Goal: Information Seeking & Learning: Learn about a topic

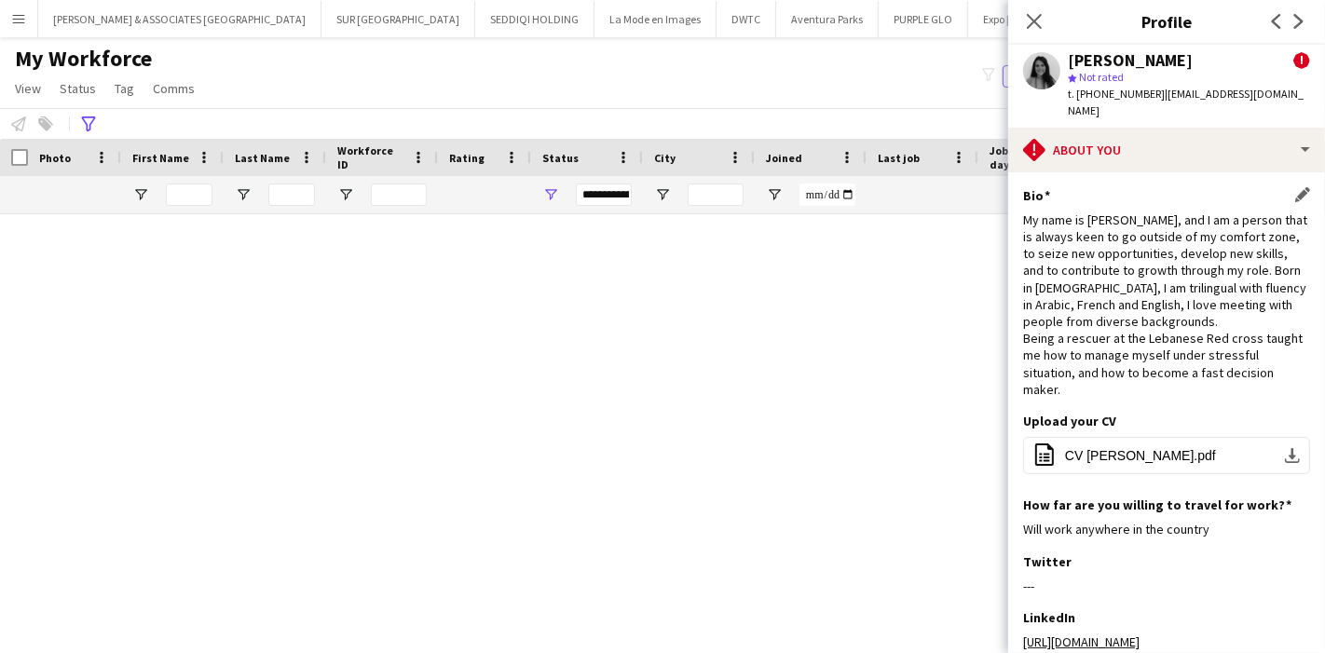
scroll to position [15481, 0]
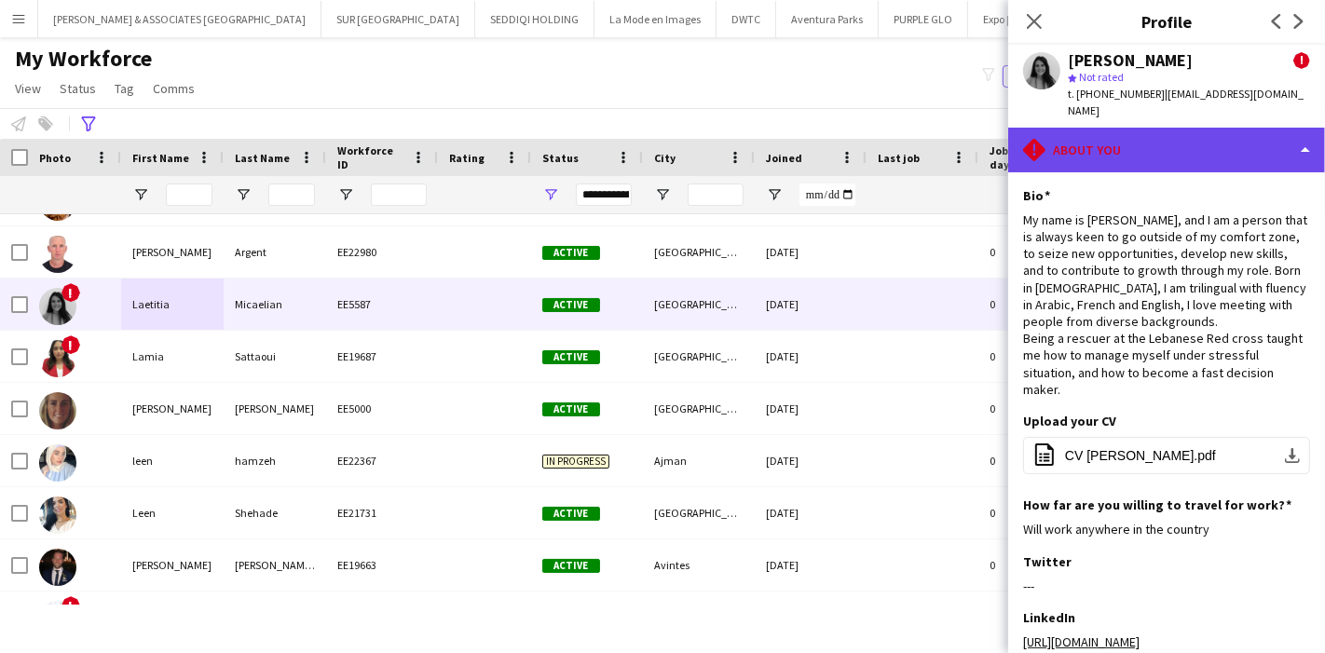
click at [1245, 128] on div "rhombus-alert About you" at bounding box center [1166, 150] width 317 height 45
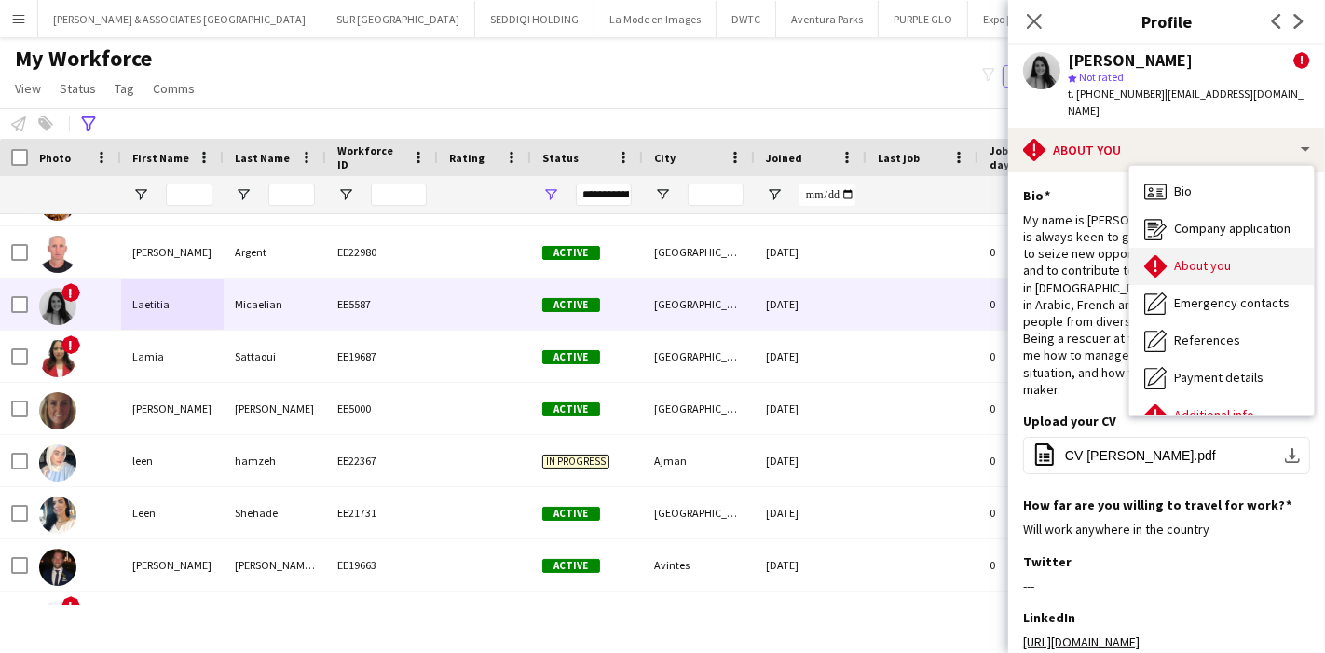
click at [1212, 257] on div "About you About you" at bounding box center [1221, 266] width 184 height 37
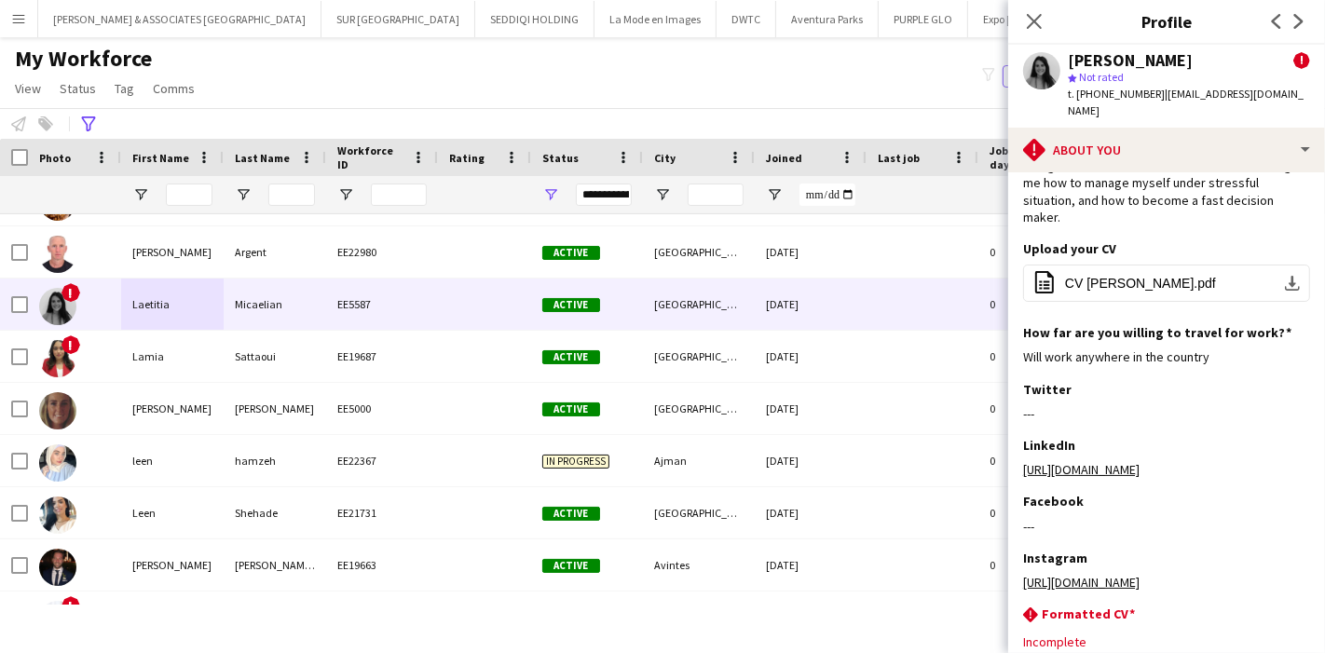
scroll to position [63, 0]
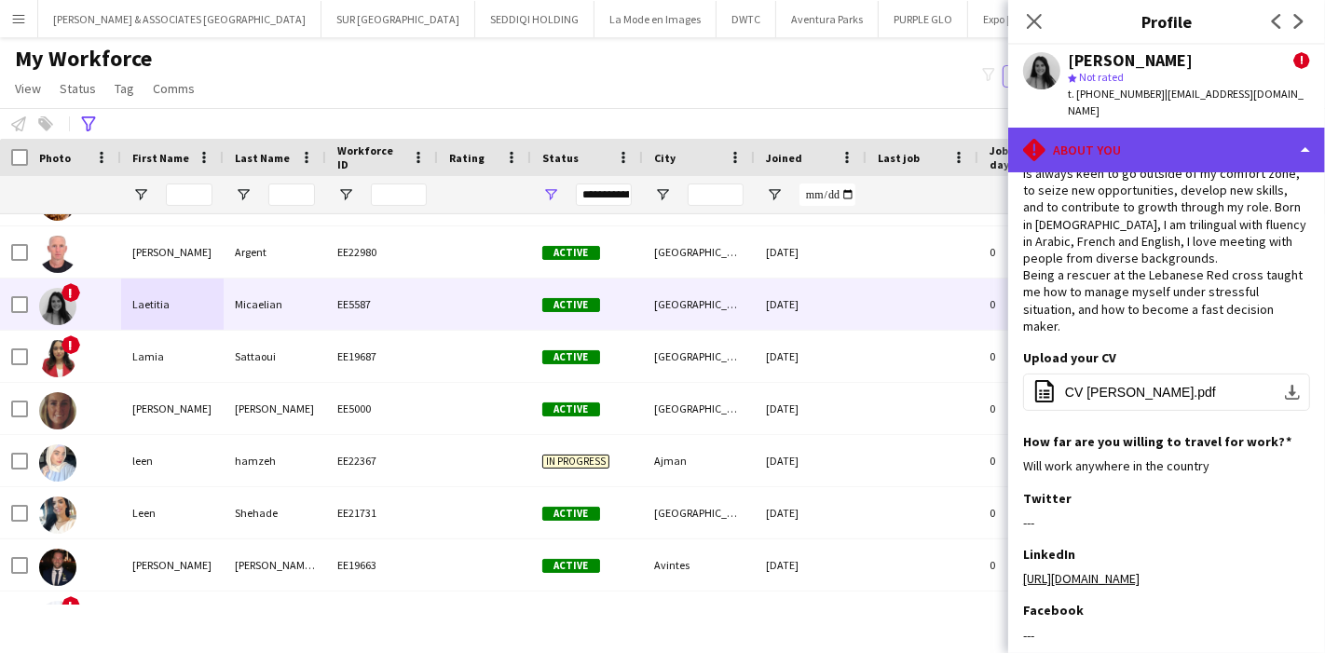
click at [1190, 131] on div "rhombus-alert About you" at bounding box center [1166, 150] width 317 height 45
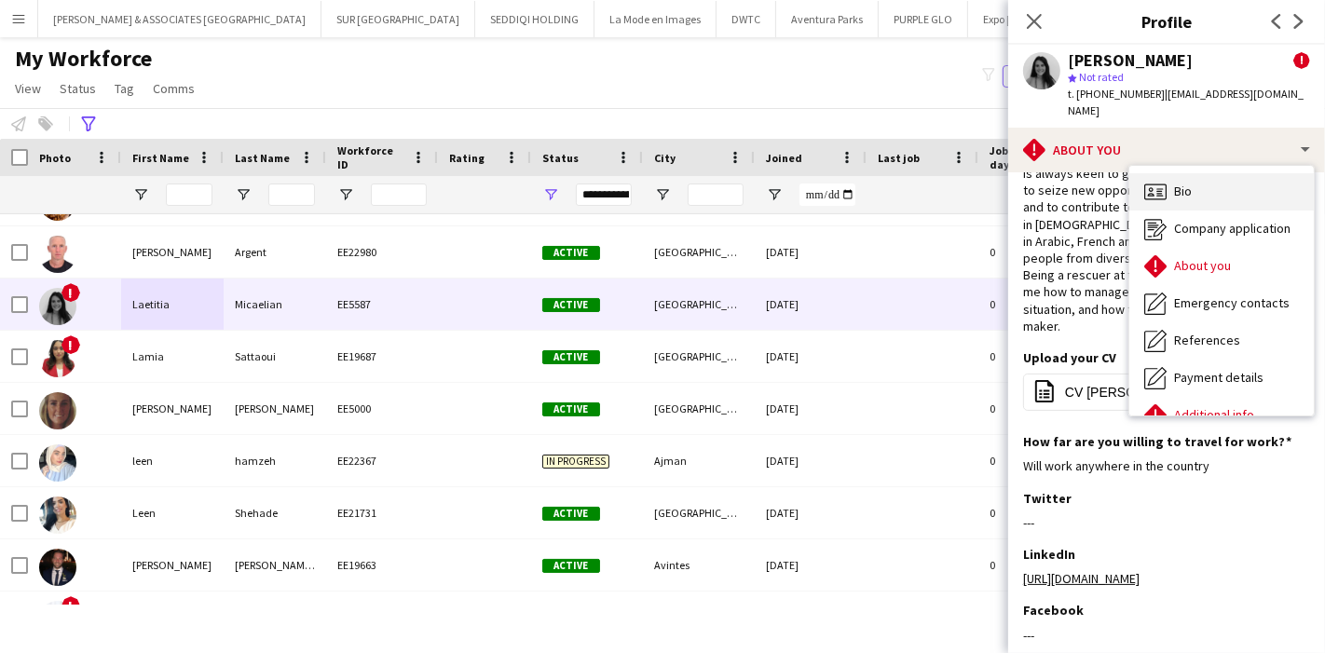
click at [1197, 186] on div "Bio Bio" at bounding box center [1221, 191] width 184 height 37
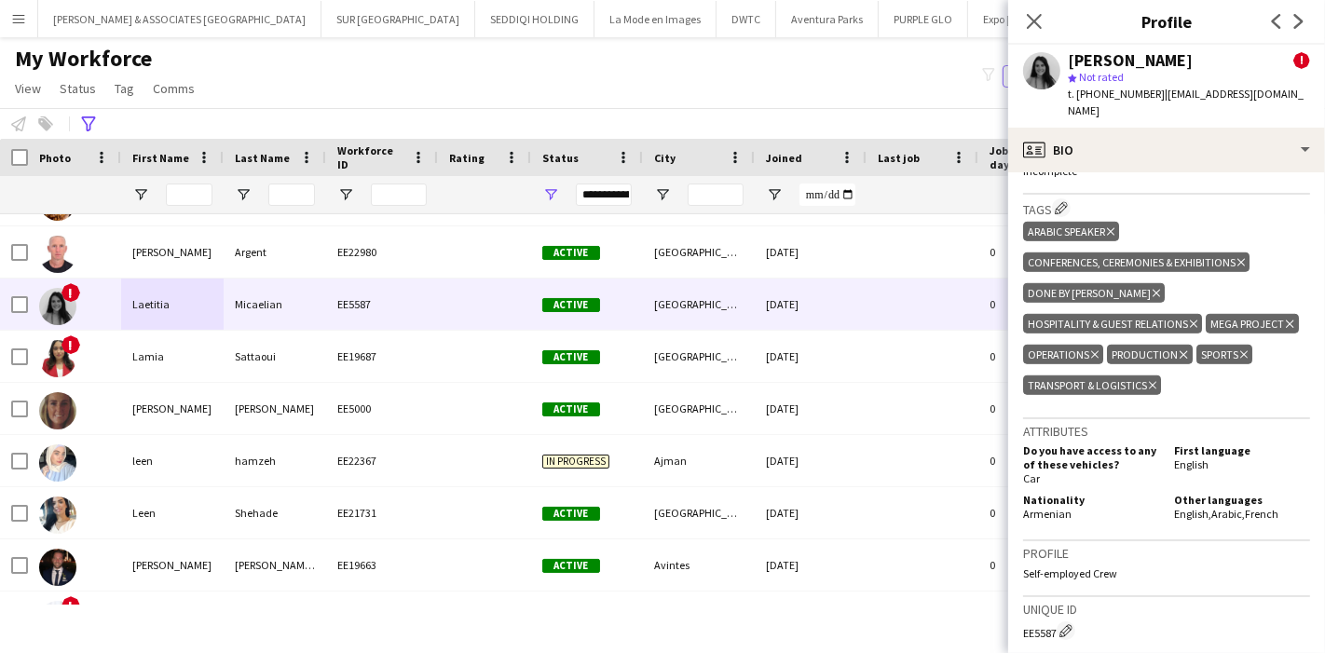
scroll to position [1035, 0]
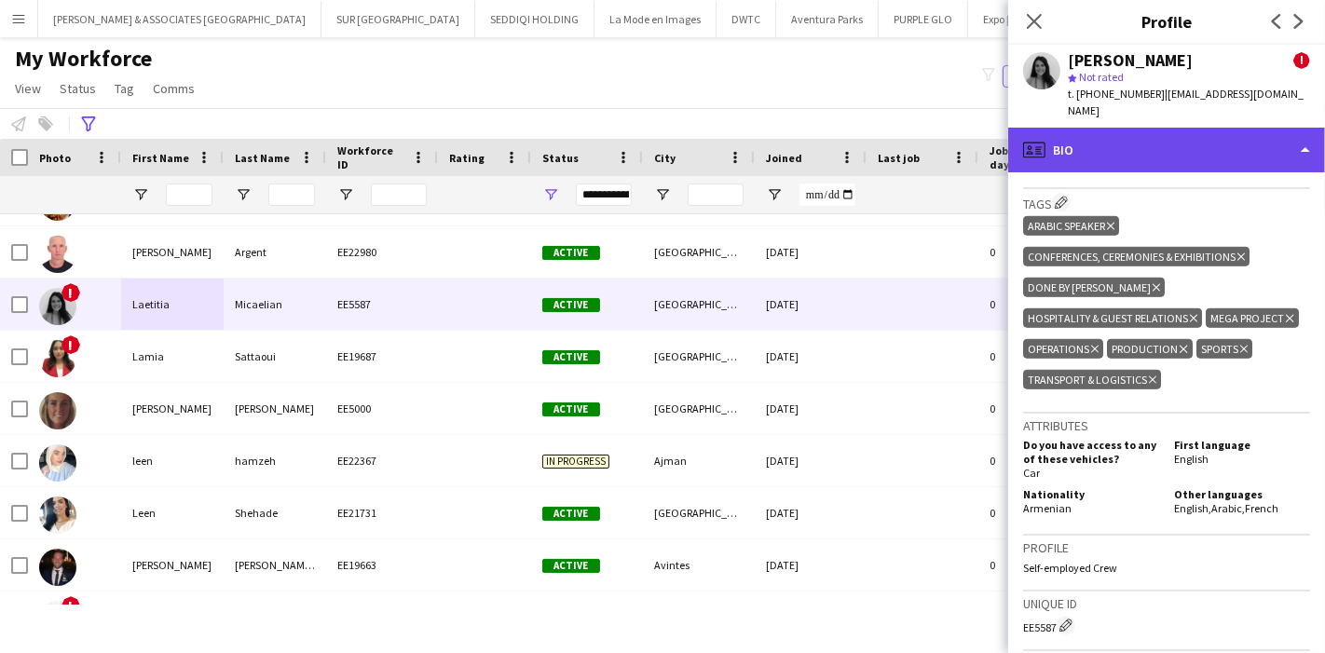
click at [1221, 129] on div "profile Bio" at bounding box center [1166, 150] width 317 height 45
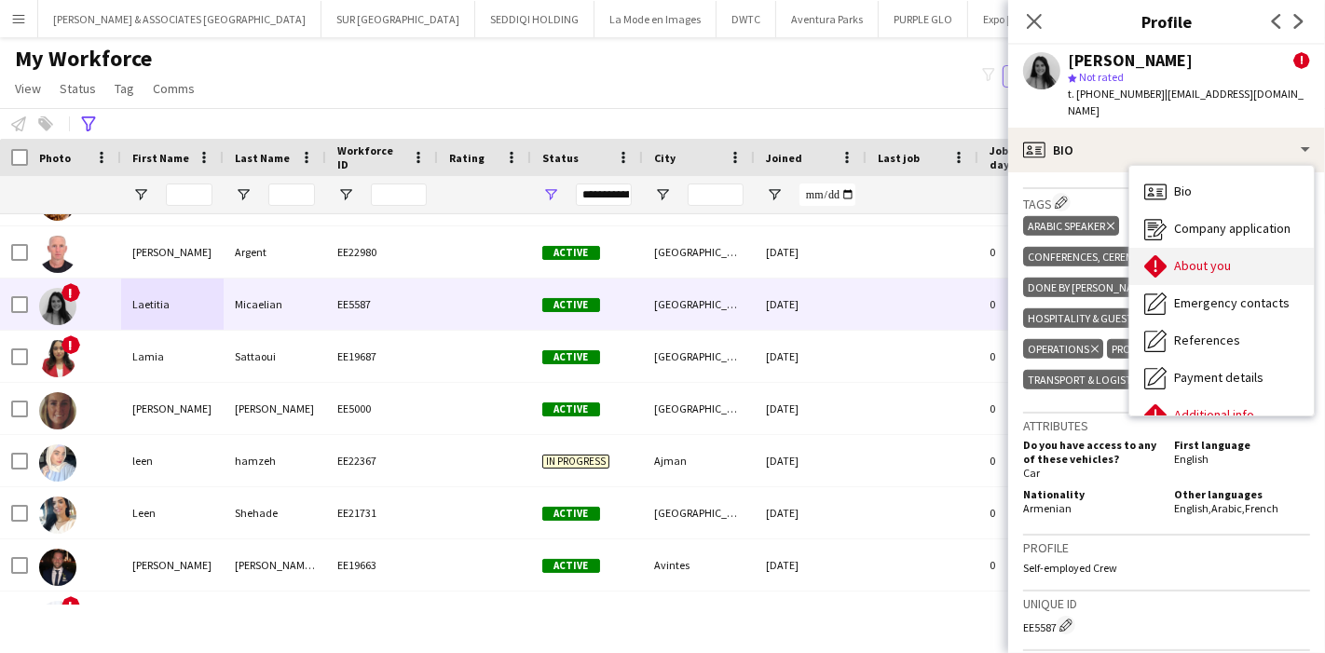
click at [1237, 248] on div "About you About you" at bounding box center [1221, 266] width 184 height 37
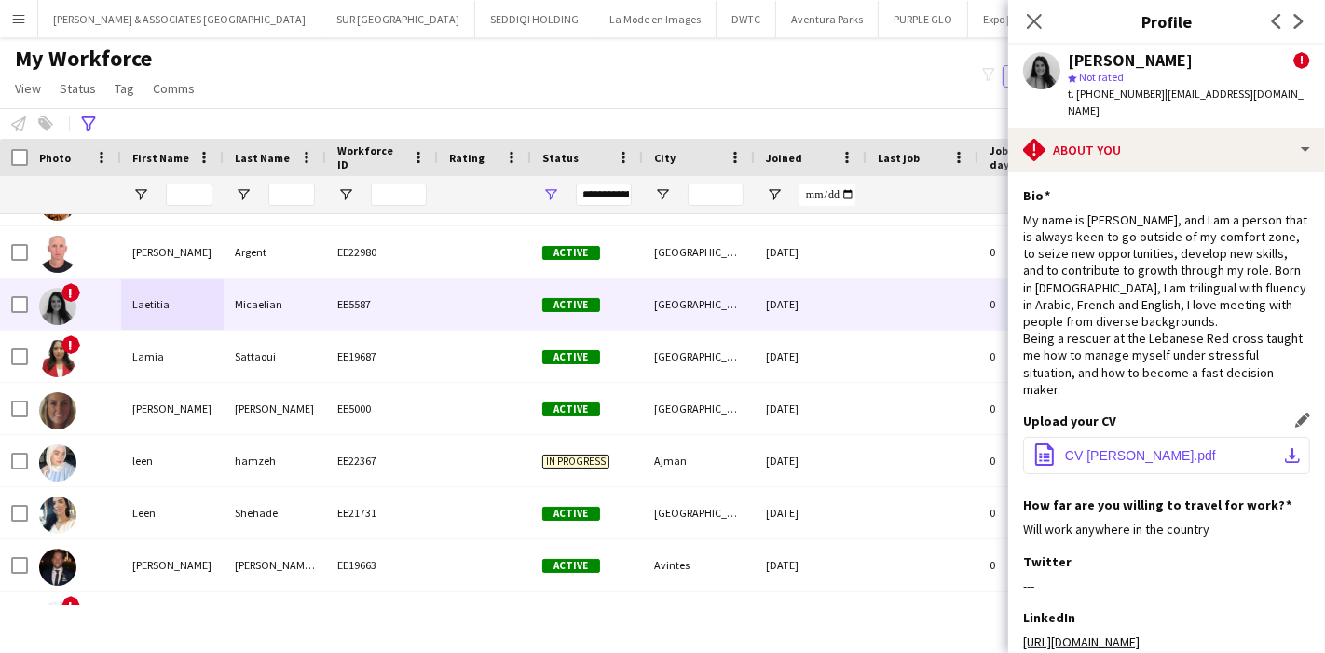
click at [1285, 448] on app-icon "download-bottom" at bounding box center [1292, 455] width 15 height 15
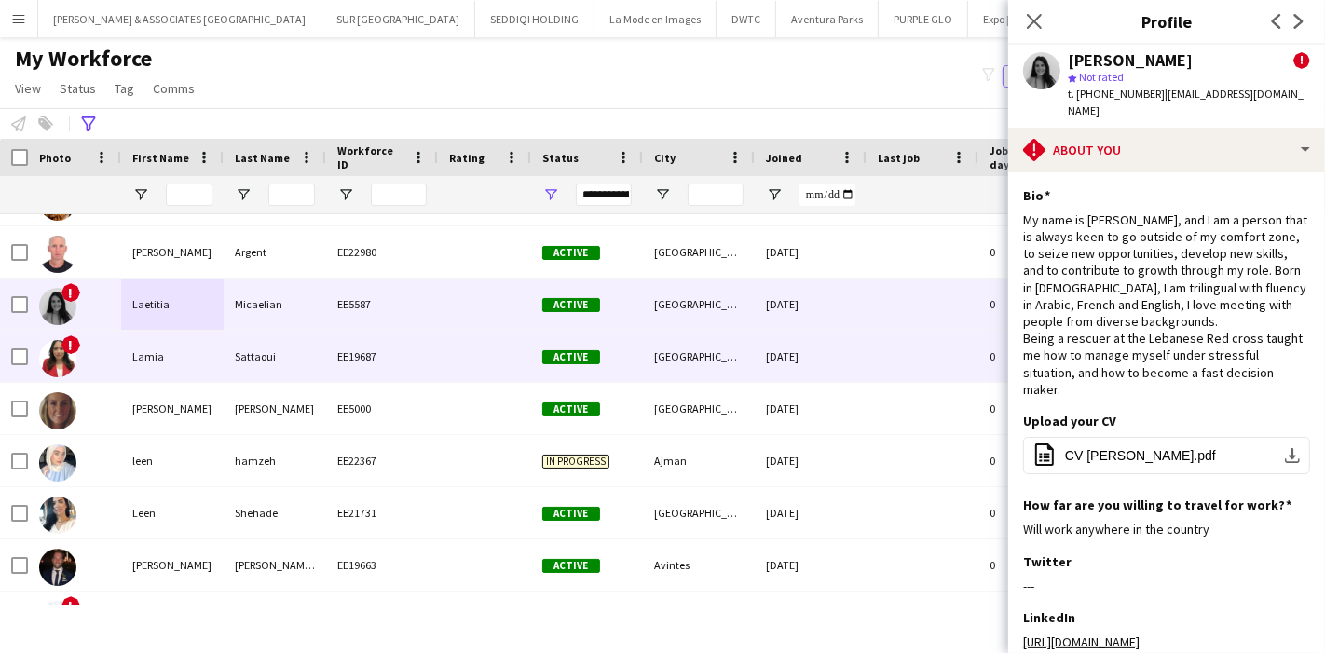
click at [155, 363] on div "Lamia" at bounding box center [172, 356] width 102 height 51
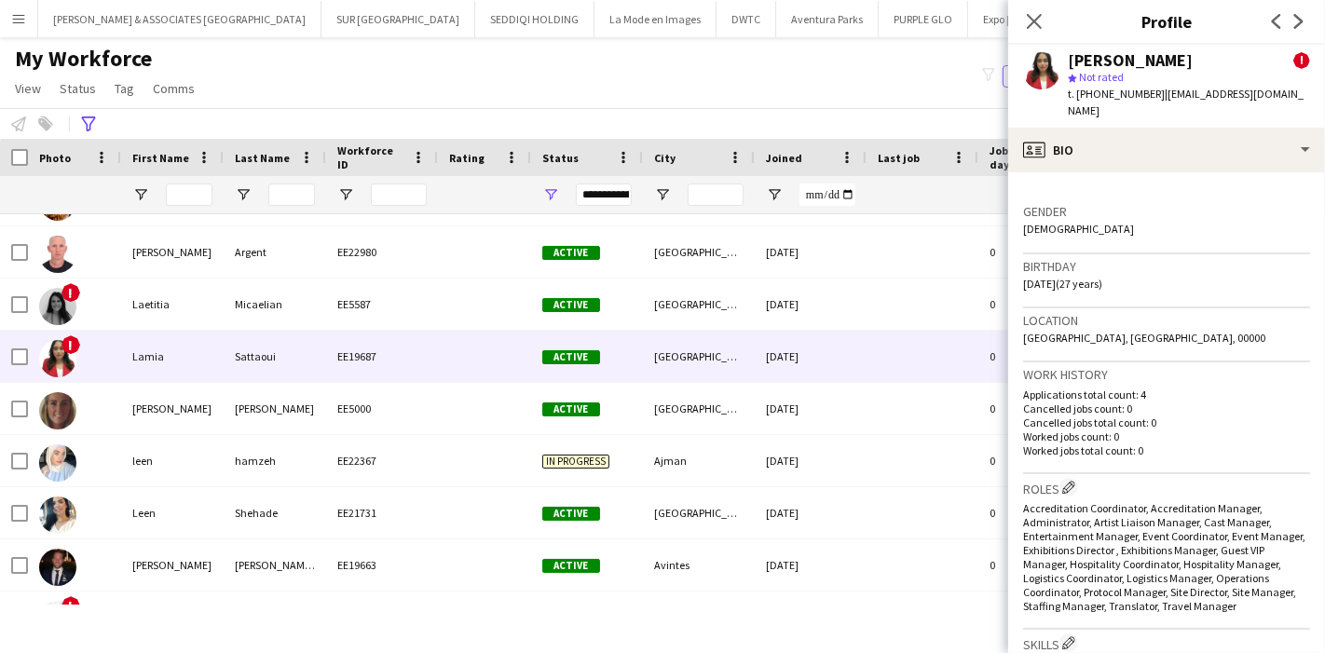
scroll to position [414, 0]
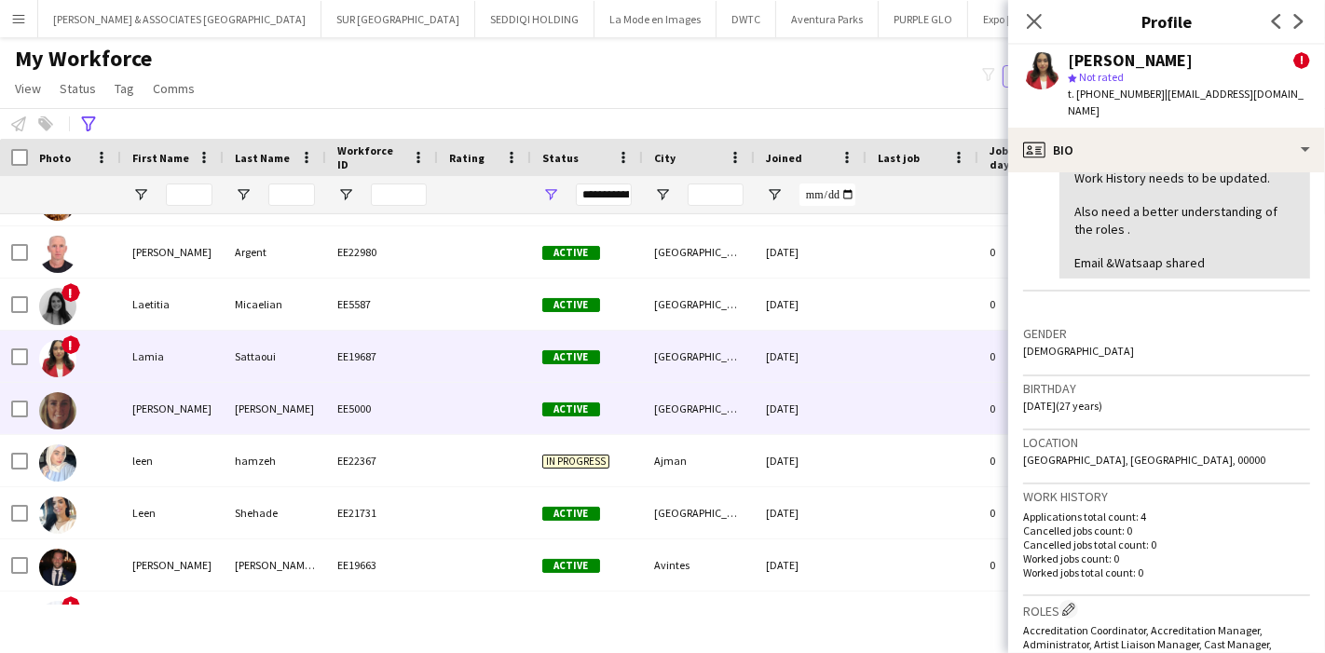
click at [191, 400] on div "[PERSON_NAME]" at bounding box center [172, 408] width 102 height 51
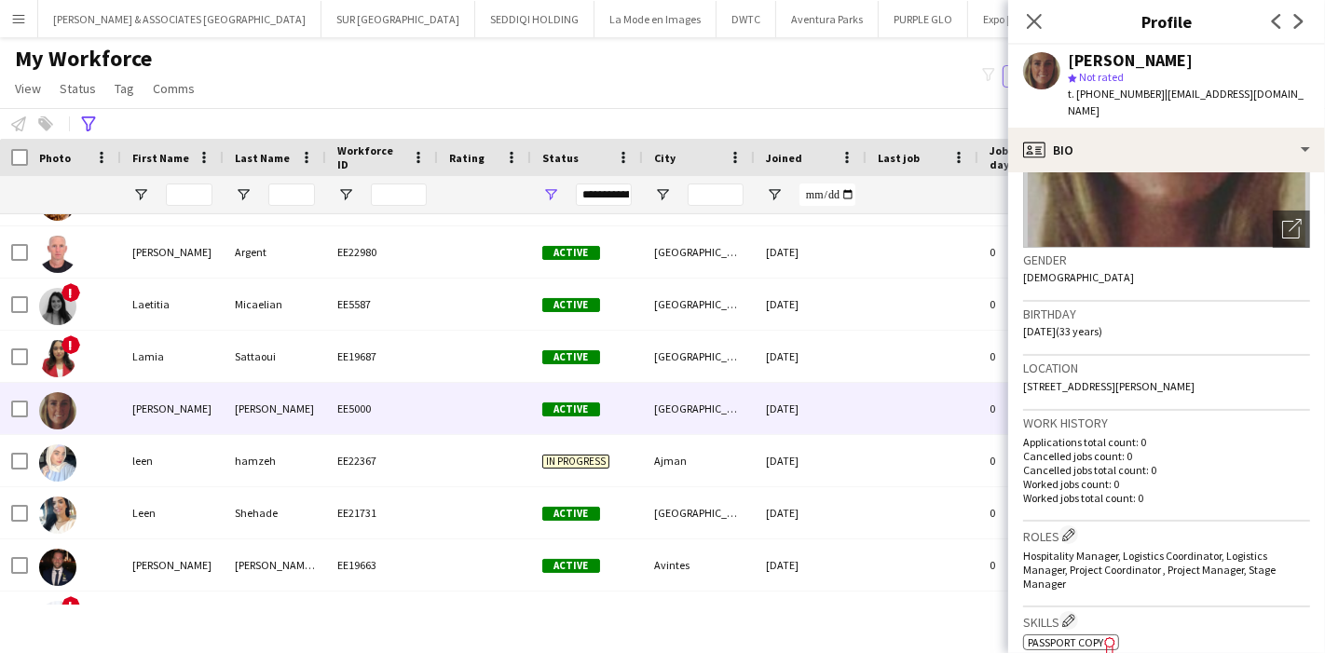
scroll to position [207, 0]
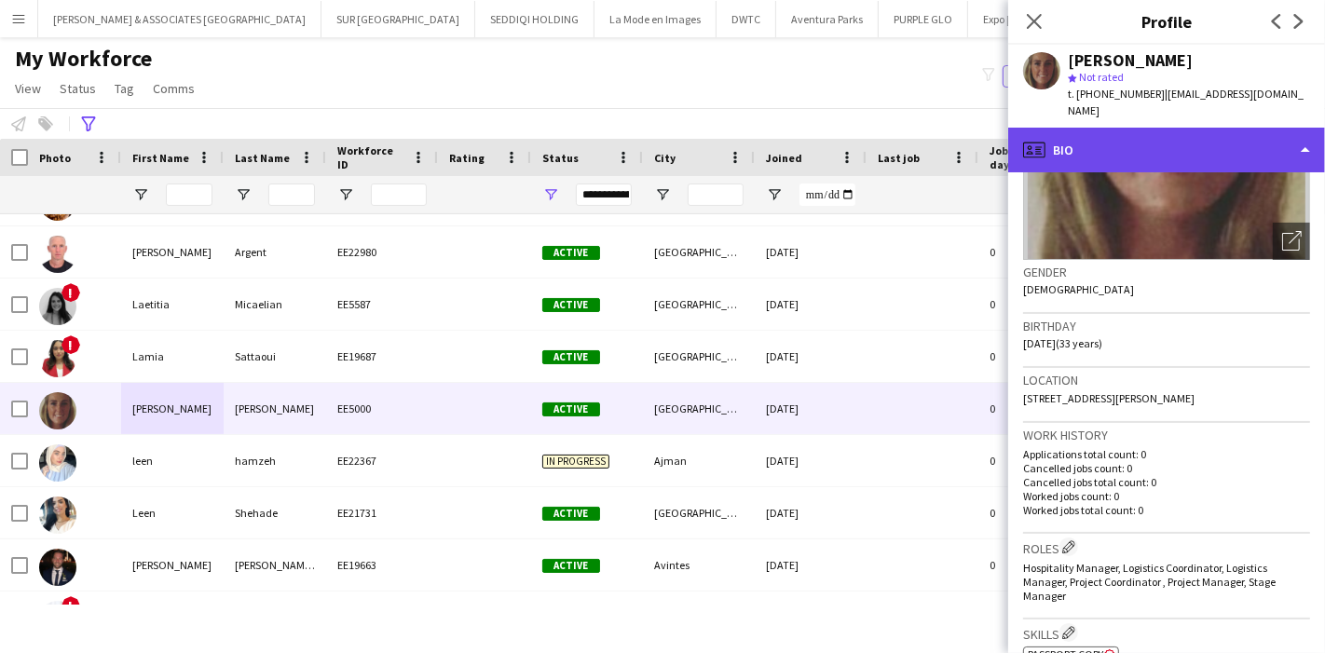
click at [1246, 136] on div "profile Bio" at bounding box center [1166, 150] width 317 height 45
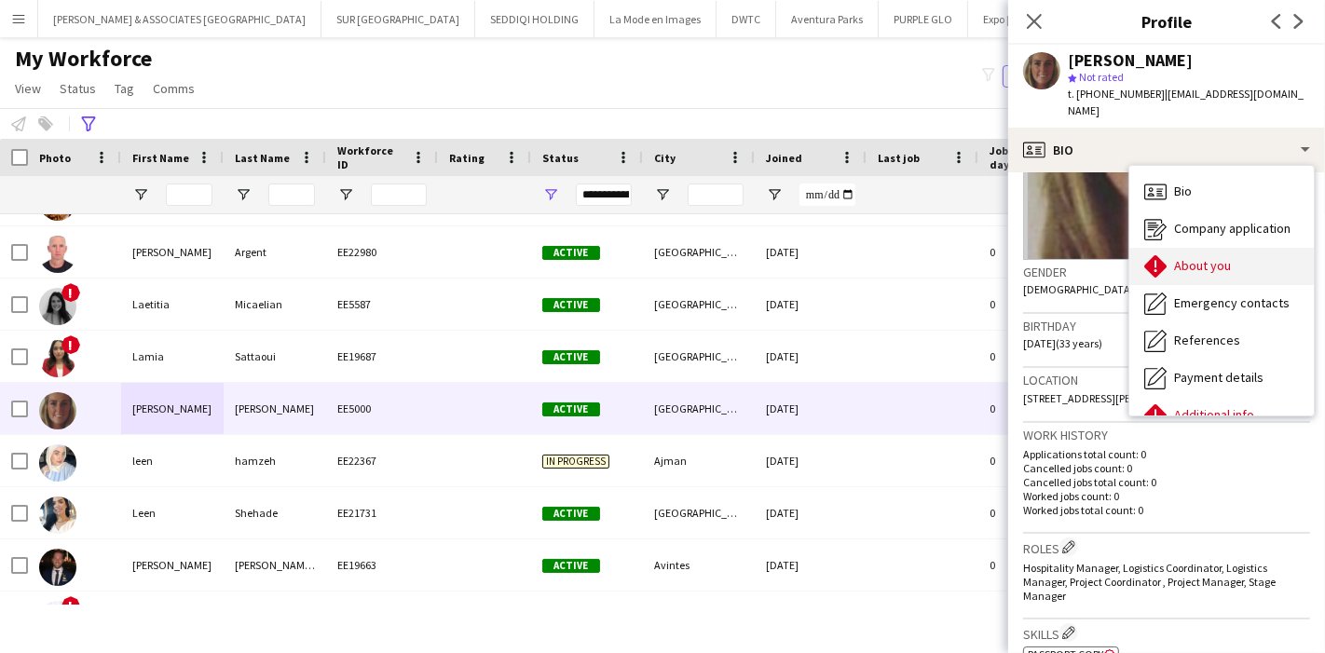
click at [1248, 258] on div "About you About you" at bounding box center [1221, 266] width 184 height 37
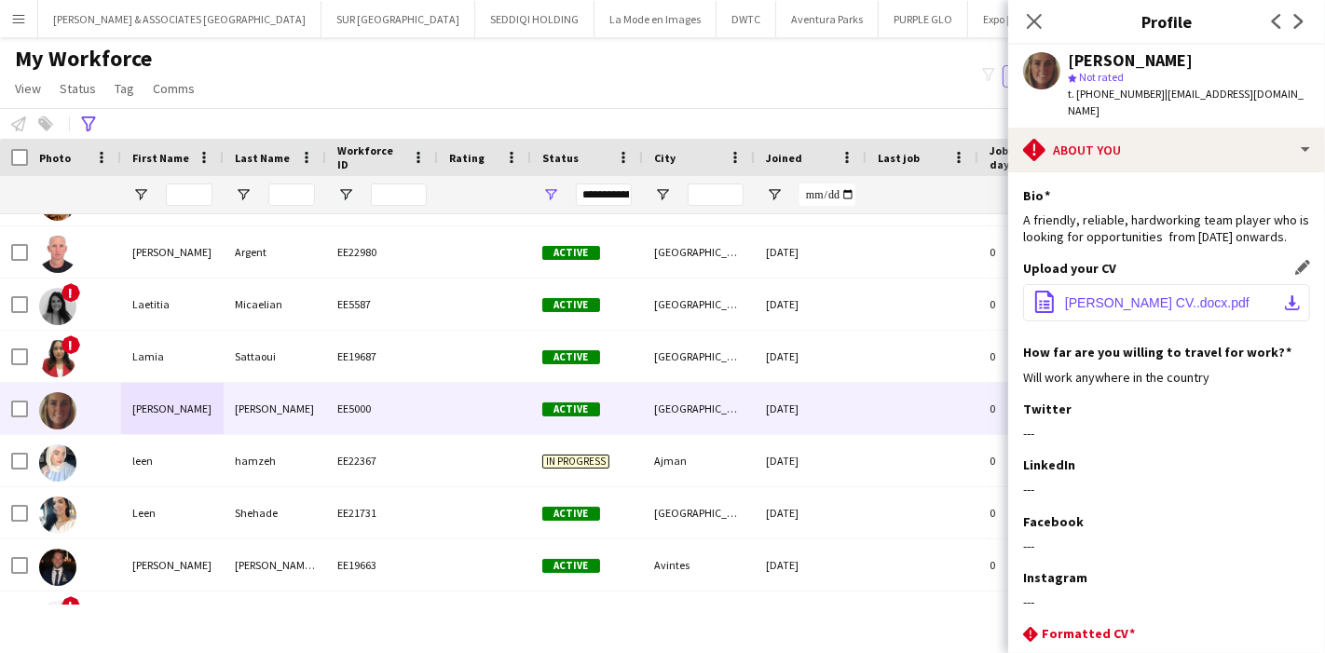
click at [1285, 306] on app-icon "download-bottom" at bounding box center [1292, 302] width 15 height 15
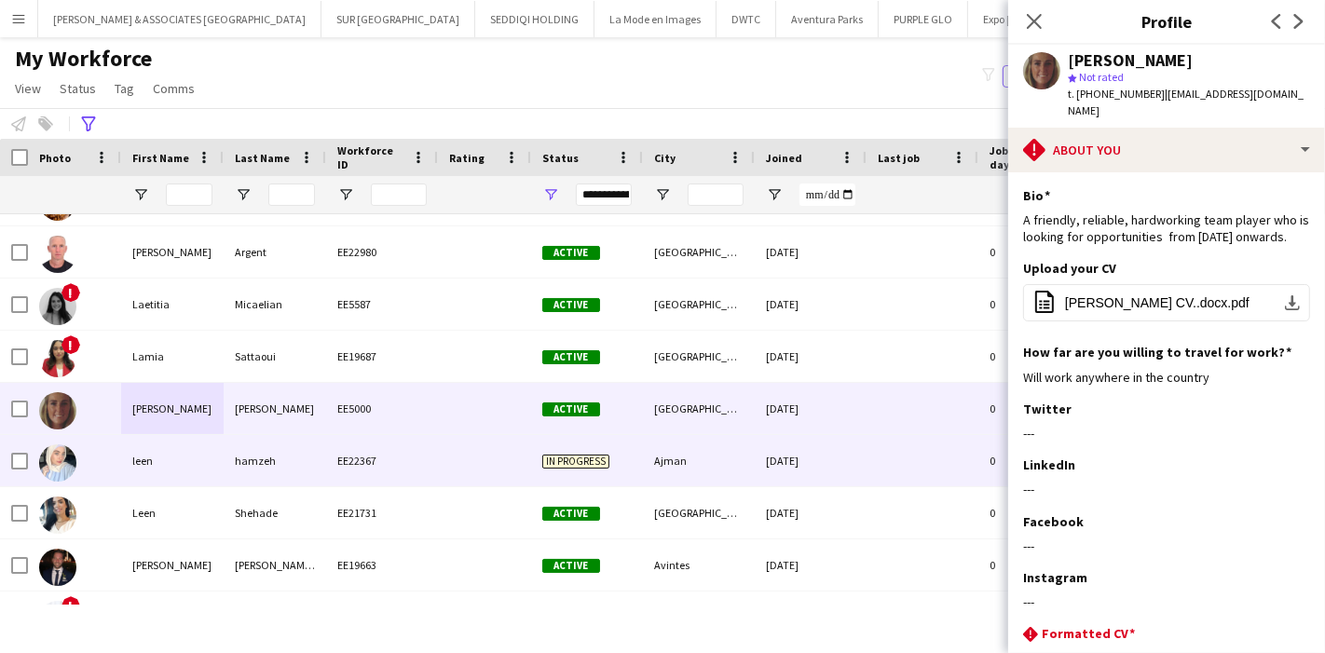
scroll to position [15585, 0]
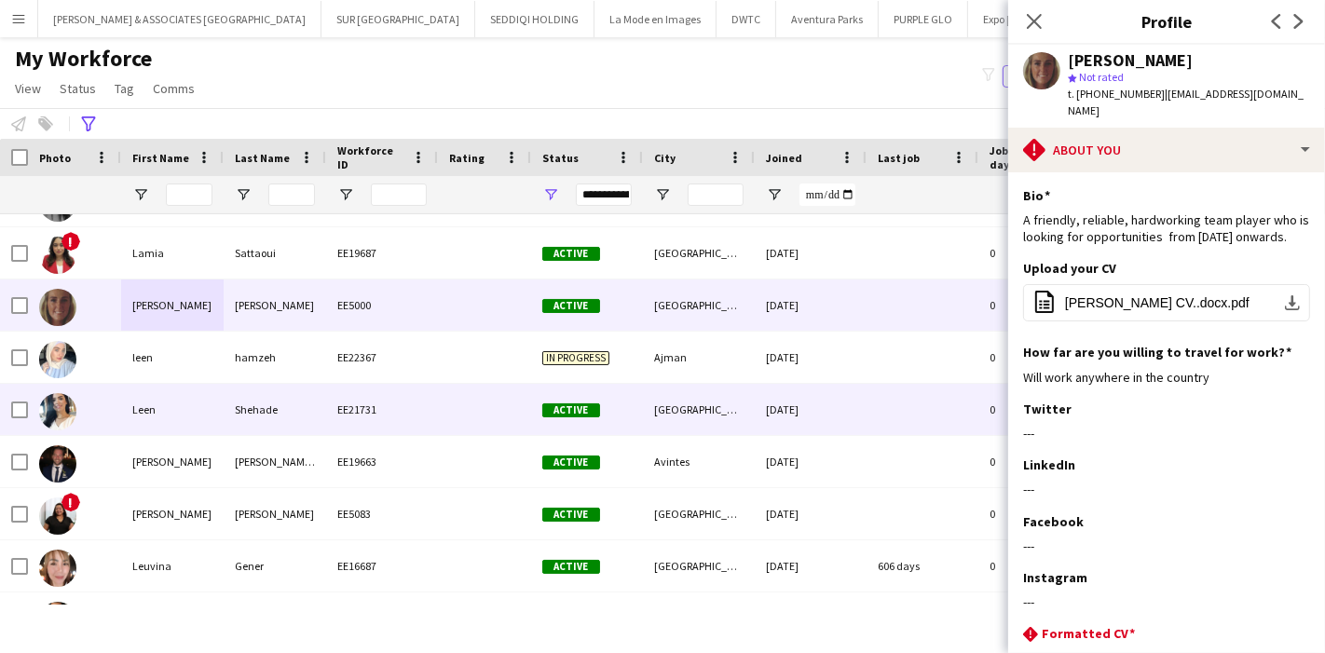
click at [199, 418] on div "Leen" at bounding box center [172, 409] width 102 height 51
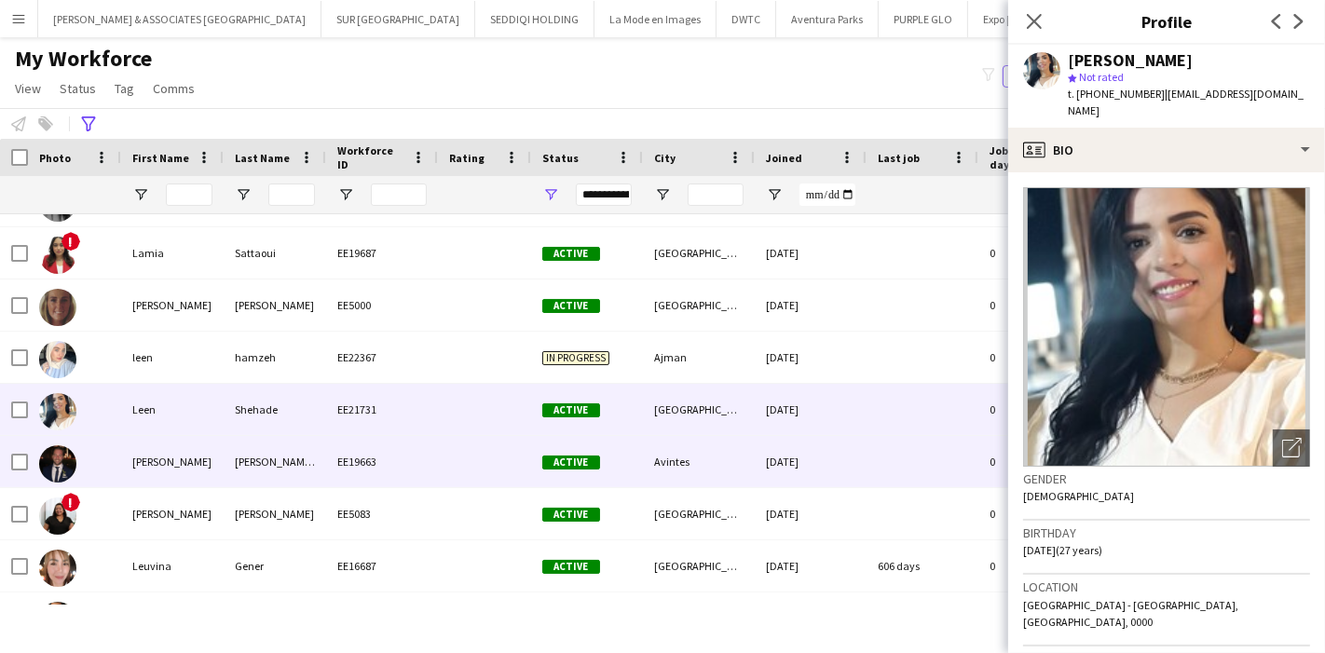
click at [192, 467] on div "[PERSON_NAME]" at bounding box center [172, 461] width 102 height 51
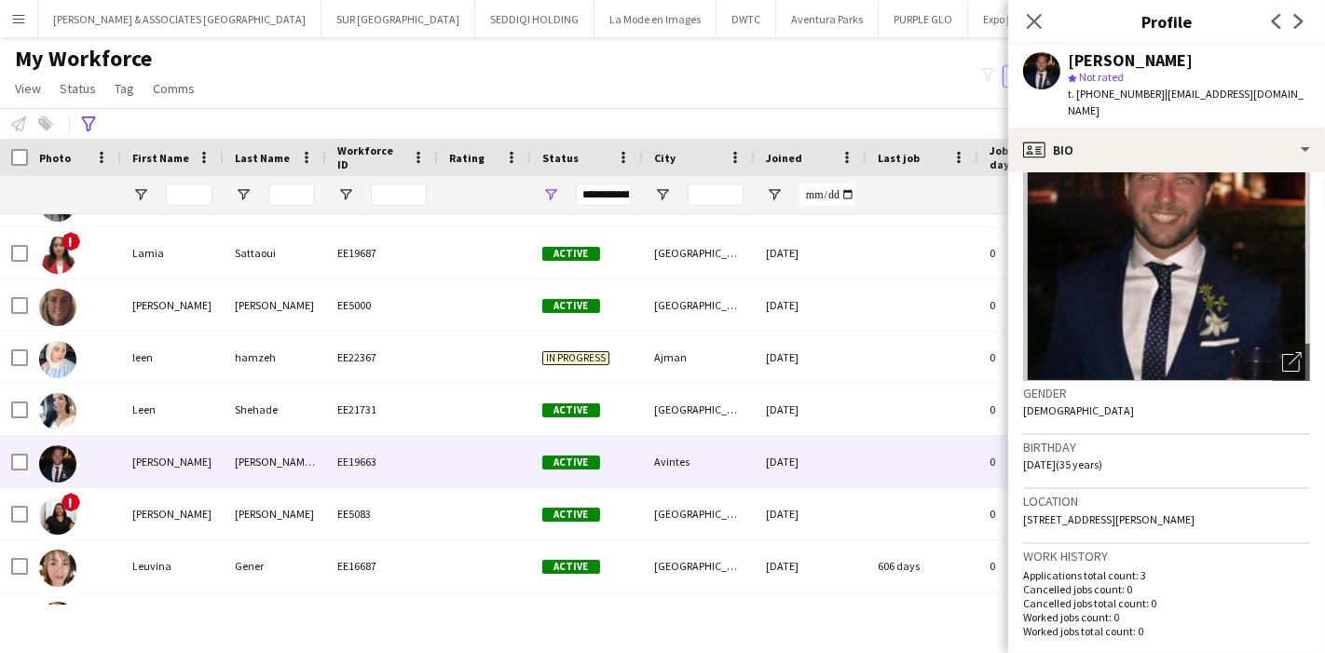
scroll to position [0, 0]
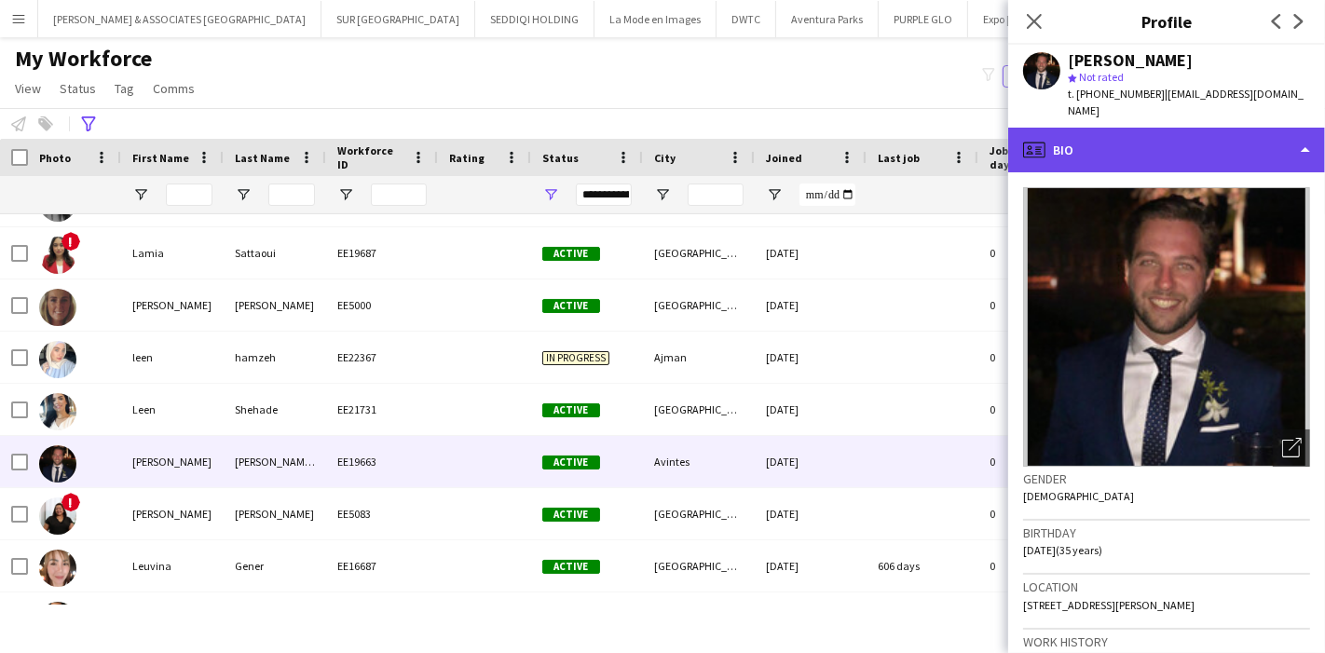
click at [1216, 151] on div "profile Bio" at bounding box center [1166, 150] width 317 height 45
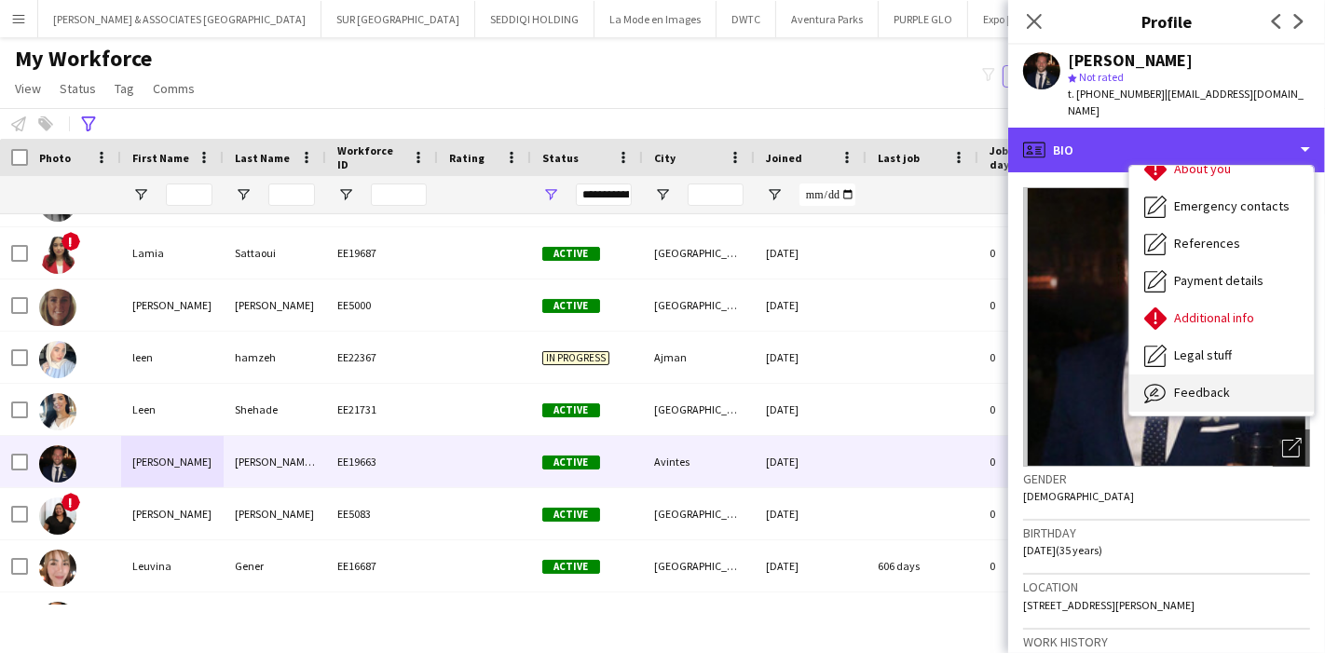
scroll to position [137, 0]
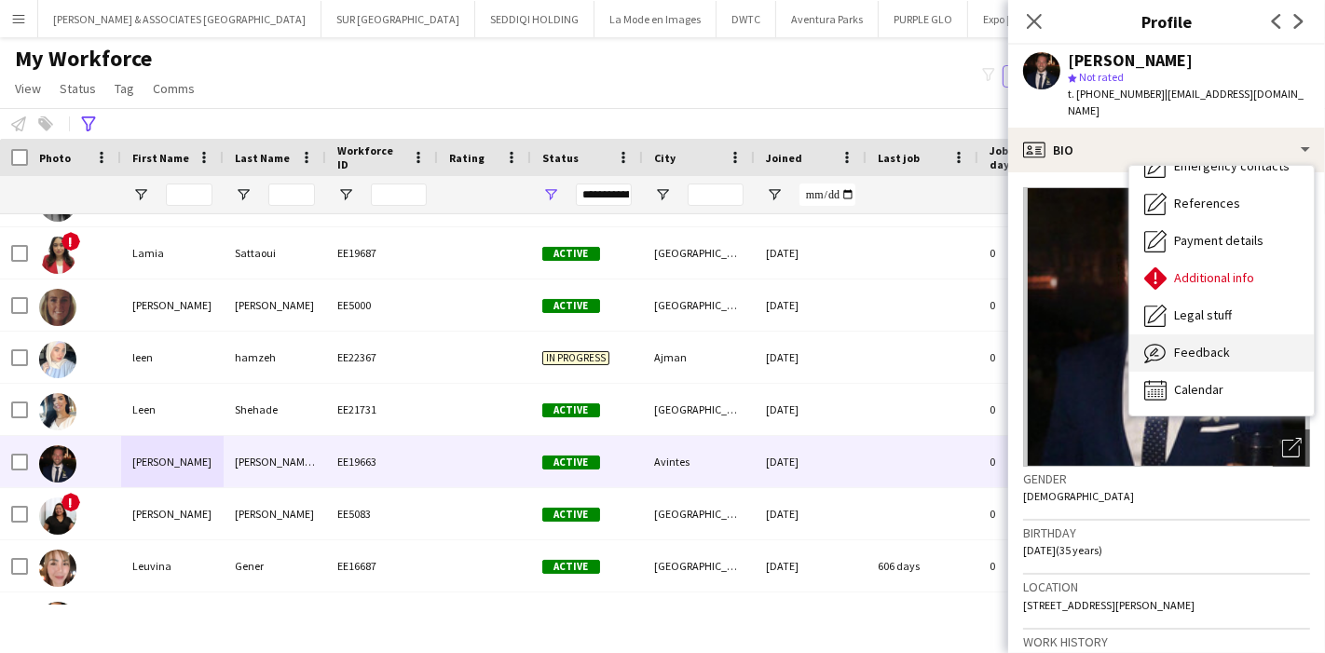
click at [1214, 347] on div "Feedback Feedback" at bounding box center [1221, 352] width 184 height 37
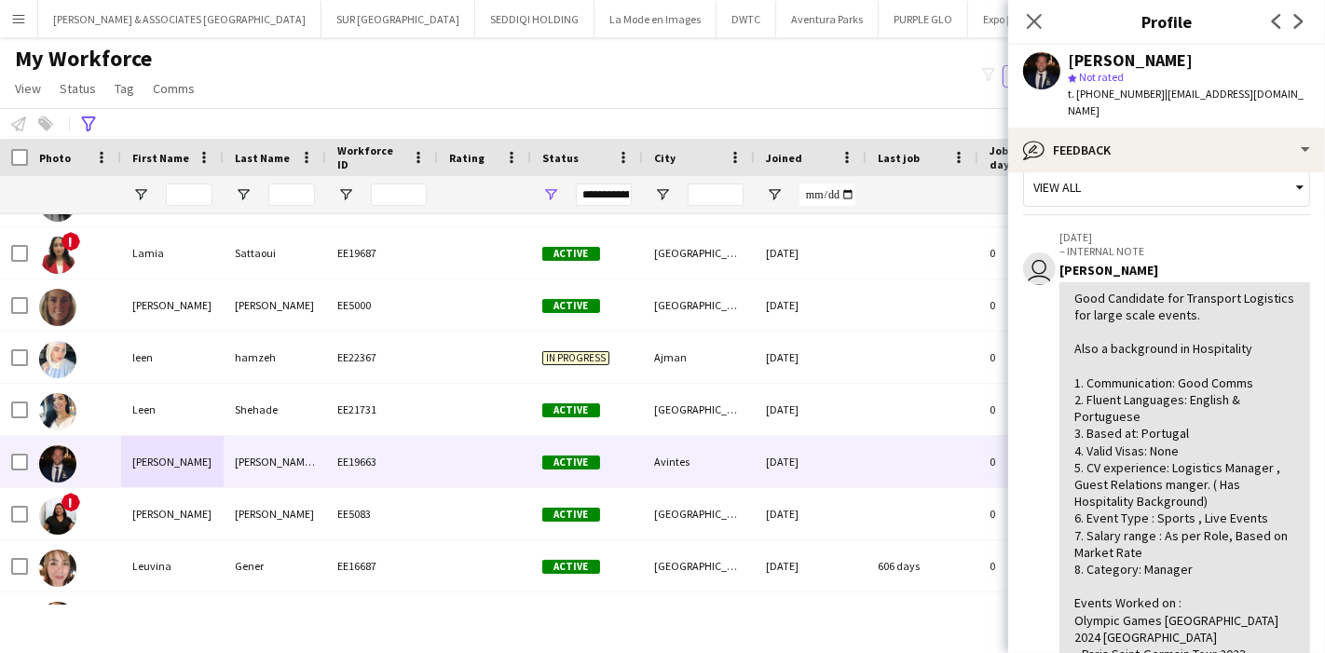
scroll to position [0, 0]
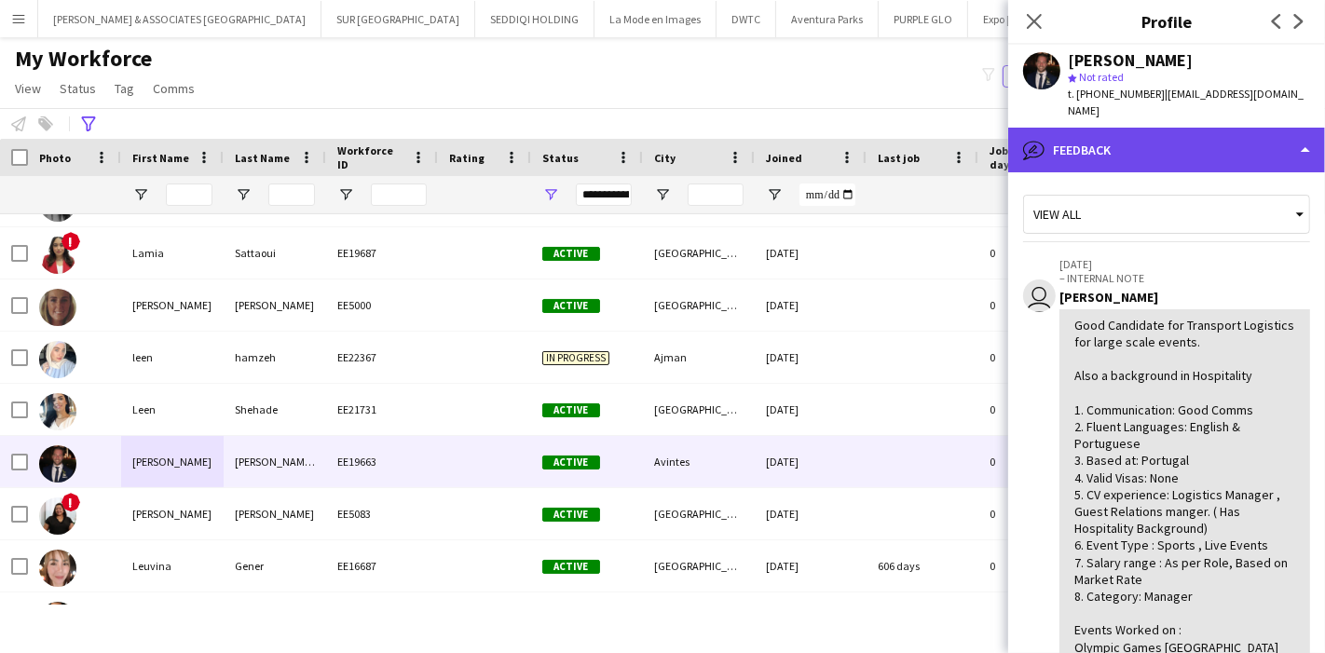
click at [1229, 128] on div "bubble-pencil Feedback" at bounding box center [1166, 150] width 317 height 45
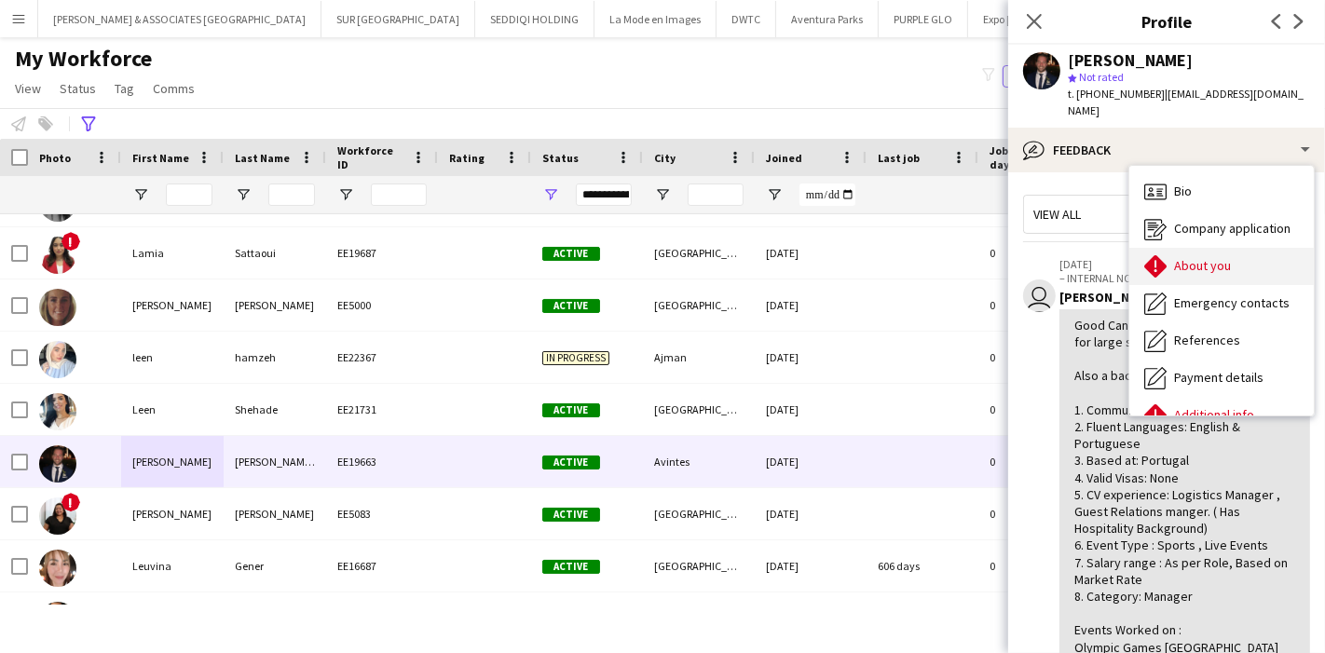
click at [1210, 257] on span "About you" at bounding box center [1202, 265] width 57 height 17
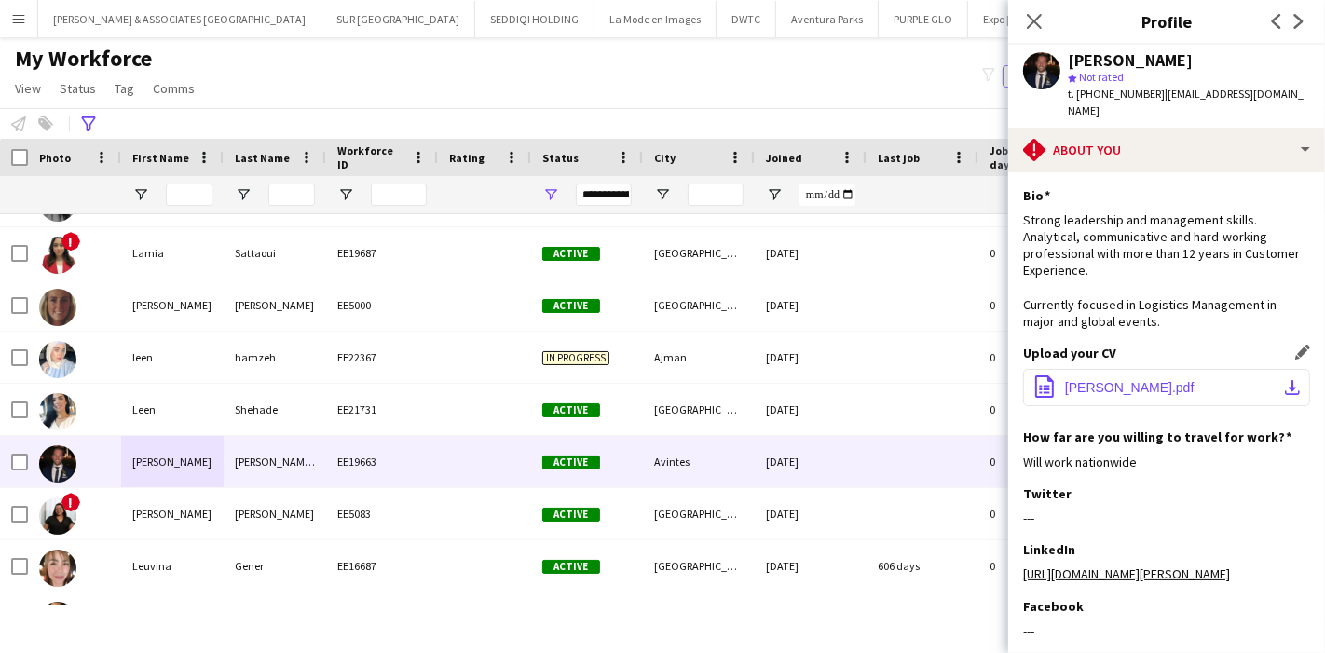
click at [1275, 369] on button "office-file-sheet [PERSON_NAME].pdf download-bottom" at bounding box center [1166, 387] width 287 height 37
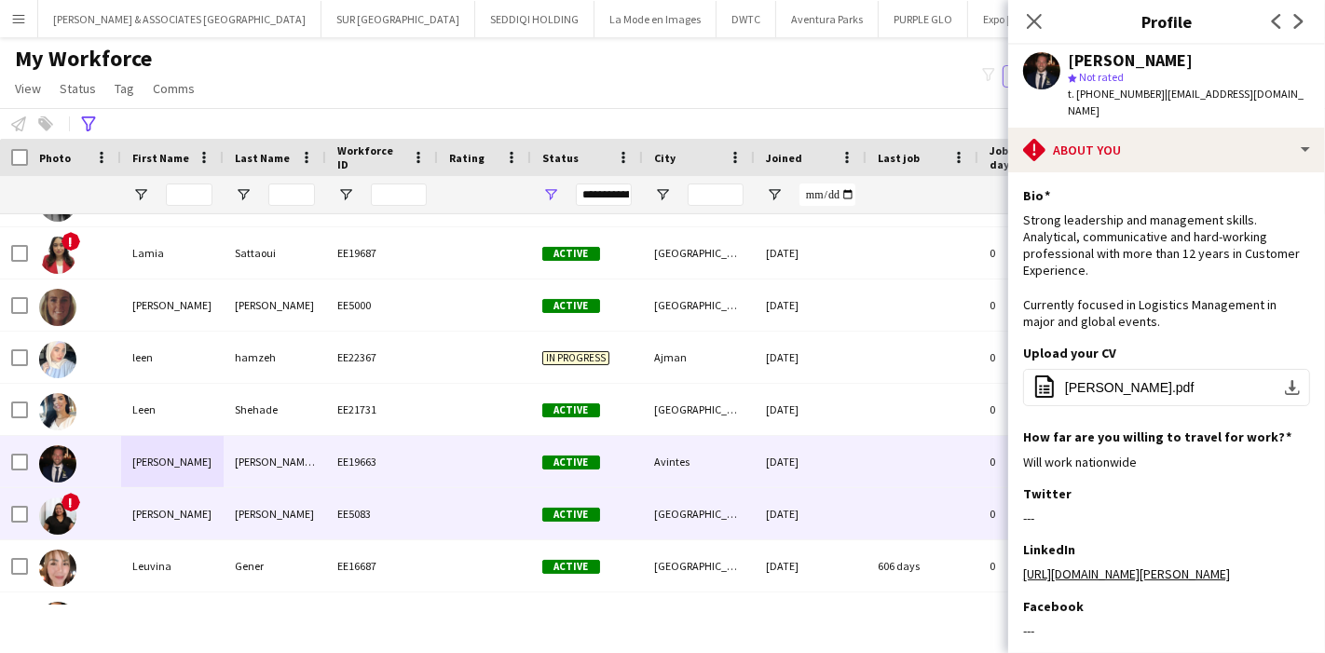
scroll to position [15688, 0]
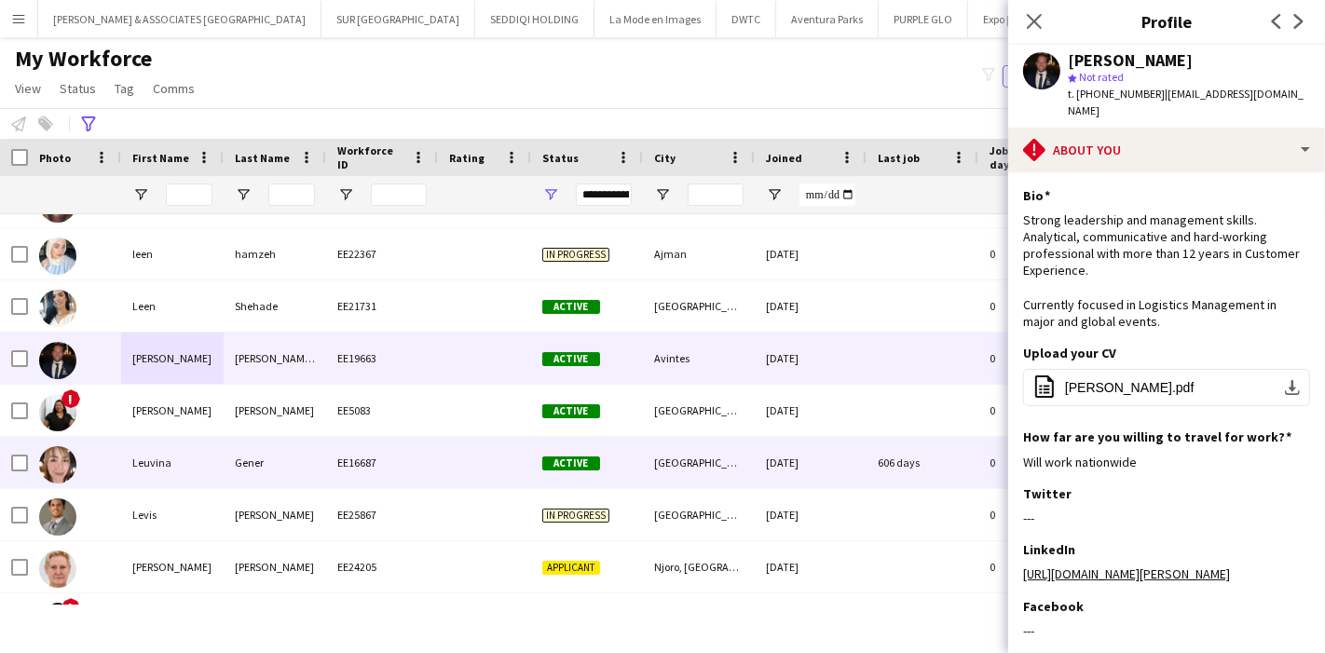
click at [236, 464] on div "Gener" at bounding box center [275, 462] width 102 height 51
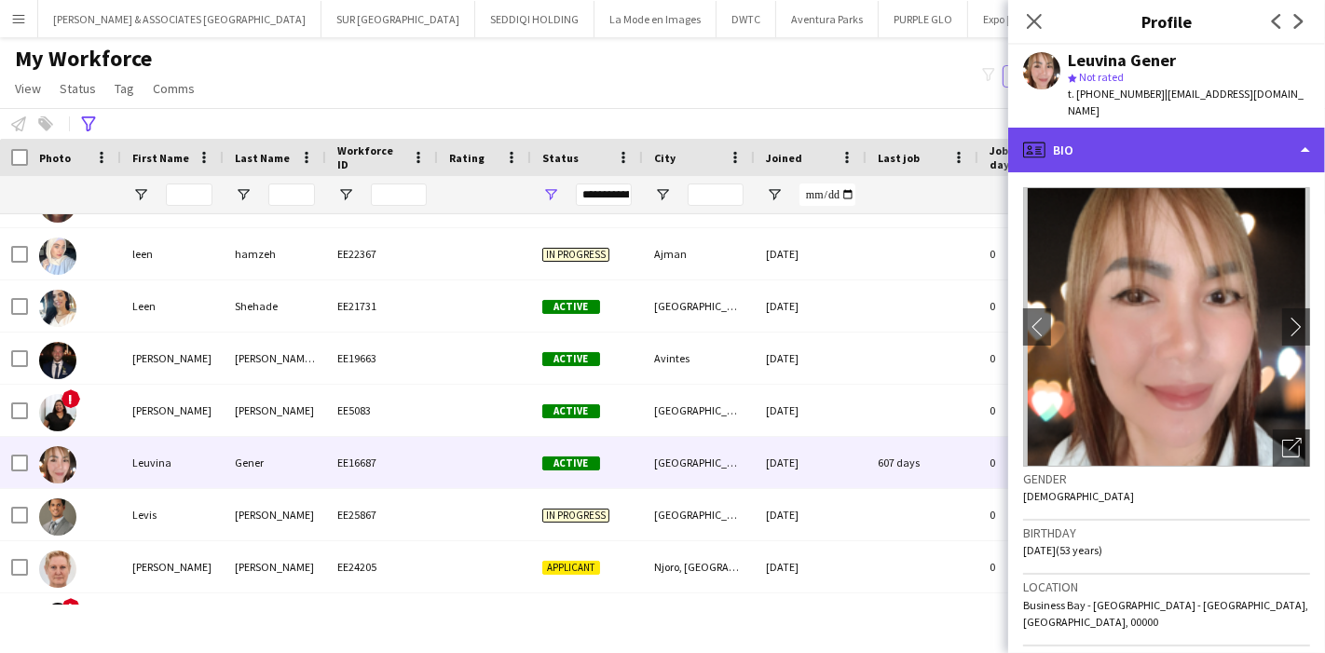
click at [1178, 137] on div "profile Bio" at bounding box center [1166, 150] width 317 height 45
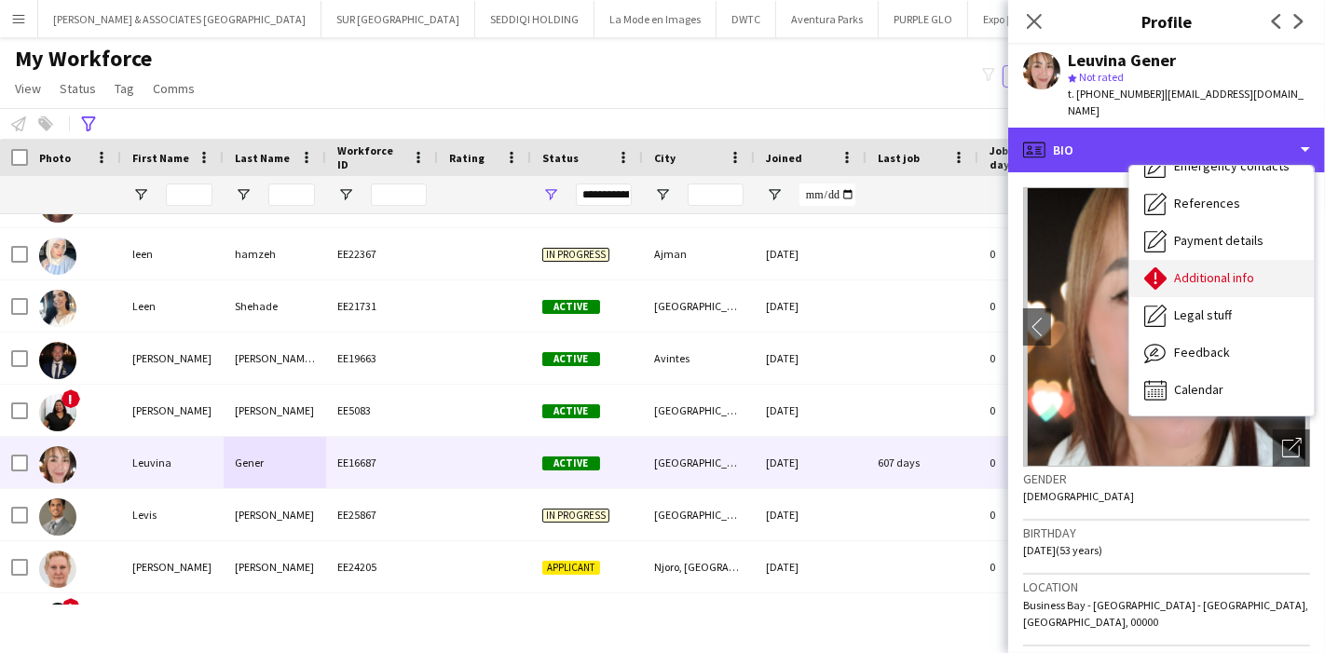
scroll to position [0, 0]
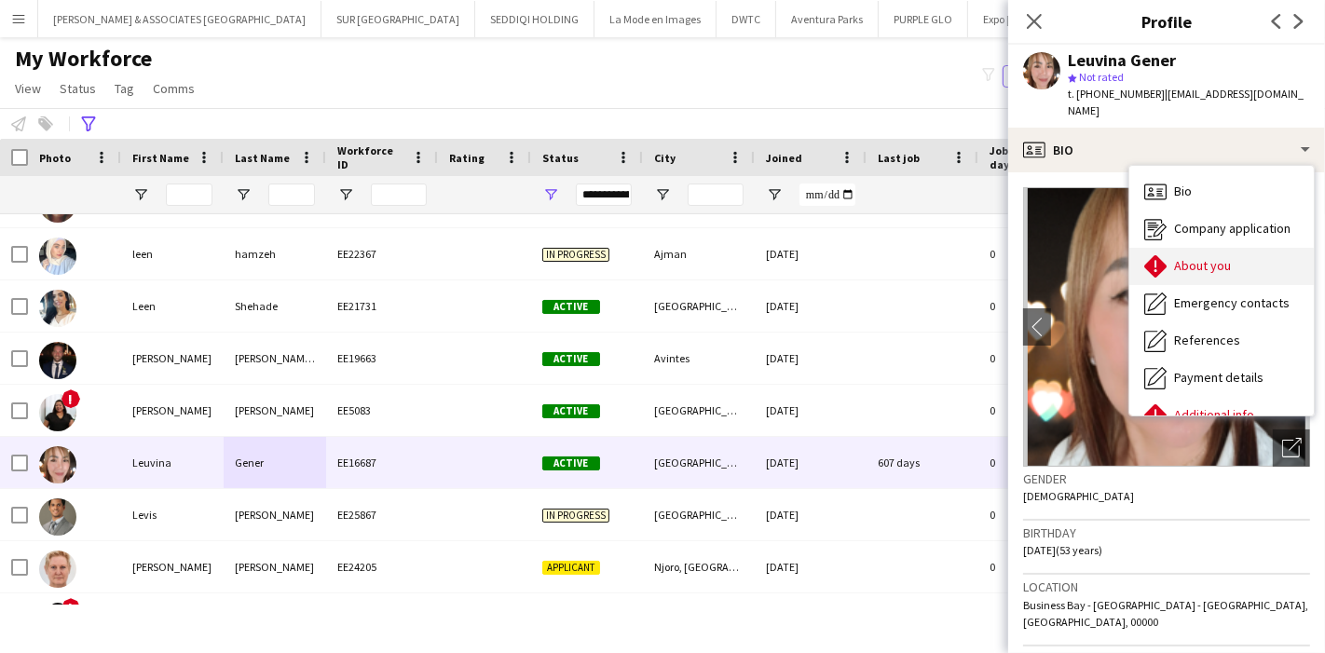
click at [1211, 257] on span "About you" at bounding box center [1202, 265] width 57 height 17
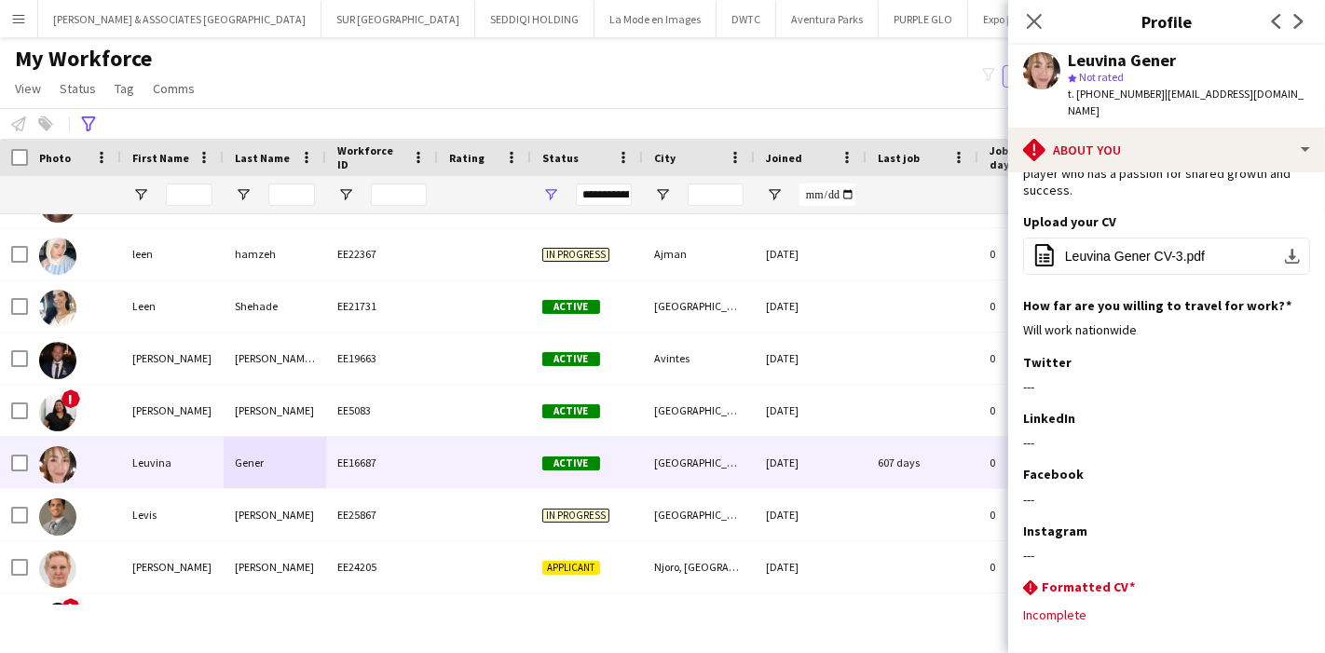
scroll to position [168, 0]
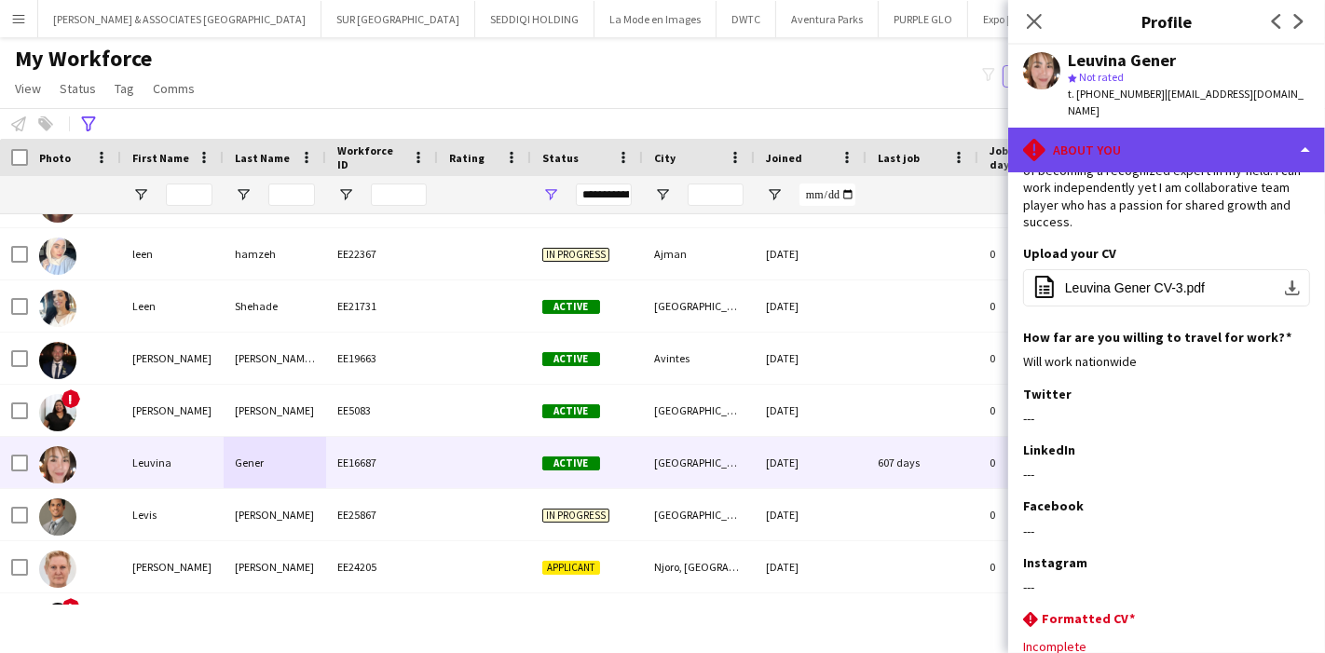
click at [1224, 138] on div "rhombus-alert About you" at bounding box center [1166, 150] width 317 height 45
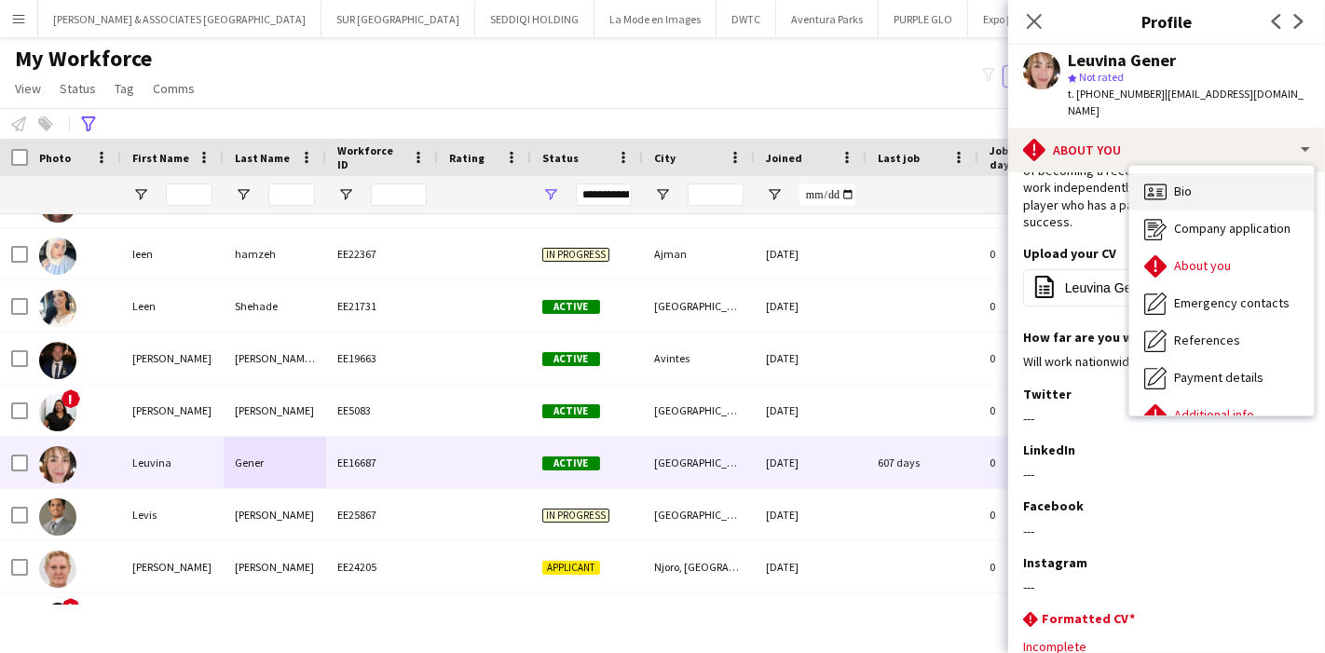
click at [1168, 181] on div "Bio Bio" at bounding box center [1221, 191] width 184 height 37
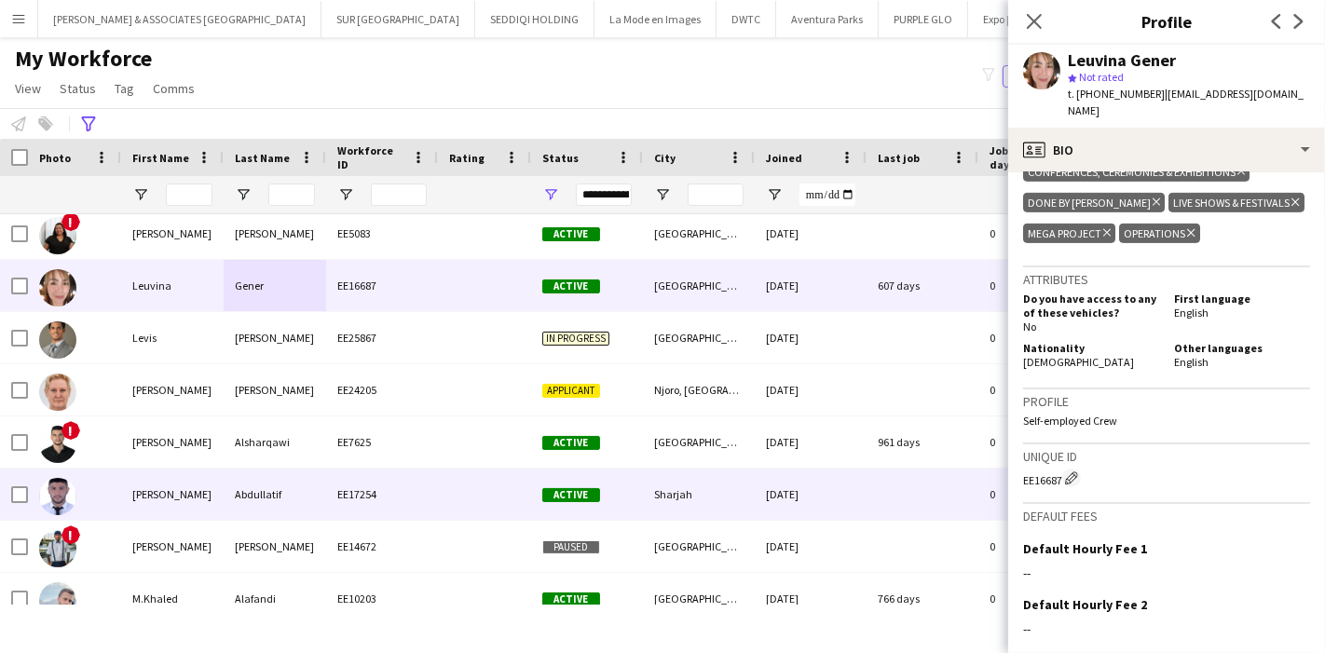
scroll to position [15895, 0]
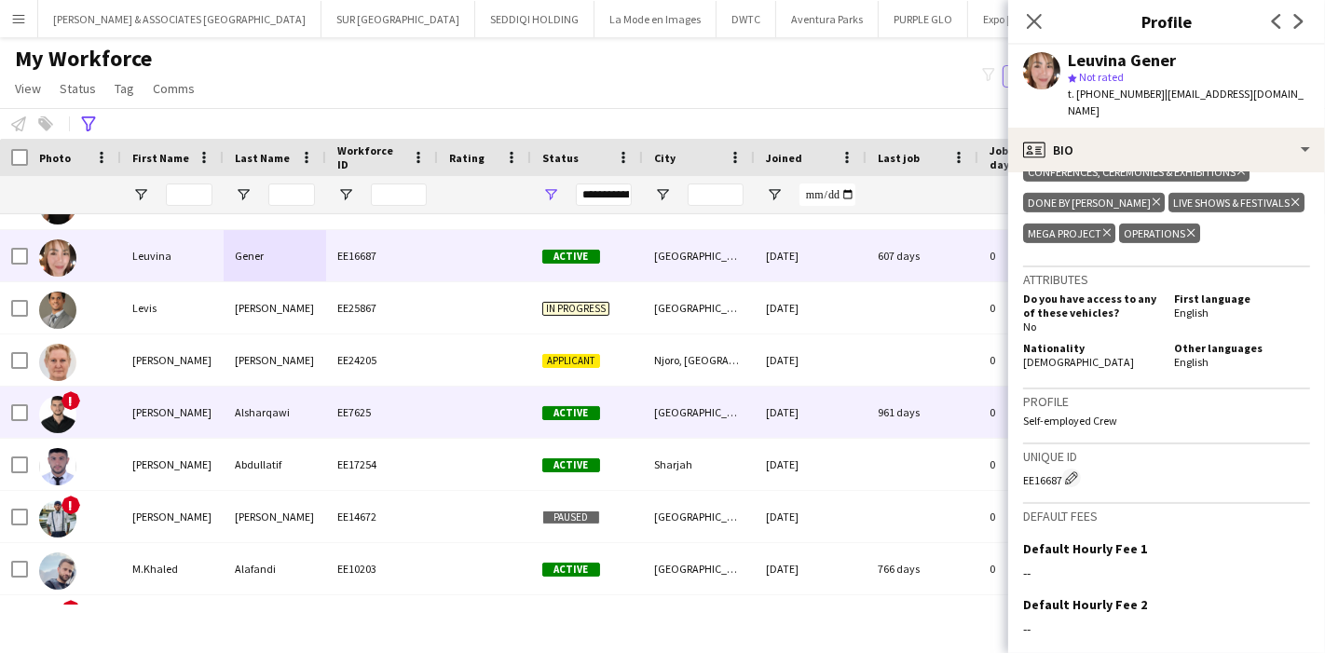
click at [199, 420] on div "[PERSON_NAME]" at bounding box center [172, 412] width 102 height 51
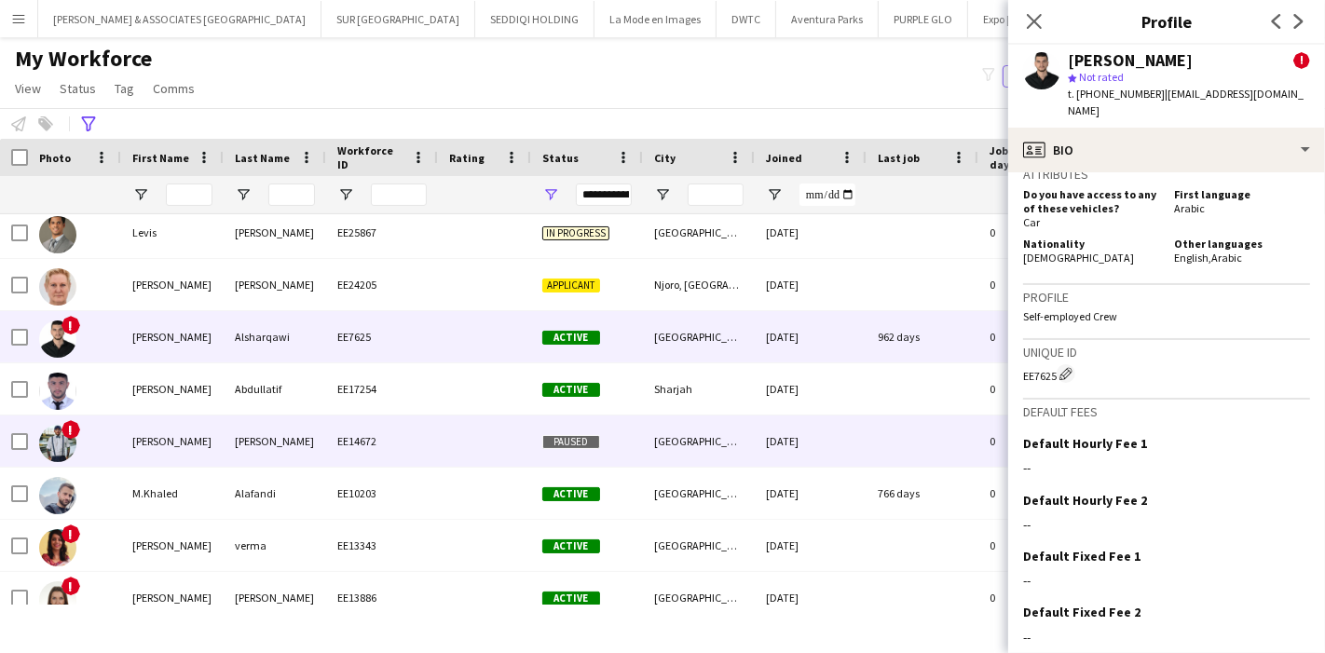
scroll to position [15998, 0]
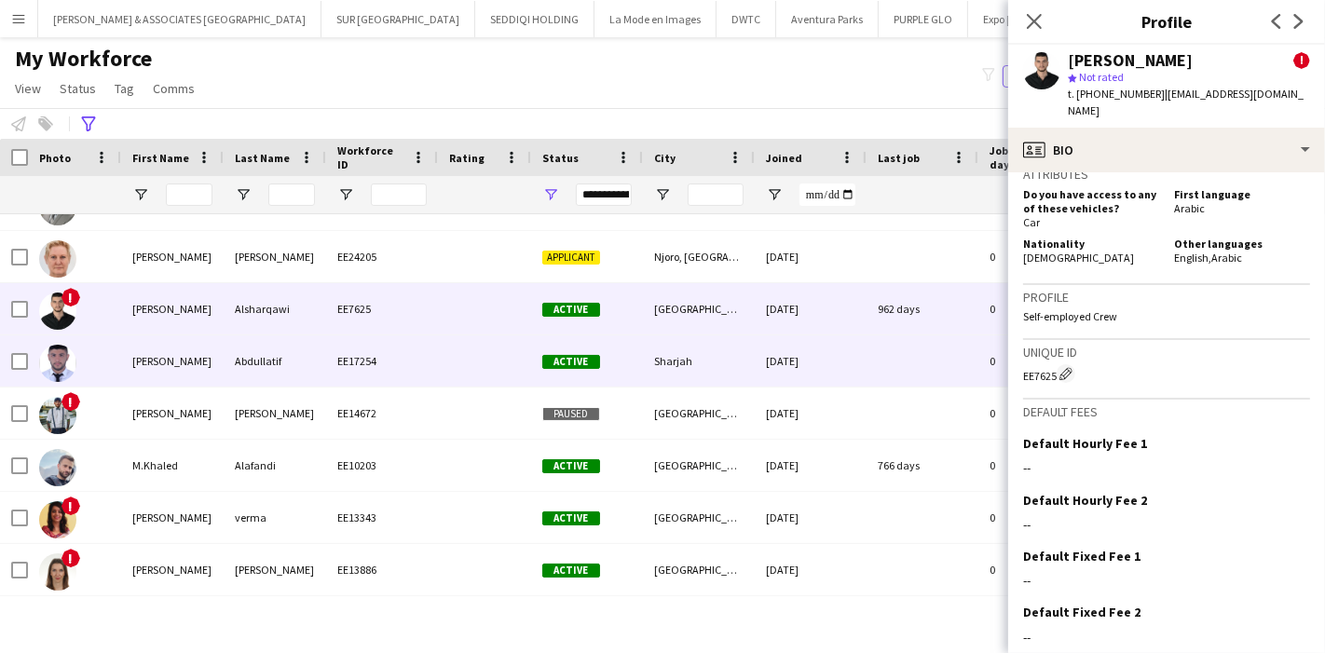
click at [156, 376] on div "[PERSON_NAME]" at bounding box center [172, 360] width 102 height 51
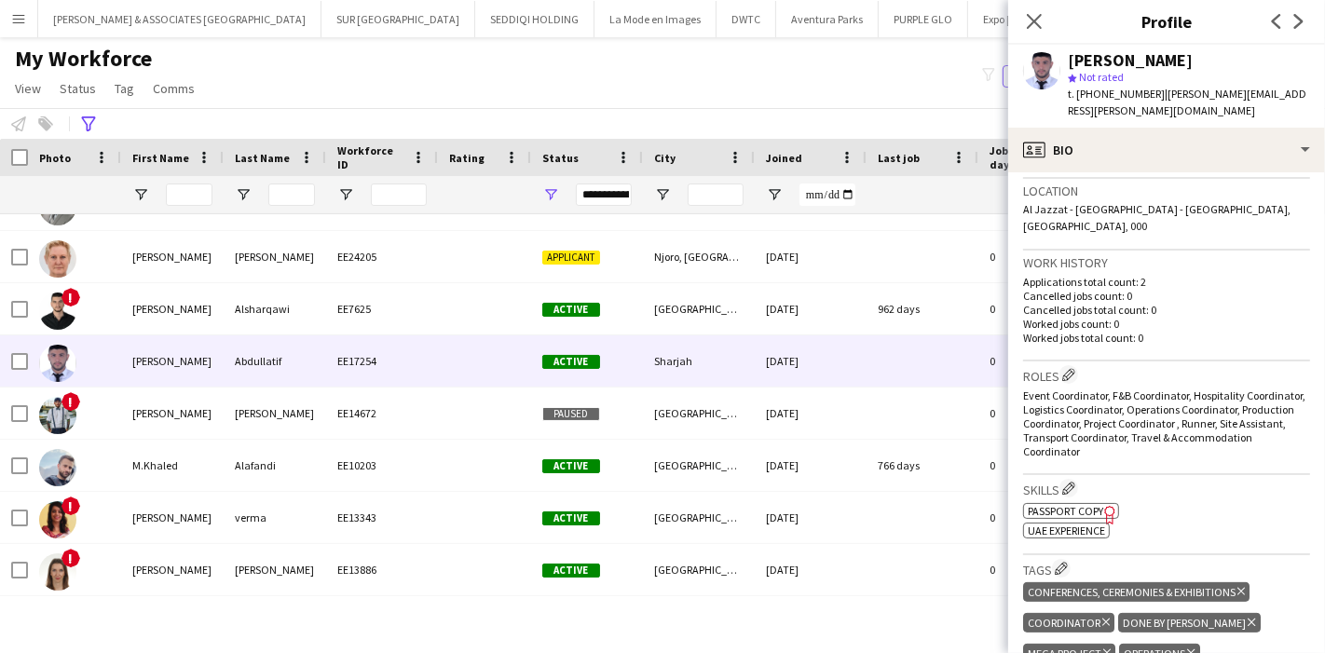
scroll to position [620, 0]
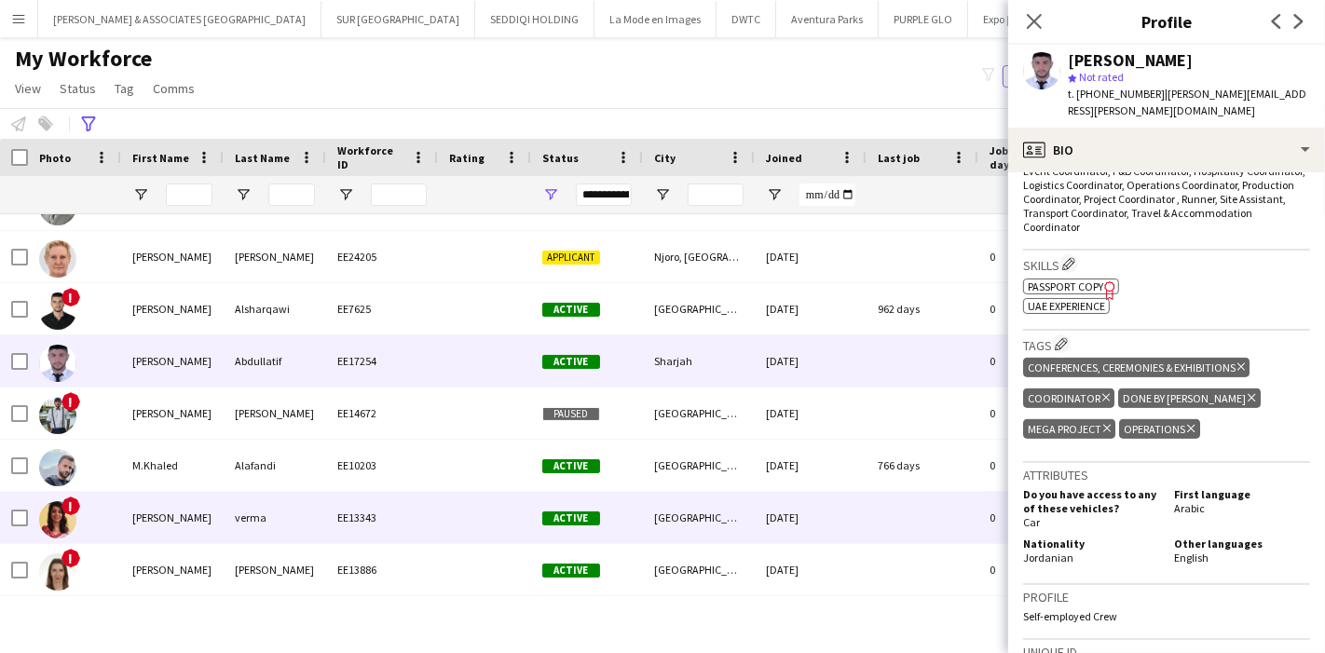
click at [207, 502] on div "[PERSON_NAME]" at bounding box center [172, 517] width 102 height 51
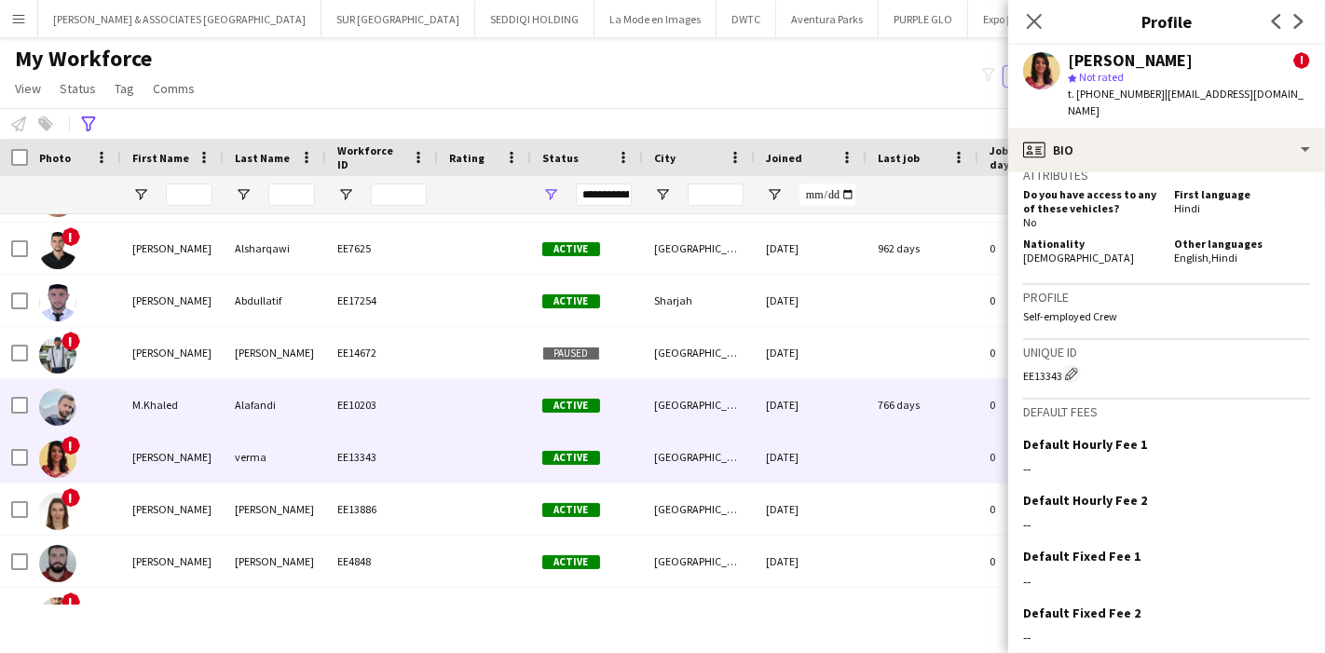
scroll to position [16206, 0]
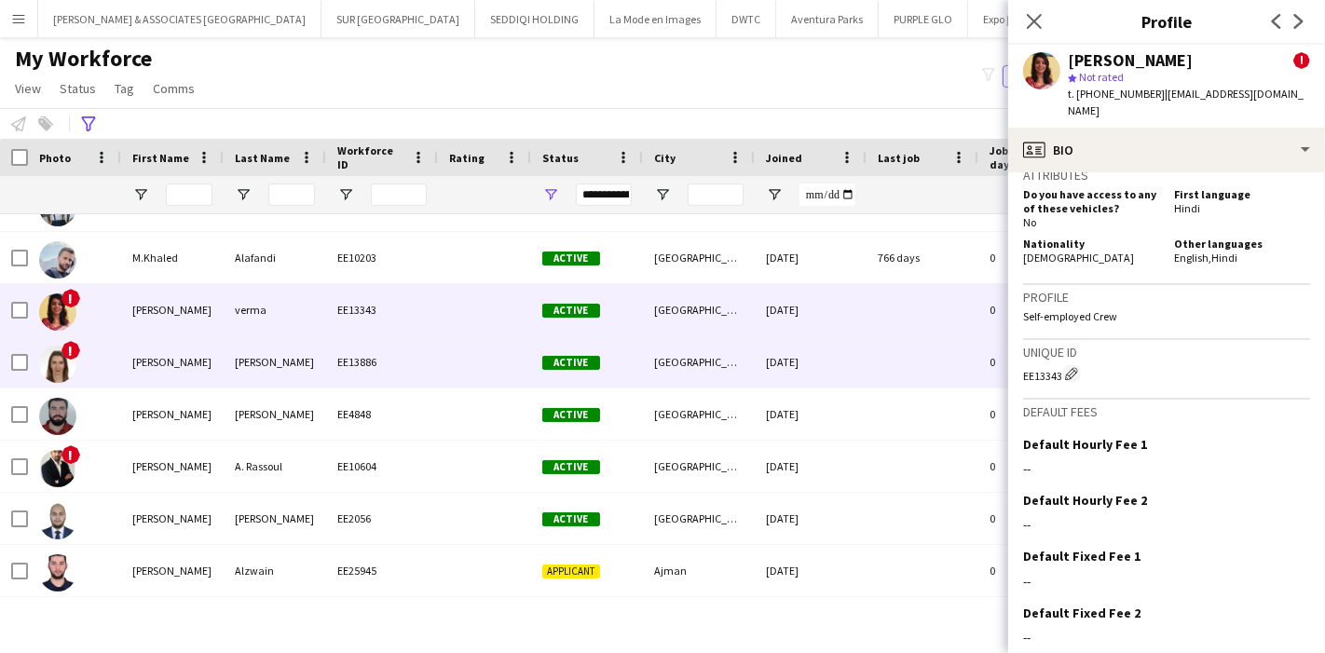
click at [138, 355] on div "[PERSON_NAME]" at bounding box center [172, 361] width 102 height 51
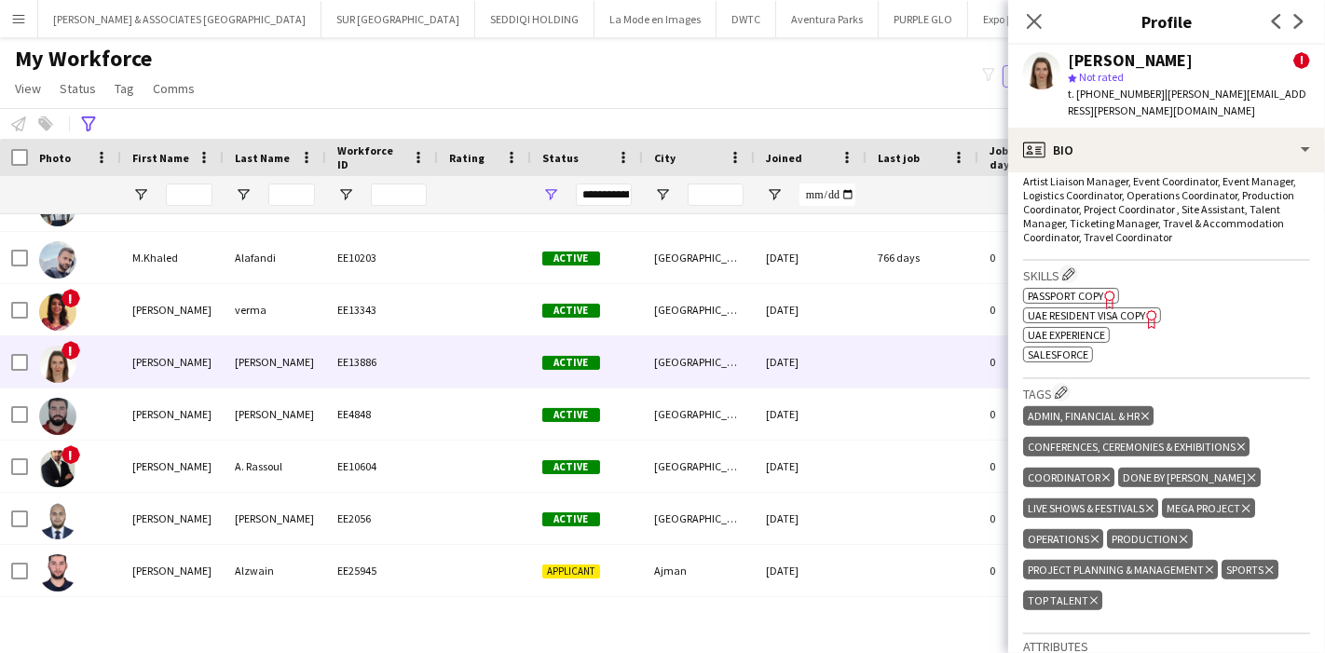
scroll to position [620, 0]
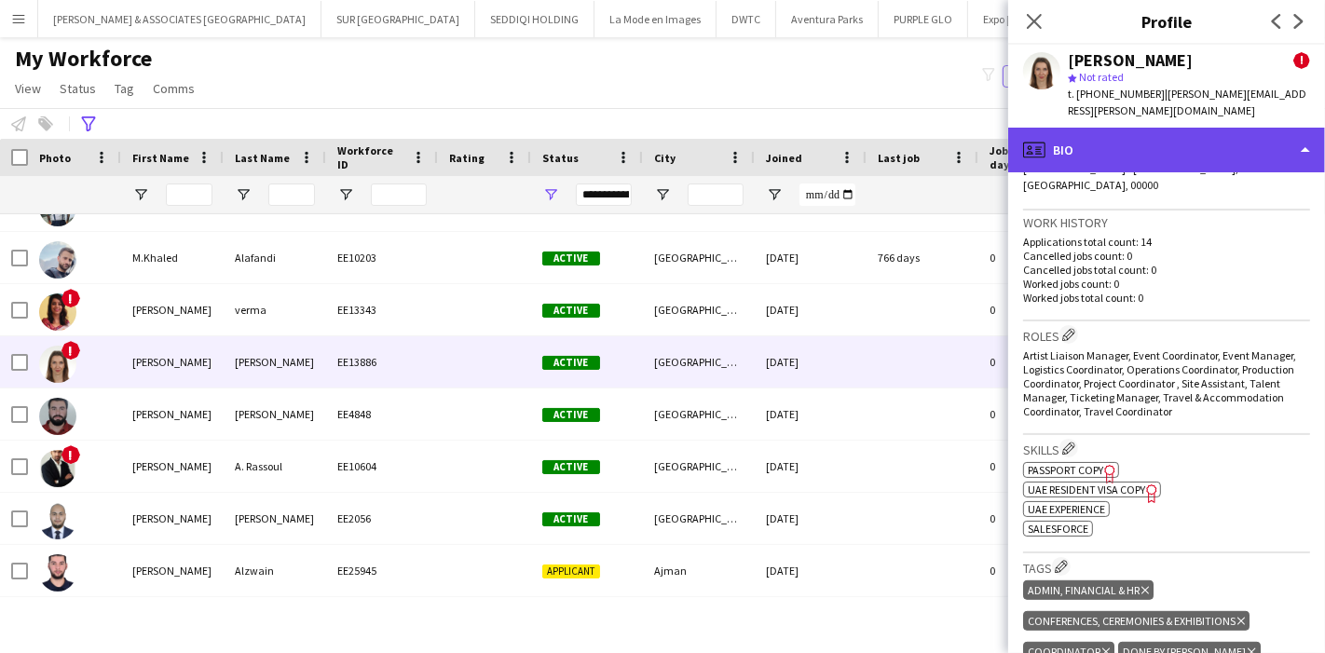
click at [1203, 133] on div "profile Bio" at bounding box center [1166, 150] width 317 height 45
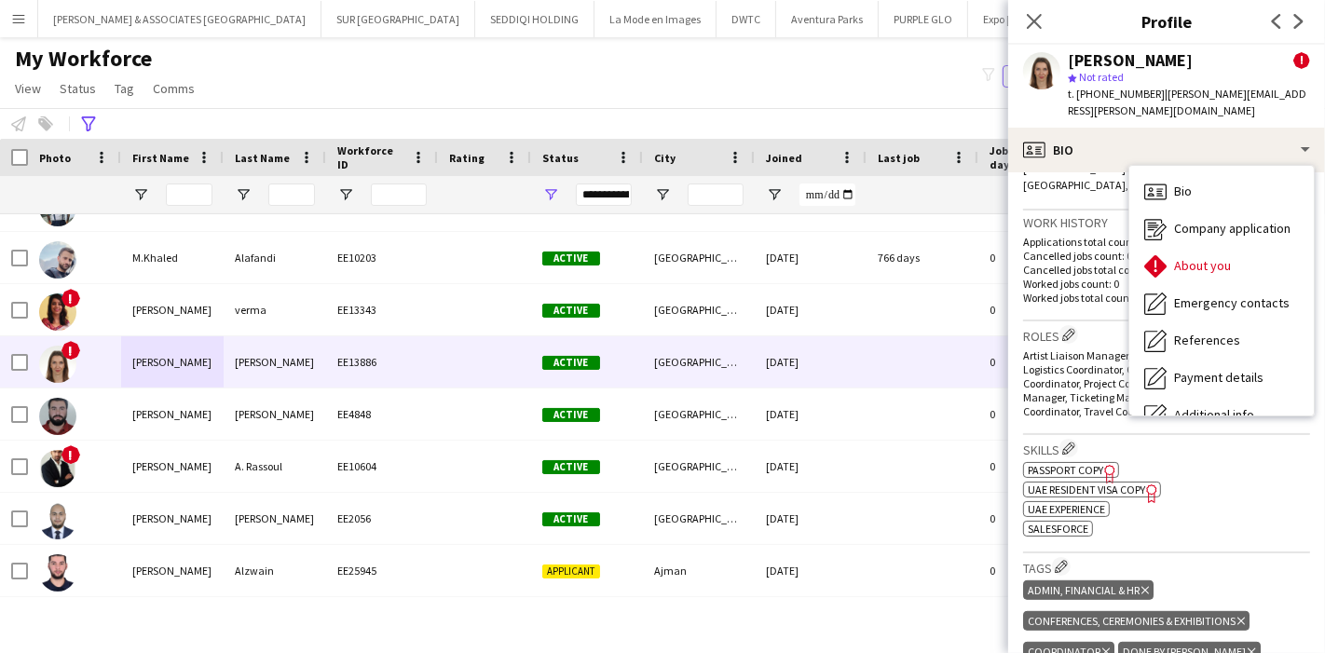
click at [1194, 501] on div "Skills Edit crew company skills ok-circled2 background Layer 1 cross-circle-red…" at bounding box center [1166, 494] width 287 height 118
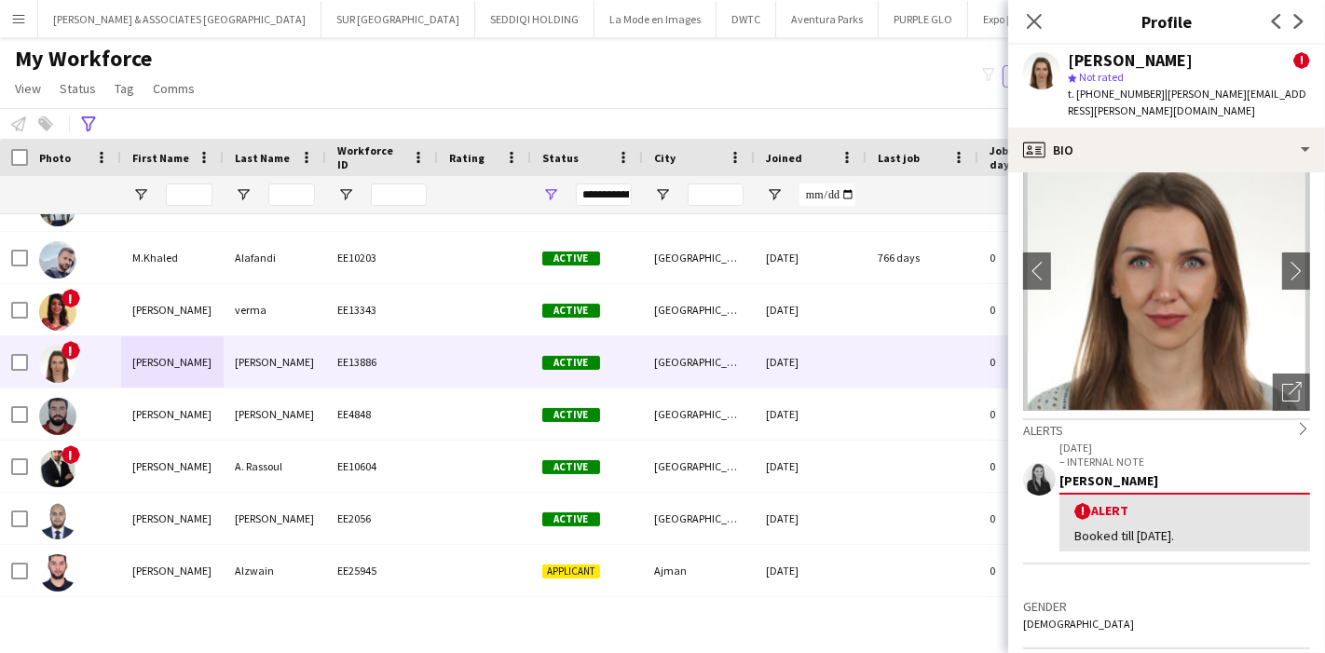
scroll to position [0, 0]
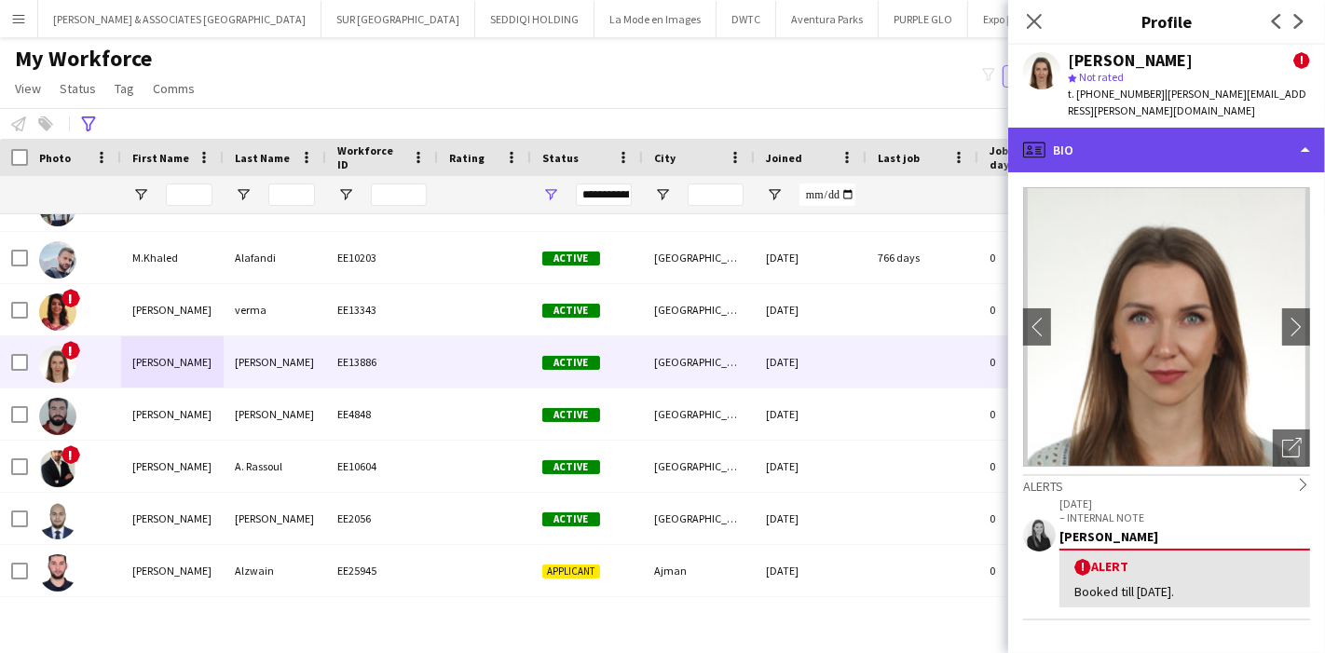
click at [1272, 137] on div "profile Bio" at bounding box center [1166, 150] width 317 height 45
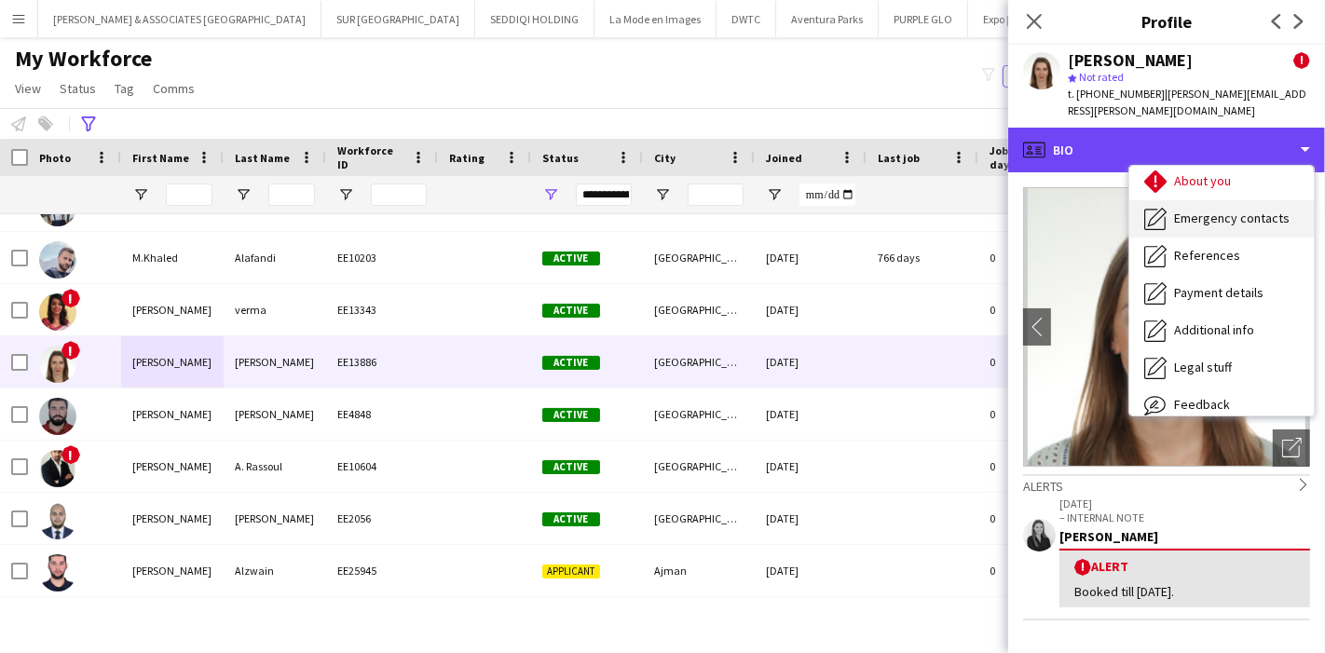
scroll to position [137, 0]
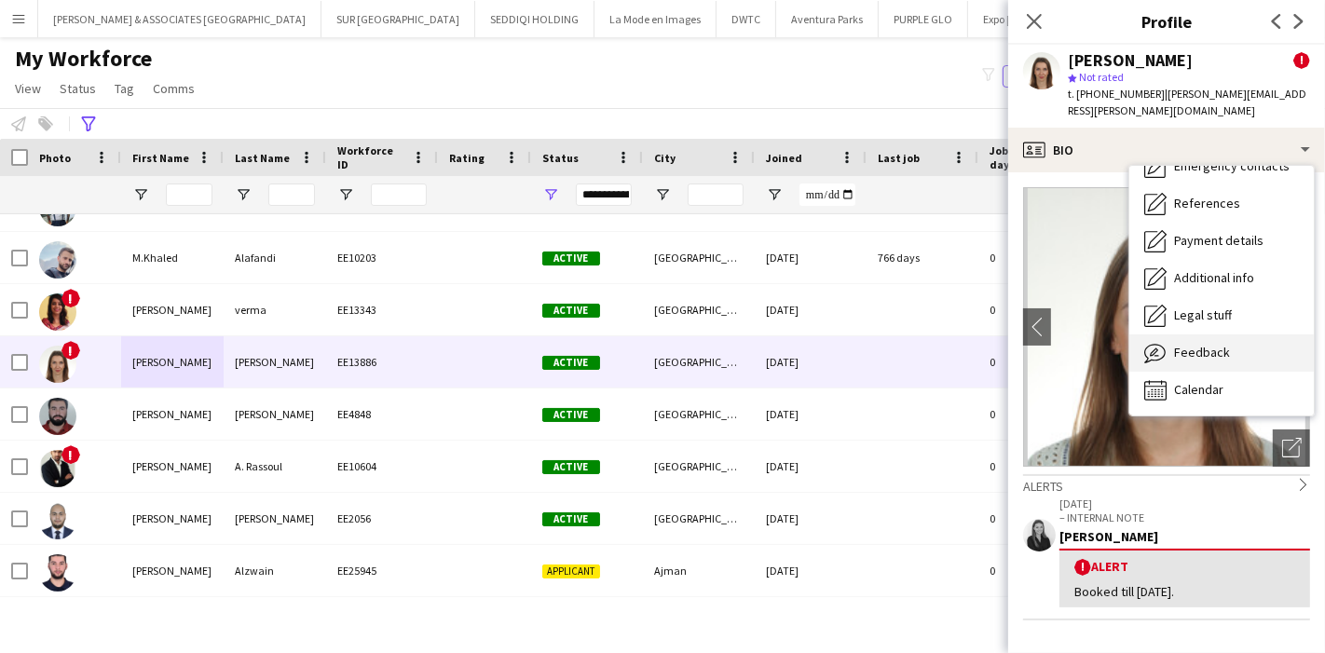
click at [1224, 344] on span "Feedback" at bounding box center [1202, 352] width 56 height 17
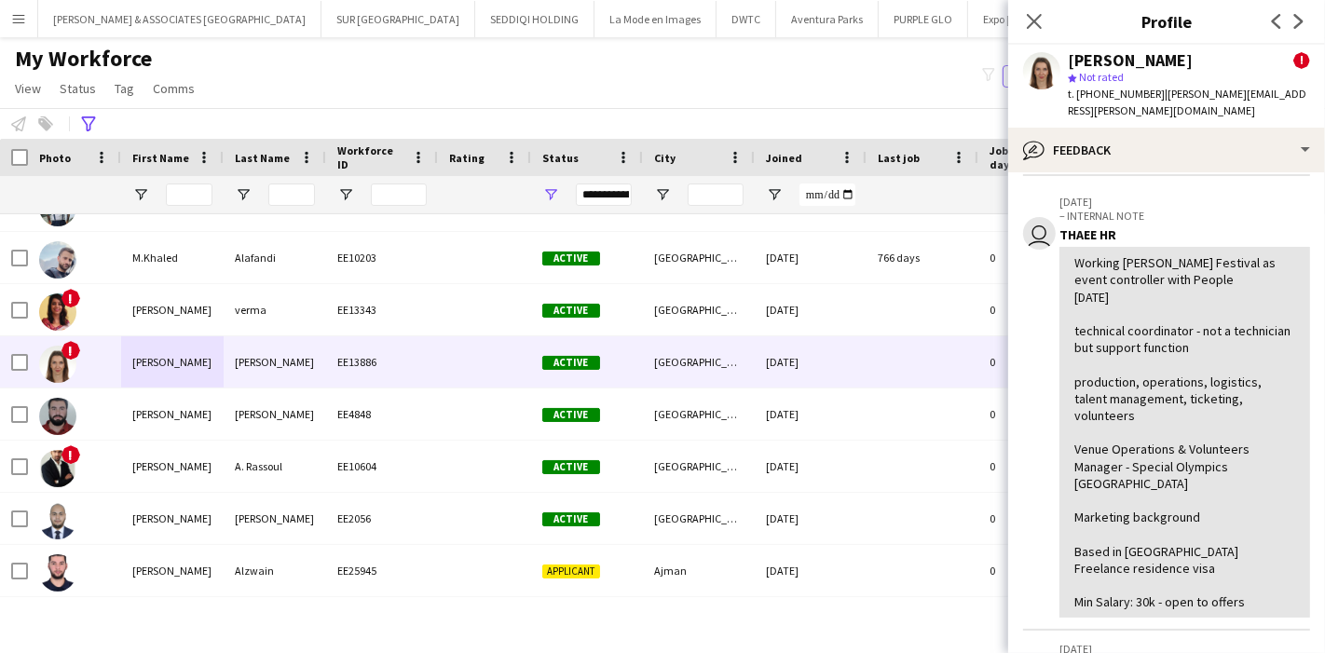
scroll to position [0, 0]
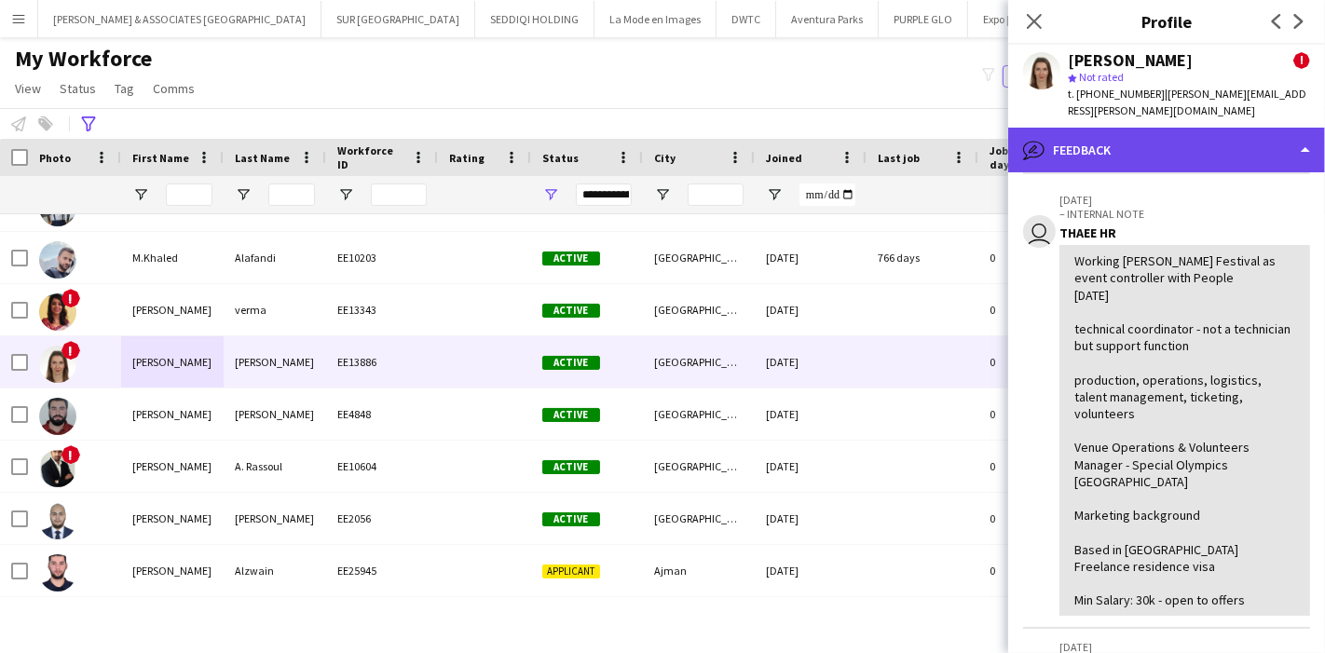
click at [1196, 131] on div "bubble-pencil Feedback" at bounding box center [1166, 150] width 317 height 45
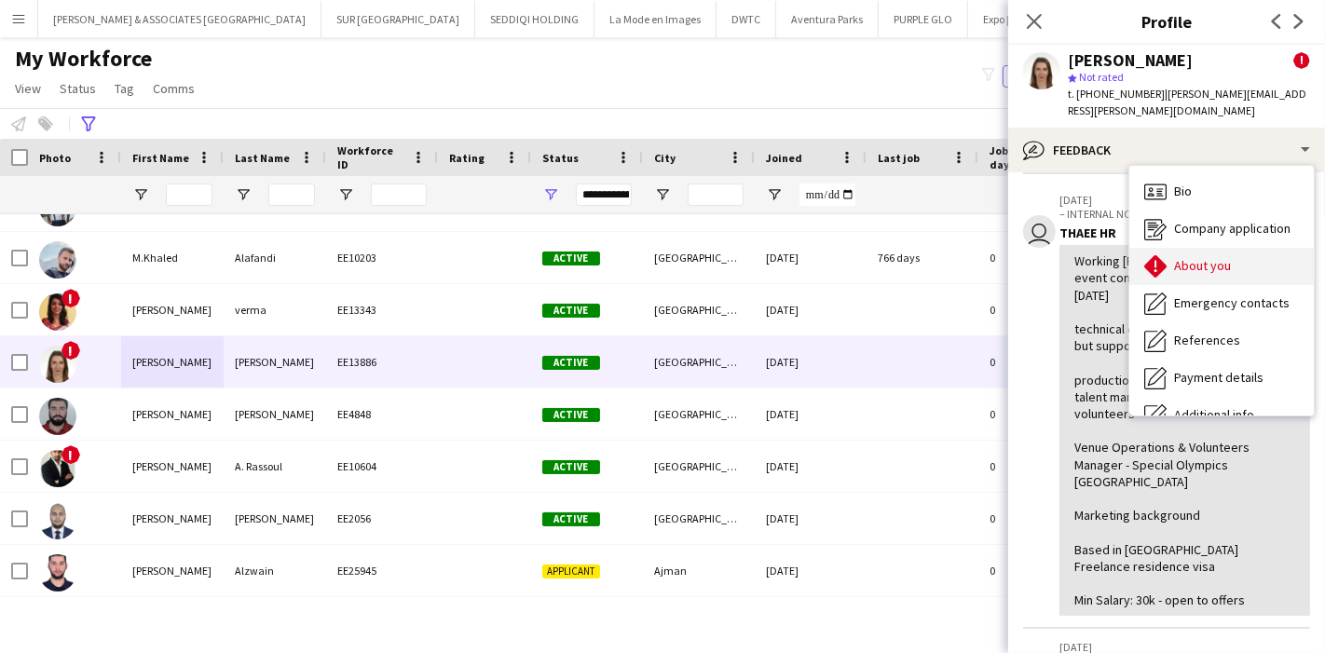
click at [1209, 257] on span "About you" at bounding box center [1202, 265] width 57 height 17
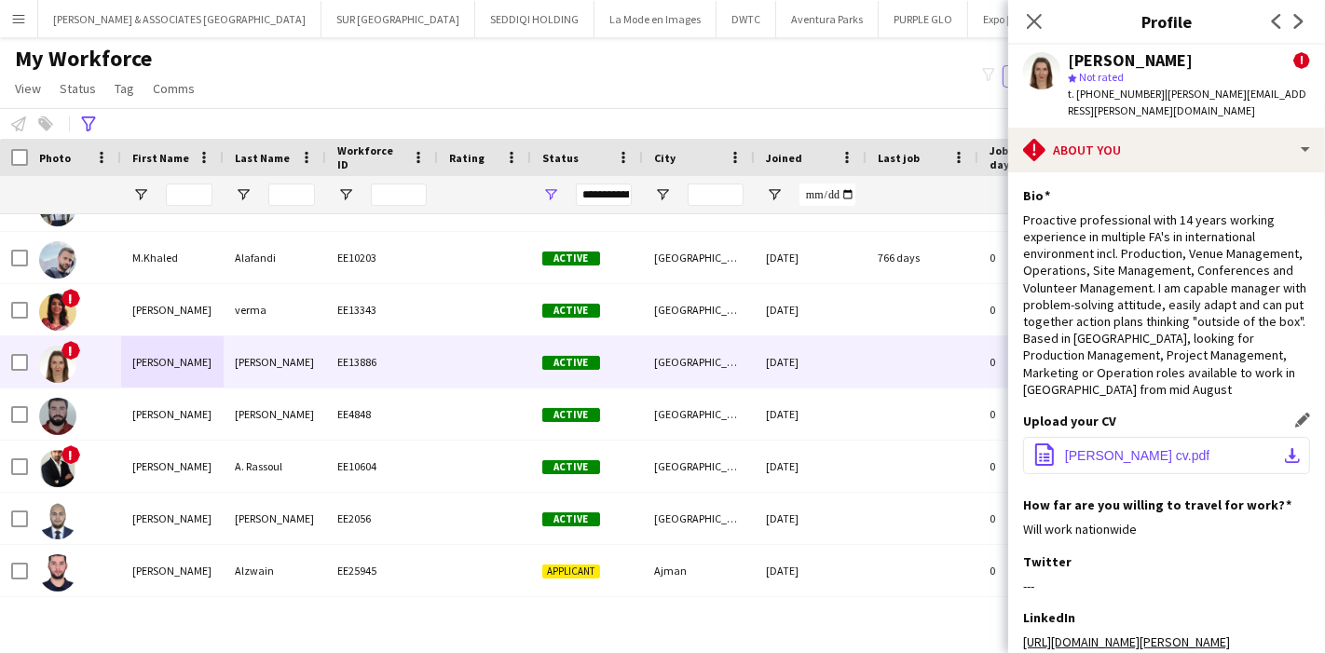
click at [1285, 451] on app-icon "download-bottom" at bounding box center [1292, 455] width 15 height 15
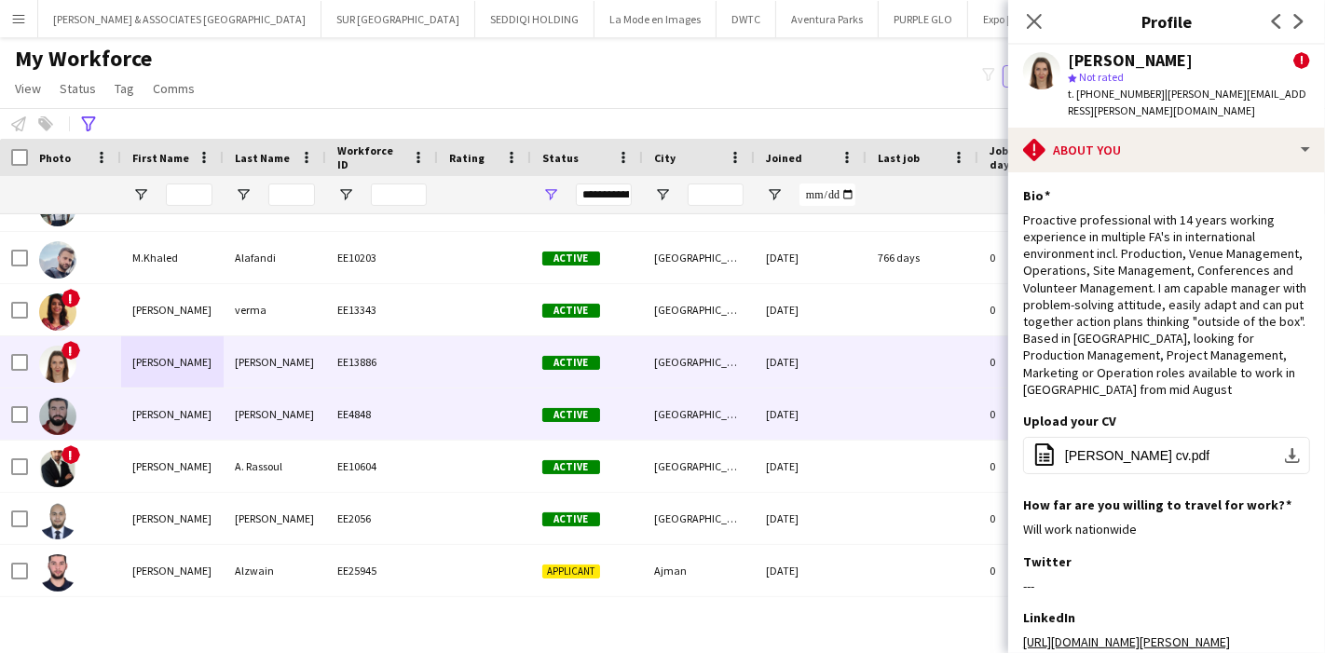
click at [364, 406] on div "EE4848" at bounding box center [382, 413] width 112 height 51
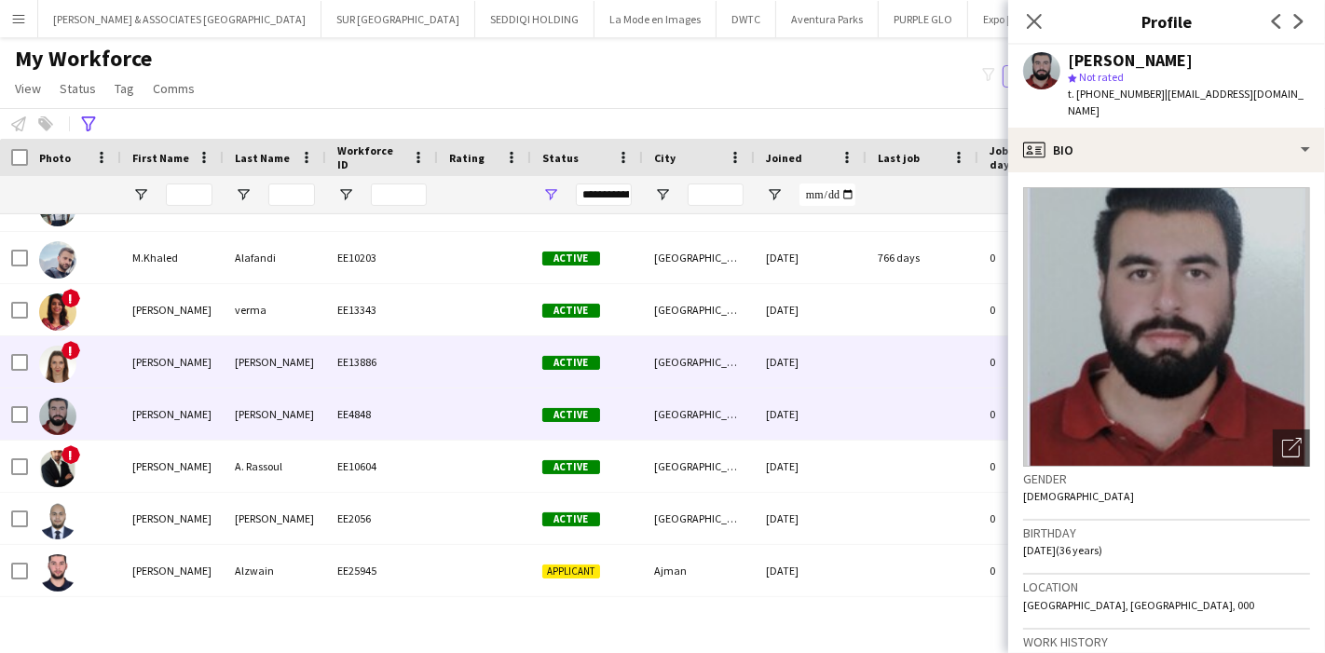
click at [372, 357] on div "EE13886" at bounding box center [382, 361] width 112 height 51
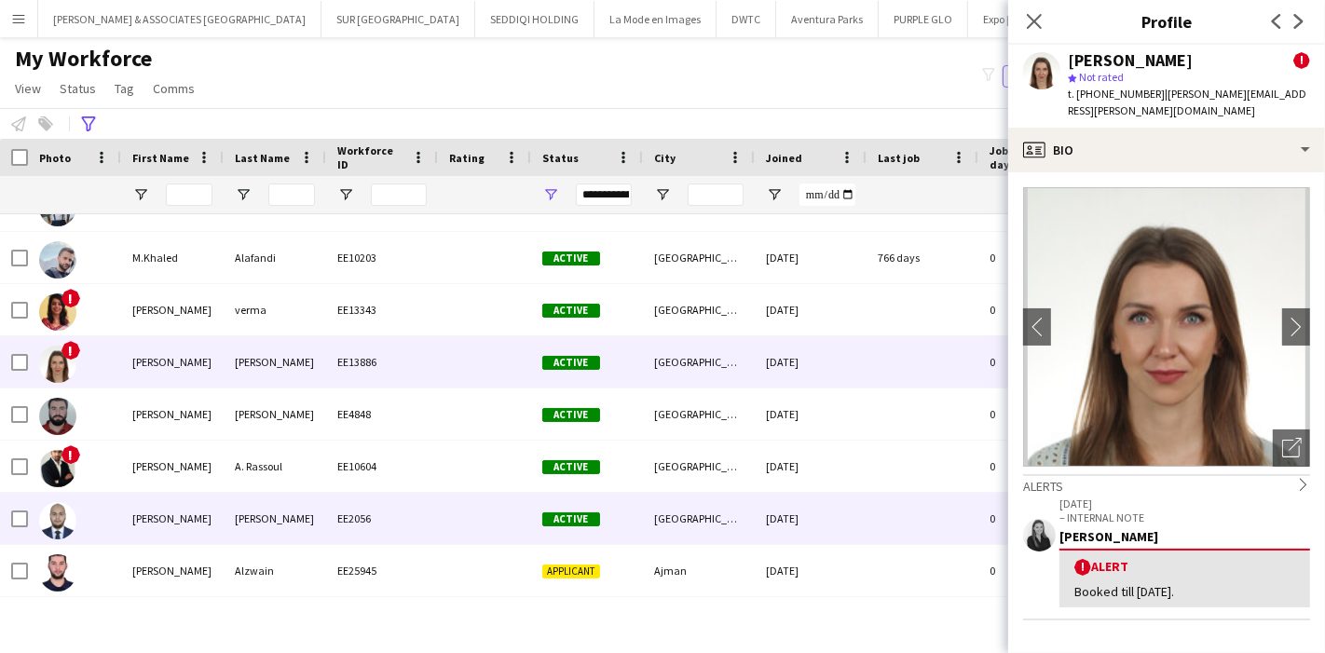
click at [283, 520] on div "[PERSON_NAME]" at bounding box center [275, 518] width 102 height 51
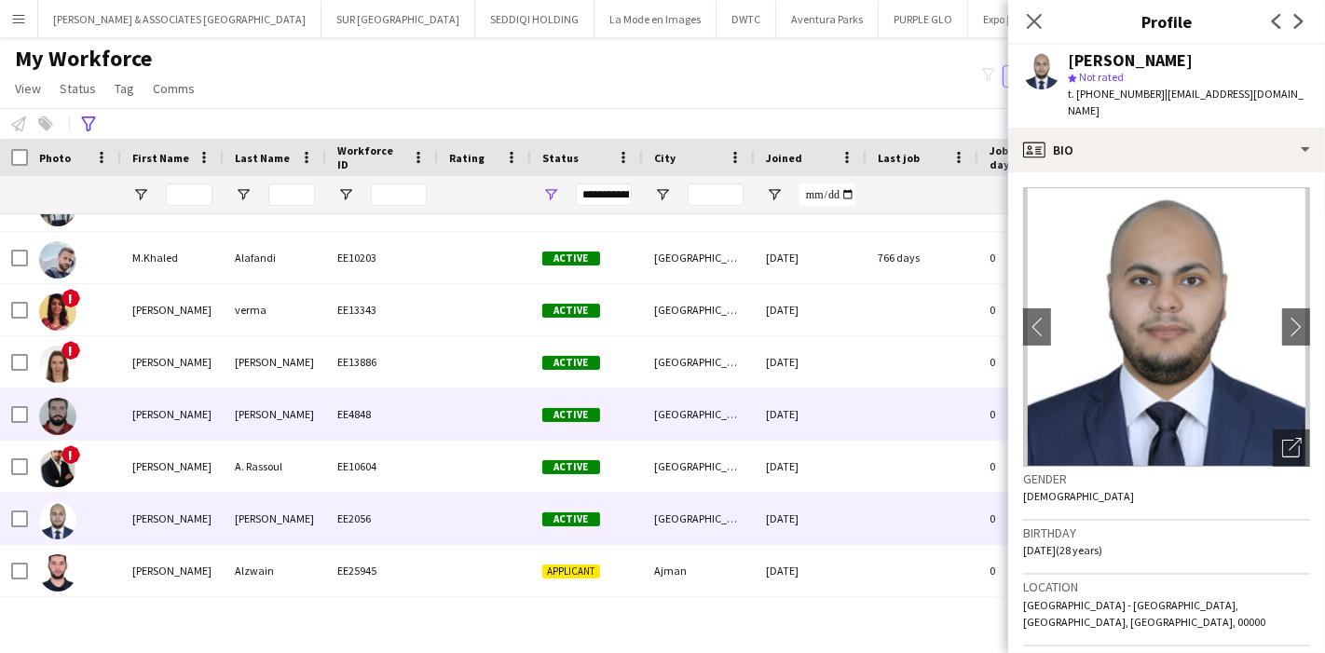
click at [81, 412] on div at bounding box center [74, 413] width 93 height 51
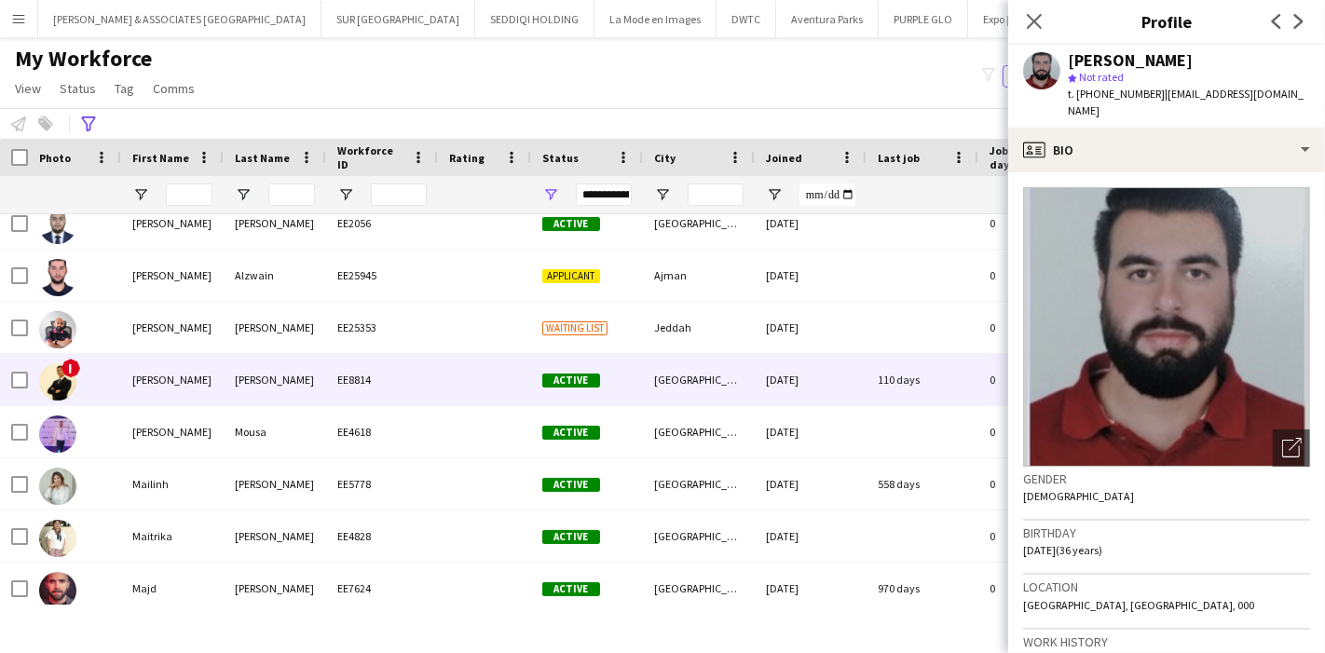
scroll to position [16516, 0]
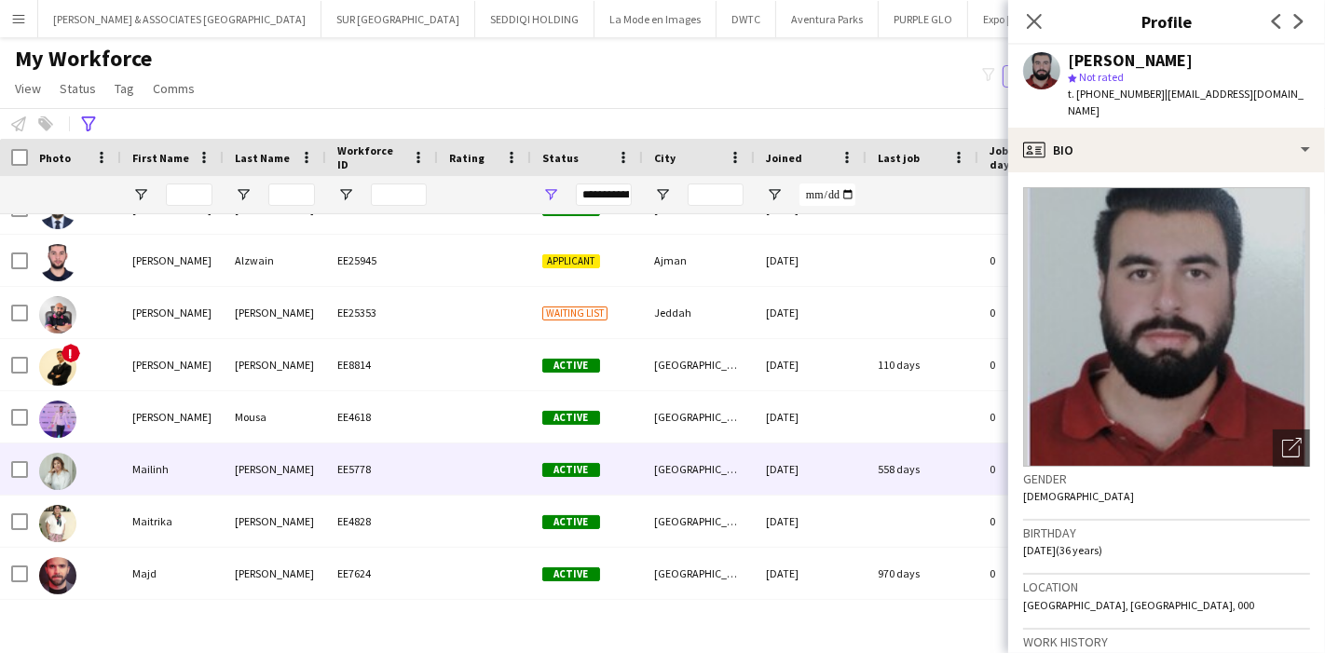
click at [135, 467] on div "Mailinh" at bounding box center [172, 468] width 102 height 51
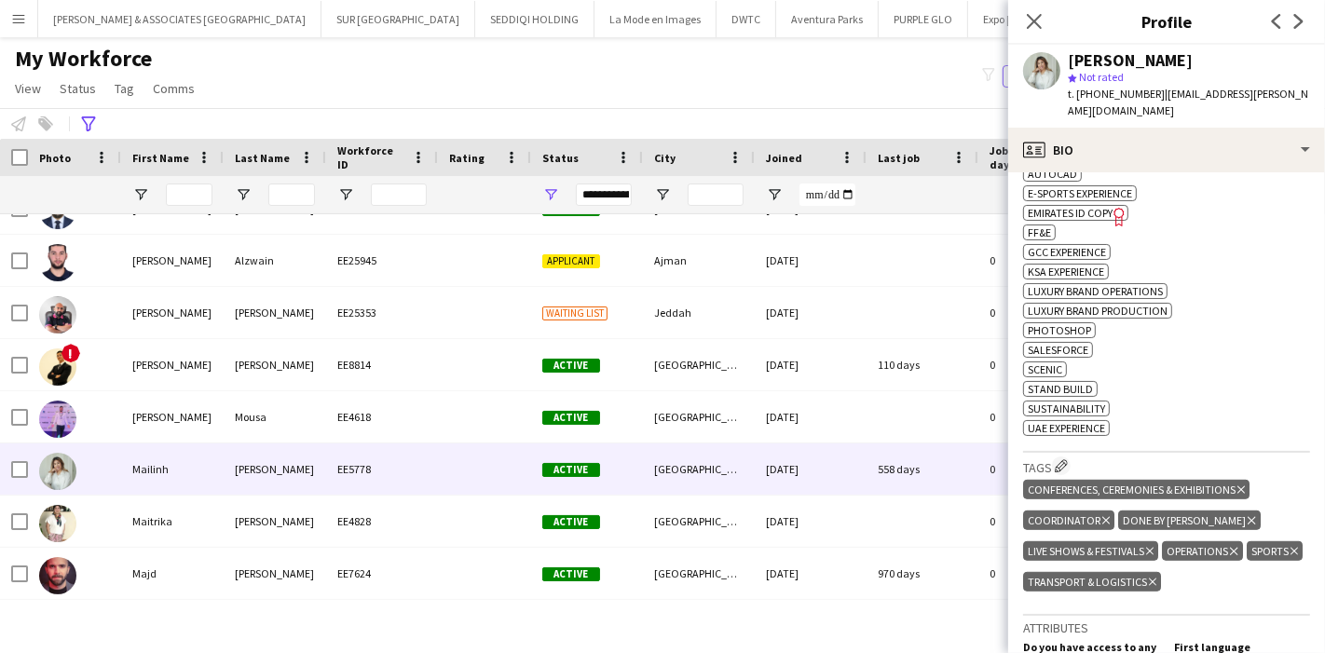
scroll to position [620, 0]
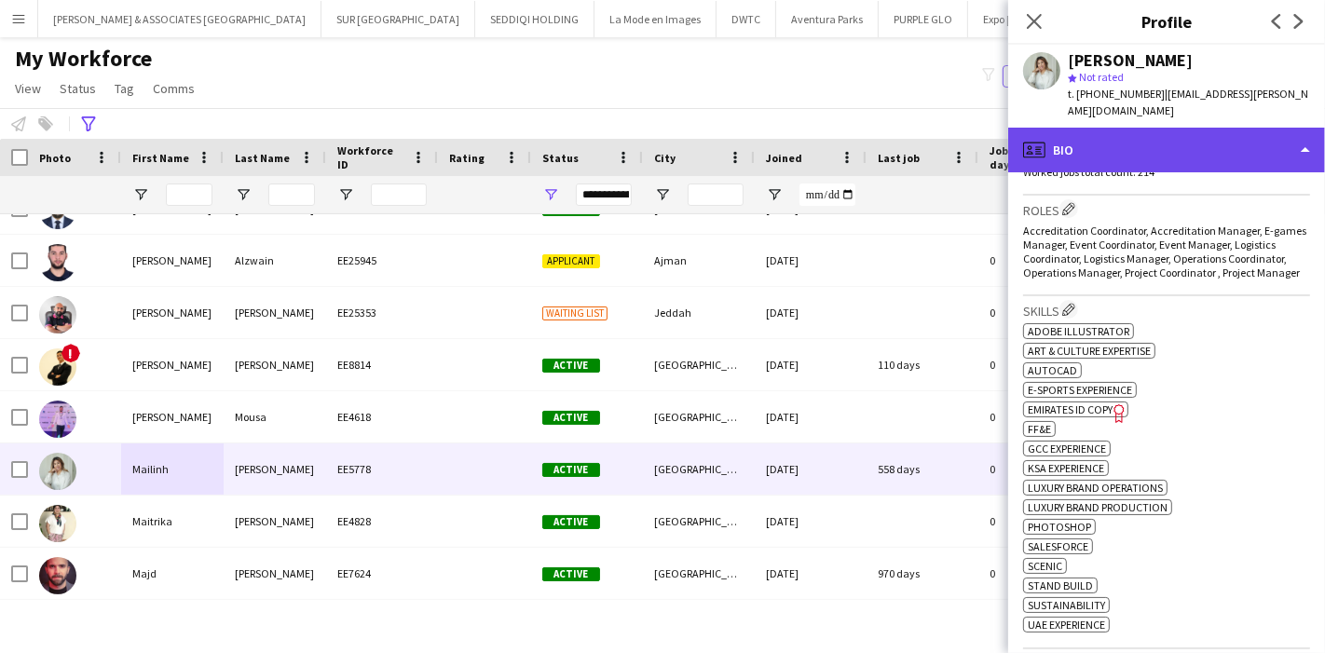
click at [1254, 146] on div "profile Bio" at bounding box center [1166, 150] width 317 height 45
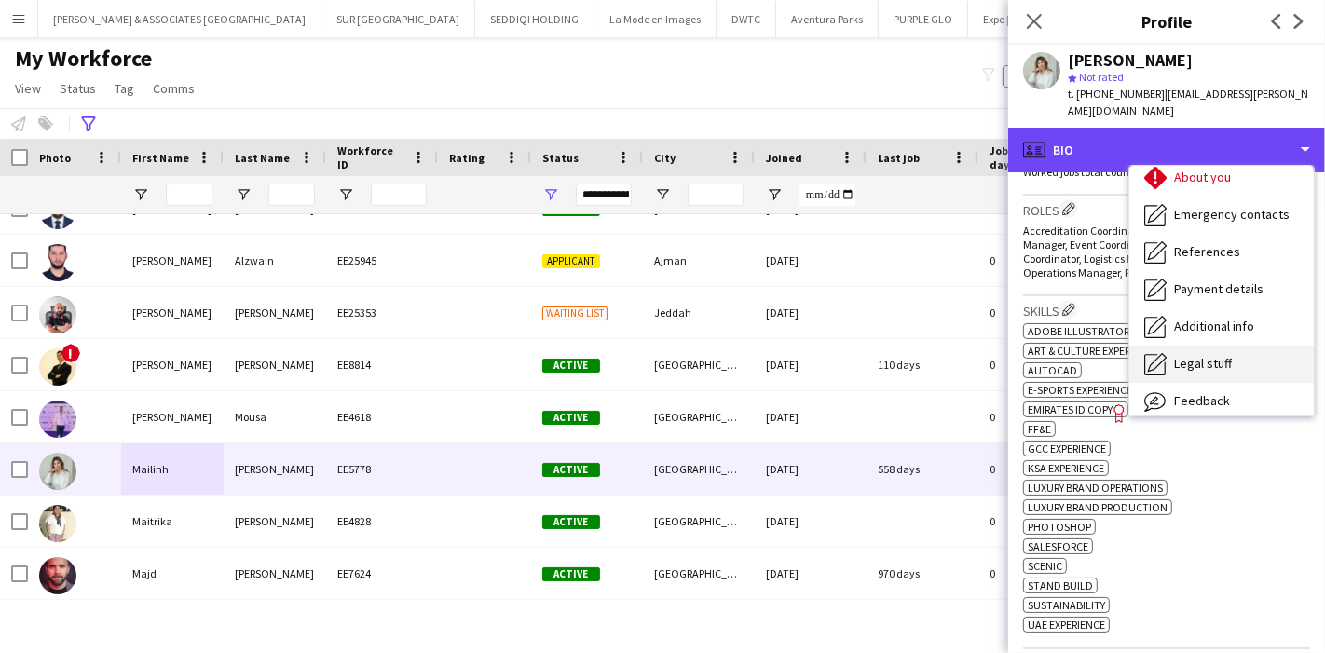
scroll to position [137, 0]
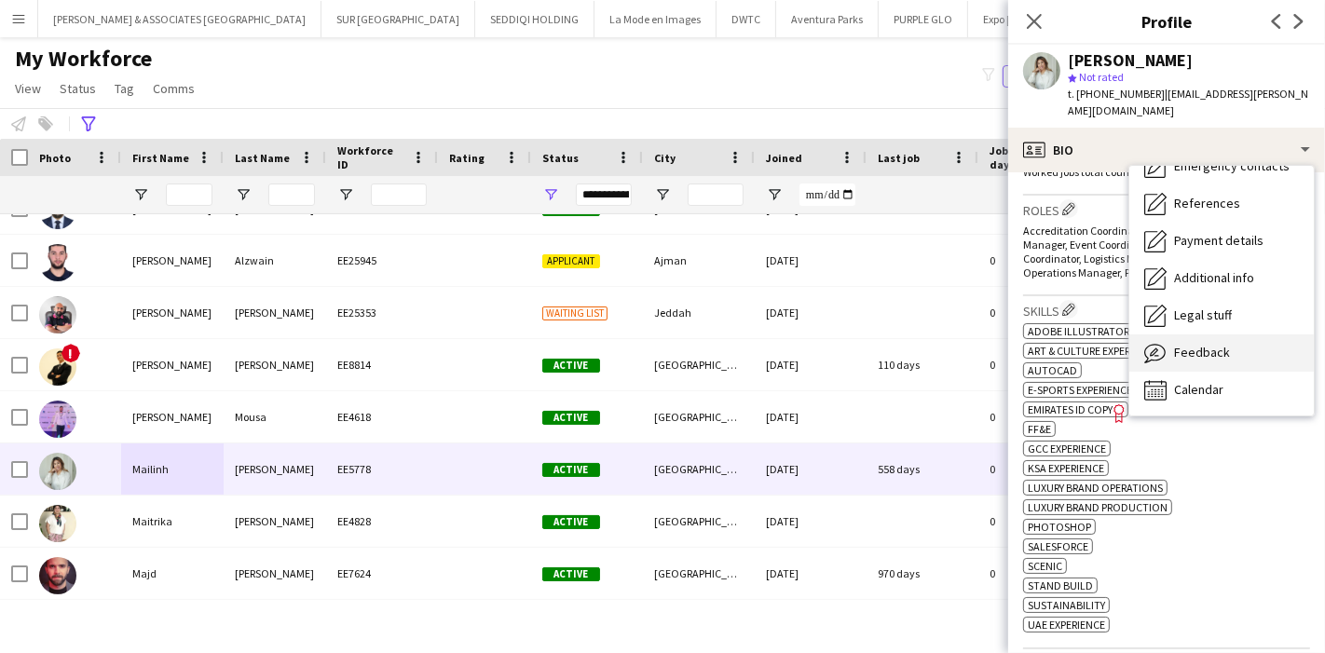
click at [1227, 342] on div "Feedback Feedback" at bounding box center [1221, 352] width 184 height 37
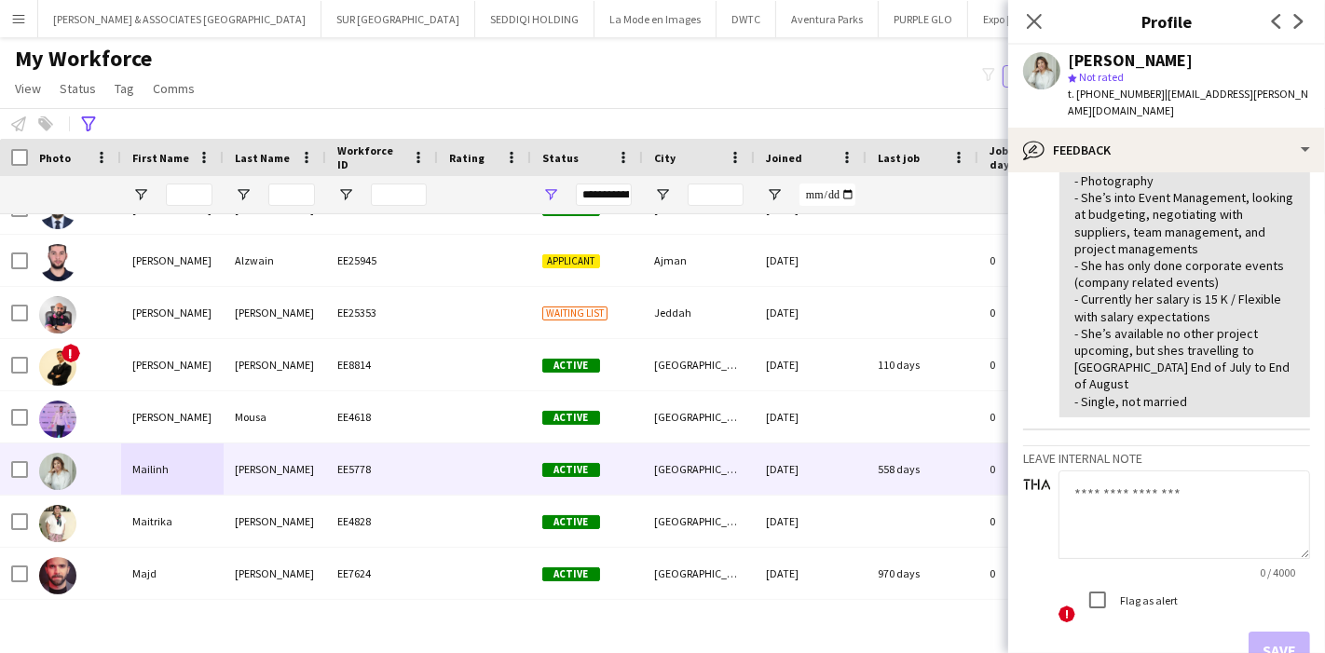
scroll to position [1138, 0]
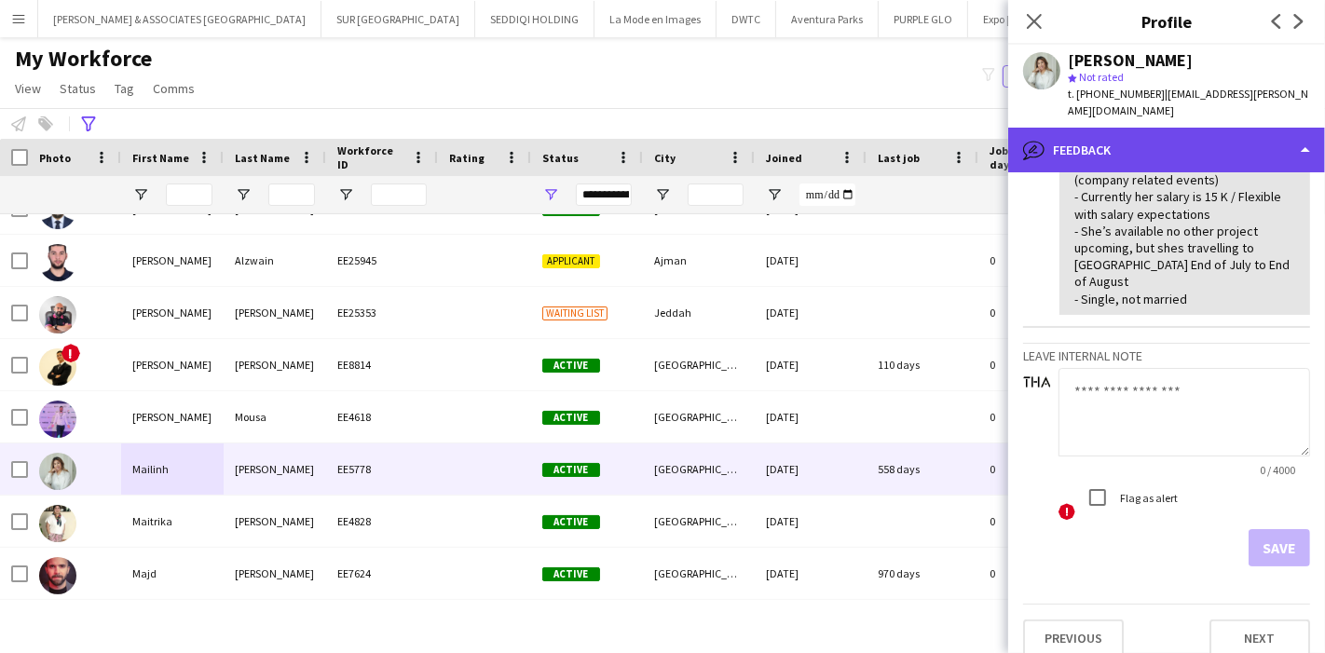
click at [1227, 142] on div "bubble-pencil Feedback" at bounding box center [1166, 150] width 317 height 45
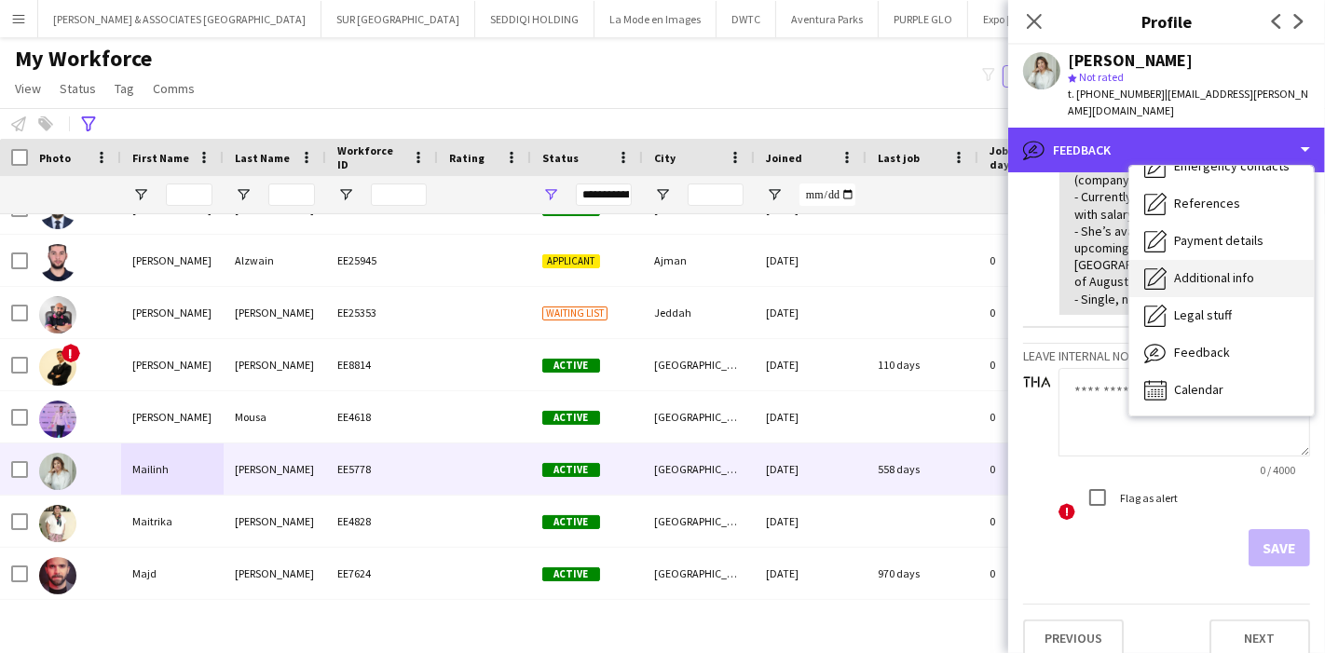
scroll to position [0, 0]
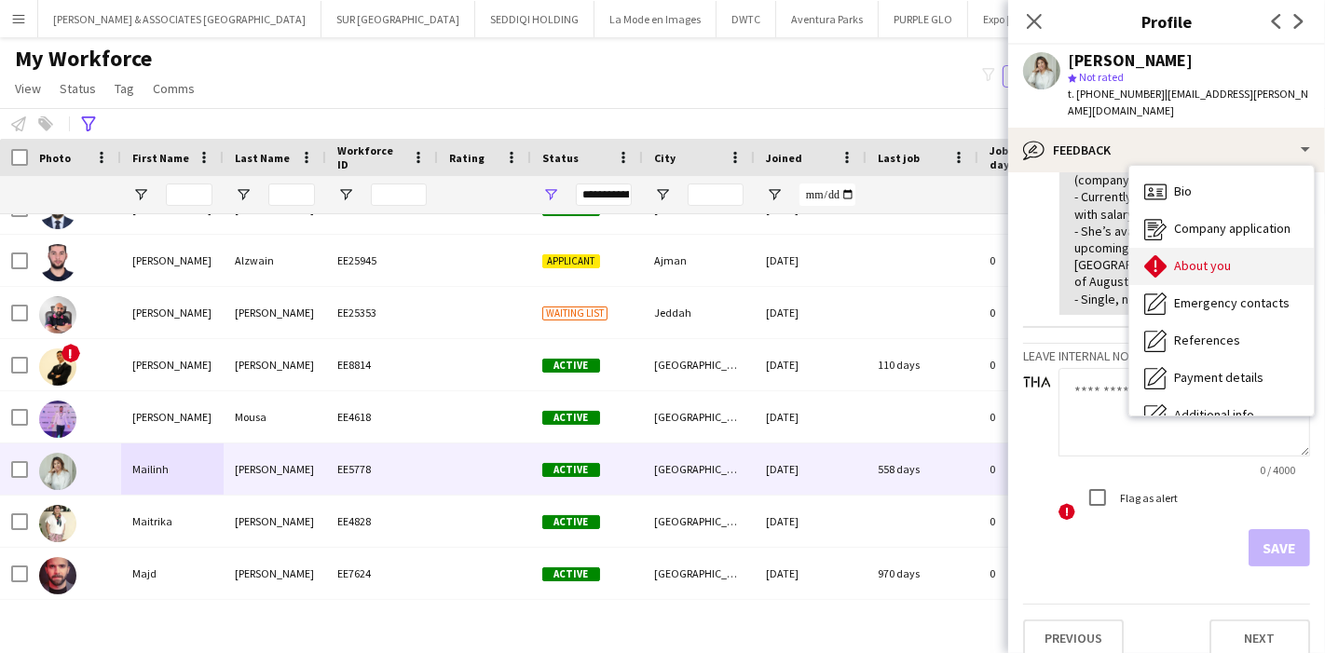
click at [1211, 248] on div "About you About you" at bounding box center [1221, 266] width 184 height 37
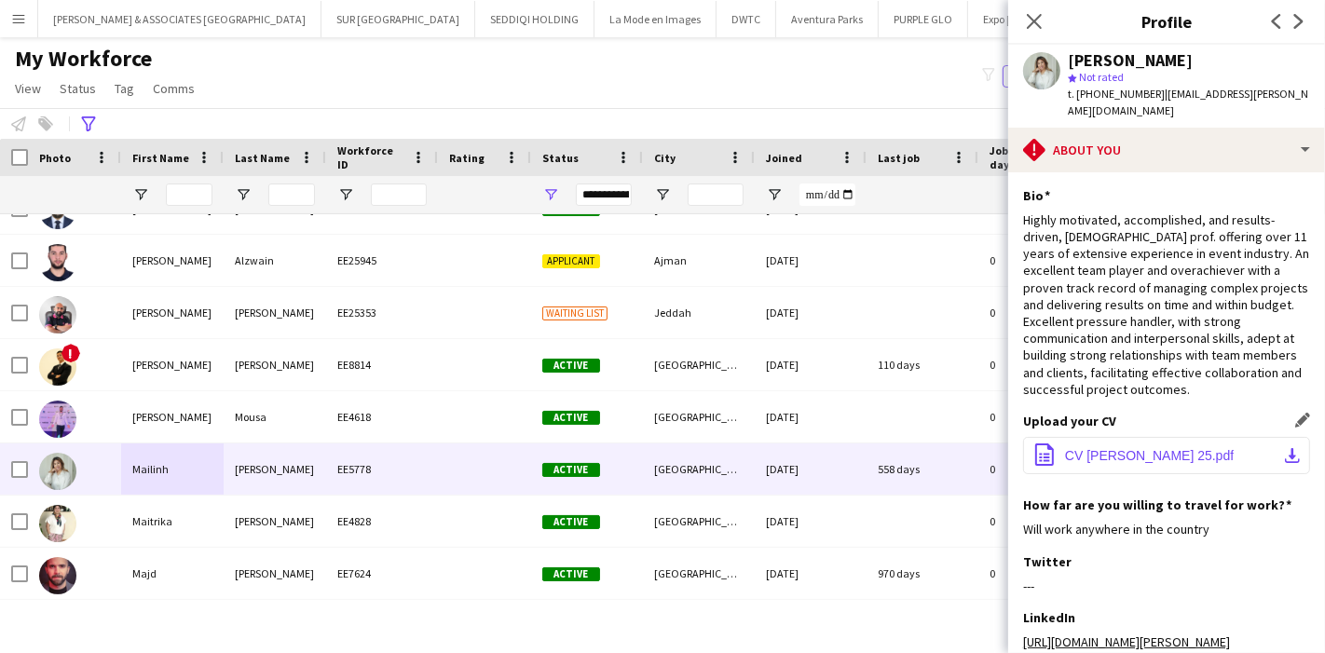
click at [1285, 437] on button "office-file-sheet CV [PERSON_NAME] 25.pdf download-bottom" at bounding box center [1166, 455] width 287 height 37
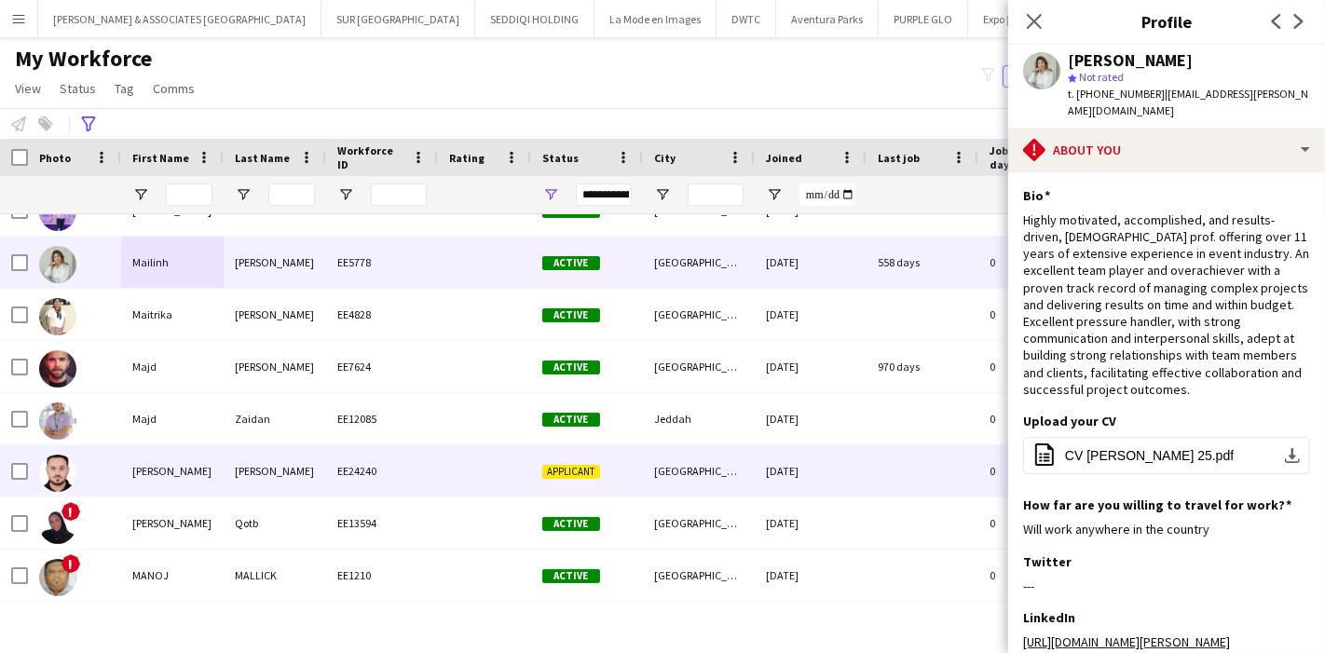
scroll to position [16826, 0]
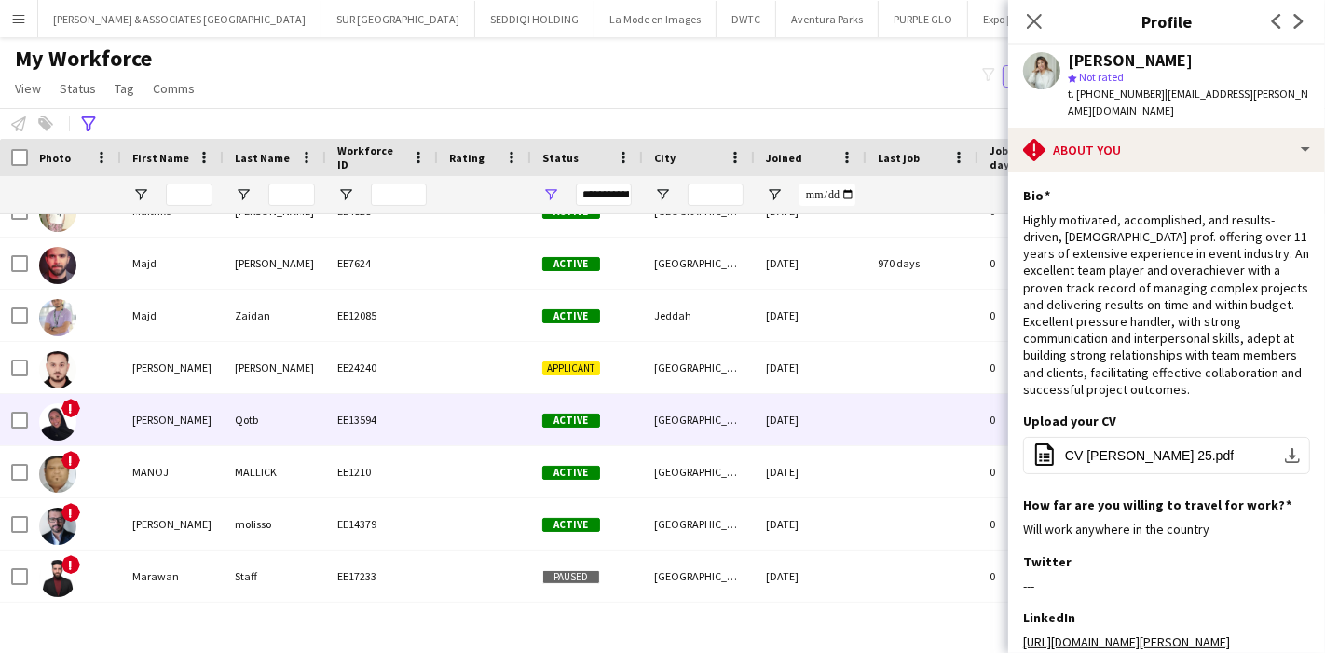
click at [153, 420] on div "[PERSON_NAME]" at bounding box center [172, 419] width 102 height 51
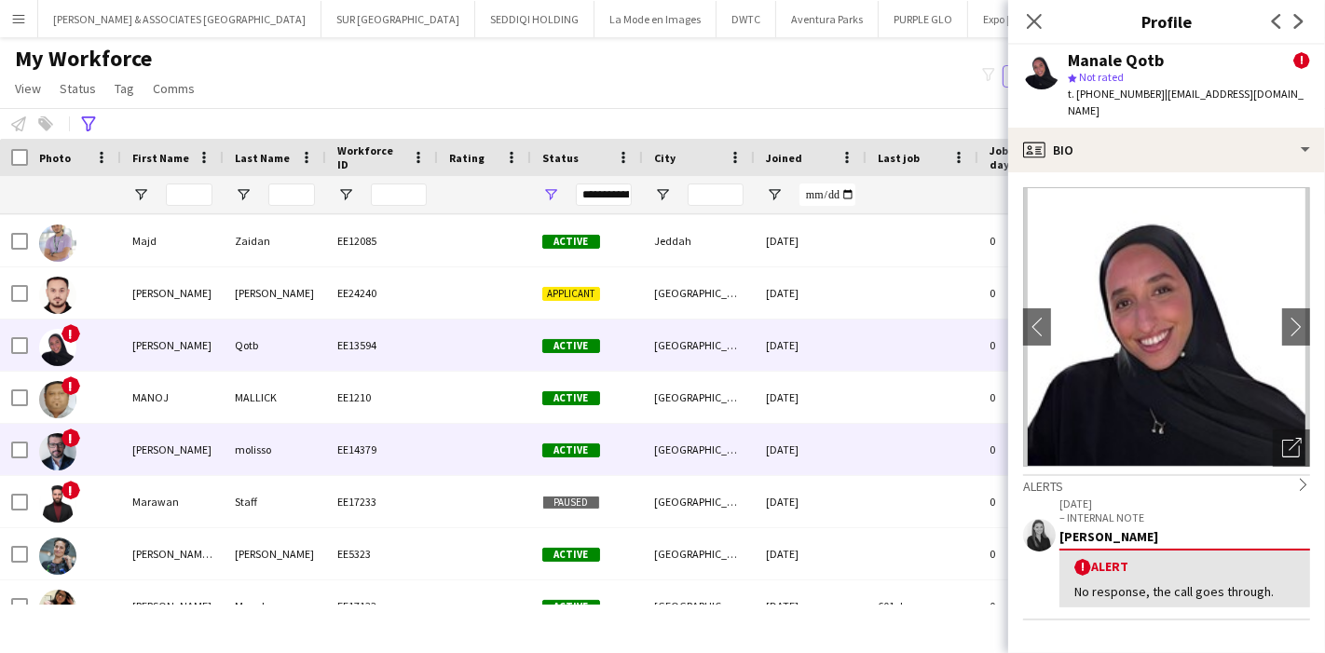
scroll to position [16930, 0]
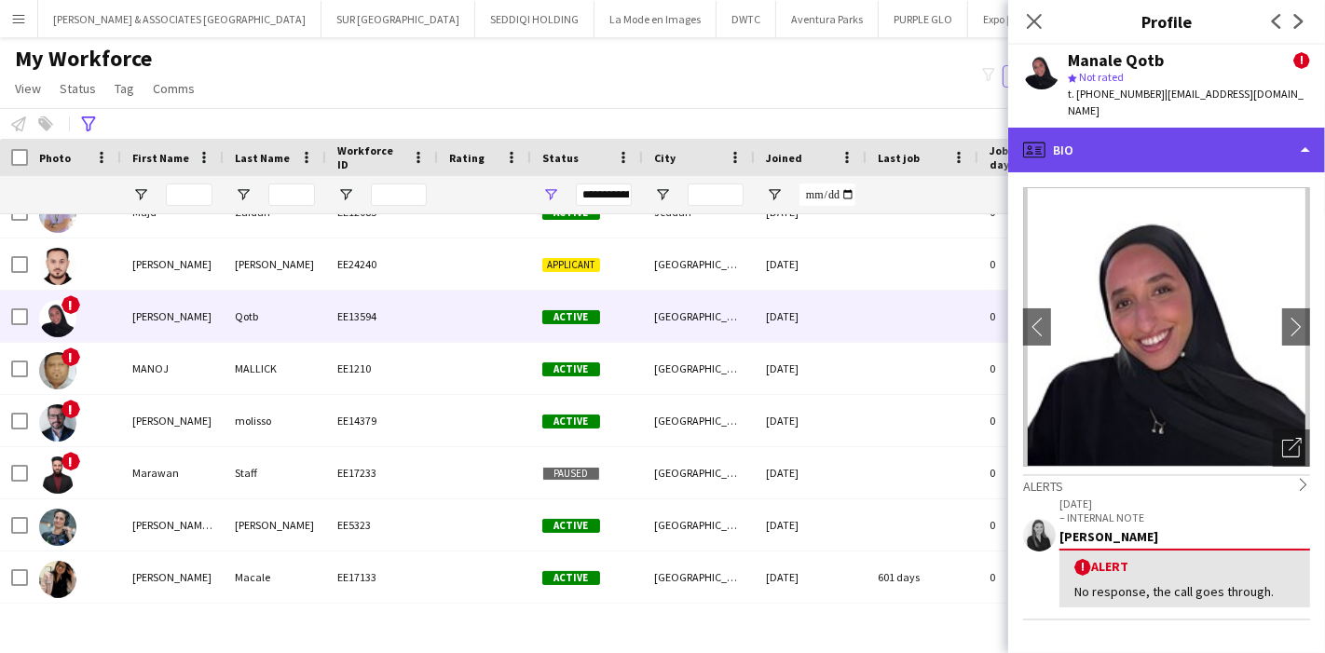
click at [1264, 131] on div "profile Bio" at bounding box center [1166, 150] width 317 height 45
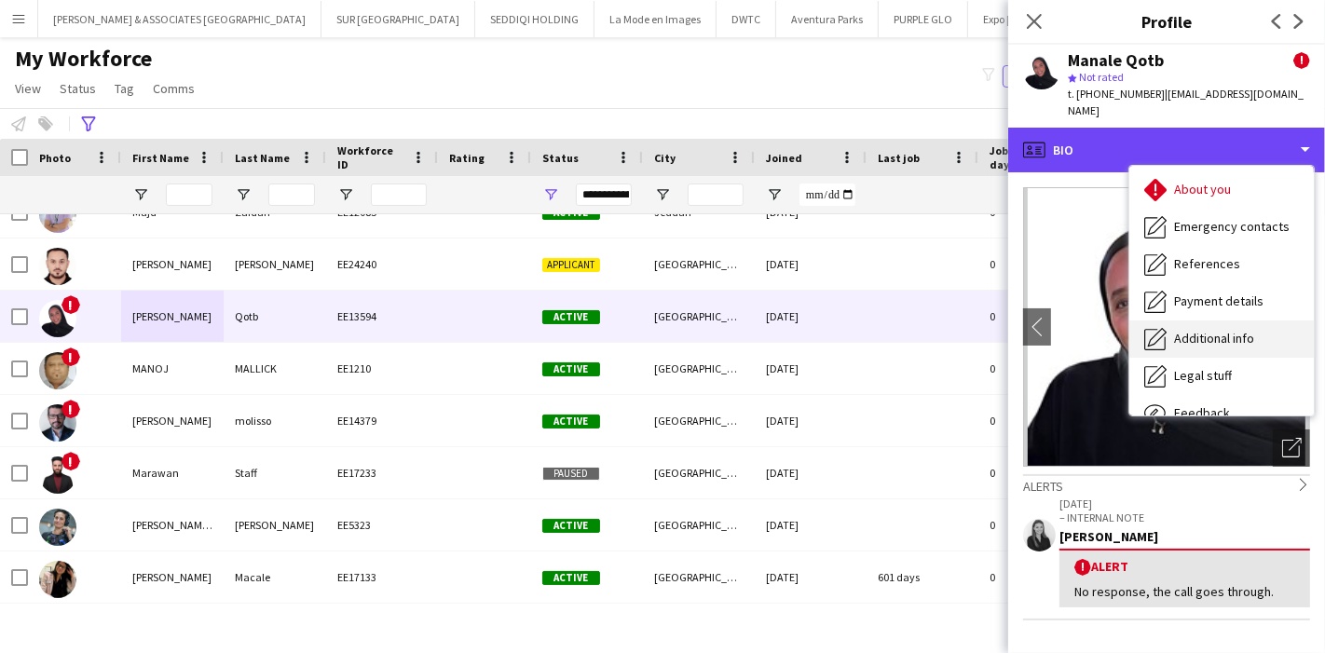
scroll to position [137, 0]
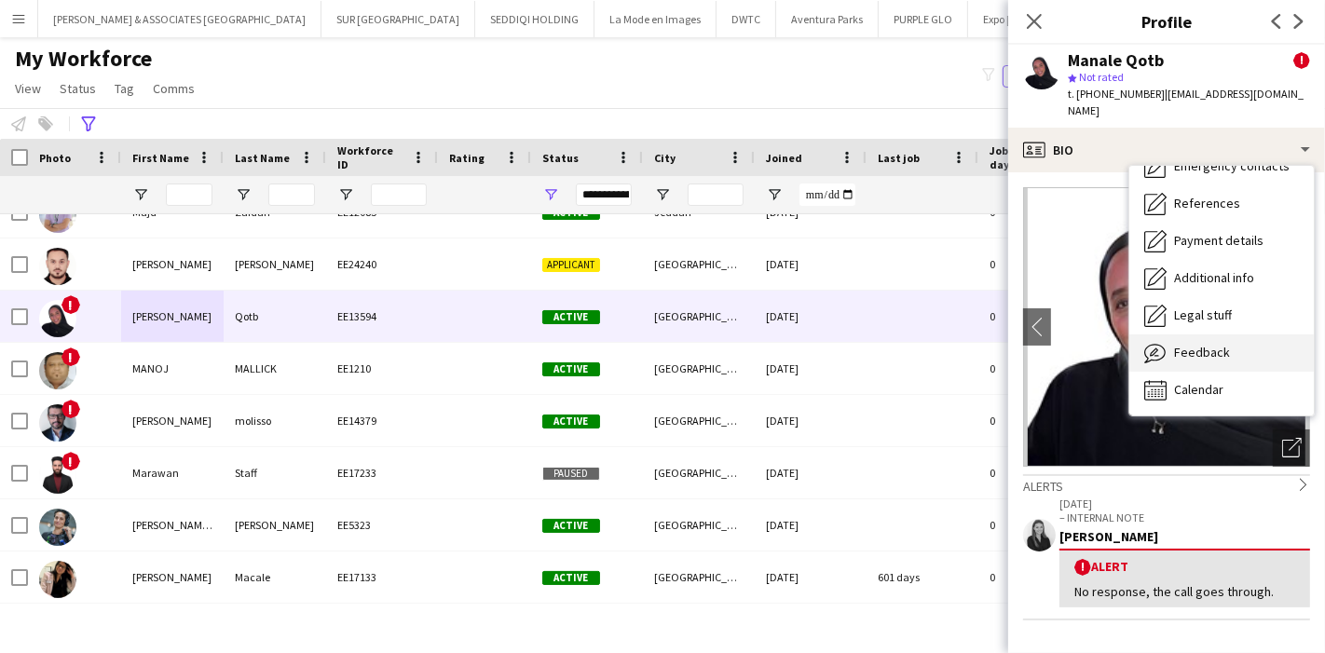
click at [1228, 336] on div "Feedback Feedback" at bounding box center [1221, 352] width 184 height 37
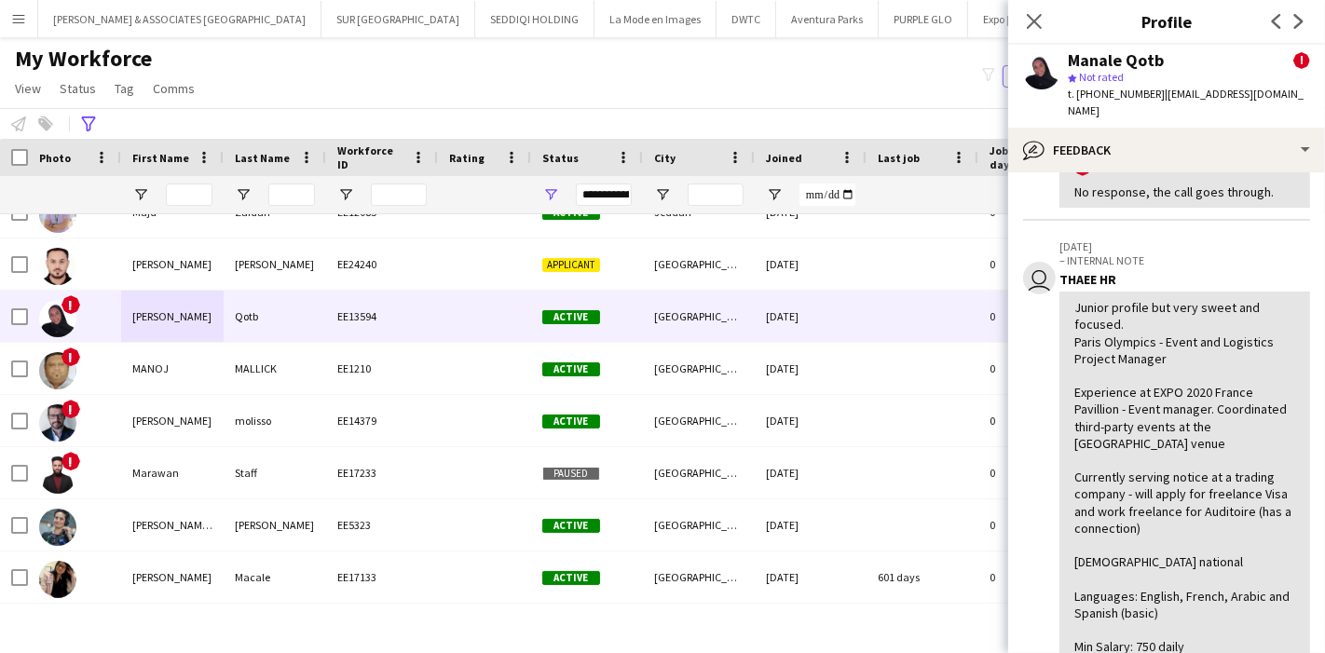
scroll to position [207, 0]
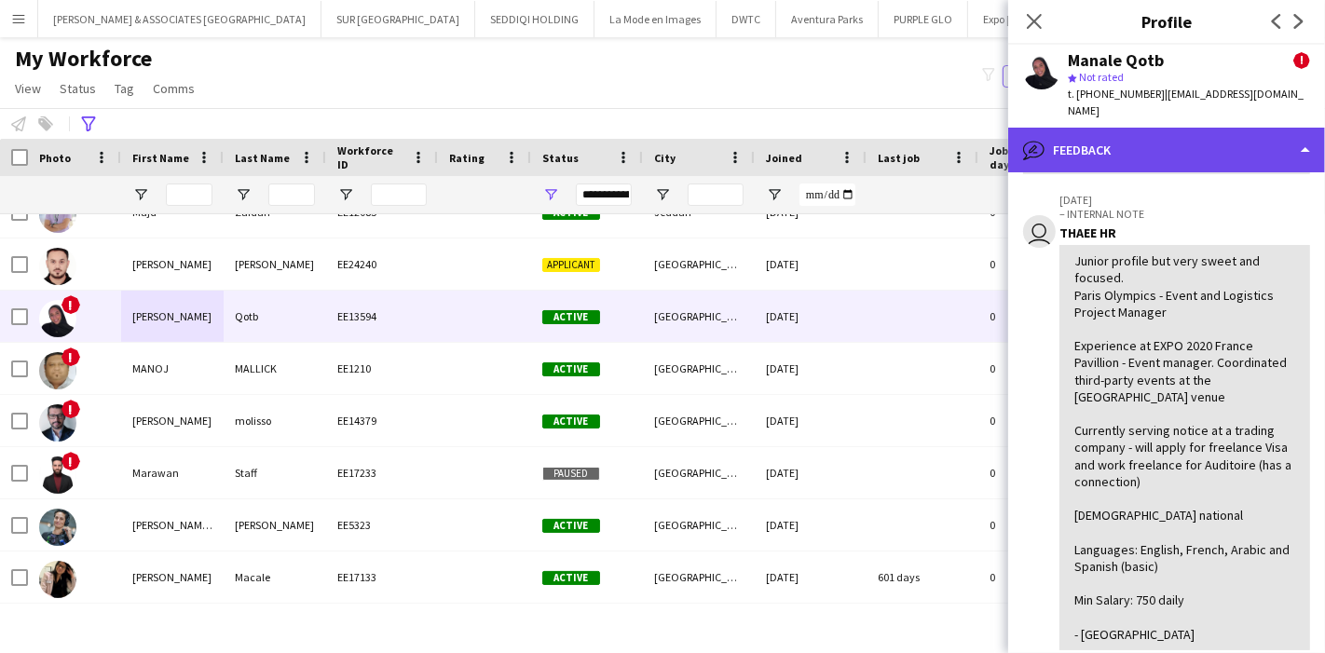
click at [1220, 140] on div "bubble-pencil Feedback" at bounding box center [1166, 150] width 317 height 45
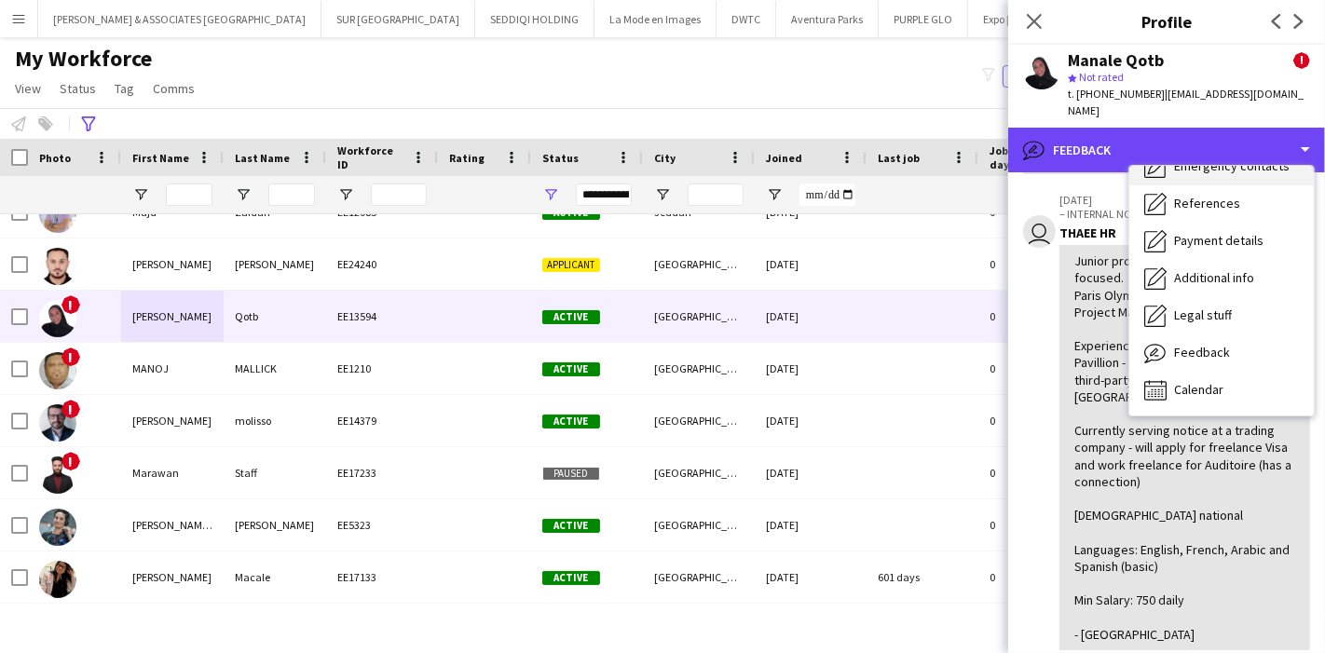
scroll to position [0, 0]
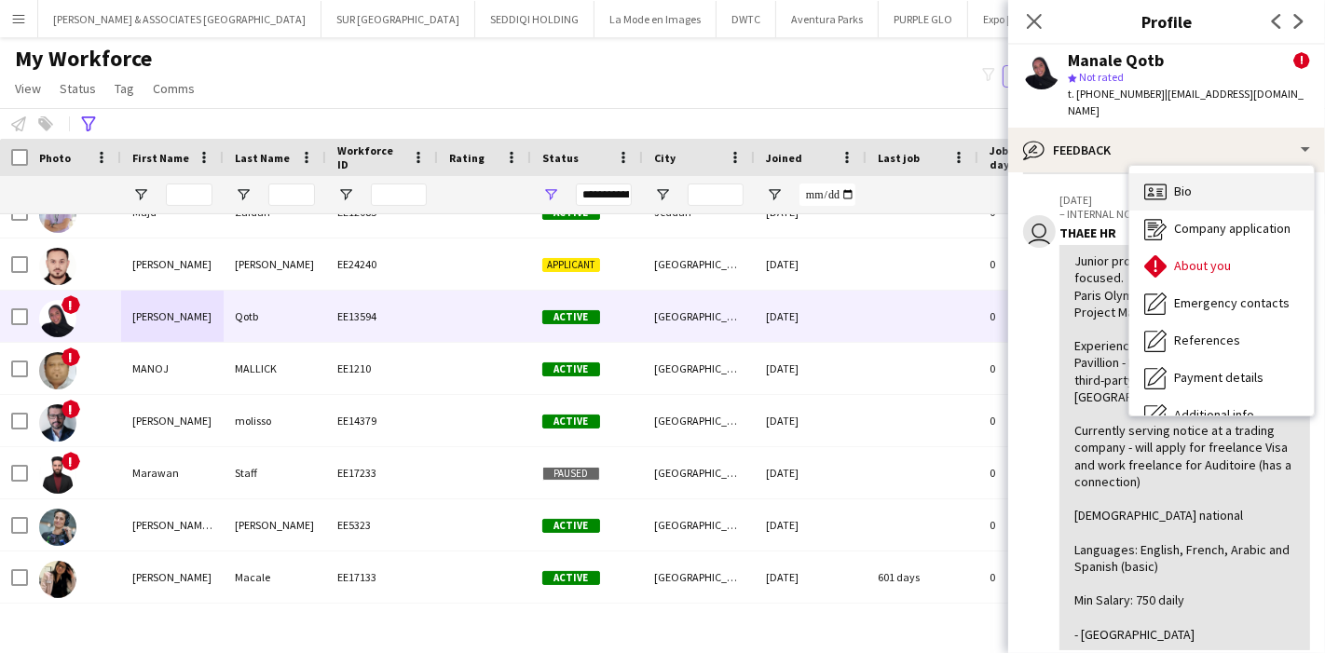
click at [1197, 176] on div "Bio Bio" at bounding box center [1221, 191] width 184 height 37
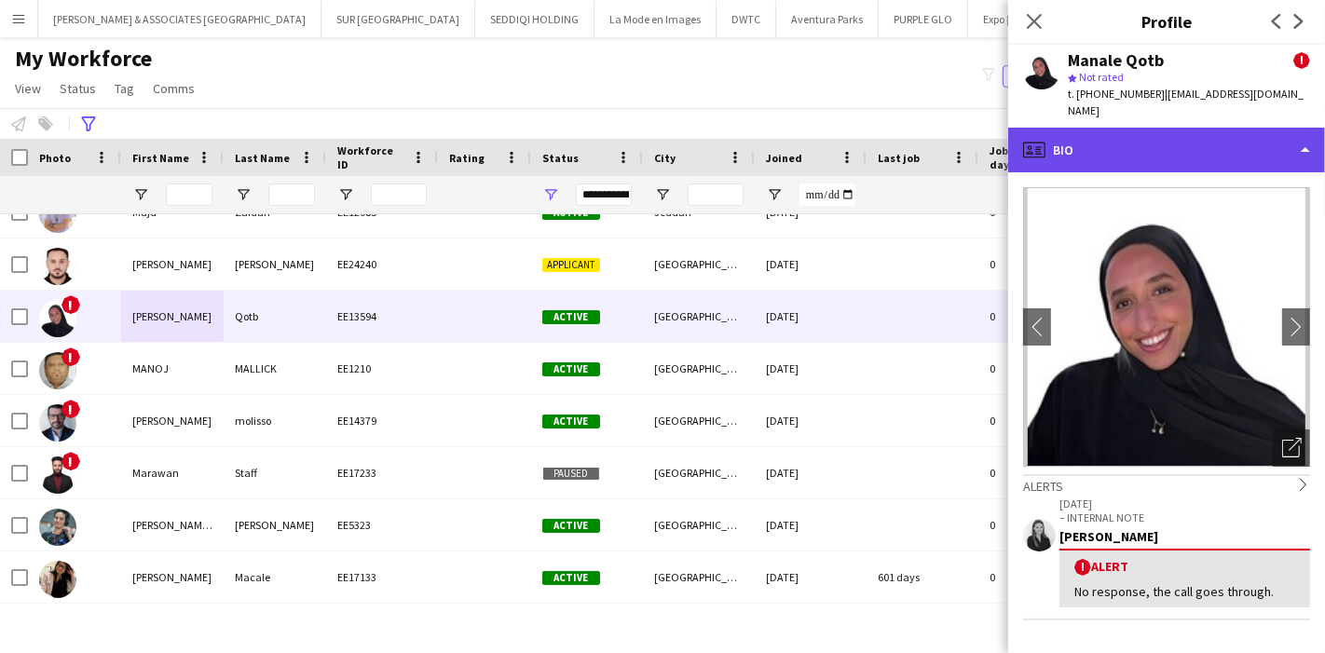
click at [1240, 128] on div "profile Bio" at bounding box center [1166, 150] width 317 height 45
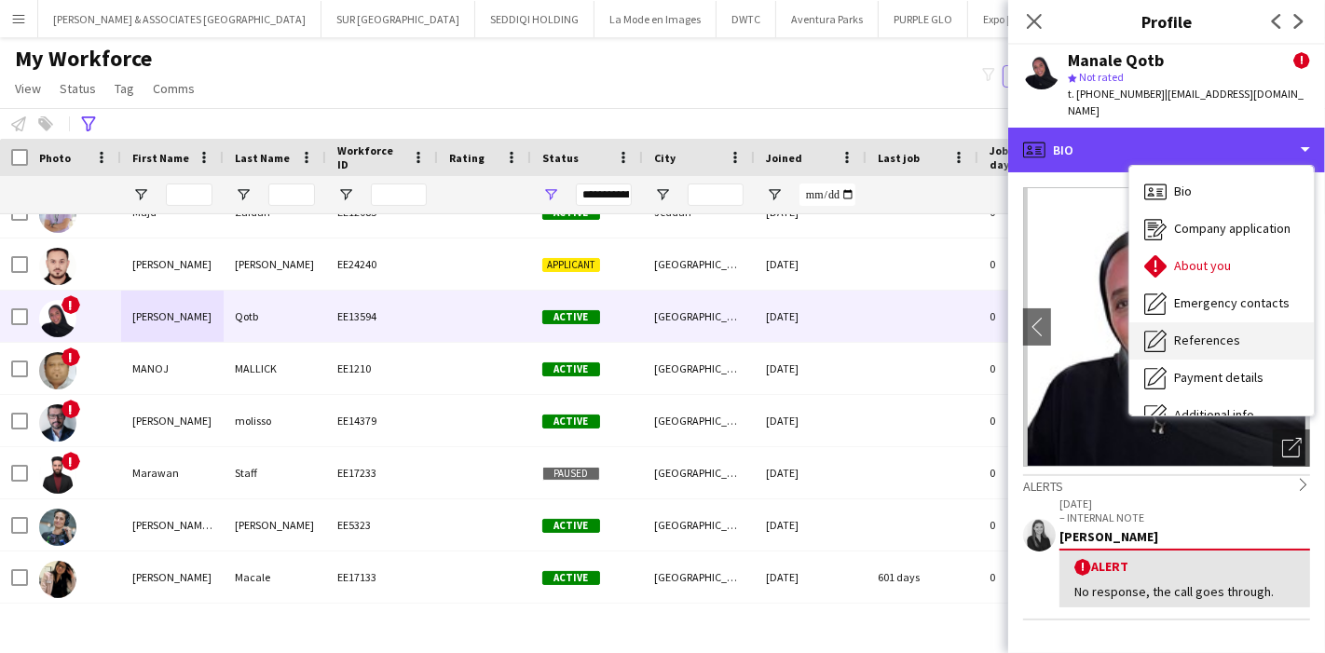
scroll to position [137, 0]
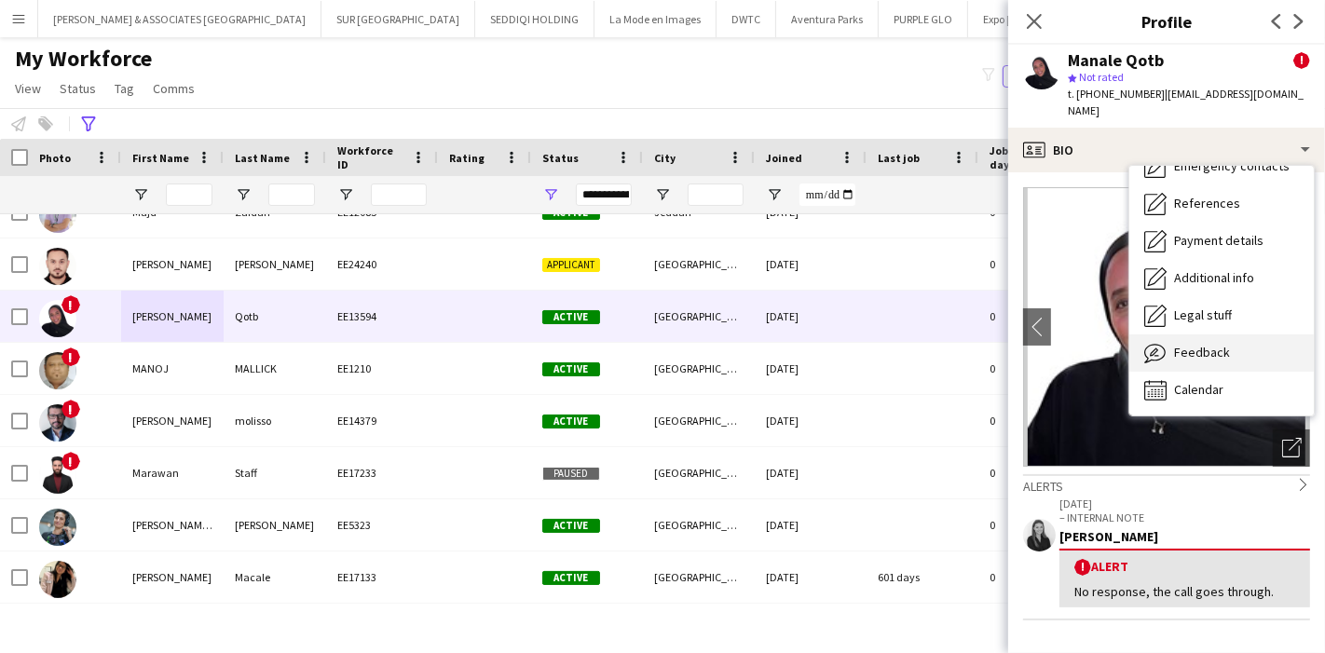
click at [1223, 344] on span "Feedback" at bounding box center [1202, 352] width 56 height 17
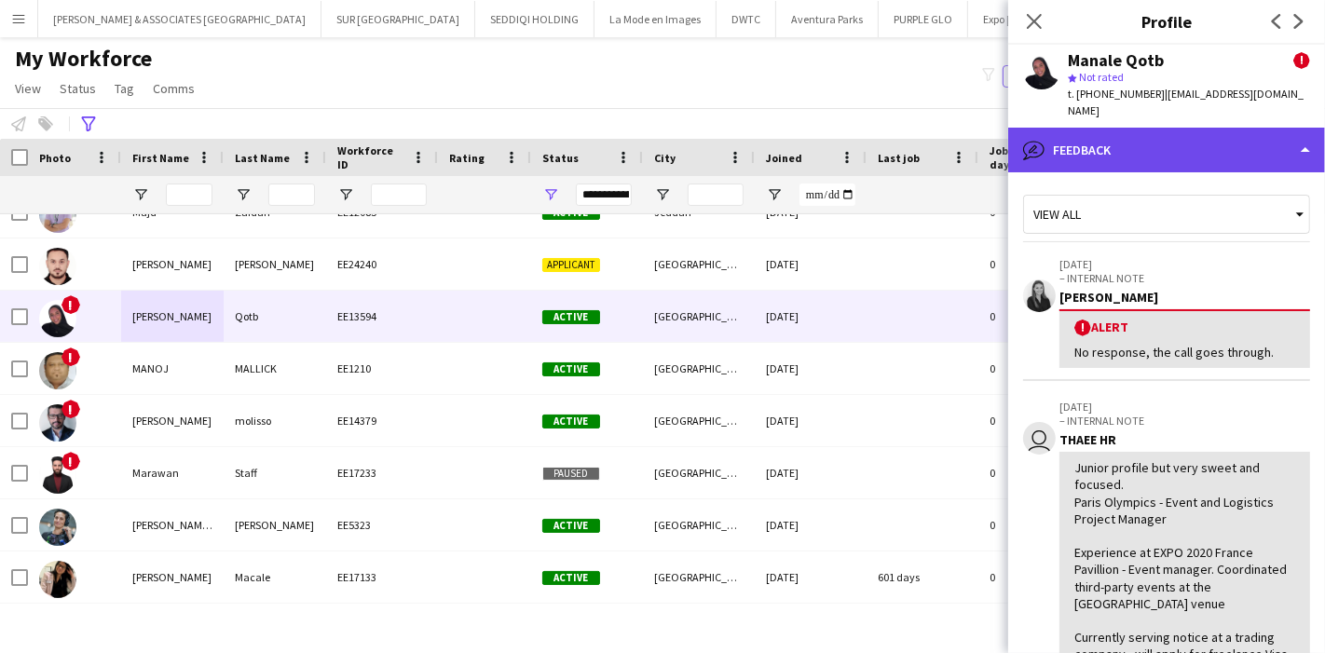
click at [1223, 139] on div "bubble-pencil Feedback" at bounding box center [1166, 150] width 317 height 45
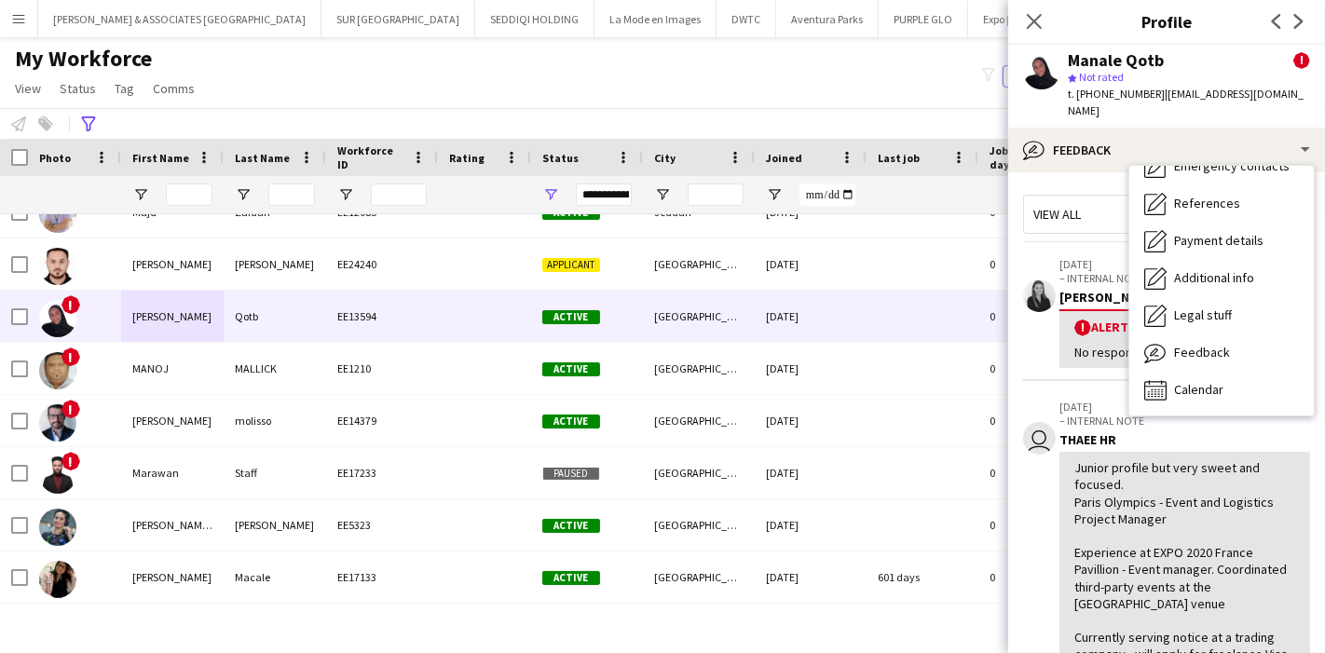
click at [1129, 394] on div "Bio Bio Company application Company application About you About you Emergency c…" at bounding box center [1221, 291] width 184 height 250
click at [1091, 431] on div "THAEE HR" at bounding box center [1184, 439] width 251 height 17
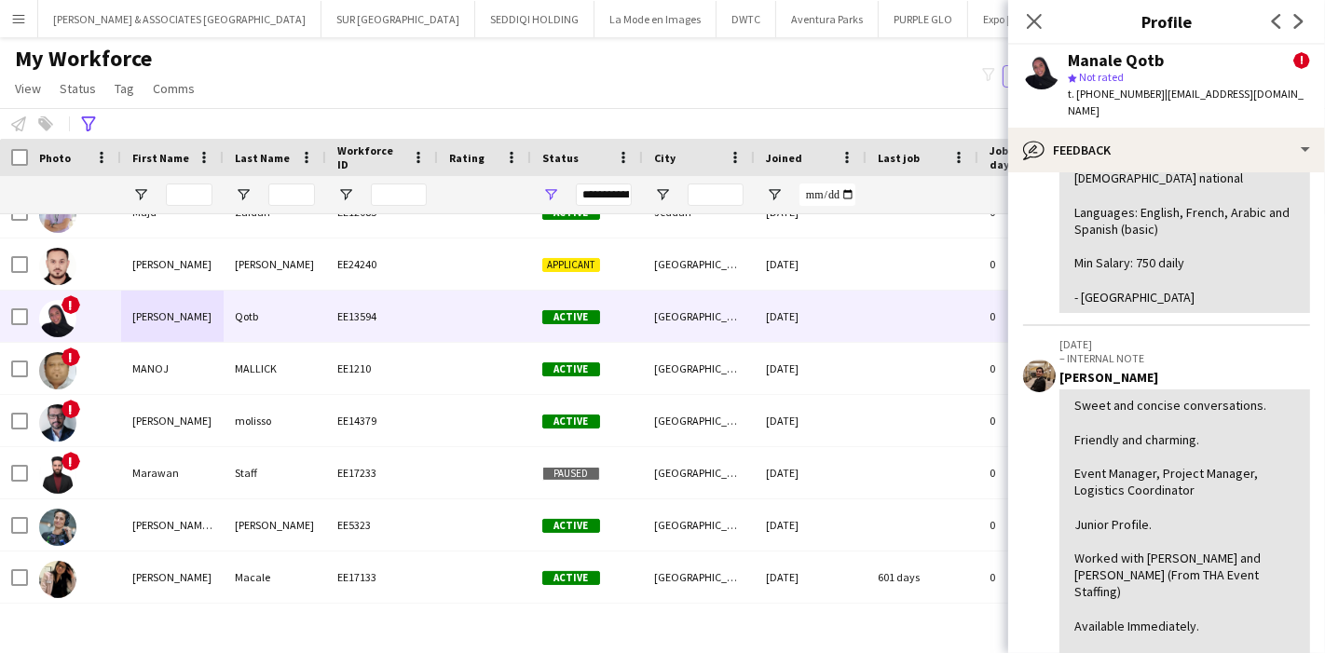
scroll to position [517, 0]
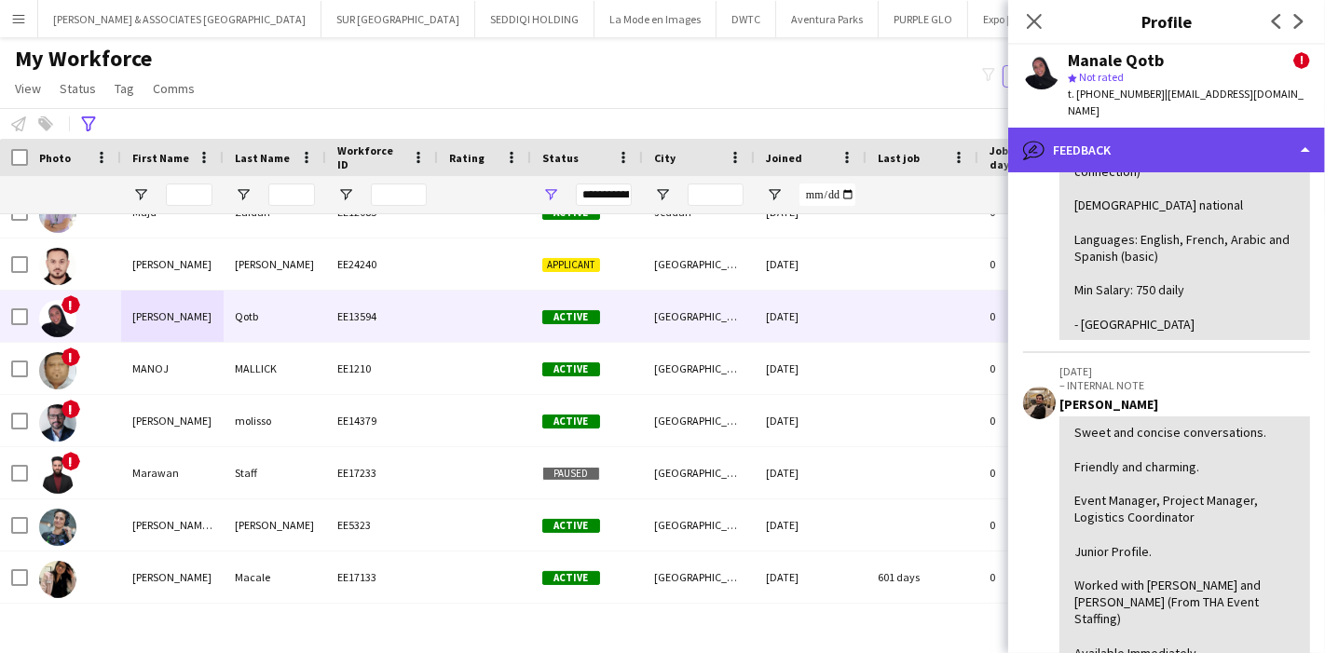
click at [1237, 129] on div "bubble-pencil Feedback" at bounding box center [1166, 150] width 317 height 45
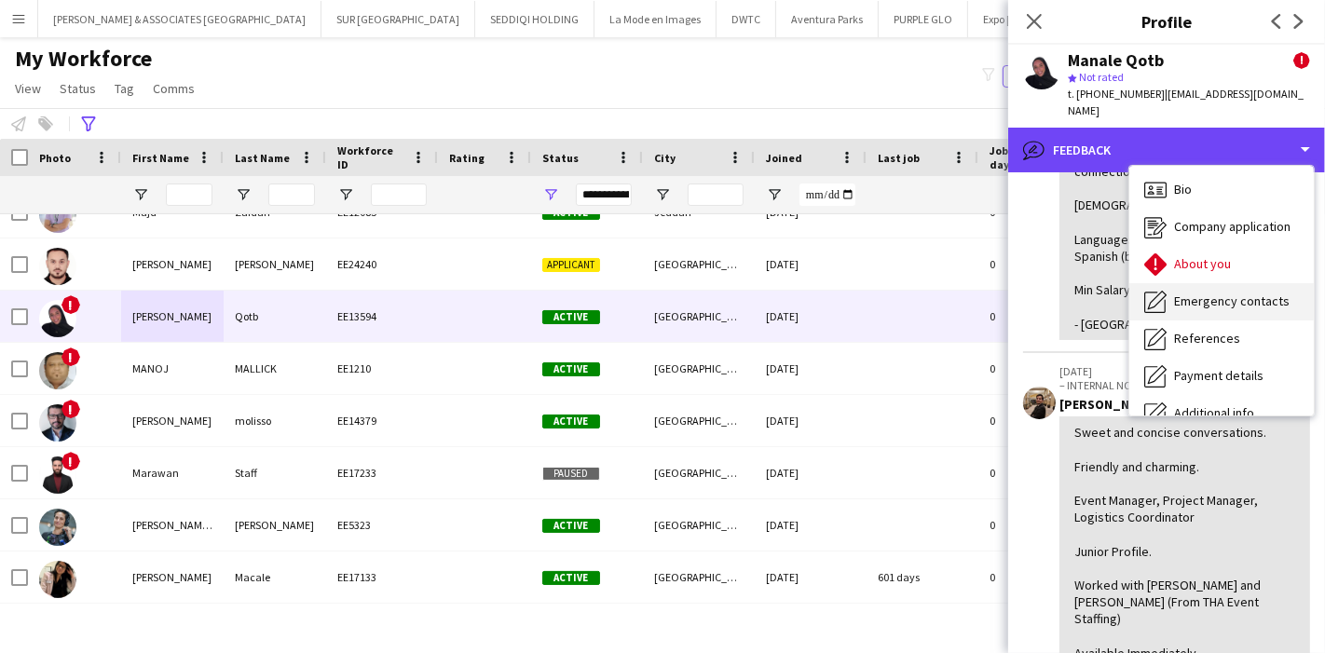
scroll to position [0, 0]
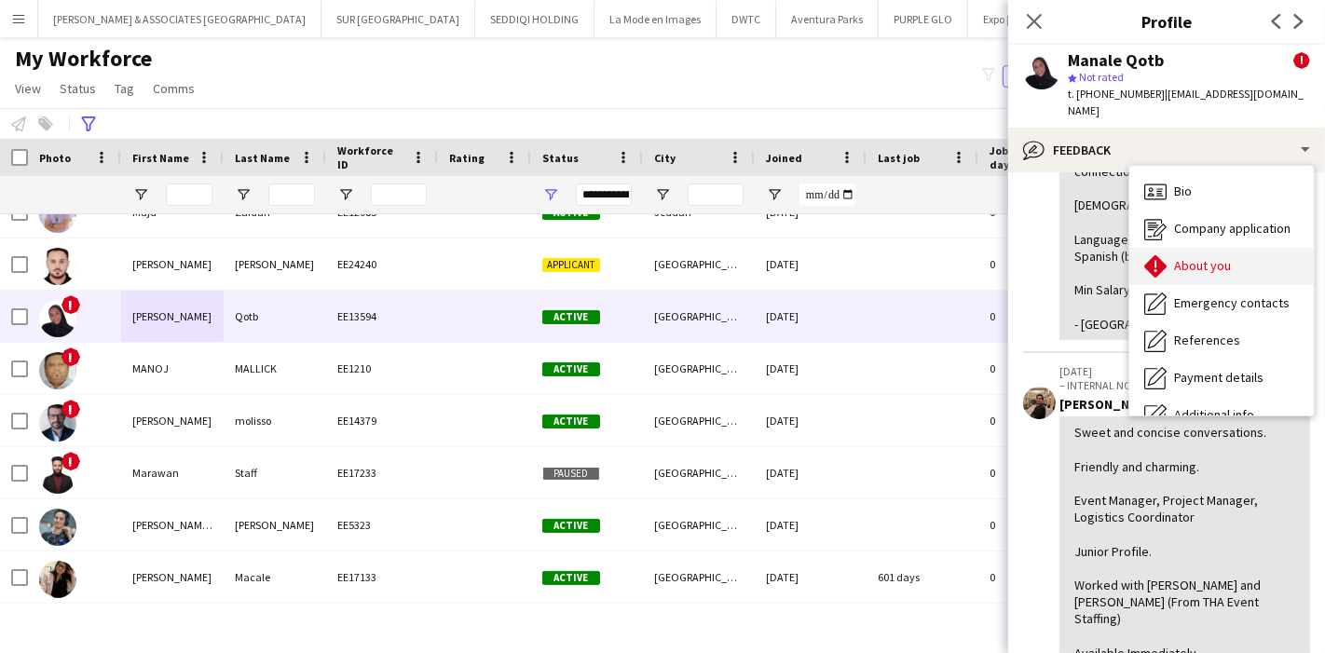
click at [1234, 262] on div "About you About you" at bounding box center [1221, 266] width 184 height 37
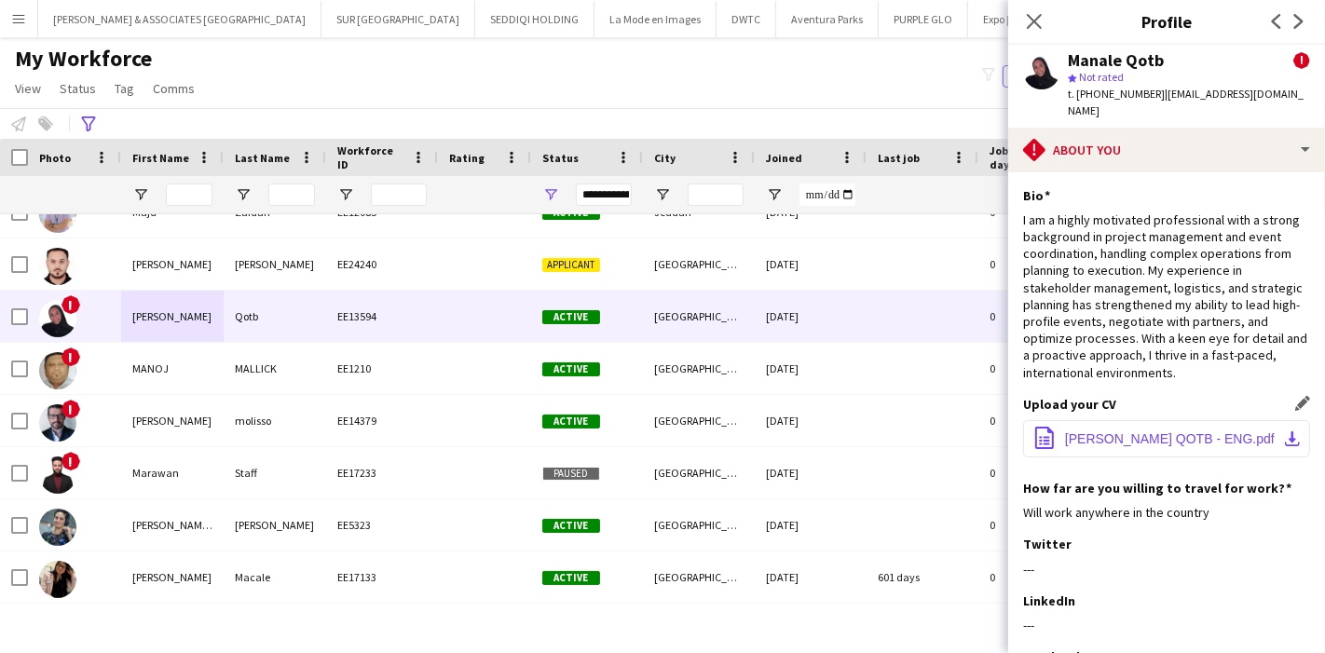
click at [1285, 431] on app-icon "download-bottom" at bounding box center [1292, 438] width 15 height 15
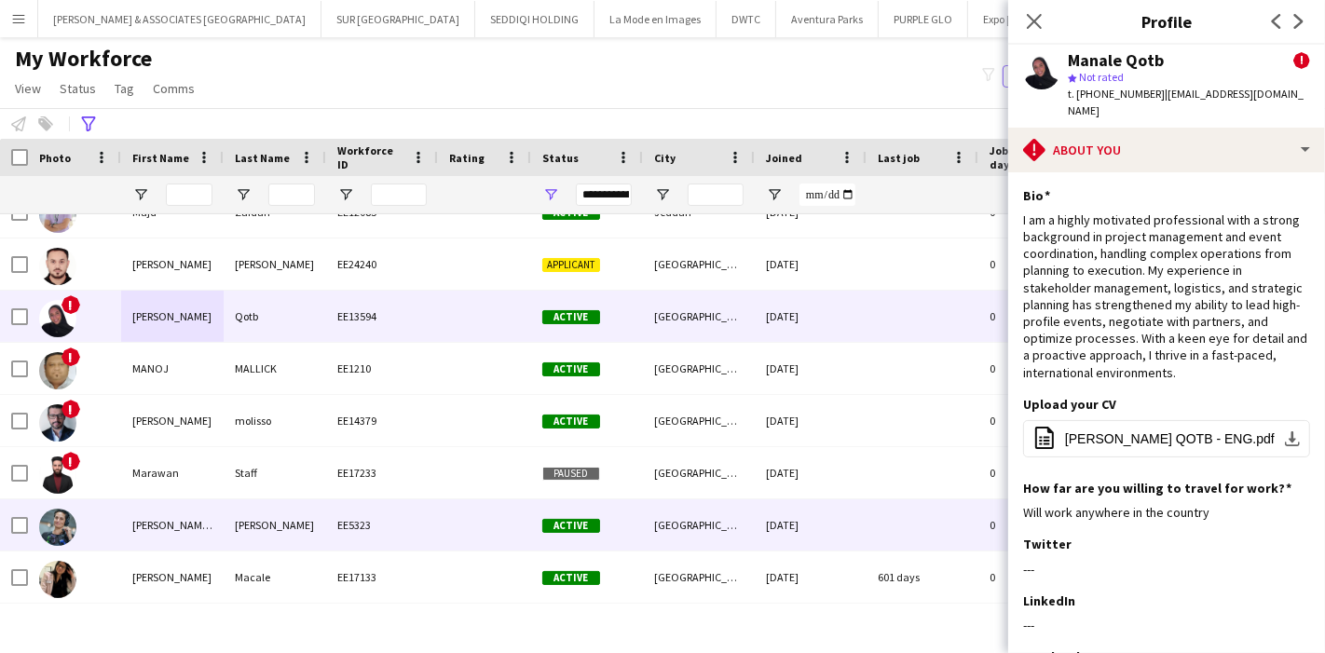
scroll to position [17033, 0]
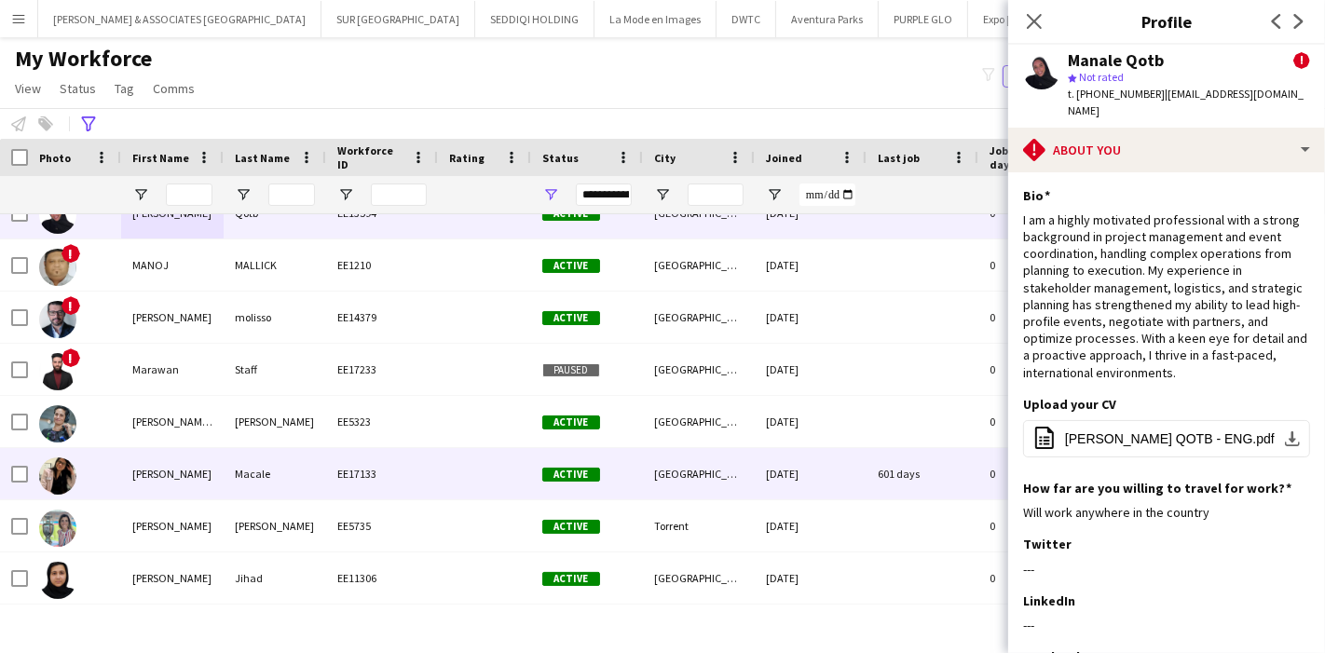
click at [160, 475] on div "[PERSON_NAME]" at bounding box center [172, 473] width 102 height 51
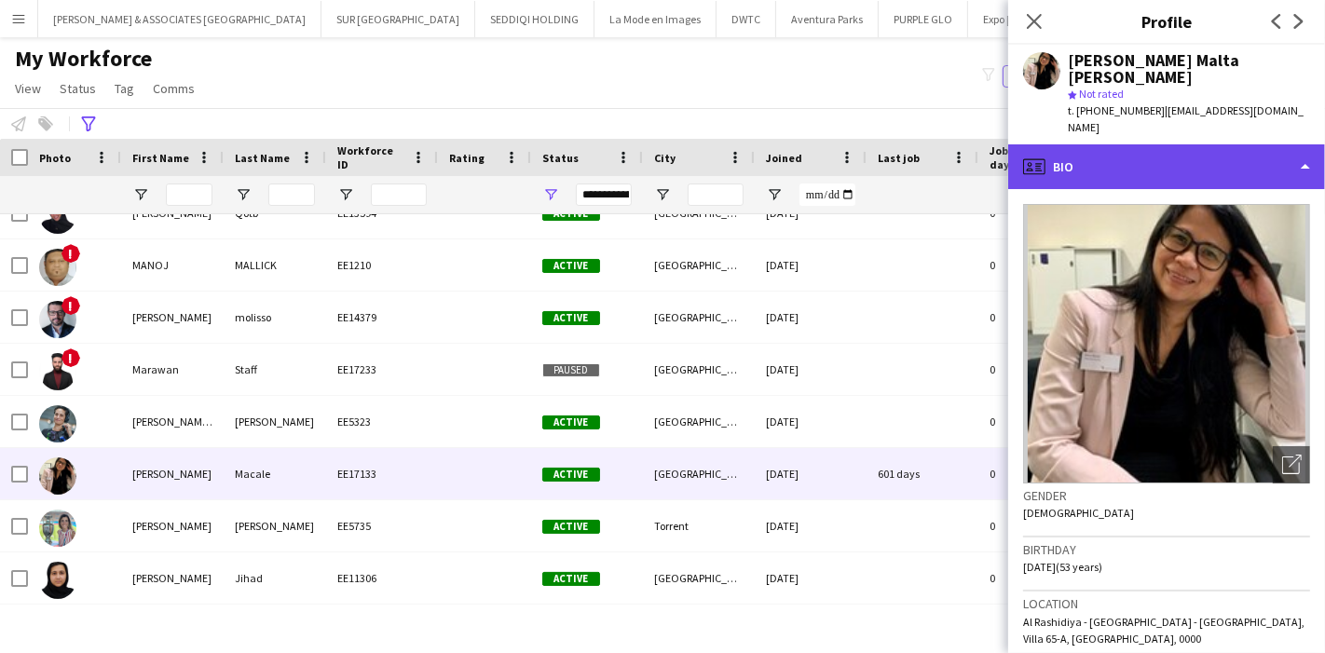
click at [1252, 144] on div "profile Bio" at bounding box center [1166, 166] width 317 height 45
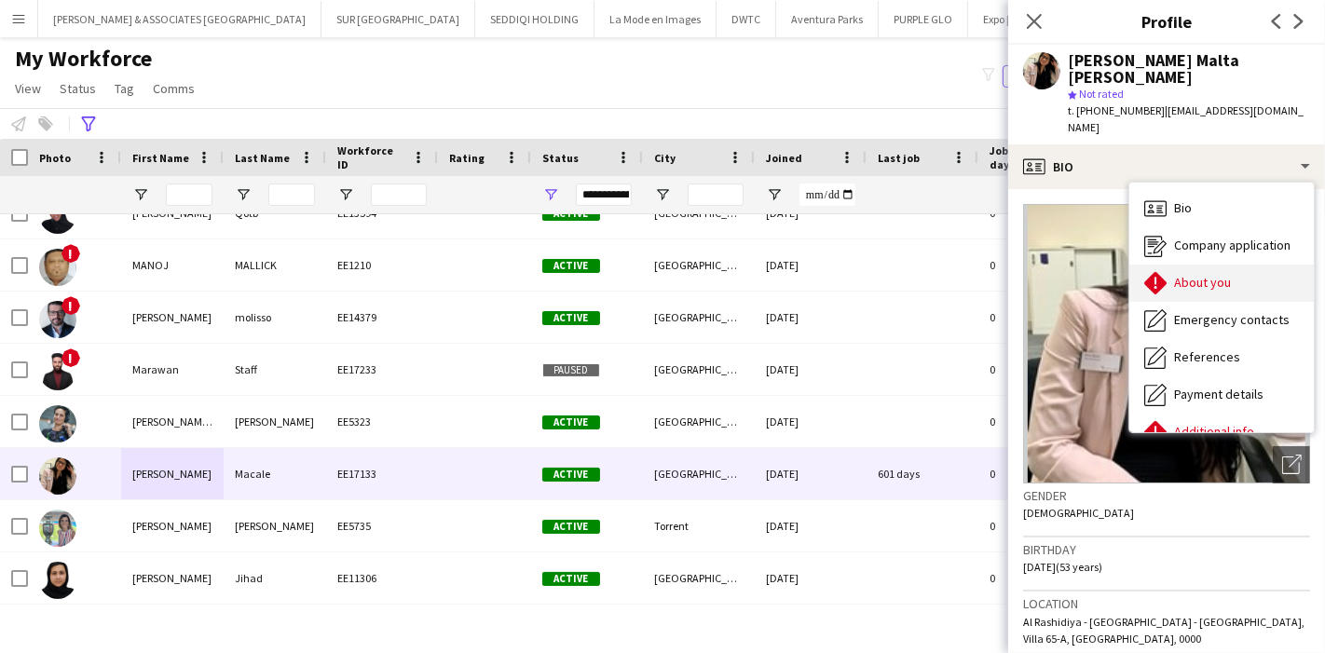
click at [1248, 265] on div "About you About you" at bounding box center [1221, 283] width 184 height 37
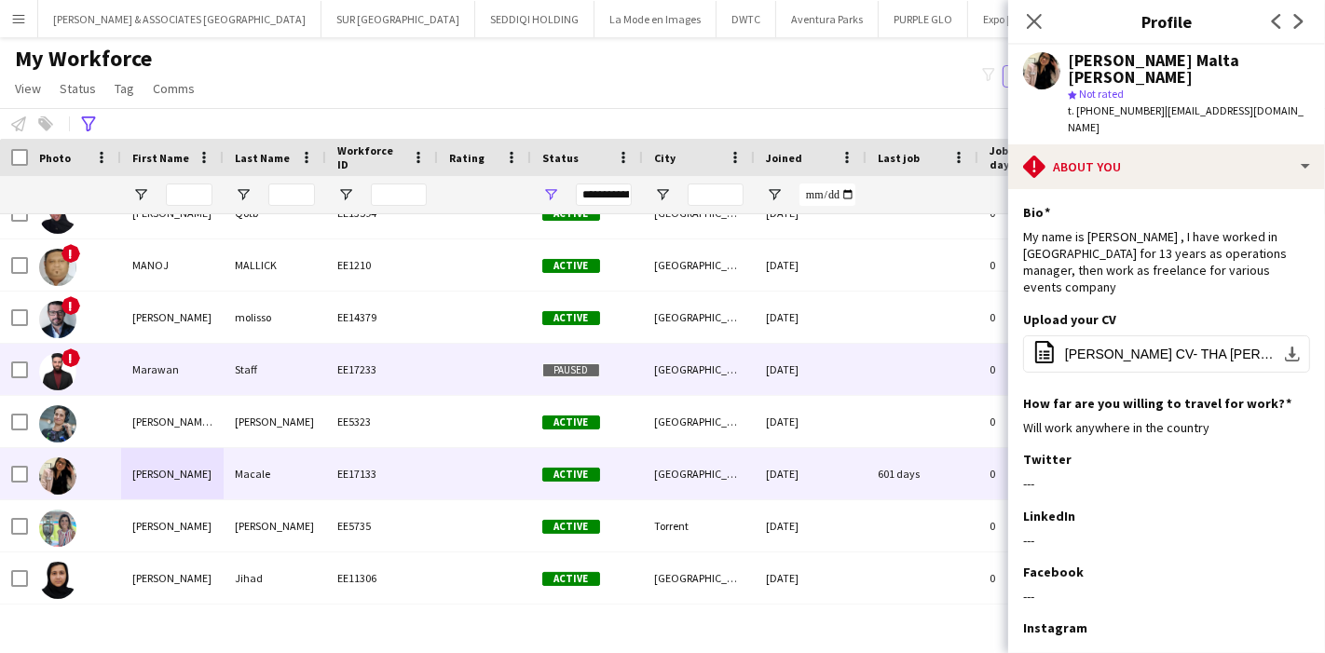
scroll to position [17138, 0]
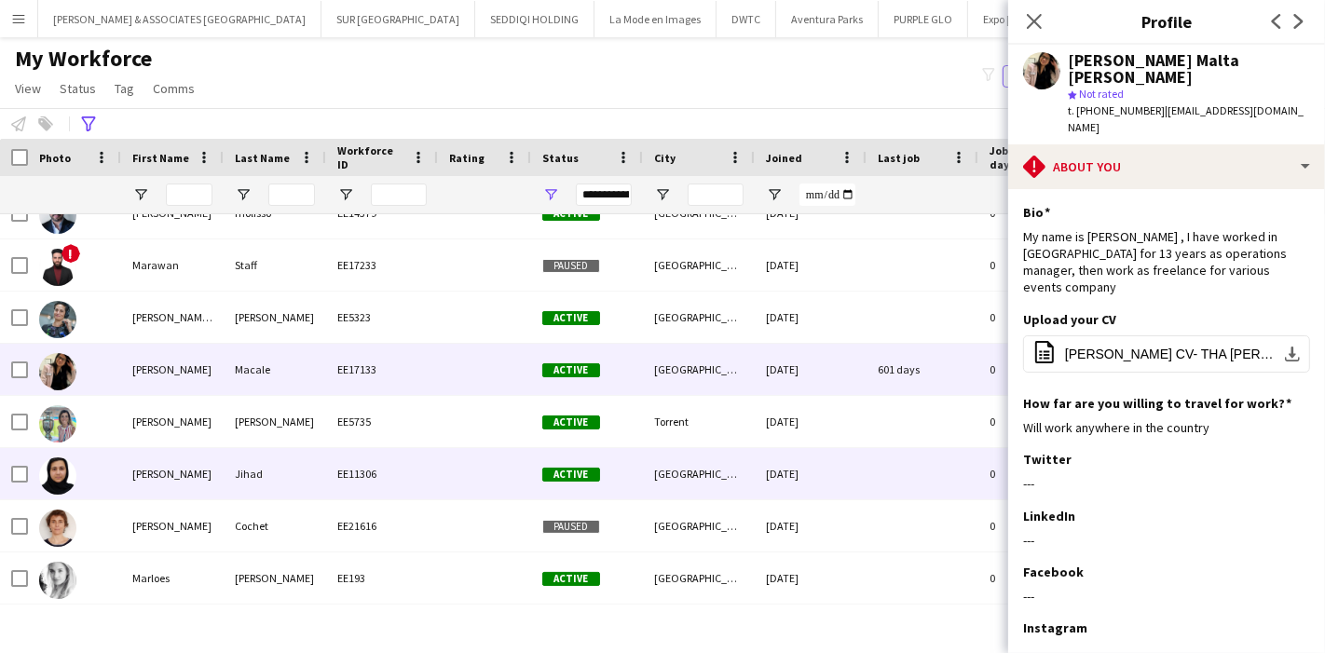
click at [126, 466] on div "[PERSON_NAME]" at bounding box center [172, 473] width 102 height 51
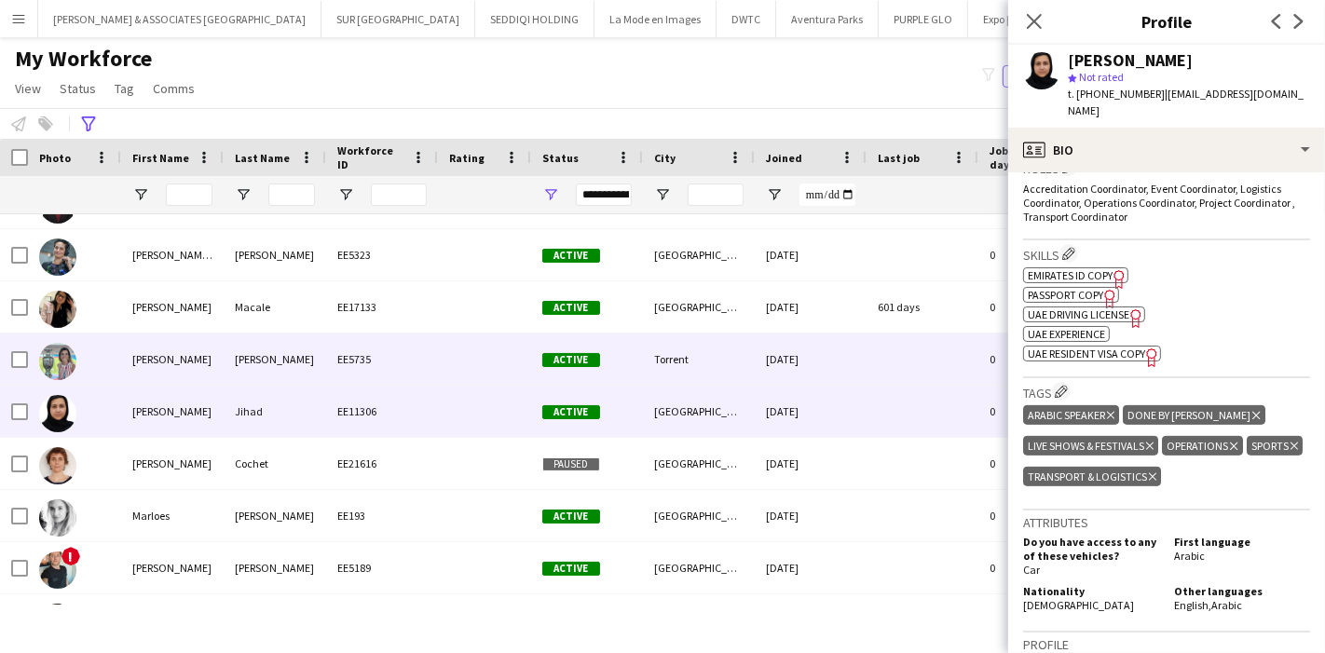
scroll to position [17241, 0]
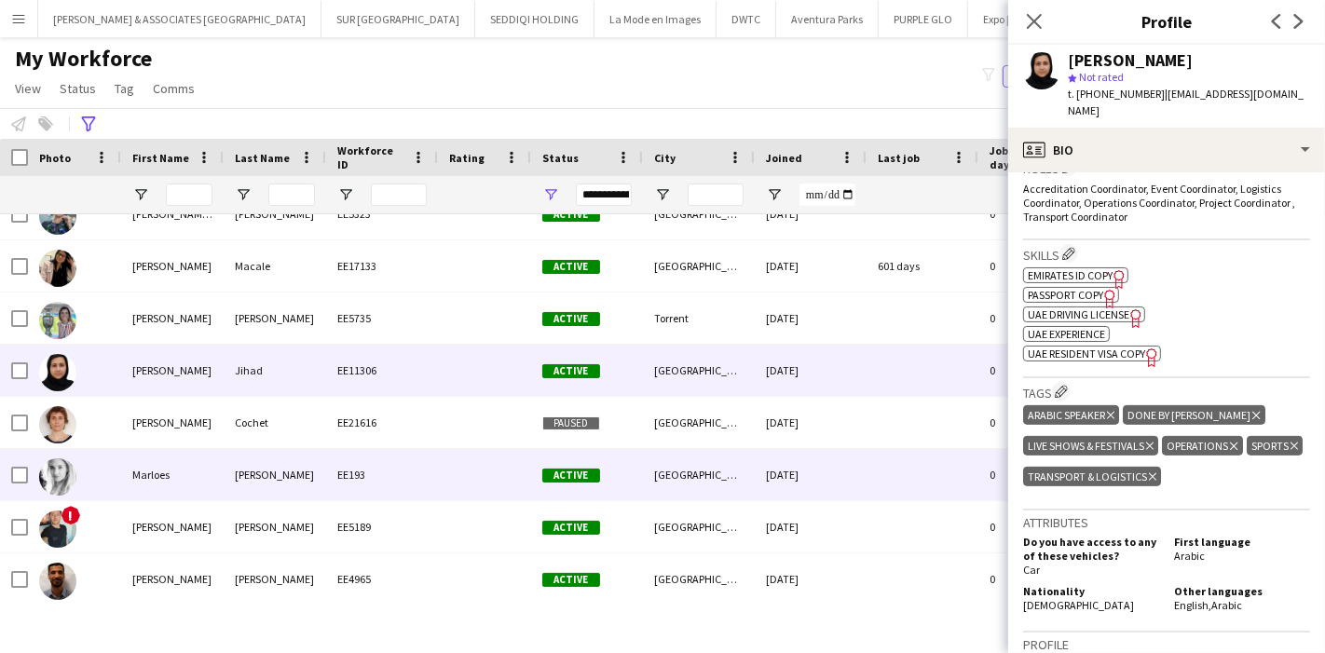
drag, startPoint x: 132, startPoint y: 476, endPoint x: 435, endPoint y: 368, distance: 321.5
click at [132, 474] on div "Marloes" at bounding box center [172, 474] width 102 height 51
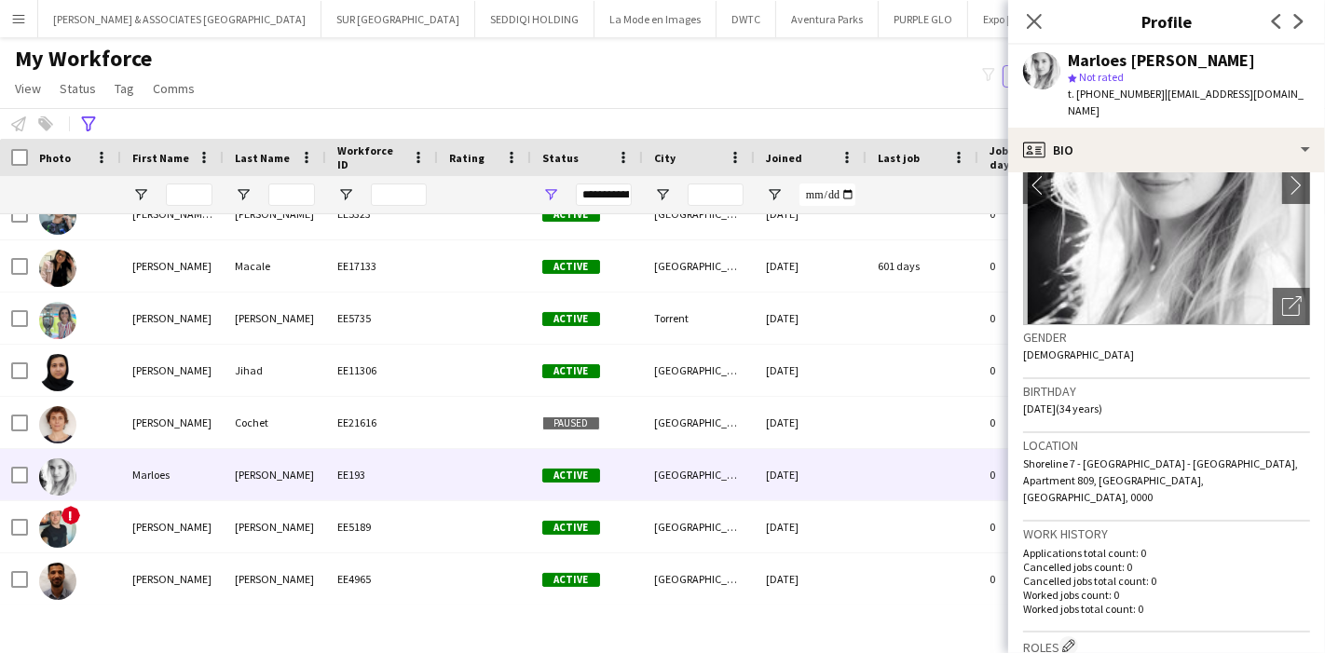
scroll to position [0, 0]
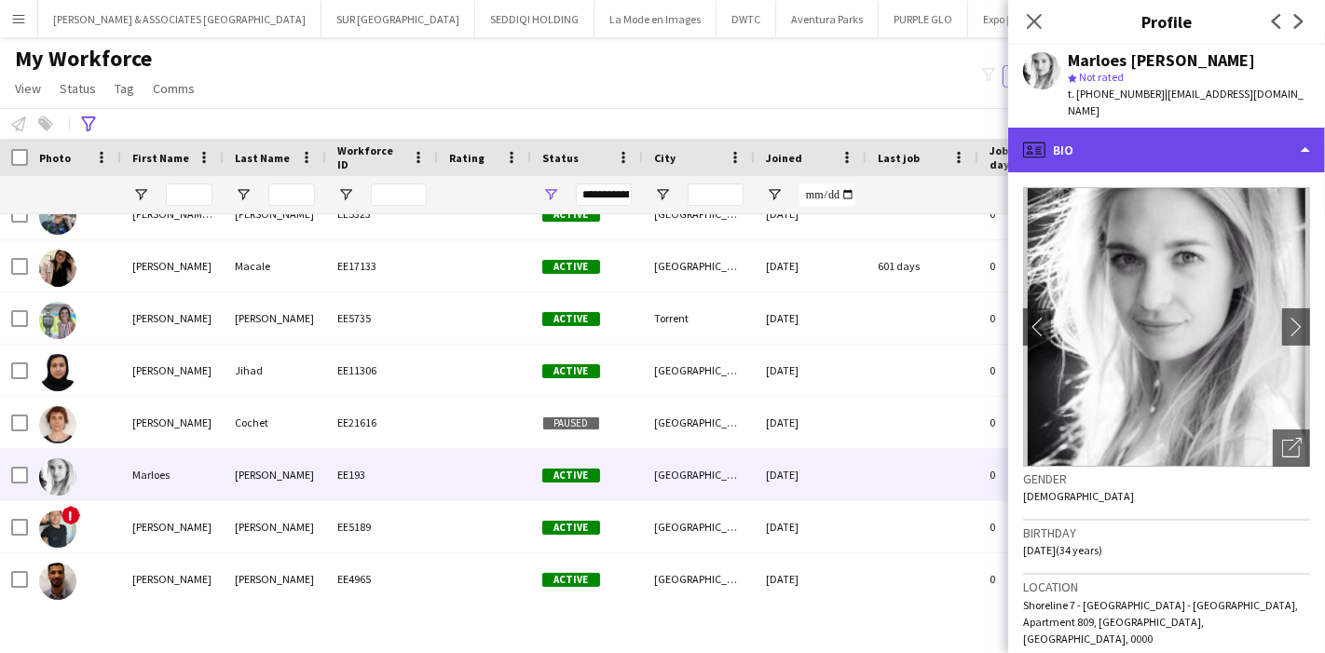
click at [1261, 140] on div "profile Bio" at bounding box center [1166, 150] width 317 height 45
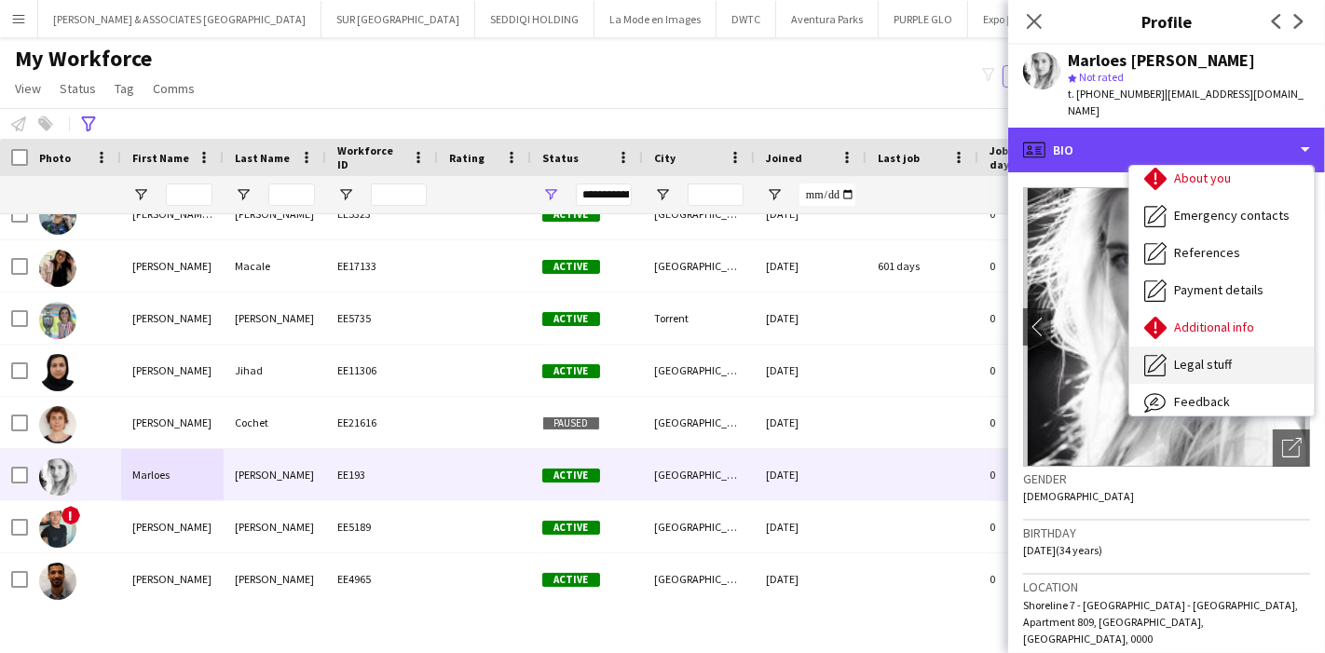
scroll to position [137, 0]
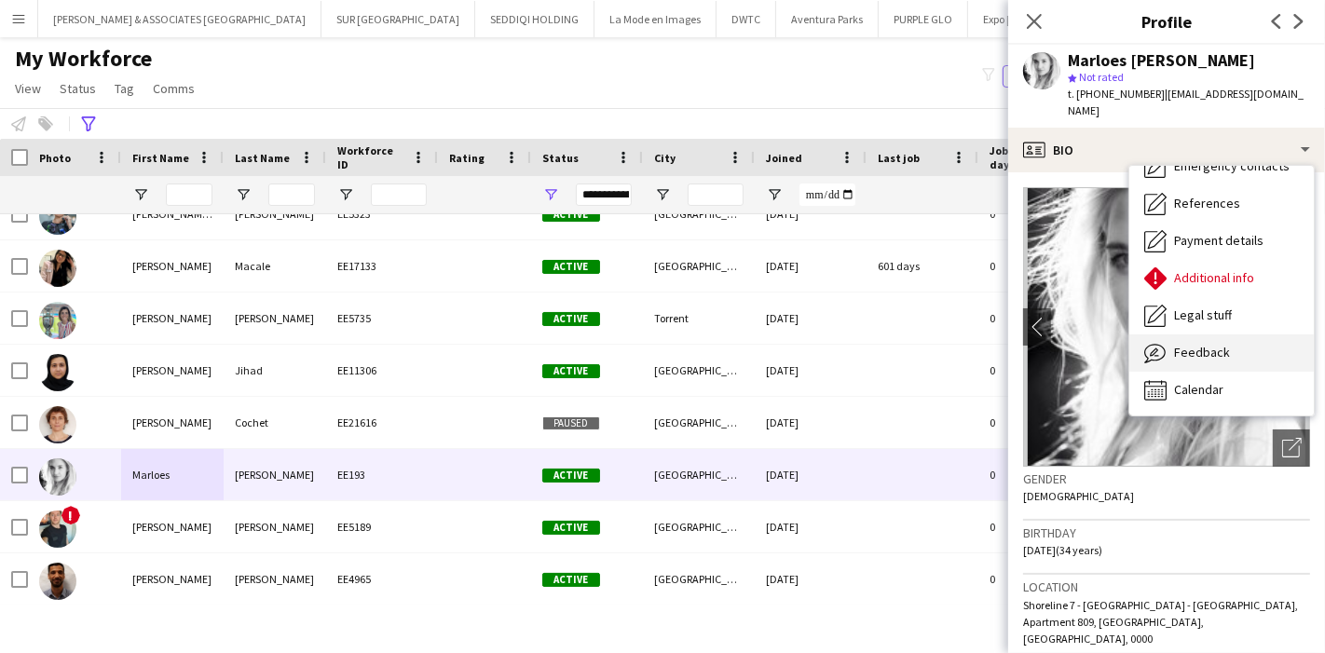
click at [1204, 344] on span "Feedback" at bounding box center [1202, 352] width 56 height 17
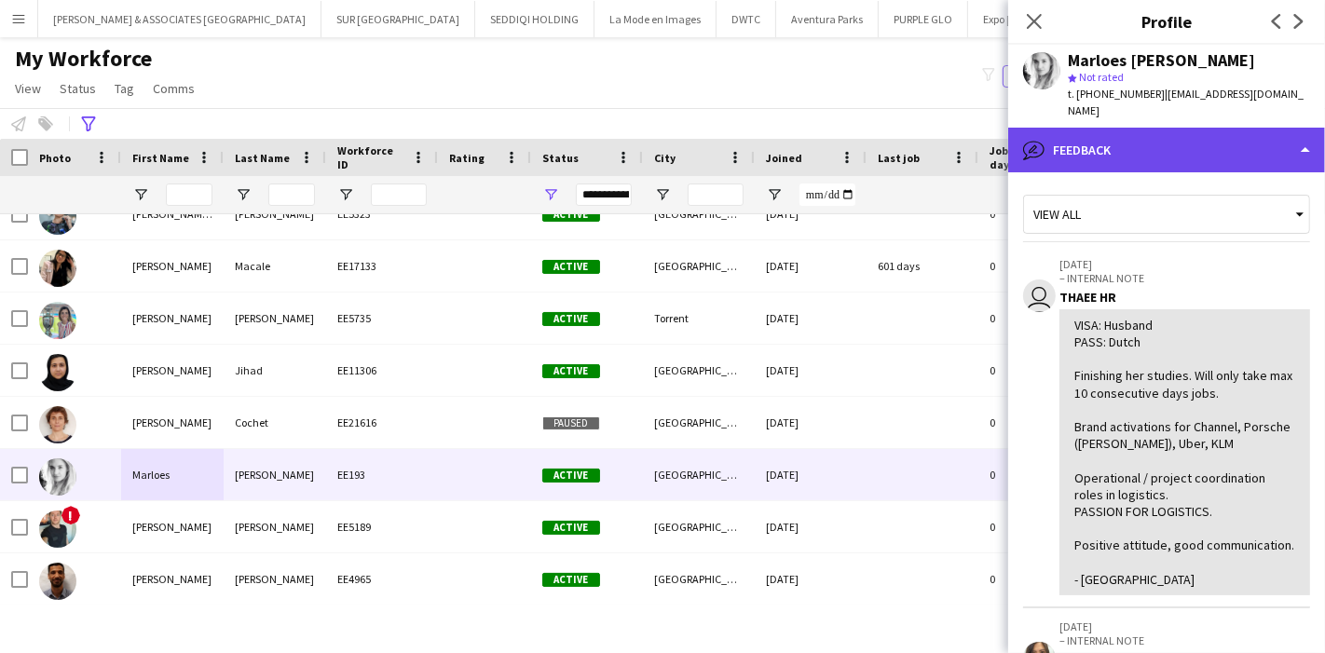
click at [1217, 150] on div "bubble-pencil Feedback" at bounding box center [1166, 150] width 317 height 45
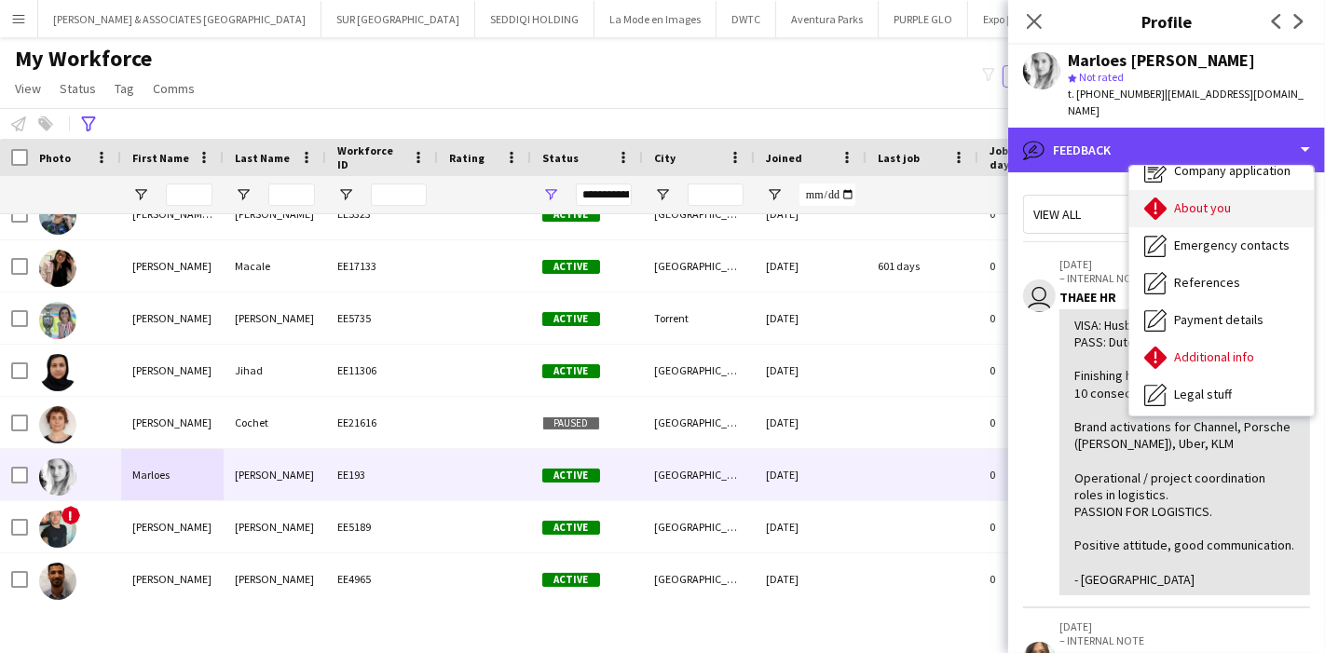
scroll to position [0, 0]
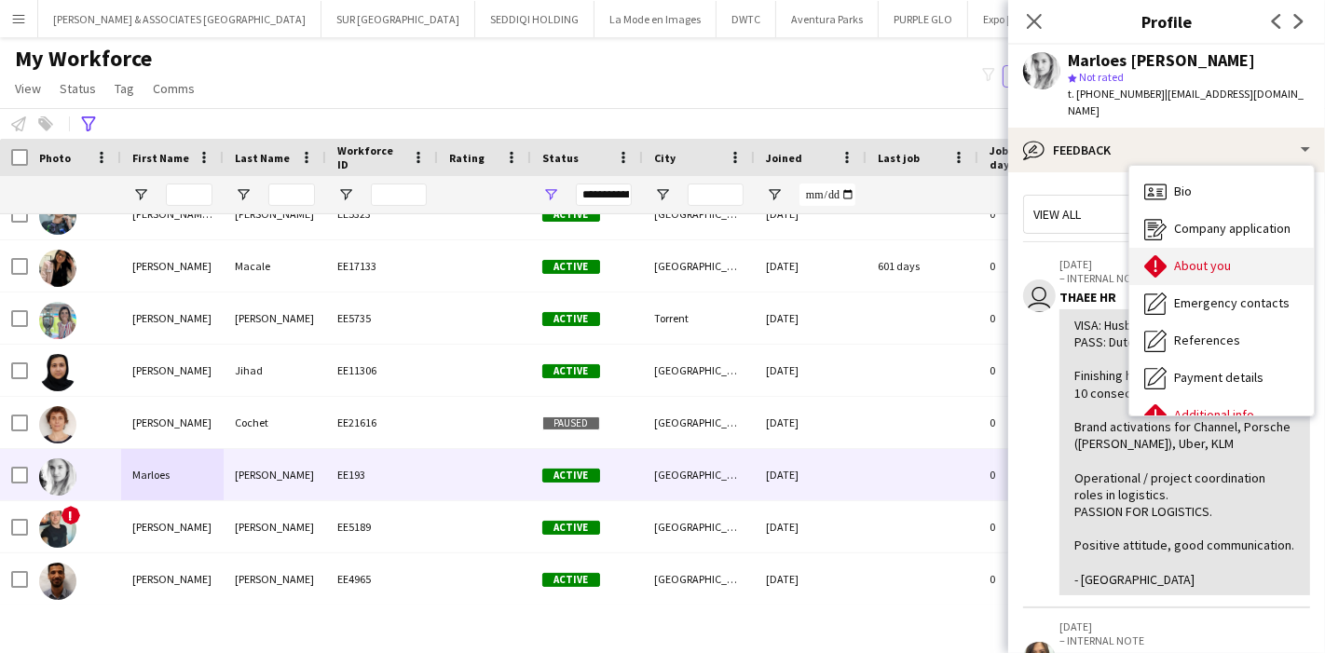
click at [1212, 257] on span "About you" at bounding box center [1202, 265] width 57 height 17
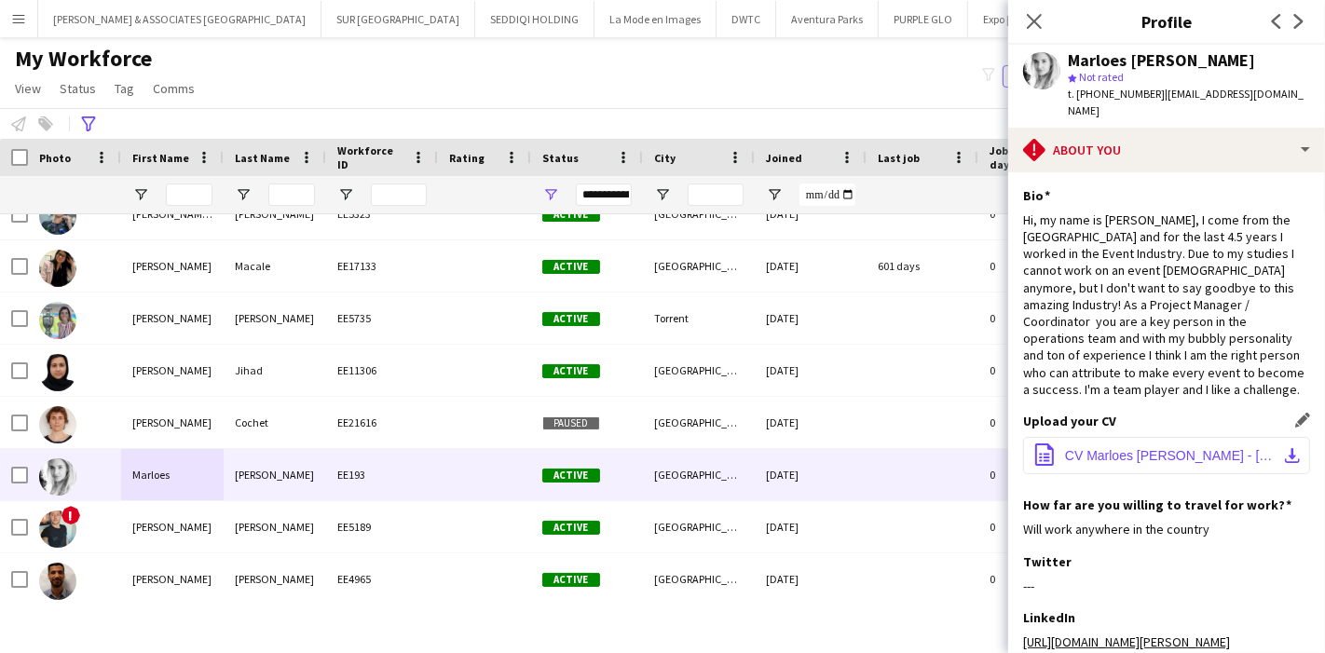
click at [1285, 448] on app-icon "download-bottom" at bounding box center [1292, 455] width 15 height 15
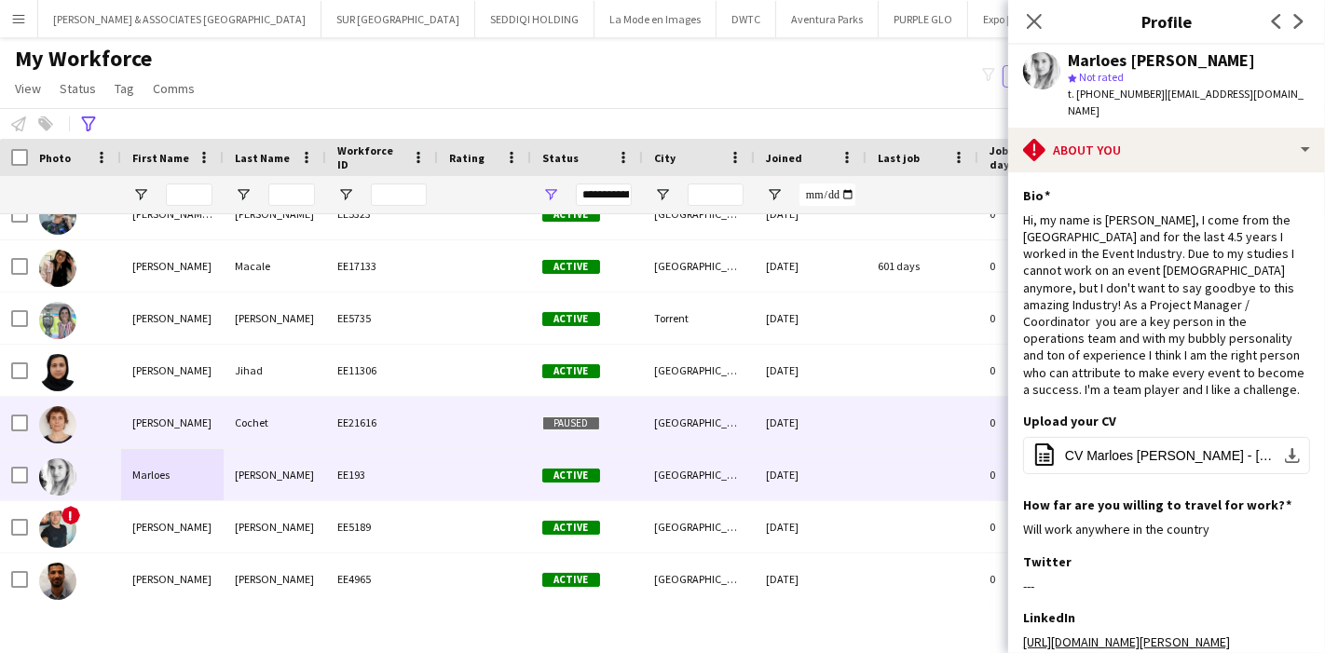
scroll to position [17344, 0]
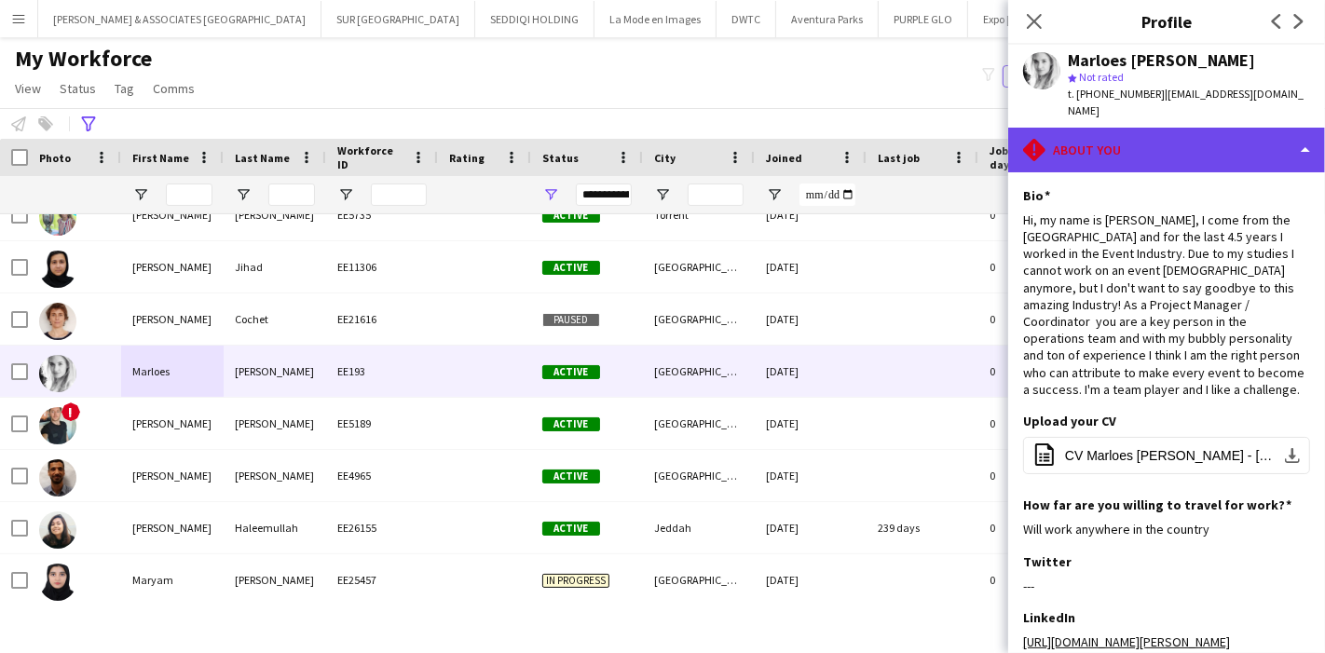
click at [1262, 130] on div "rhombus-alert About you" at bounding box center [1166, 150] width 317 height 45
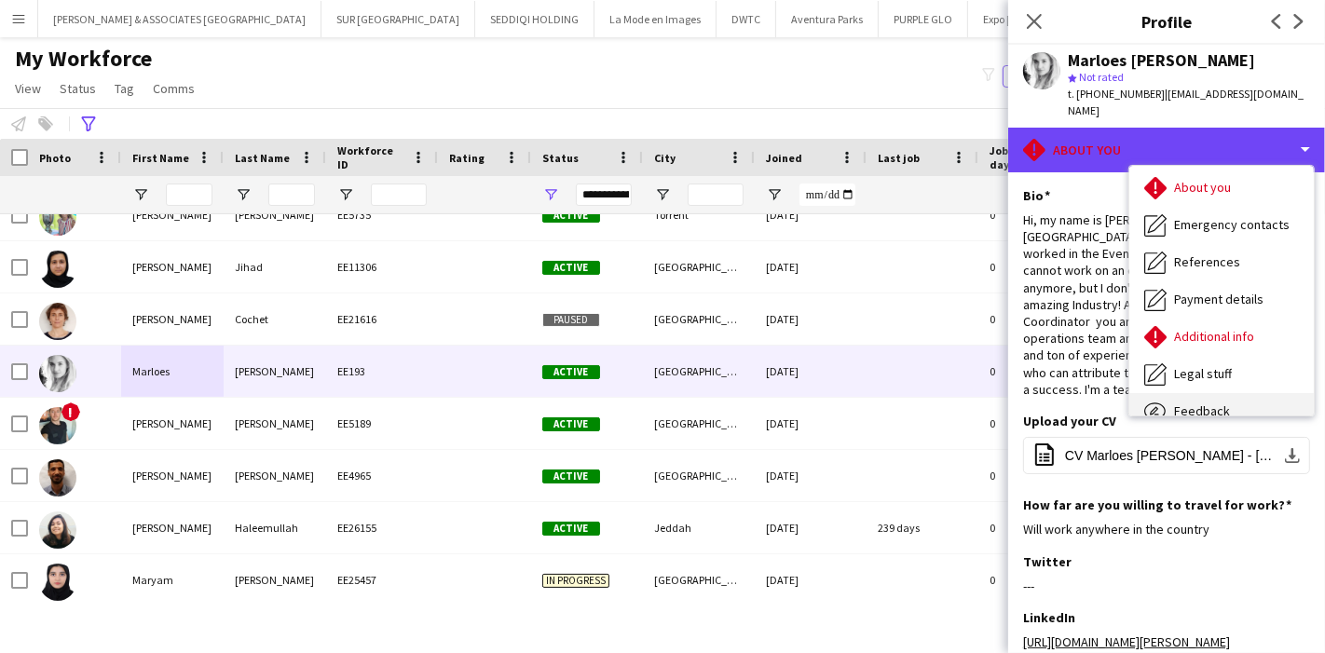
scroll to position [137, 0]
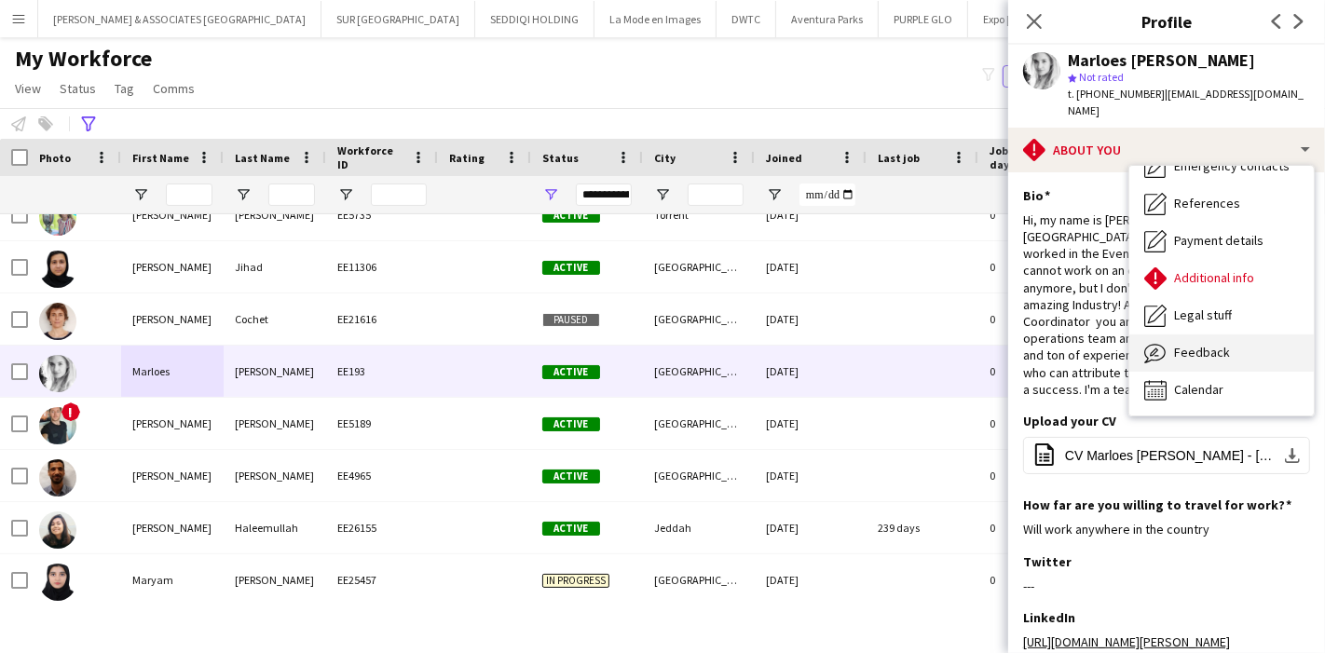
click at [1221, 334] on div "Feedback Feedback" at bounding box center [1221, 352] width 184 height 37
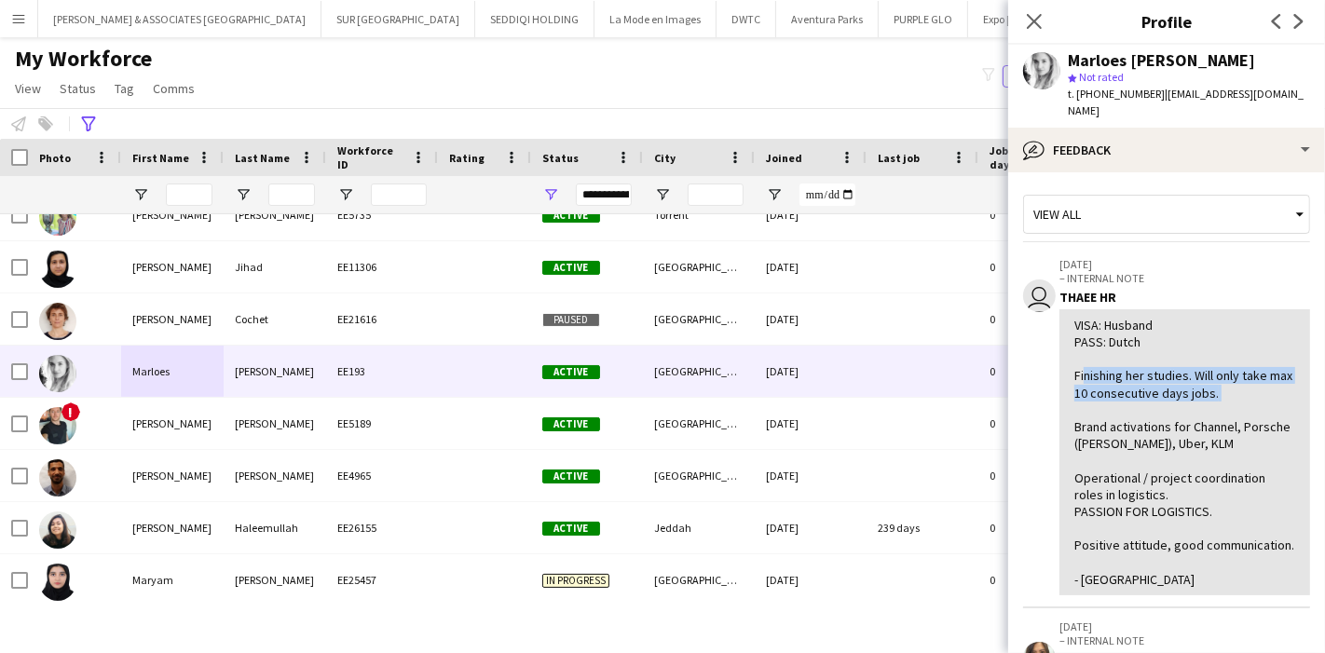
drag, startPoint x: 1079, startPoint y: 361, endPoint x: 1241, endPoint y: 367, distance: 162.2
click at [1241, 367] on div "VISA: Husband PASS: Dutch Finishing her studies. Will only take max 10 consecut…" at bounding box center [1184, 452] width 221 height 271
click at [1243, 379] on div "VISA: Husband PASS: Dutch Finishing her studies. Will only take max 10 consecut…" at bounding box center [1184, 452] width 221 height 271
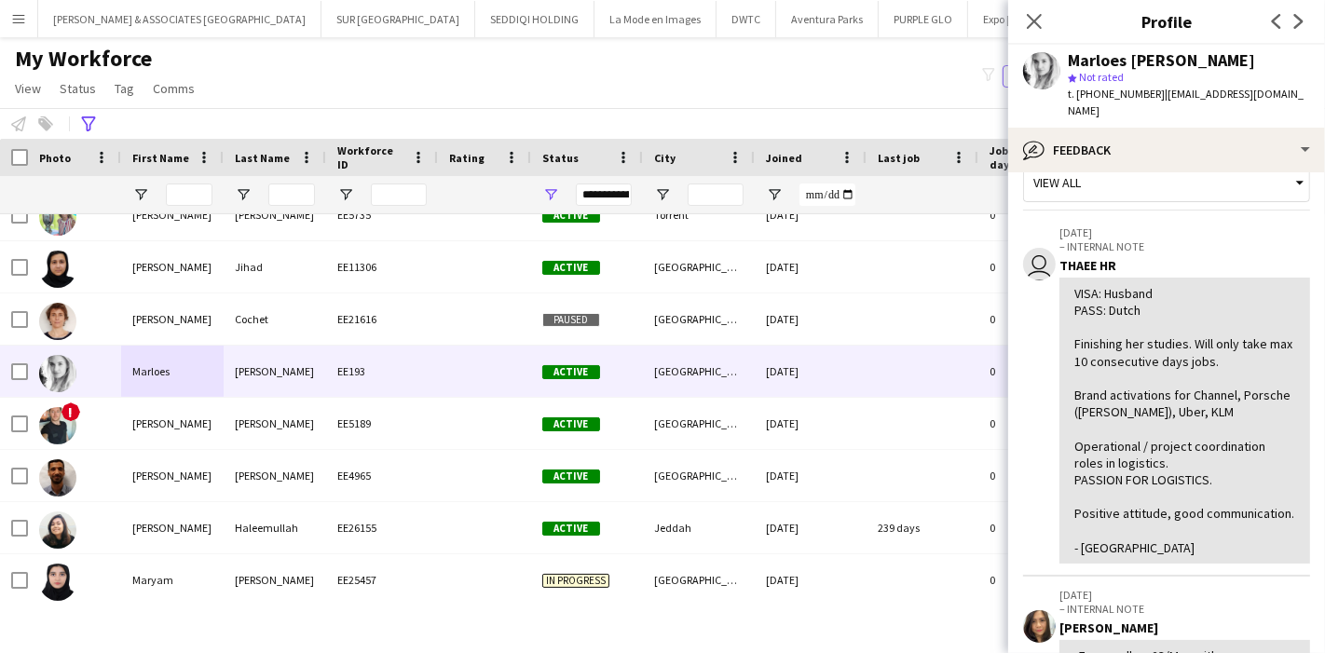
scroll to position [23, 0]
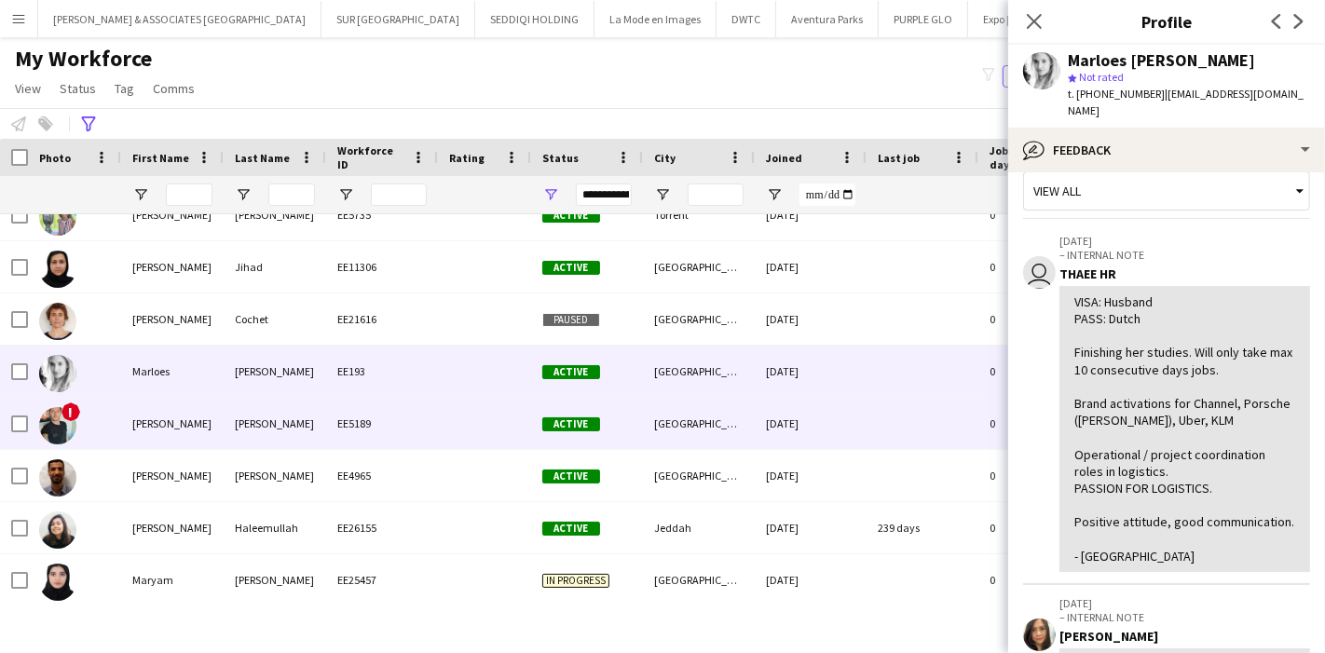
click at [118, 411] on div "!" at bounding box center [74, 423] width 93 height 51
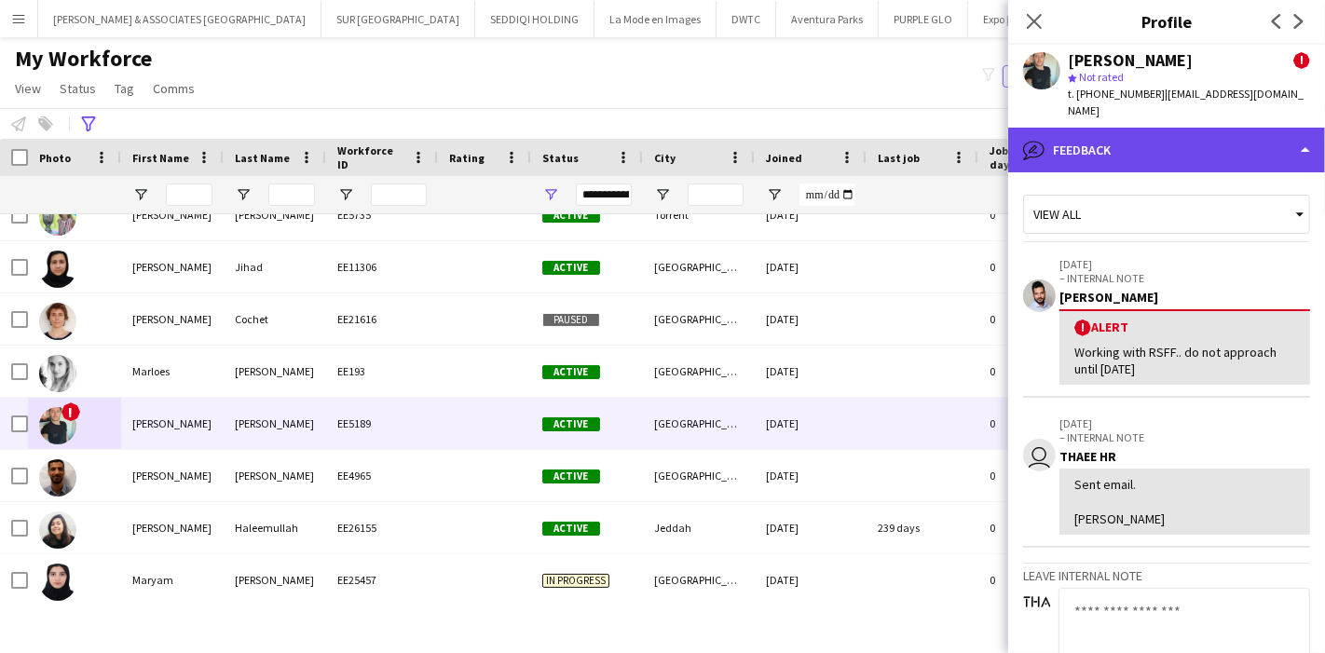
click at [1235, 128] on div "bubble-pencil Feedback" at bounding box center [1166, 150] width 317 height 45
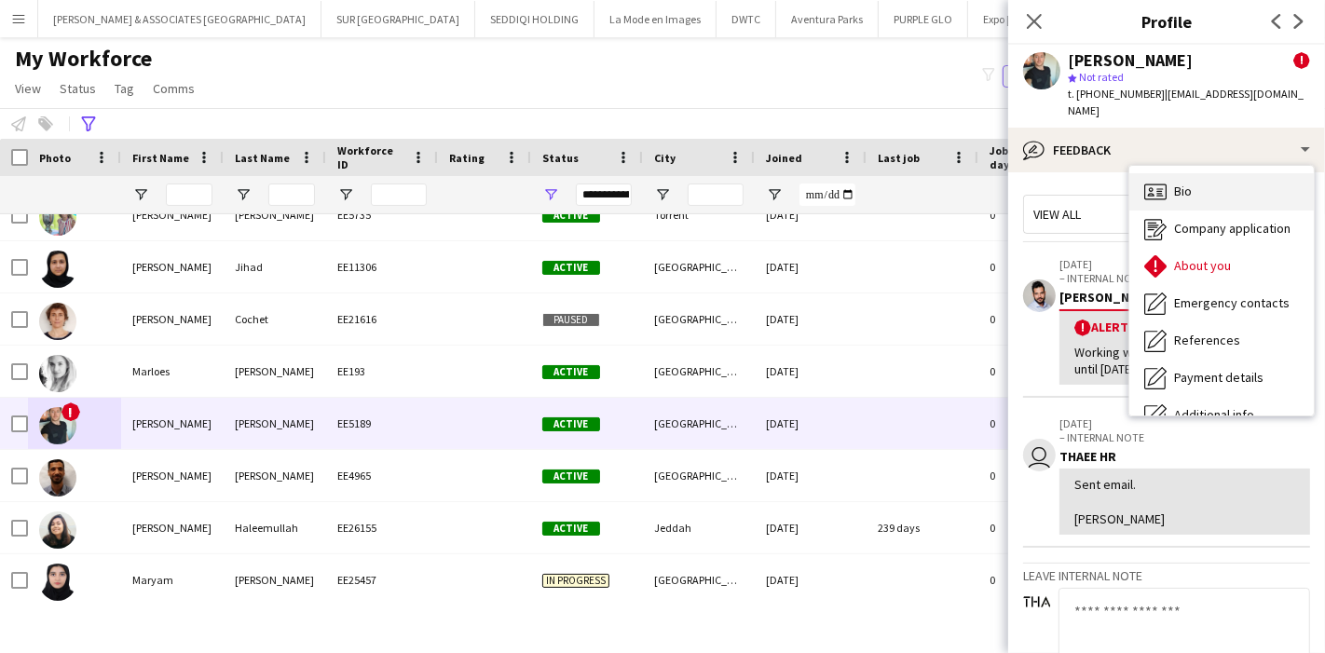
click at [1227, 173] on div "Bio Bio" at bounding box center [1221, 191] width 184 height 37
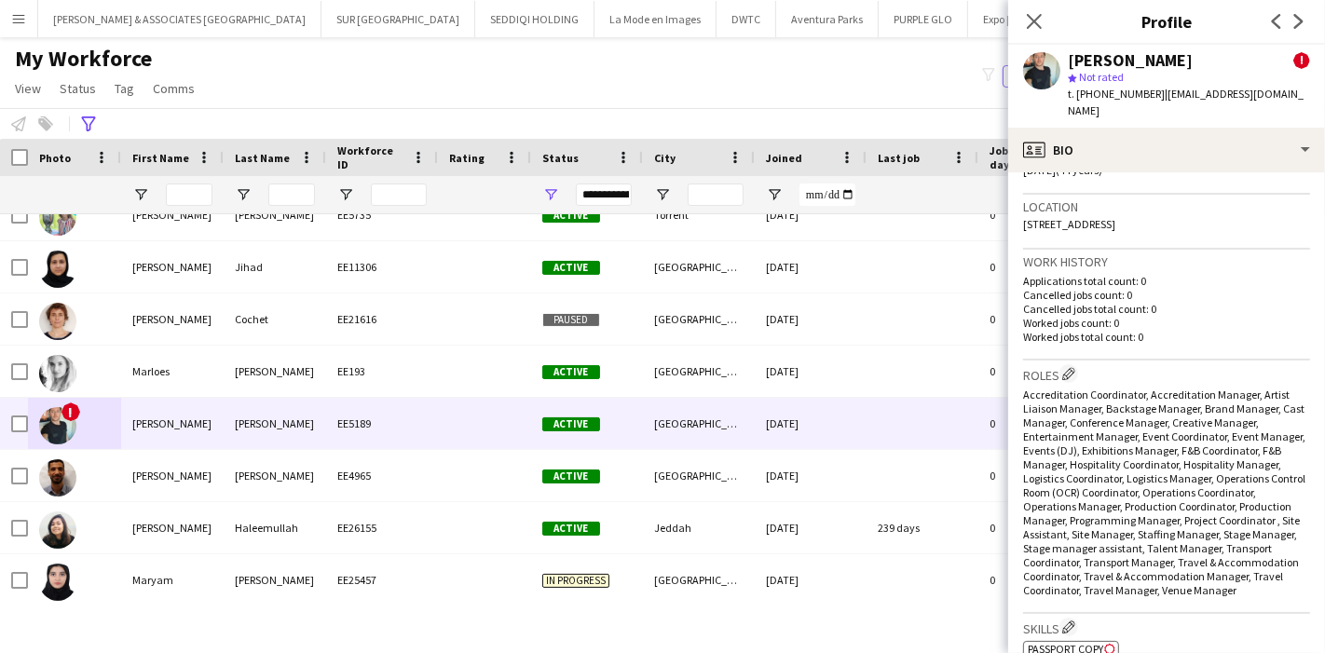
scroll to position [517, 0]
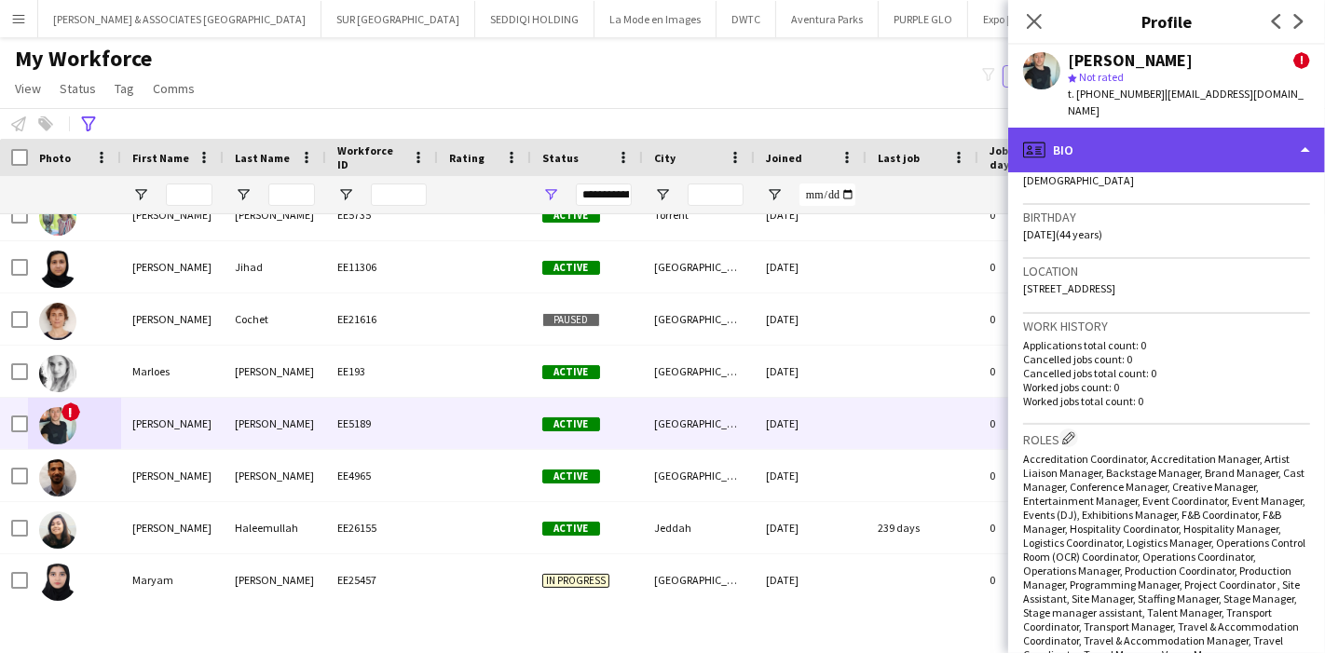
click at [1229, 141] on div "profile Bio" at bounding box center [1166, 150] width 317 height 45
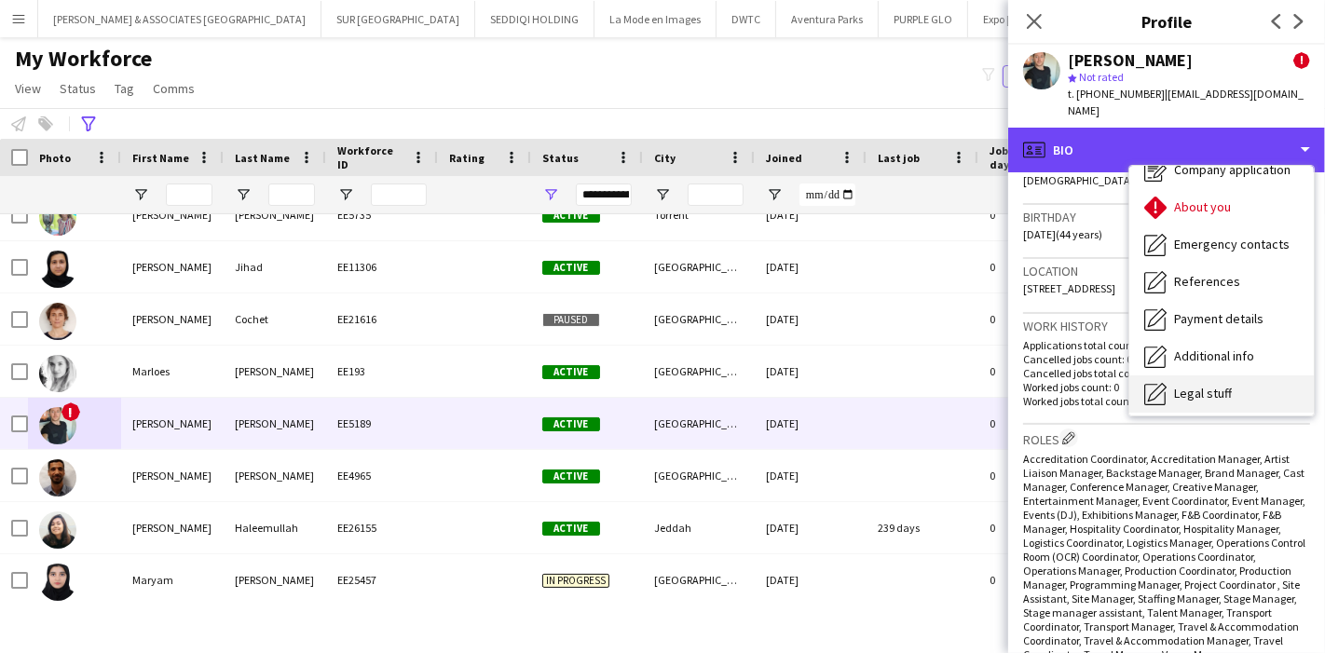
scroll to position [137, 0]
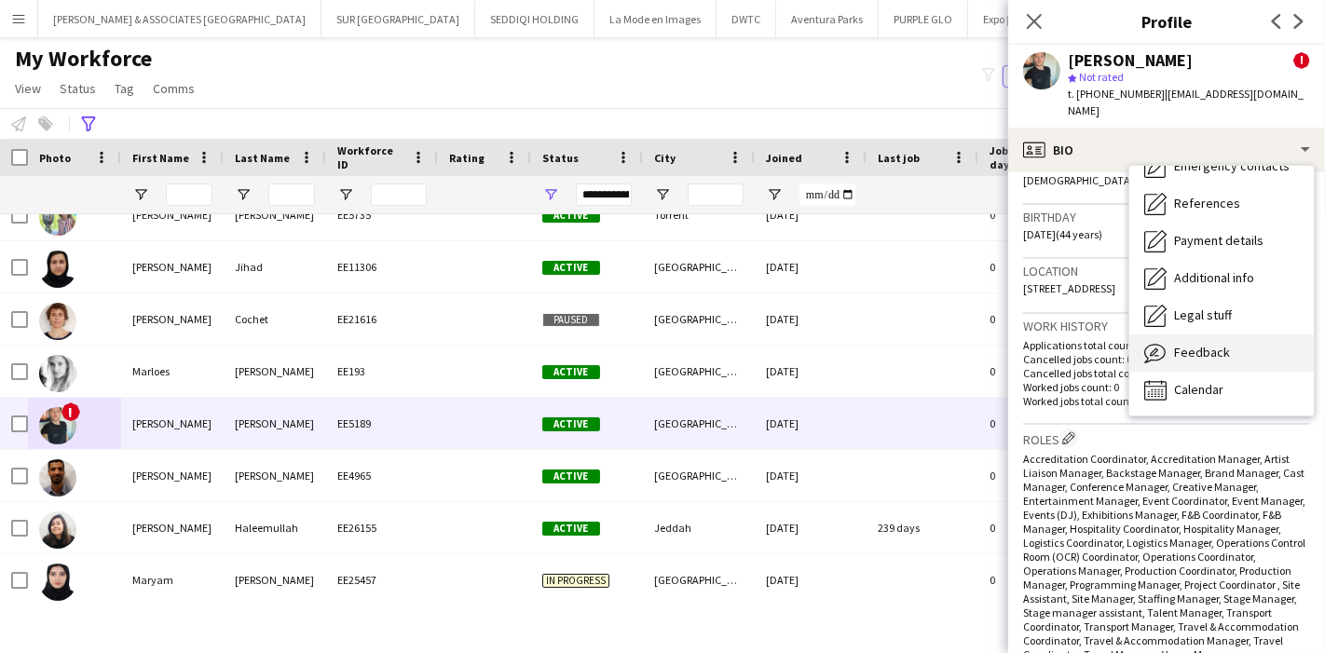
click at [1256, 334] on div "Feedback Feedback" at bounding box center [1221, 352] width 184 height 37
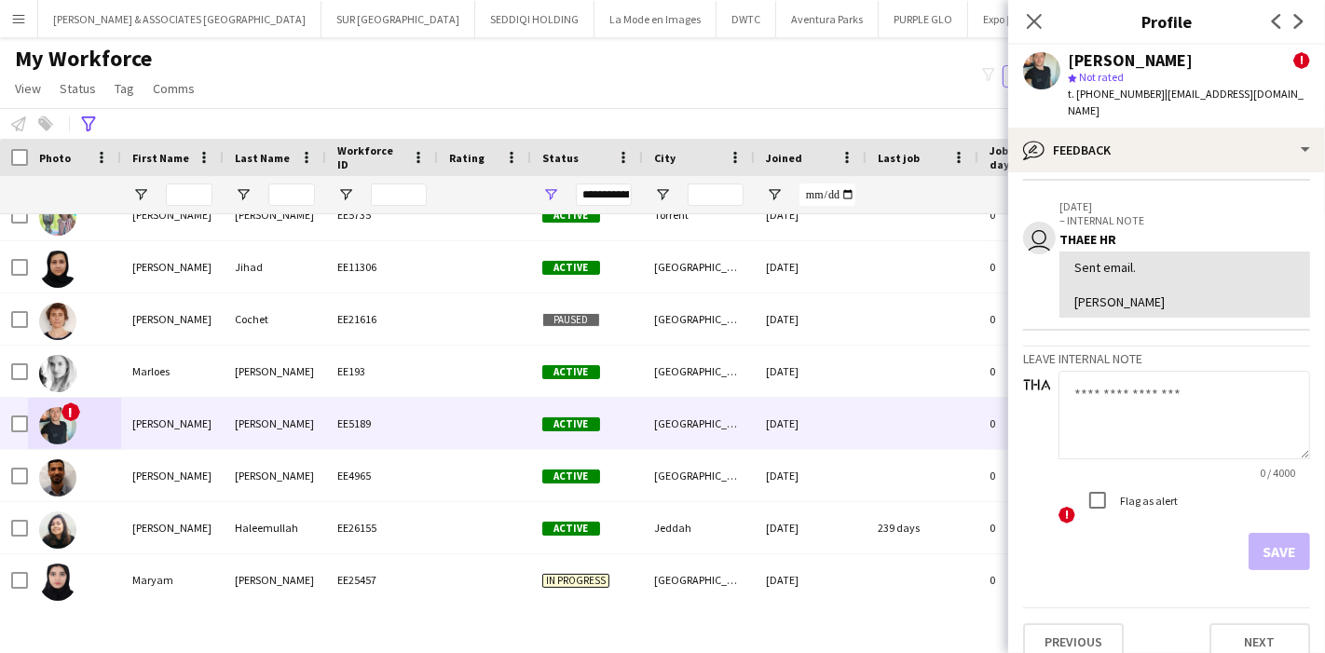
scroll to position [0, 0]
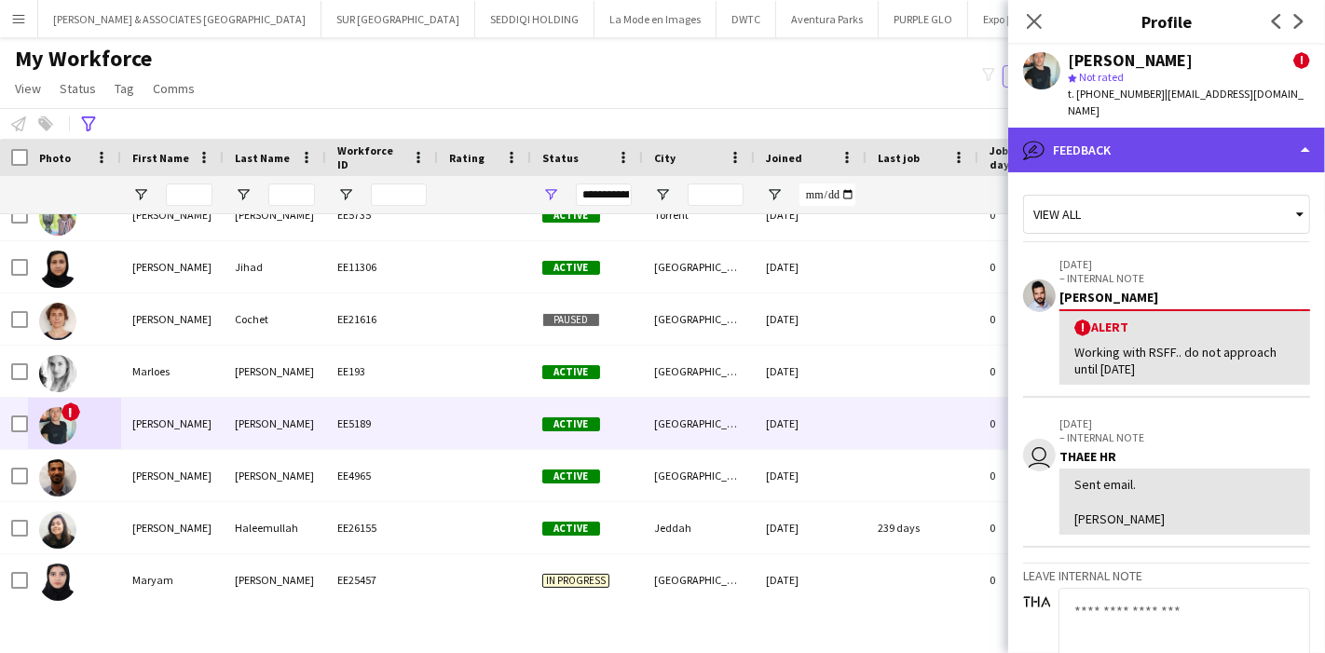
click at [1237, 135] on div "bubble-pencil Feedback" at bounding box center [1166, 150] width 317 height 45
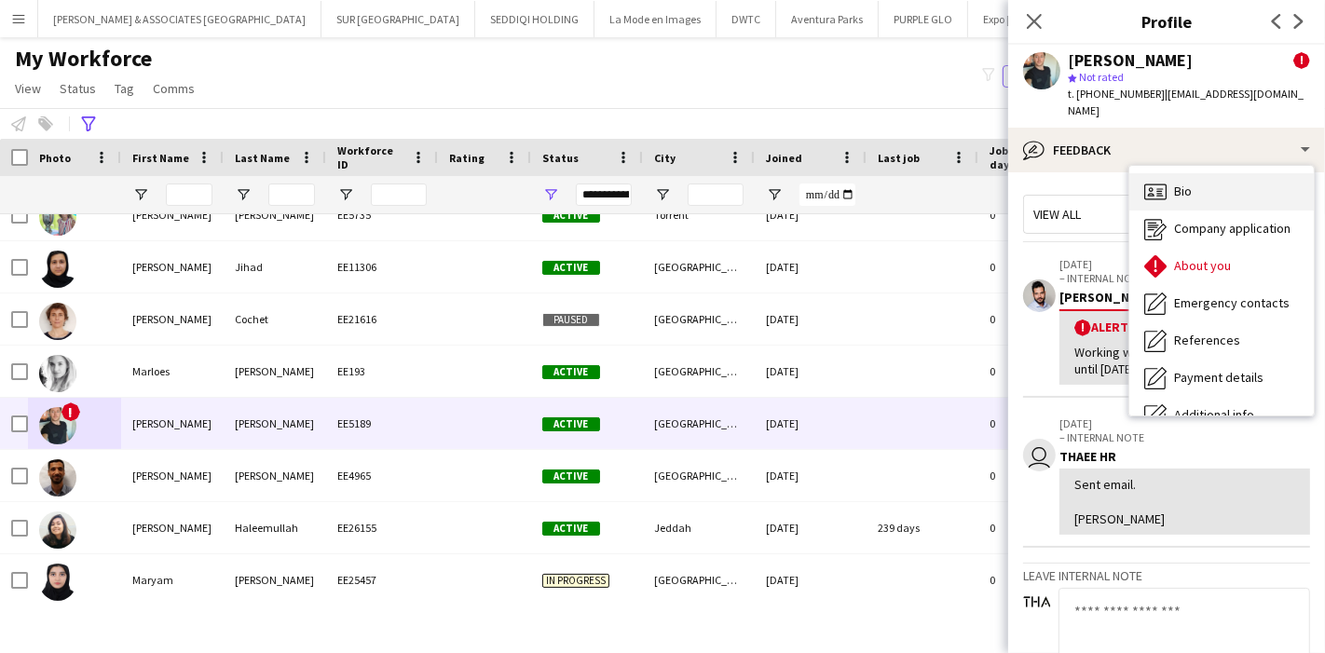
click at [1227, 179] on div "Bio Bio" at bounding box center [1221, 191] width 184 height 37
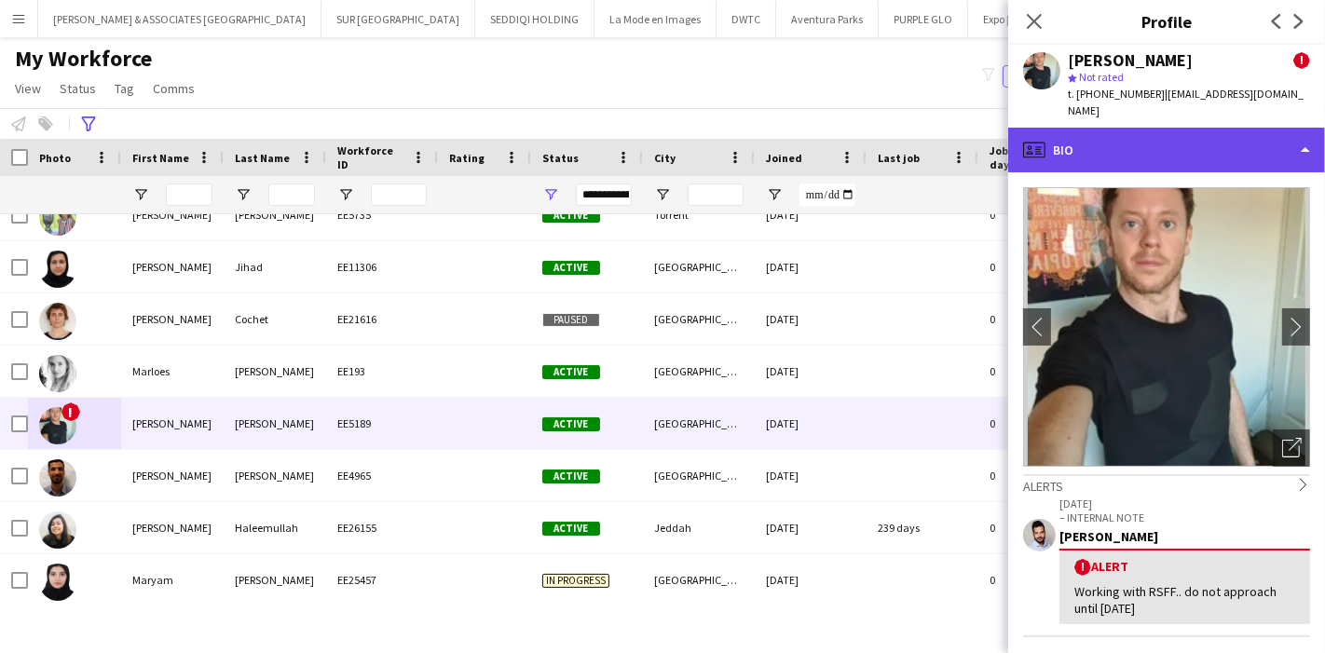
click at [1241, 142] on div "profile Bio" at bounding box center [1166, 150] width 317 height 45
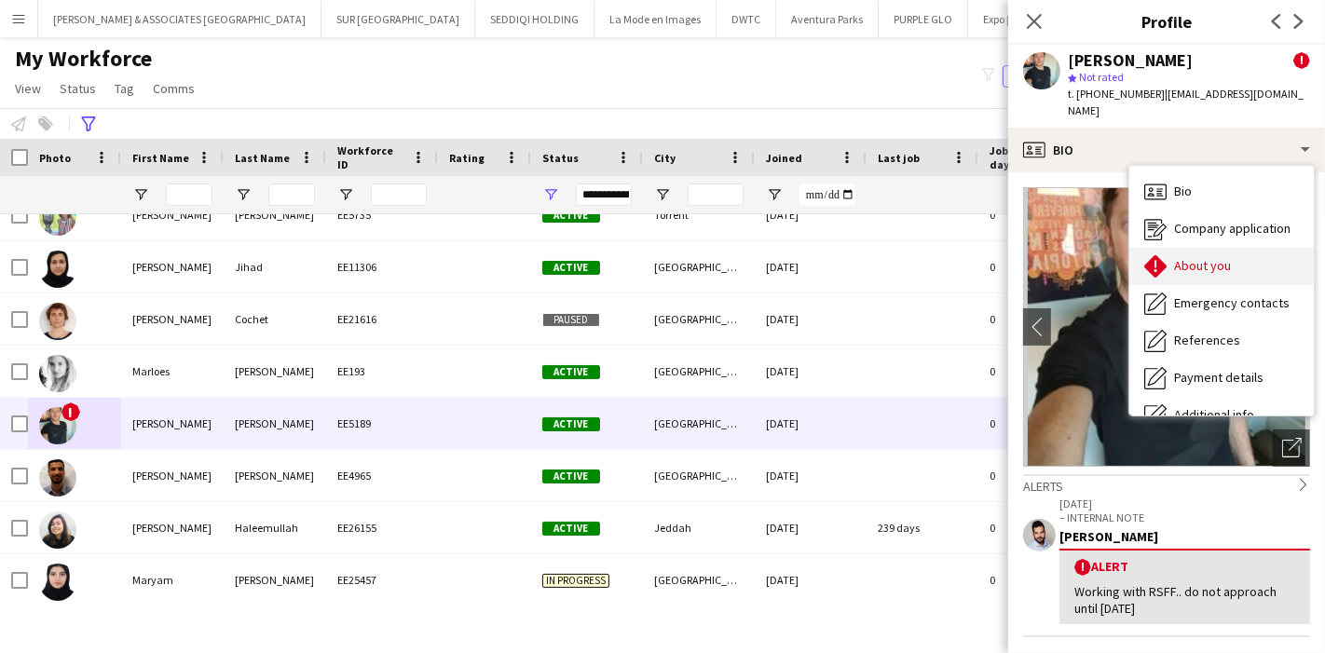
click at [1219, 257] on span "About you" at bounding box center [1202, 265] width 57 height 17
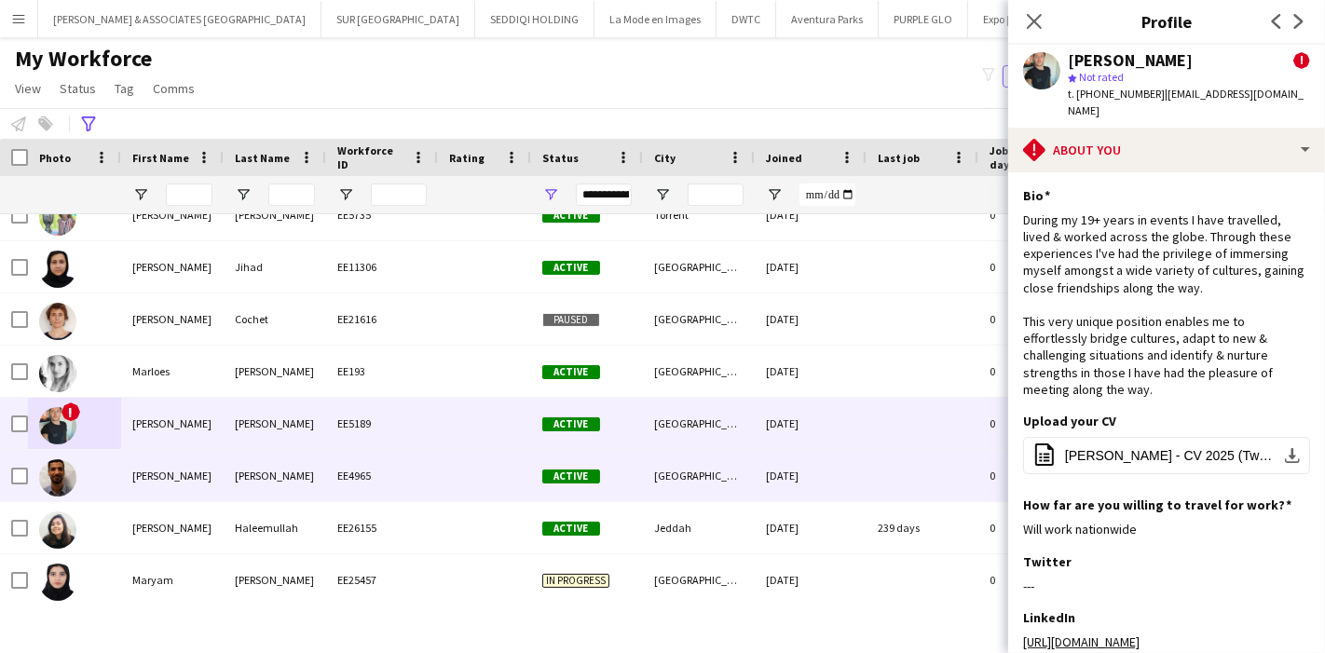
click at [172, 480] on div "[PERSON_NAME]" at bounding box center [172, 475] width 102 height 51
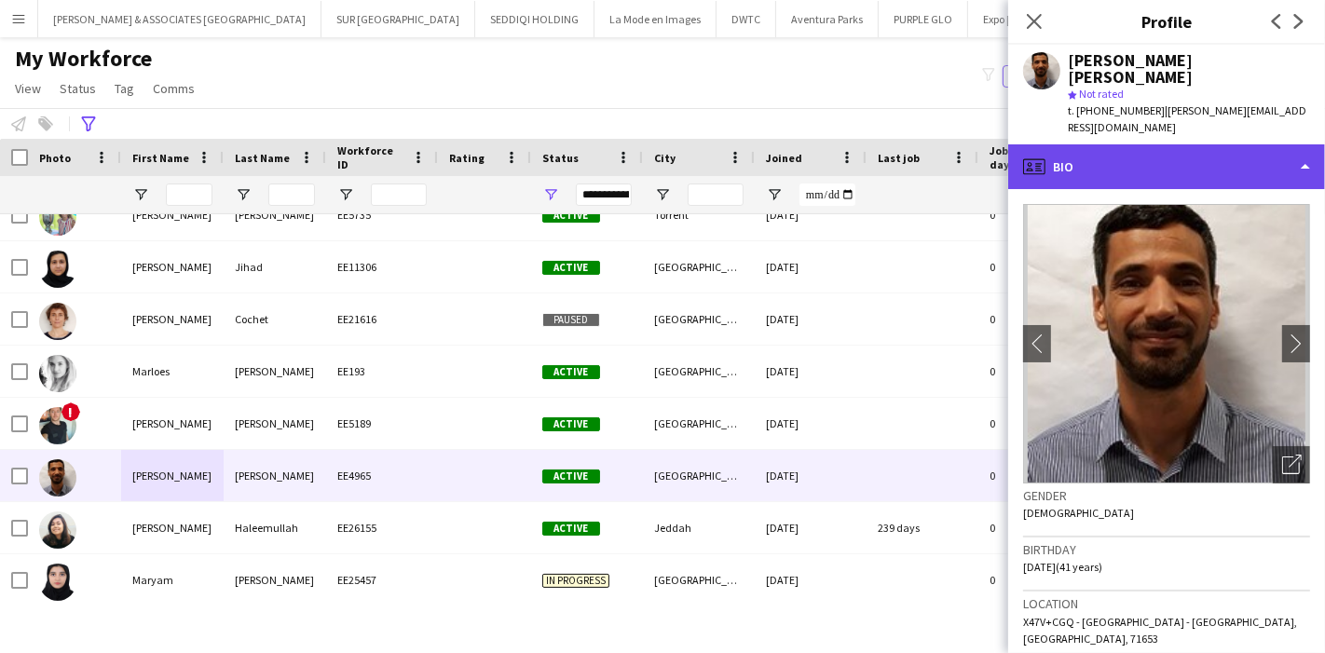
click at [1227, 144] on div "profile Bio" at bounding box center [1166, 166] width 317 height 45
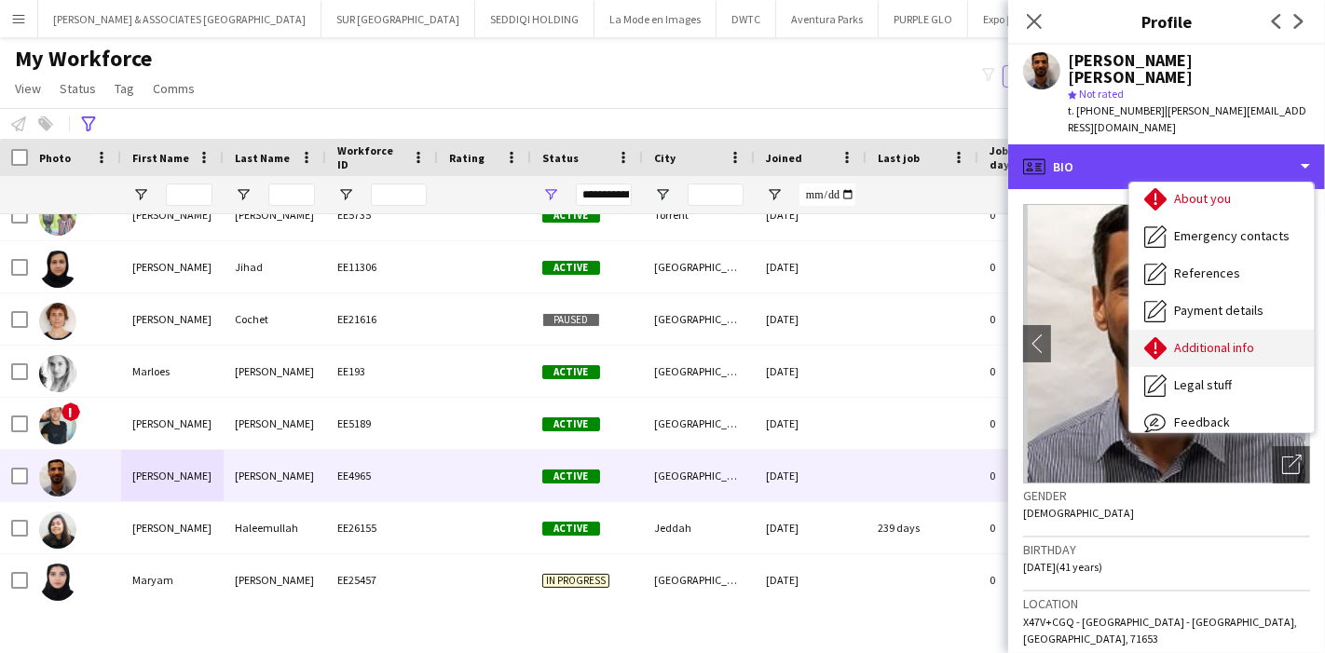
scroll to position [137, 0]
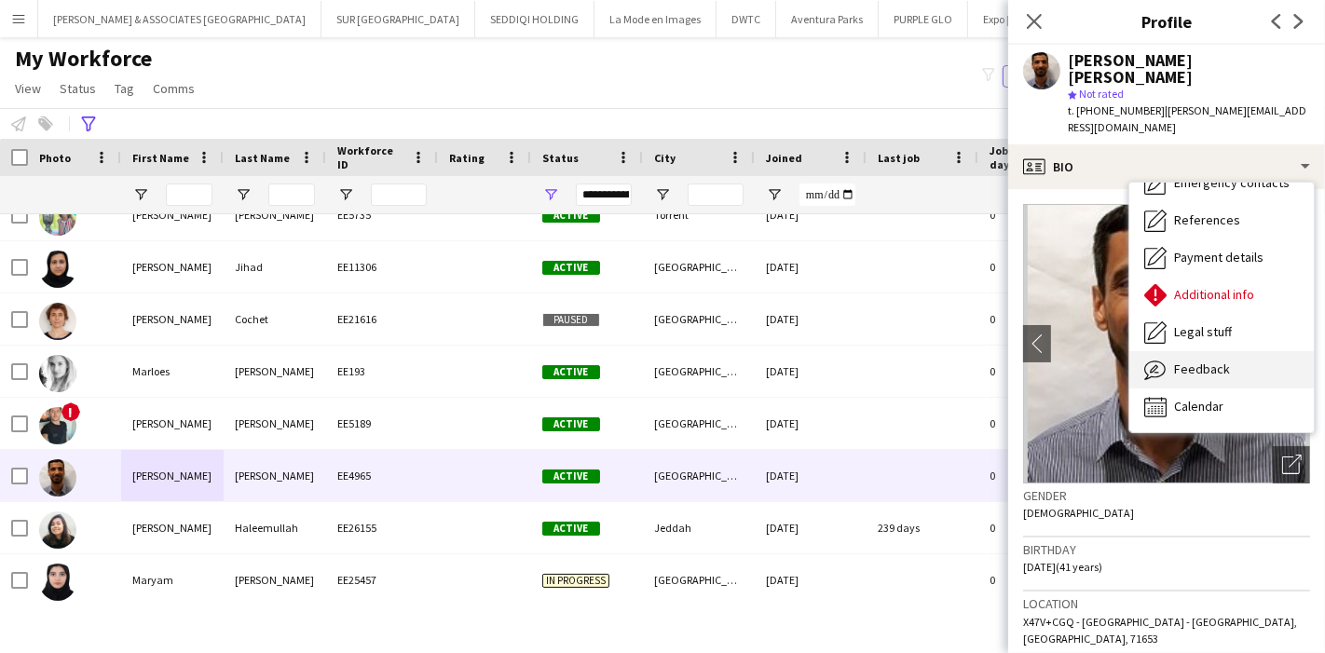
click at [1212, 351] on div "Feedback Feedback" at bounding box center [1221, 369] width 184 height 37
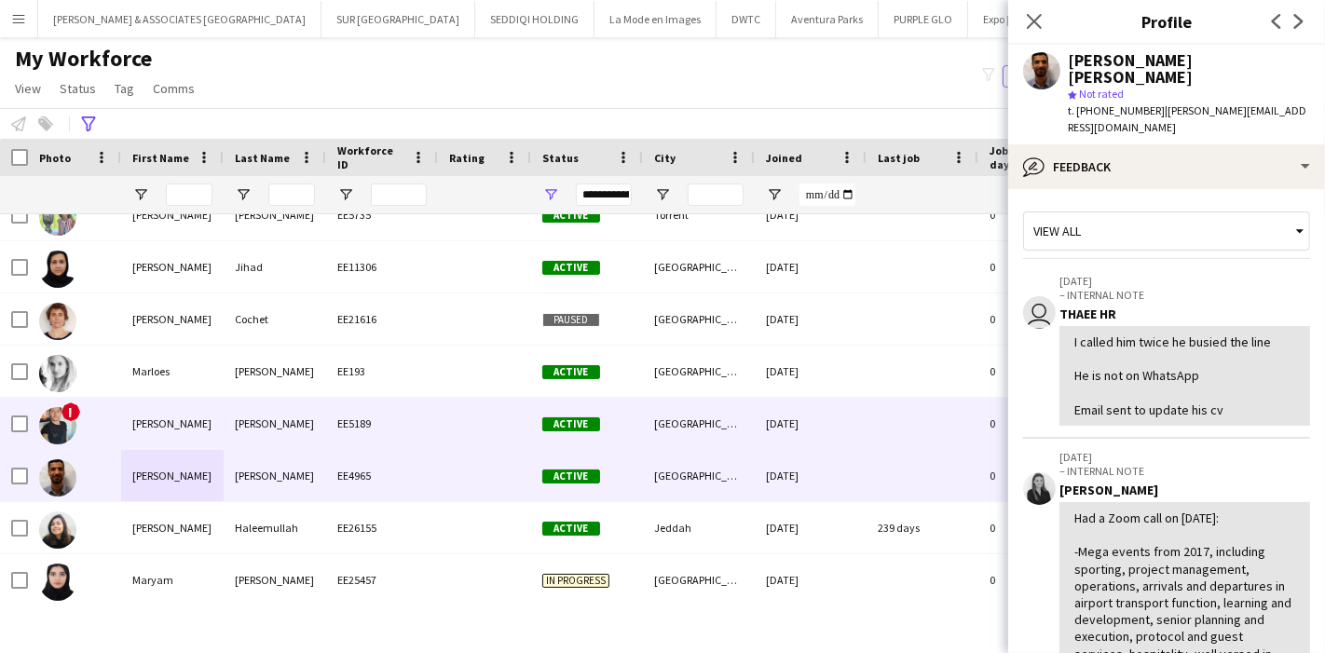
click at [167, 415] on div "[PERSON_NAME]" at bounding box center [172, 423] width 102 height 51
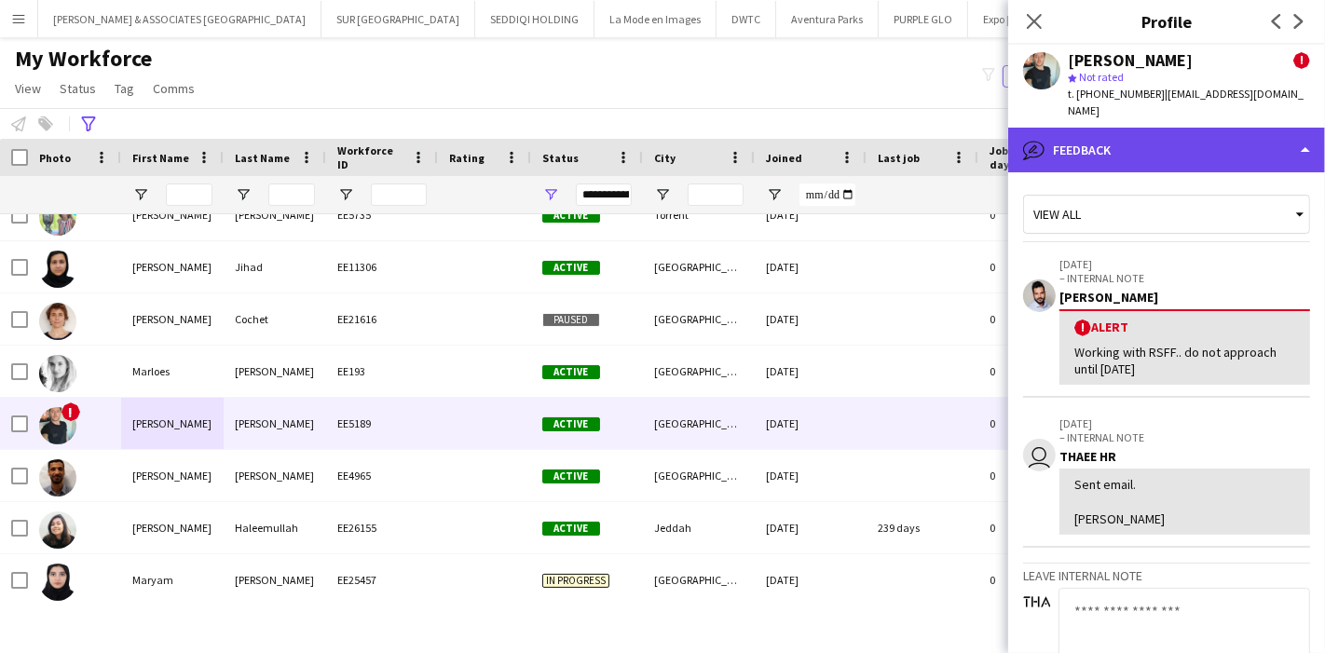
click at [1194, 128] on div "bubble-pencil Feedback" at bounding box center [1166, 150] width 317 height 45
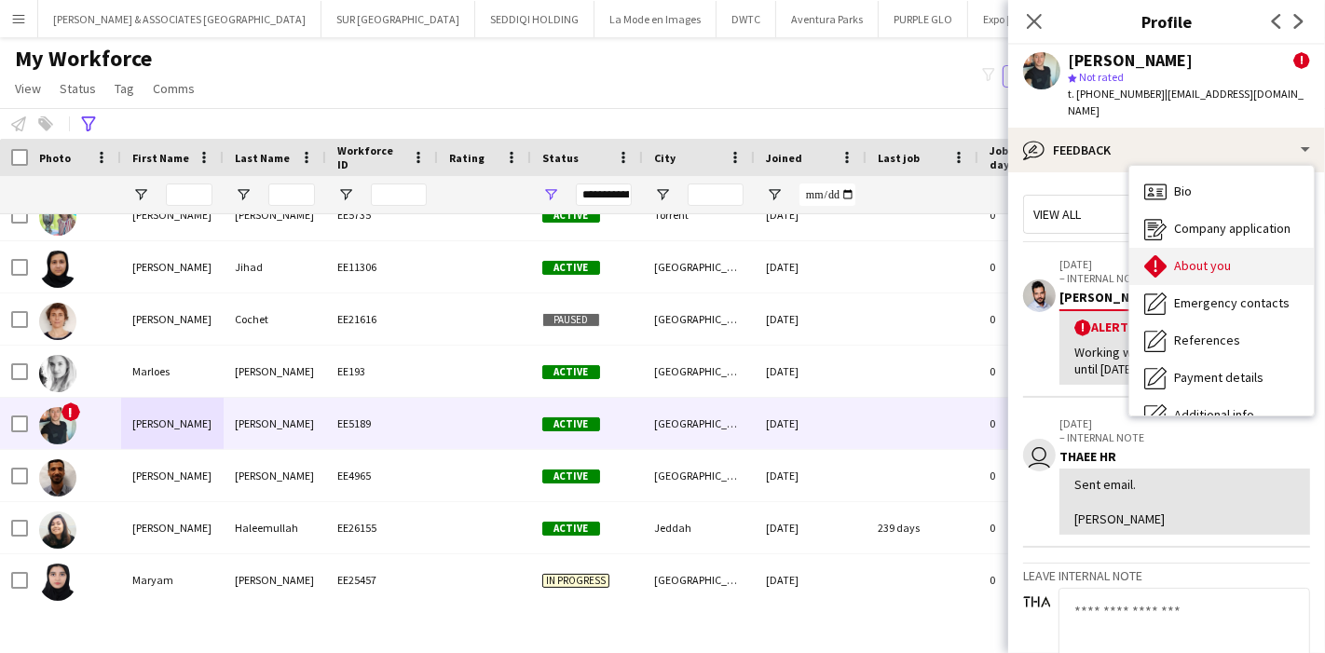
click at [1233, 249] on div "About you About you" at bounding box center [1221, 266] width 184 height 37
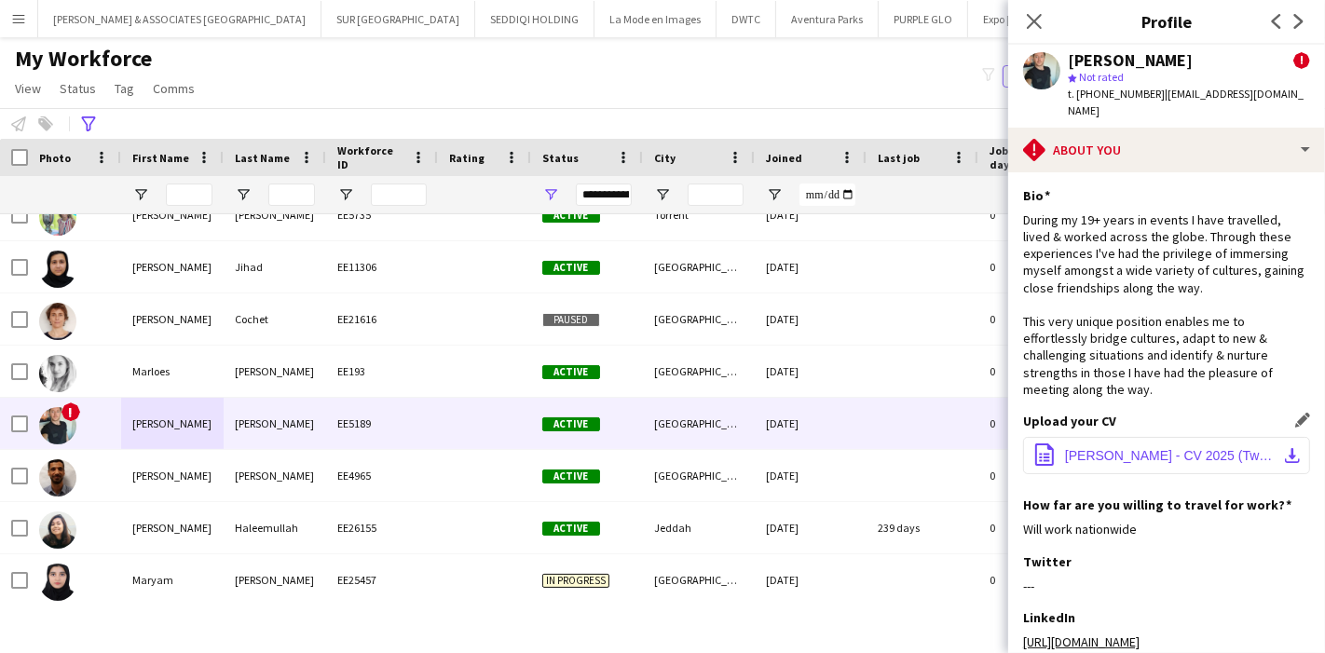
click at [1285, 448] on app-icon "download-bottom" at bounding box center [1292, 455] width 15 height 15
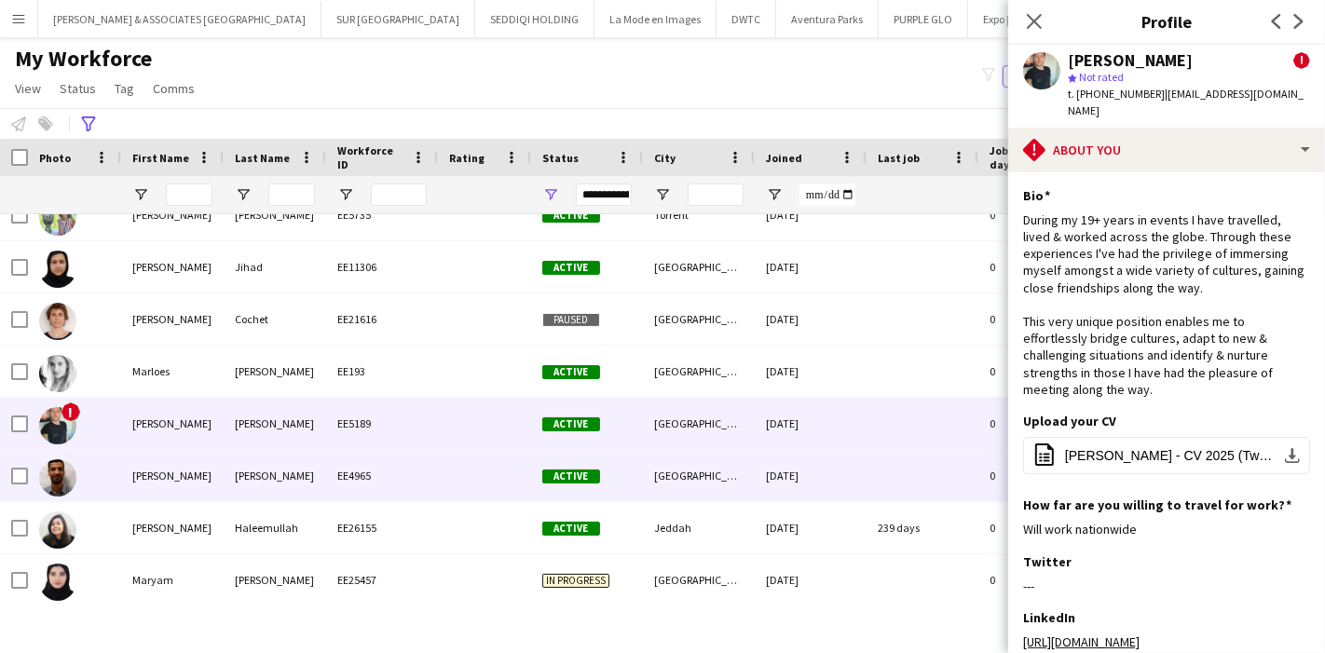
click at [181, 470] on div "[PERSON_NAME]" at bounding box center [172, 475] width 102 height 51
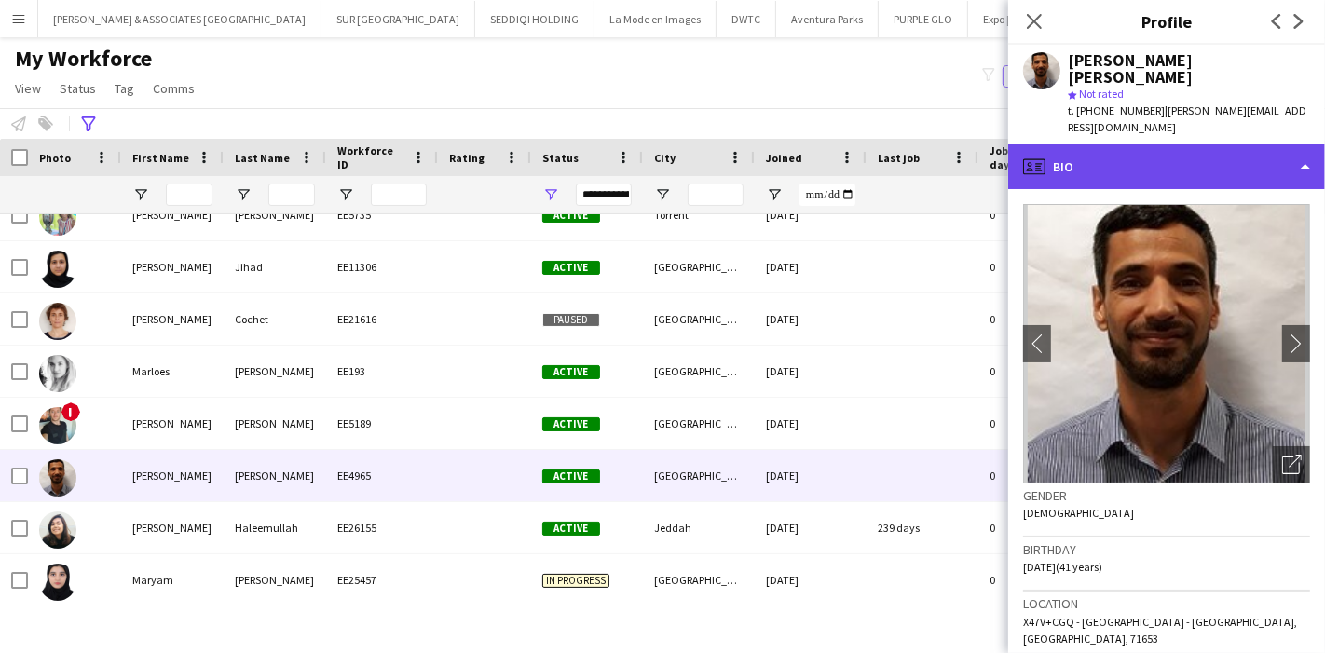
click at [1177, 144] on div "profile Bio" at bounding box center [1166, 166] width 317 height 45
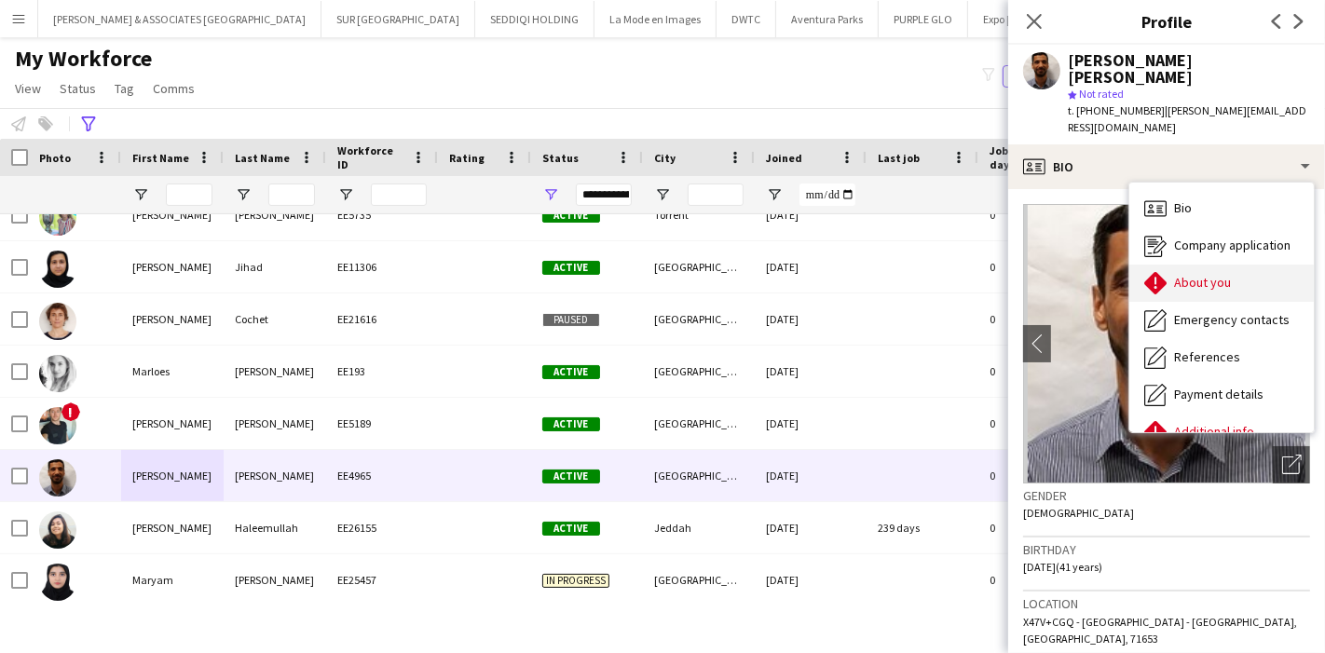
click at [1228, 274] on span "About you" at bounding box center [1202, 282] width 57 height 17
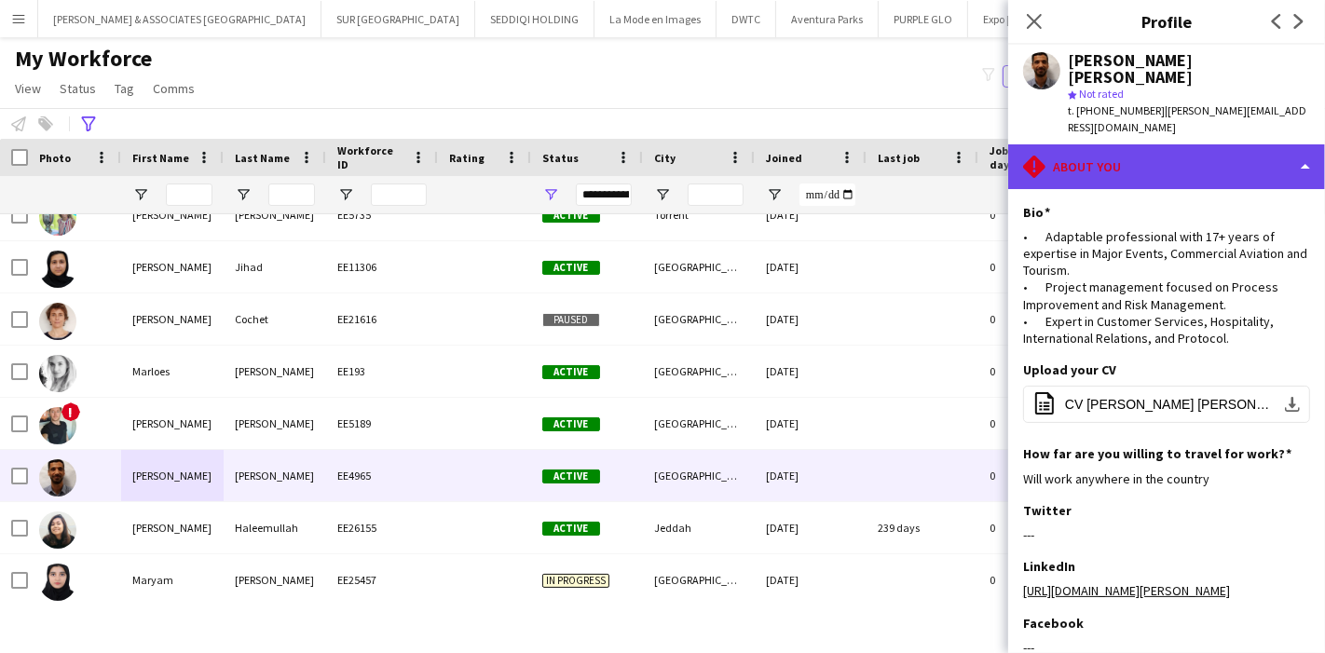
click at [1206, 144] on div "rhombus-alert About you" at bounding box center [1166, 166] width 317 height 45
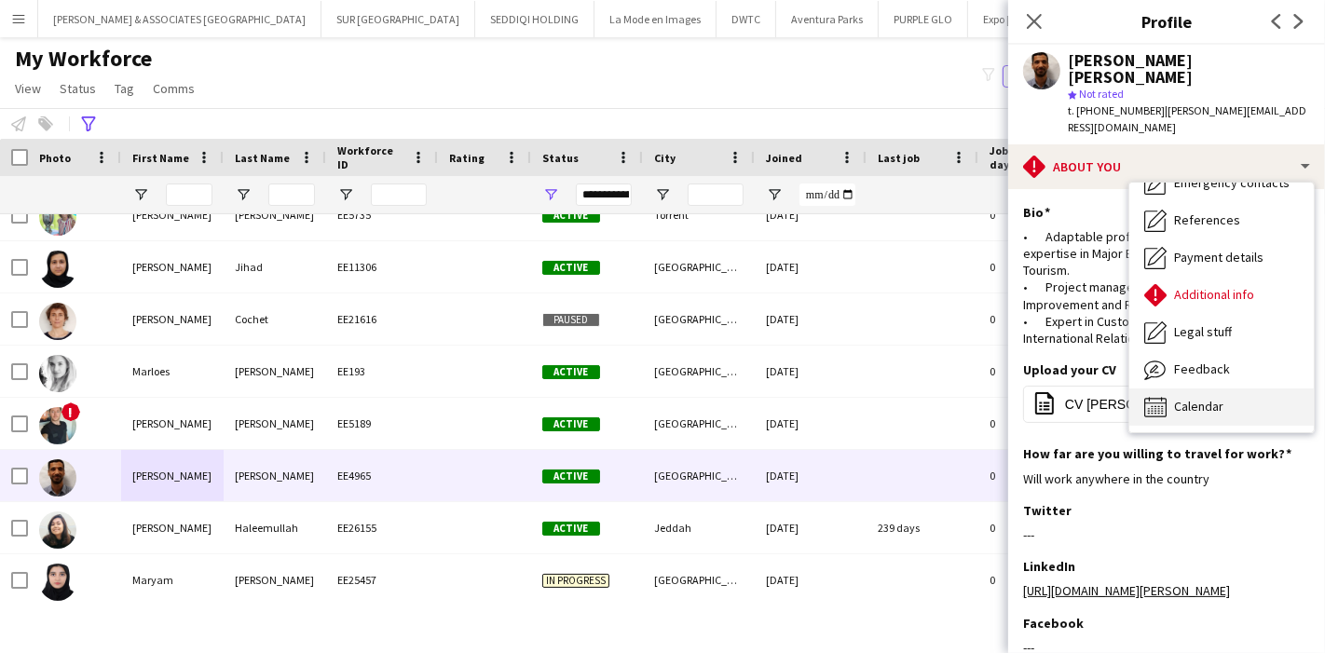
click at [1216, 398] on span "Calendar" at bounding box center [1198, 406] width 49 height 17
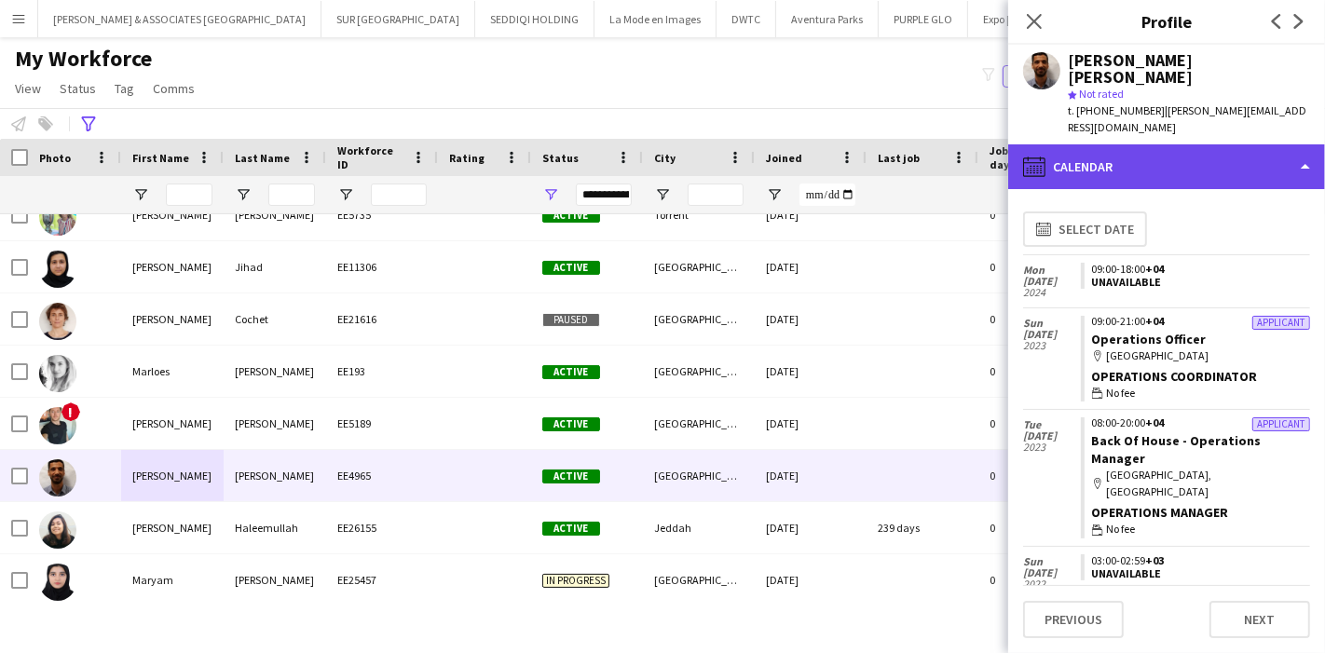
click at [1228, 144] on div "calendar-full Calendar" at bounding box center [1166, 166] width 317 height 45
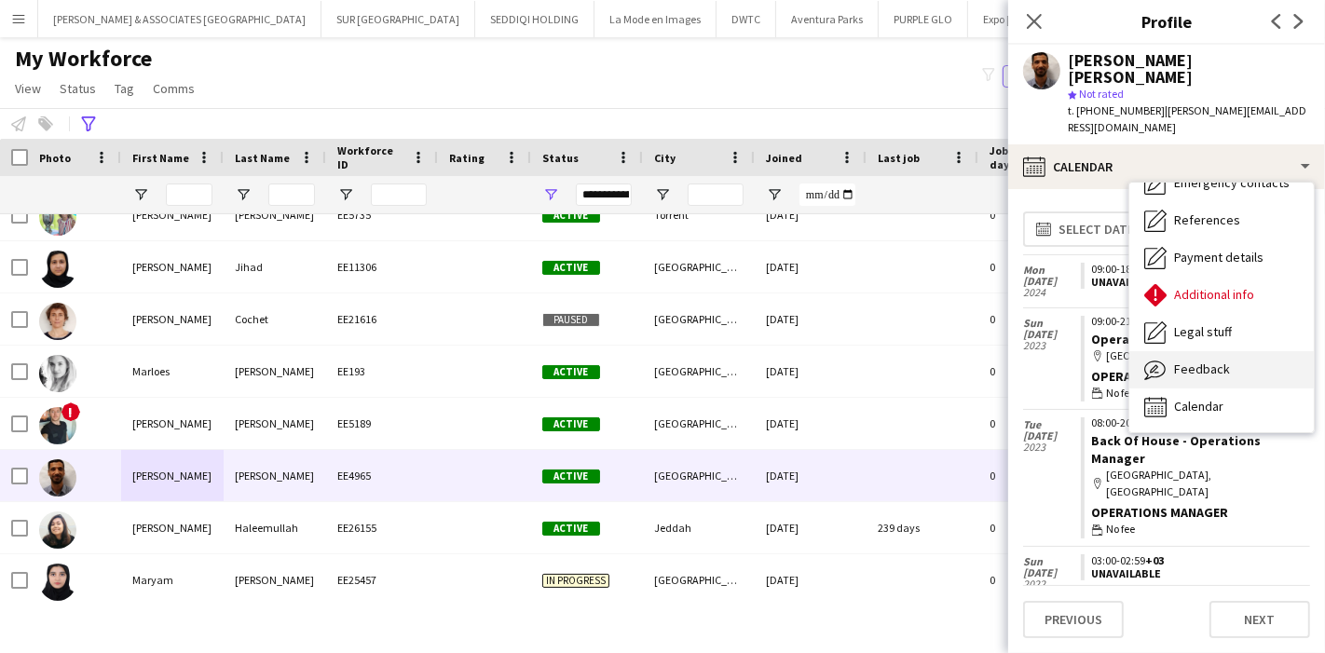
click at [1231, 351] on div "Feedback Feedback" at bounding box center [1221, 369] width 184 height 37
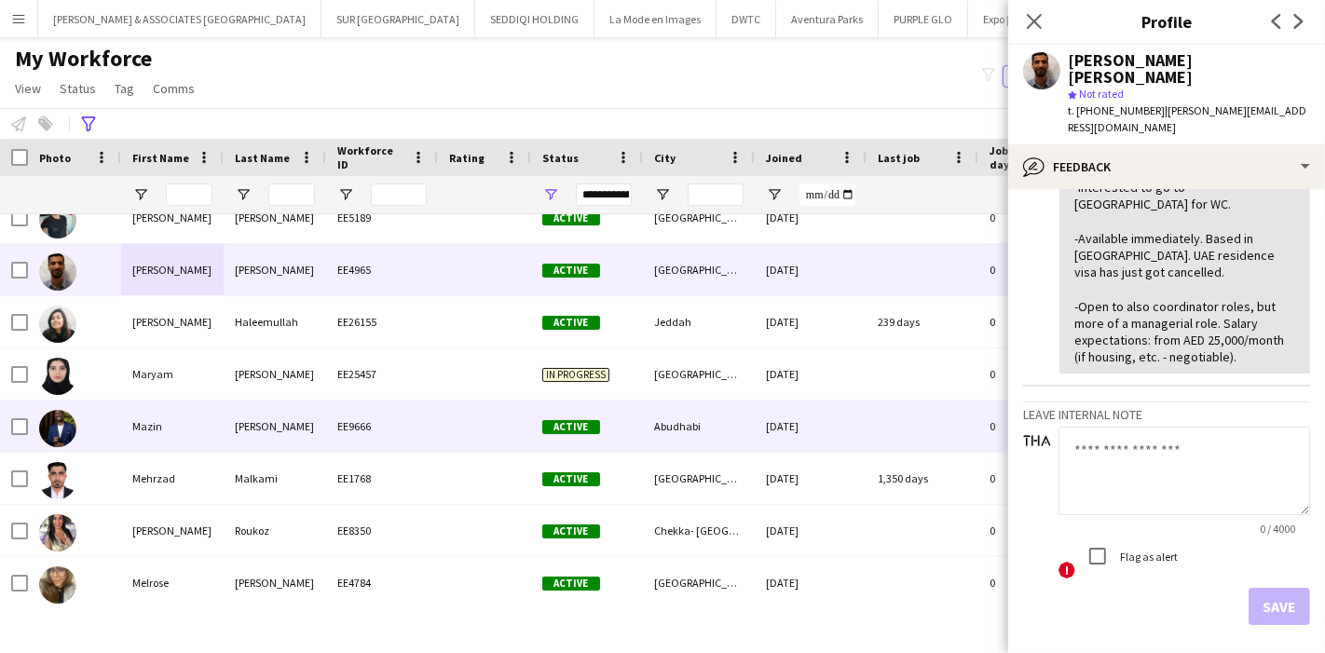
scroll to position [17551, 0]
click at [167, 420] on div "Mazin" at bounding box center [172, 425] width 102 height 51
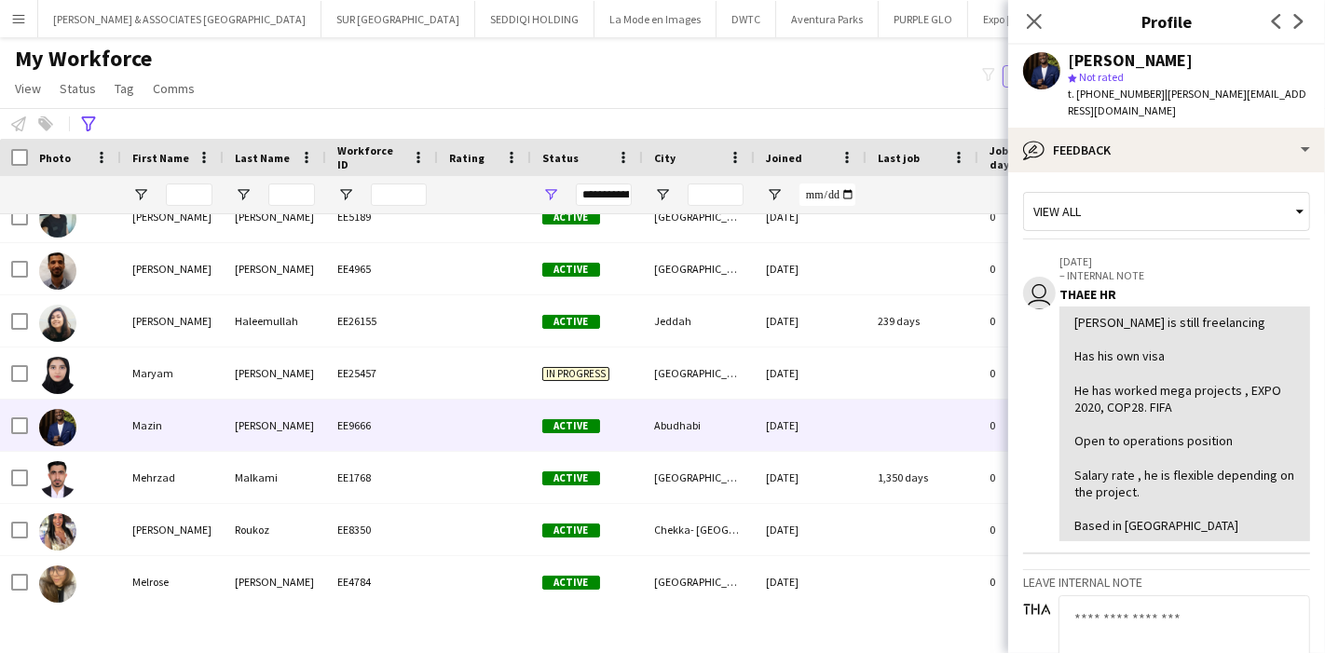
scroll to position [0, 0]
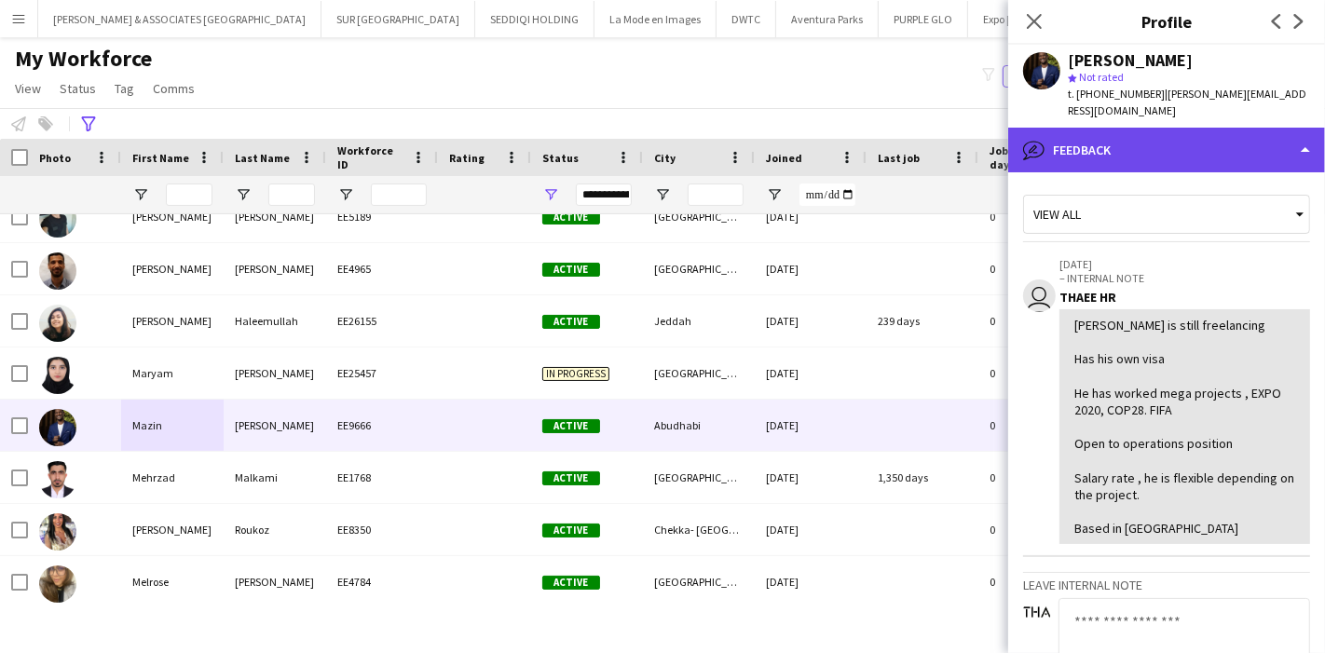
click at [1242, 147] on div "bubble-pencil Feedback" at bounding box center [1166, 150] width 317 height 45
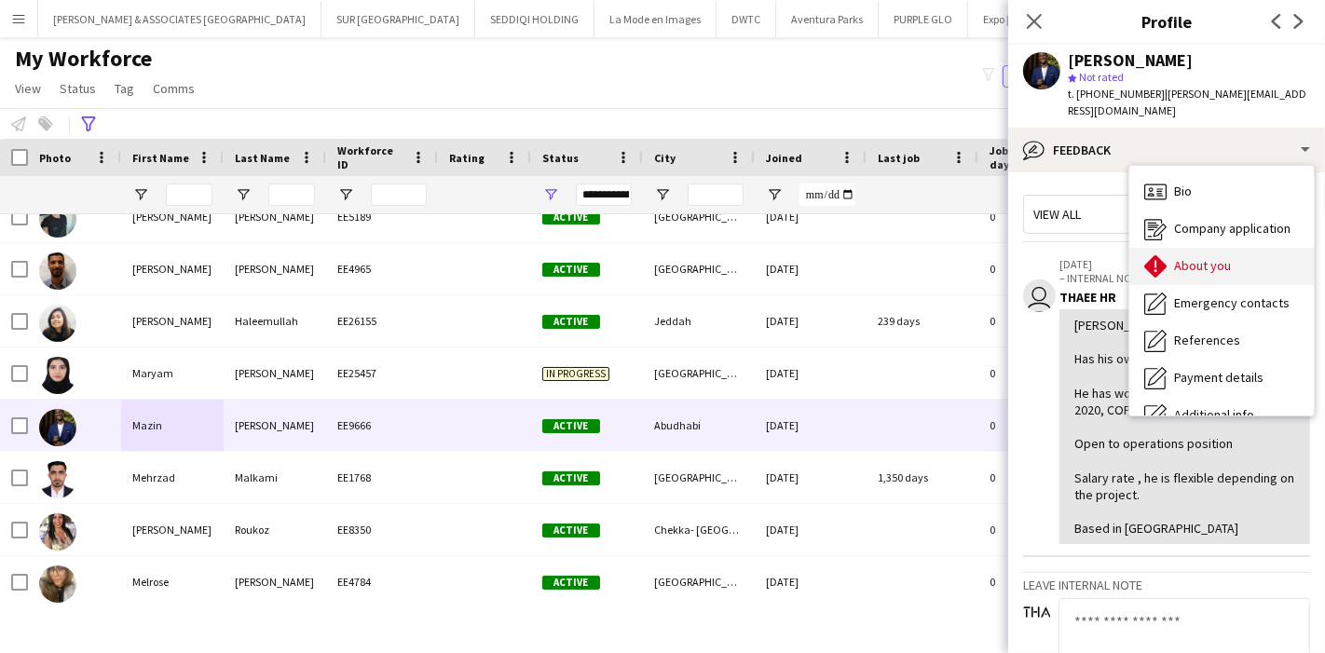
click at [1246, 248] on div "About you About you" at bounding box center [1221, 266] width 184 height 37
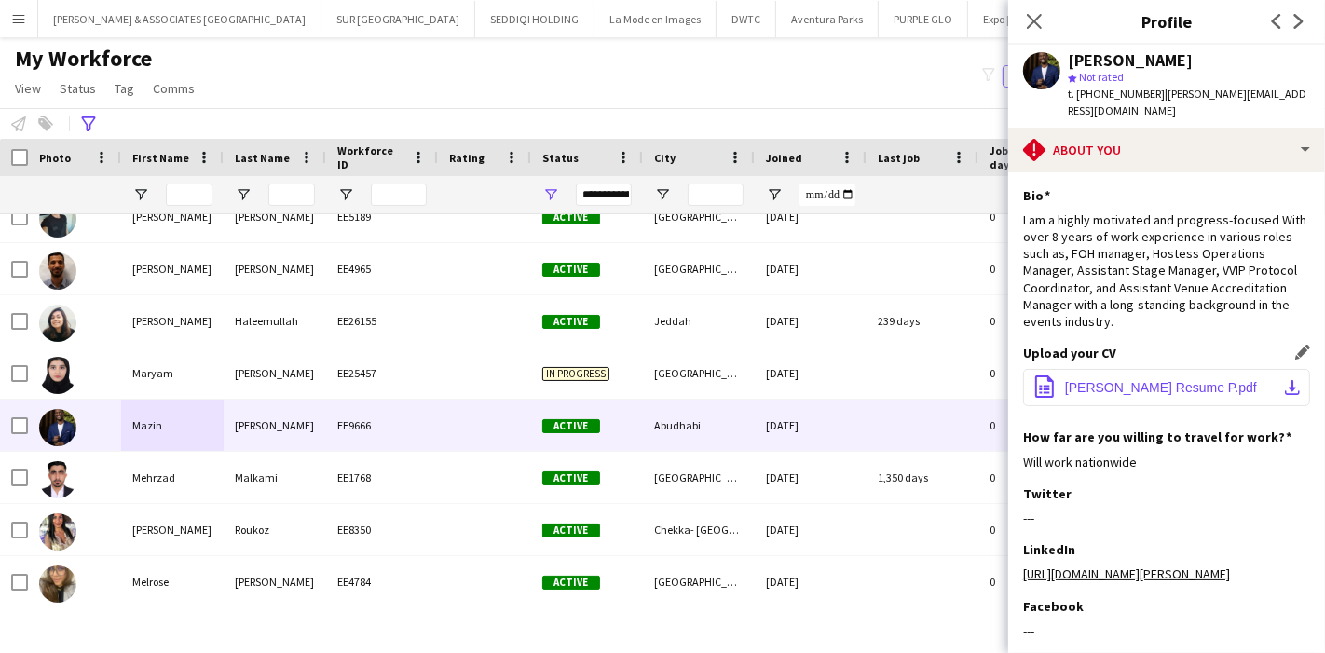
click at [1285, 380] on app-icon "download-bottom" at bounding box center [1292, 387] width 15 height 15
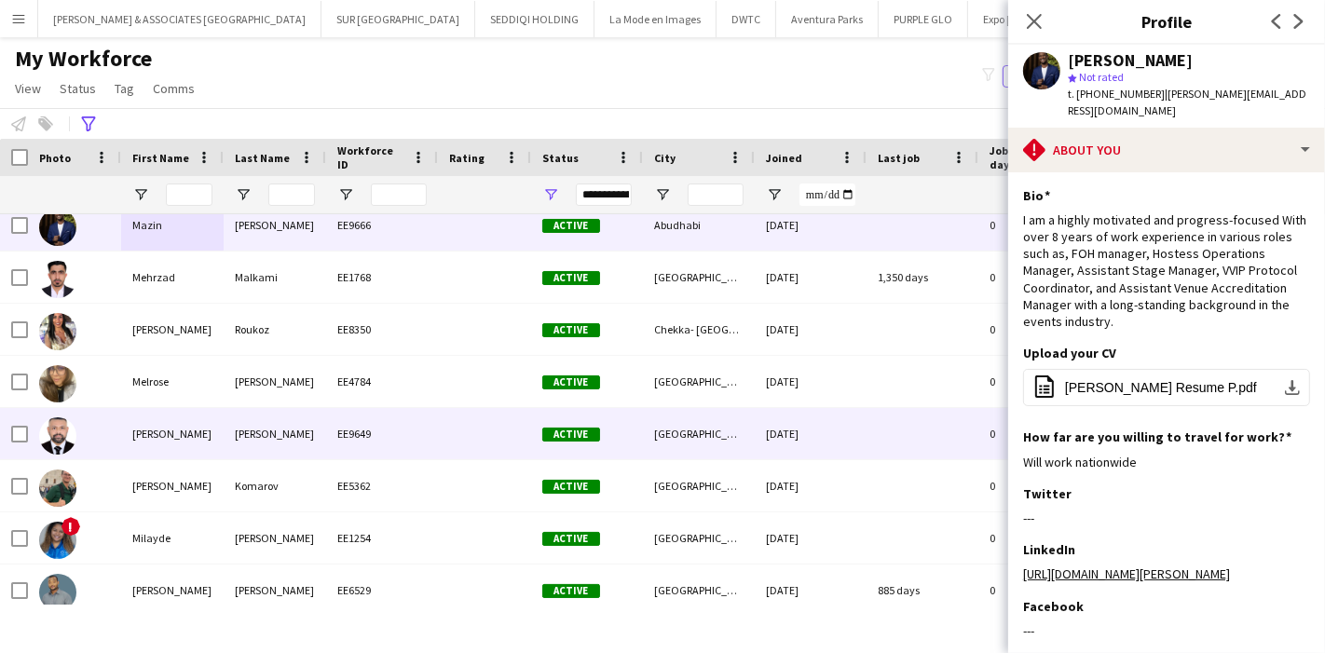
scroll to position [17758, 0]
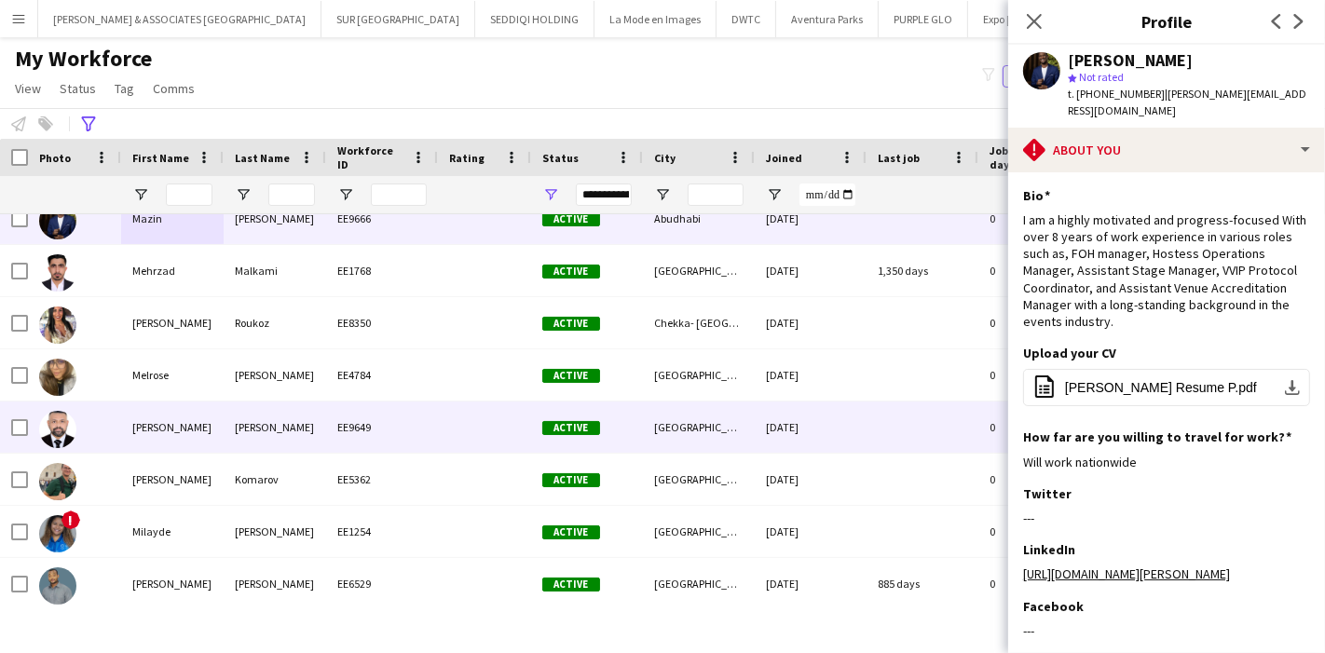
click at [138, 438] on div "[PERSON_NAME]" at bounding box center [172, 426] width 102 height 51
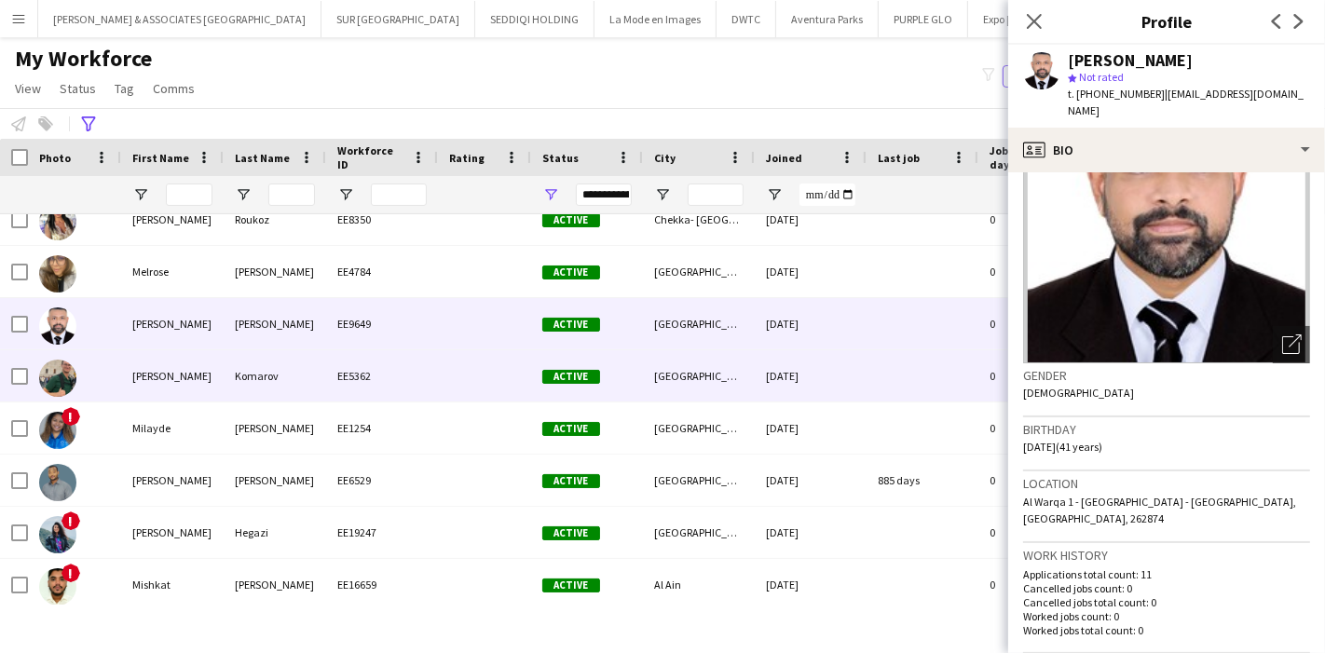
scroll to position [17861, 0]
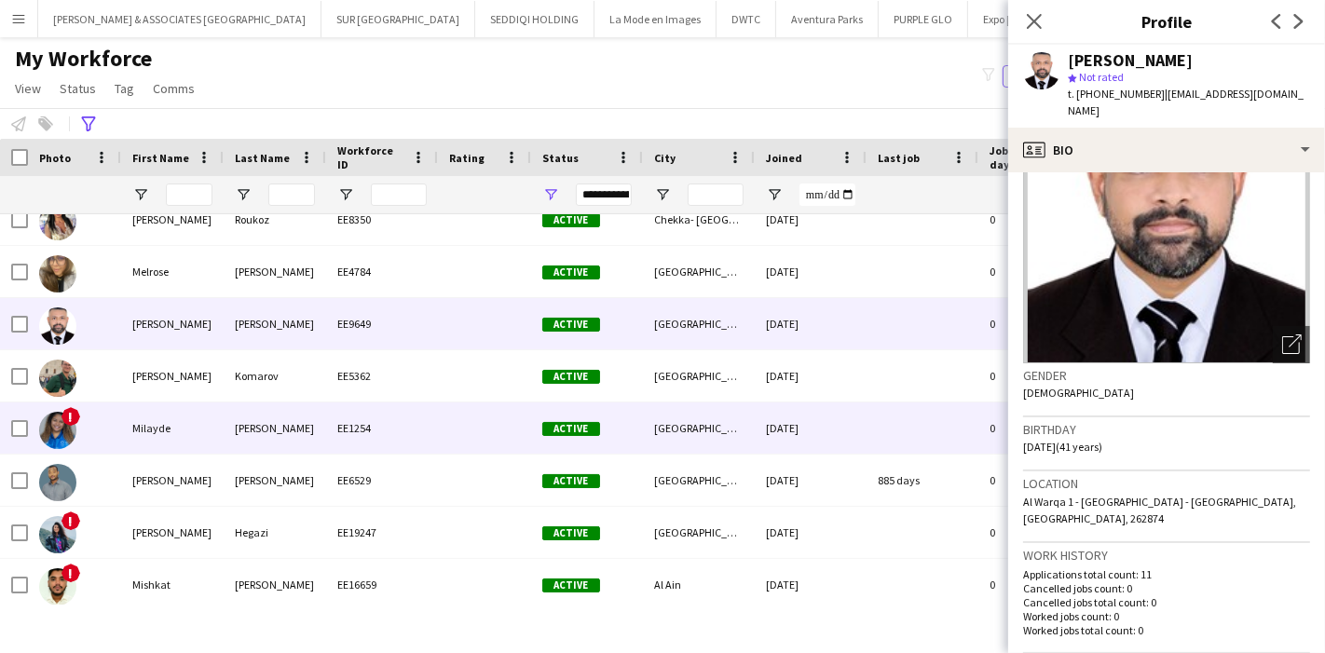
click at [149, 430] on div "Milayde" at bounding box center [172, 427] width 102 height 51
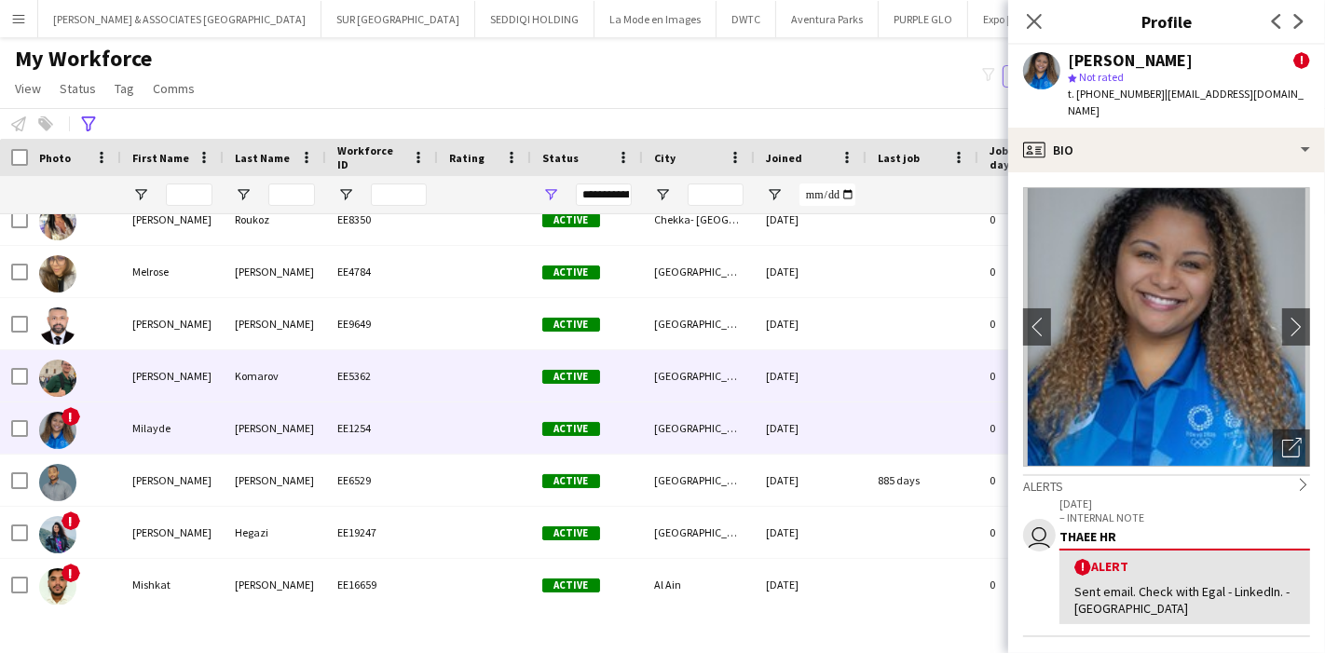
click at [159, 374] on div "[PERSON_NAME]" at bounding box center [172, 375] width 102 height 51
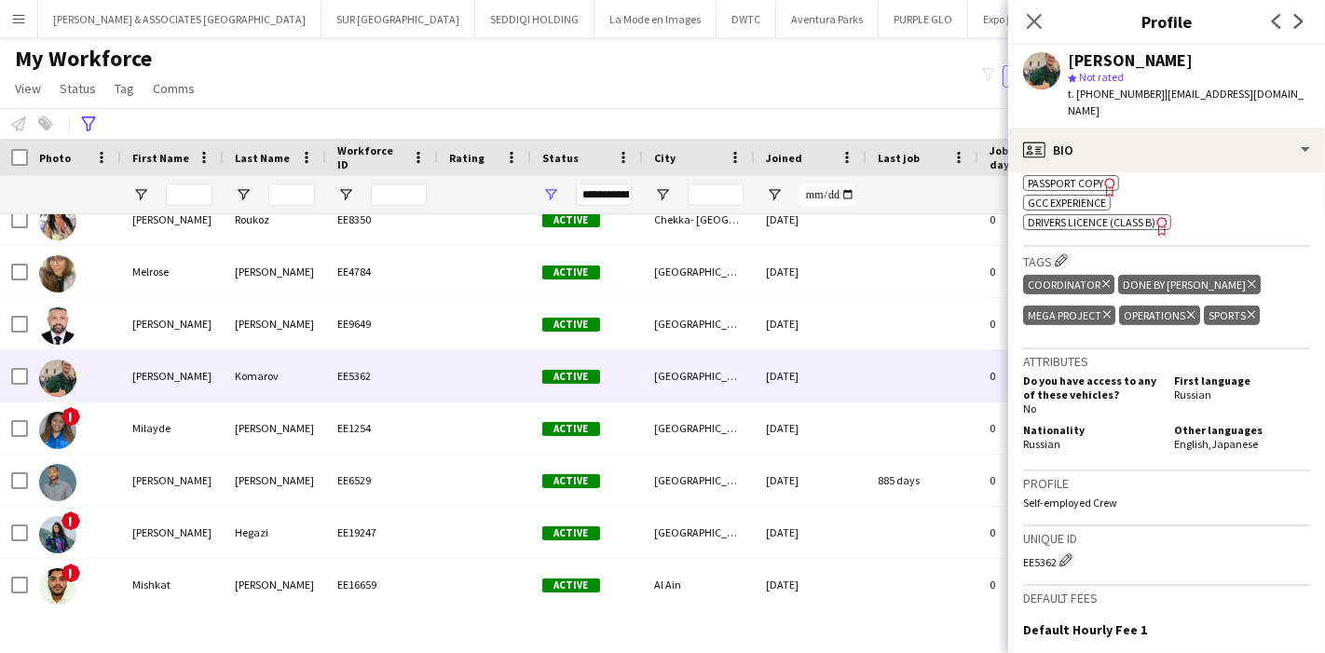
scroll to position [398, 0]
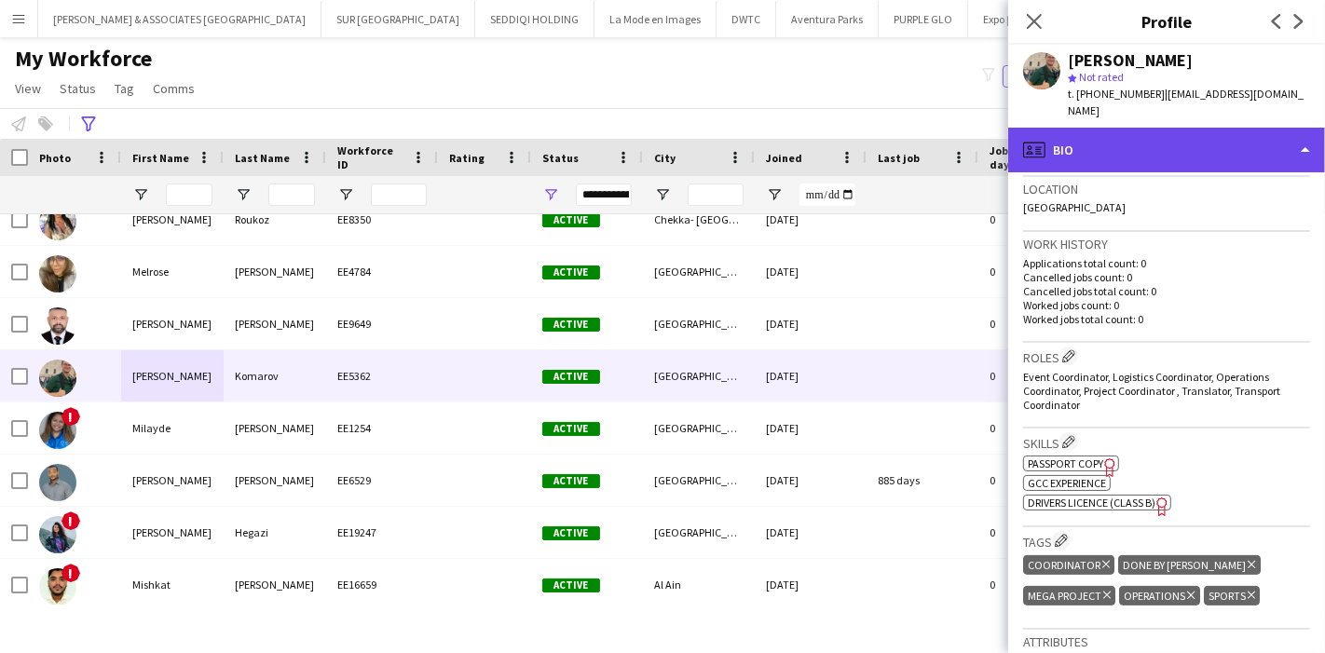
click at [1225, 147] on div "profile Bio" at bounding box center [1166, 150] width 317 height 45
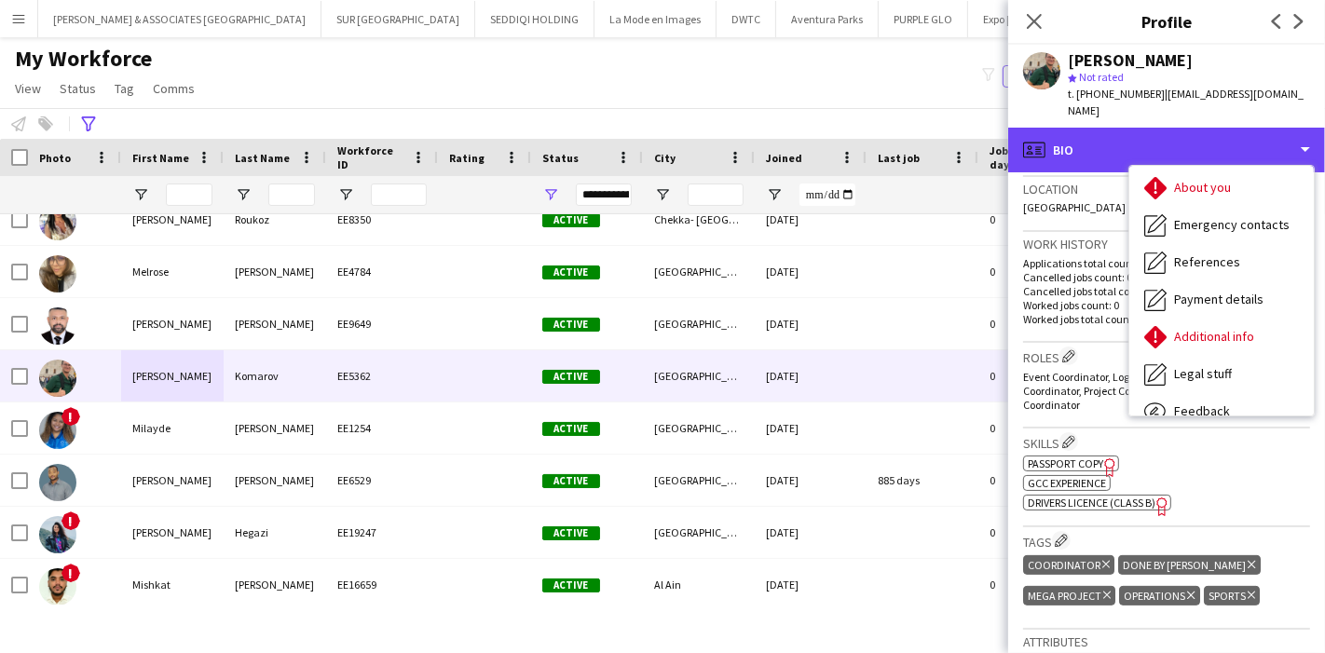
scroll to position [137, 0]
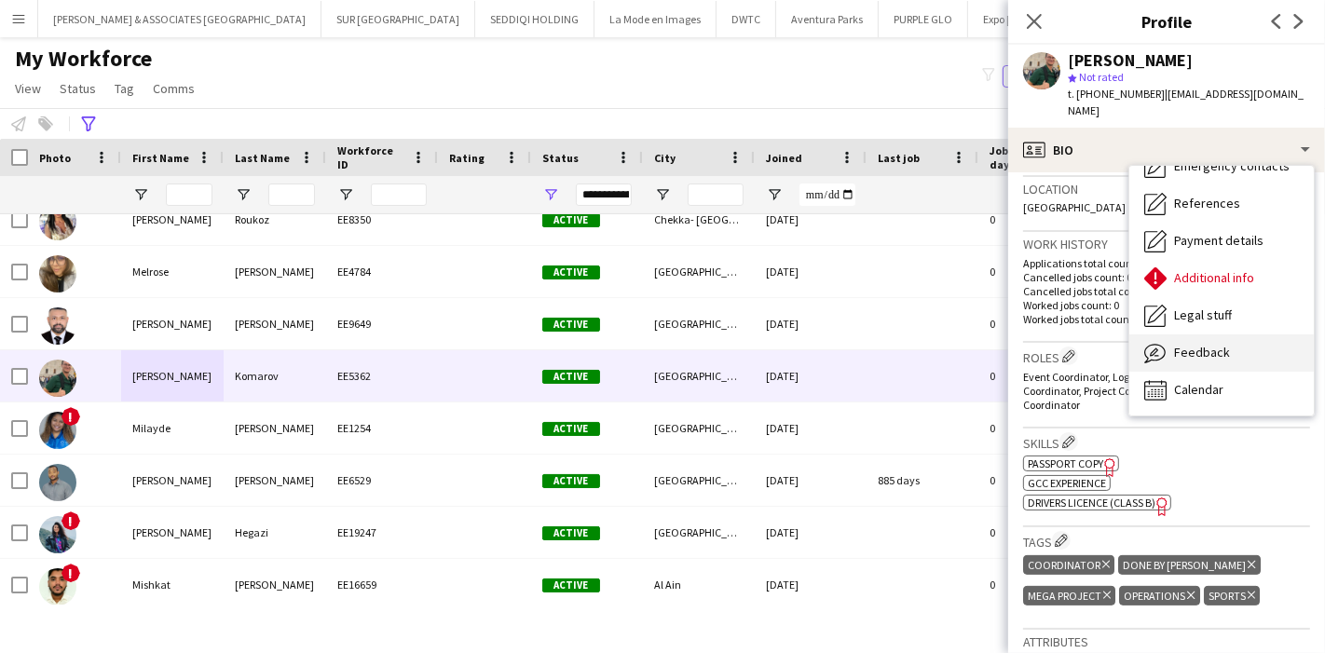
click at [1245, 340] on div "Feedback Feedback" at bounding box center [1221, 352] width 184 height 37
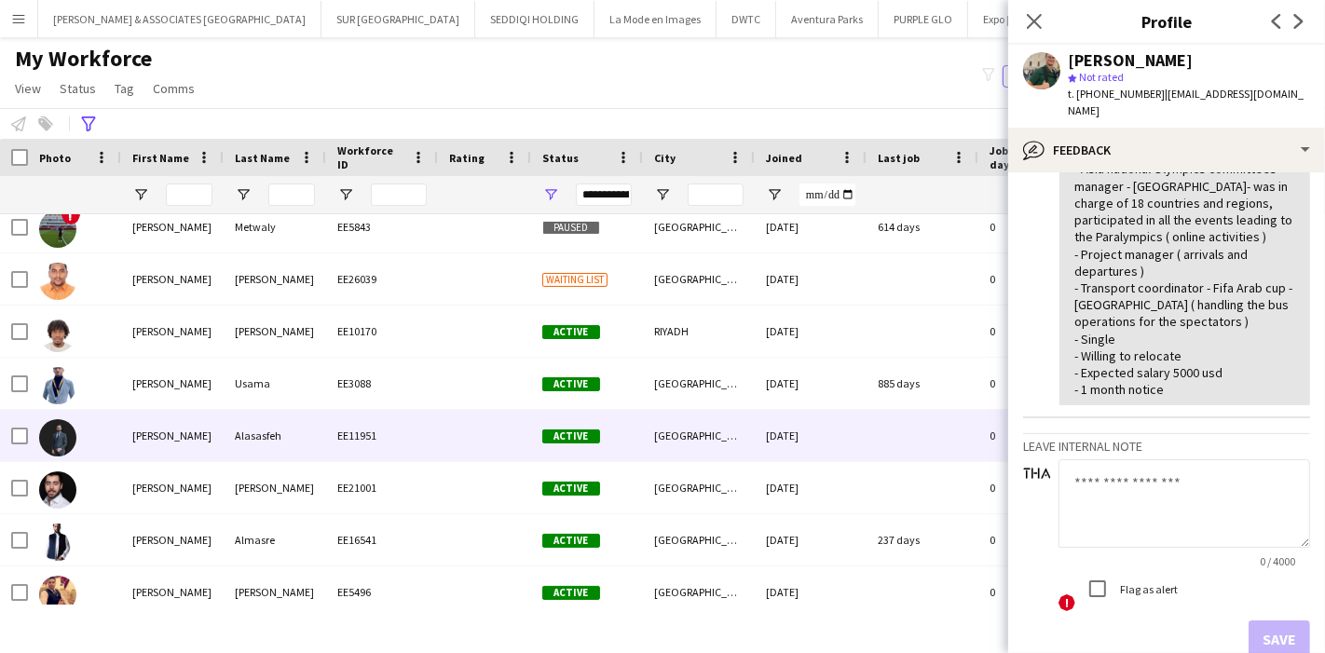
scroll to position [18483, 0]
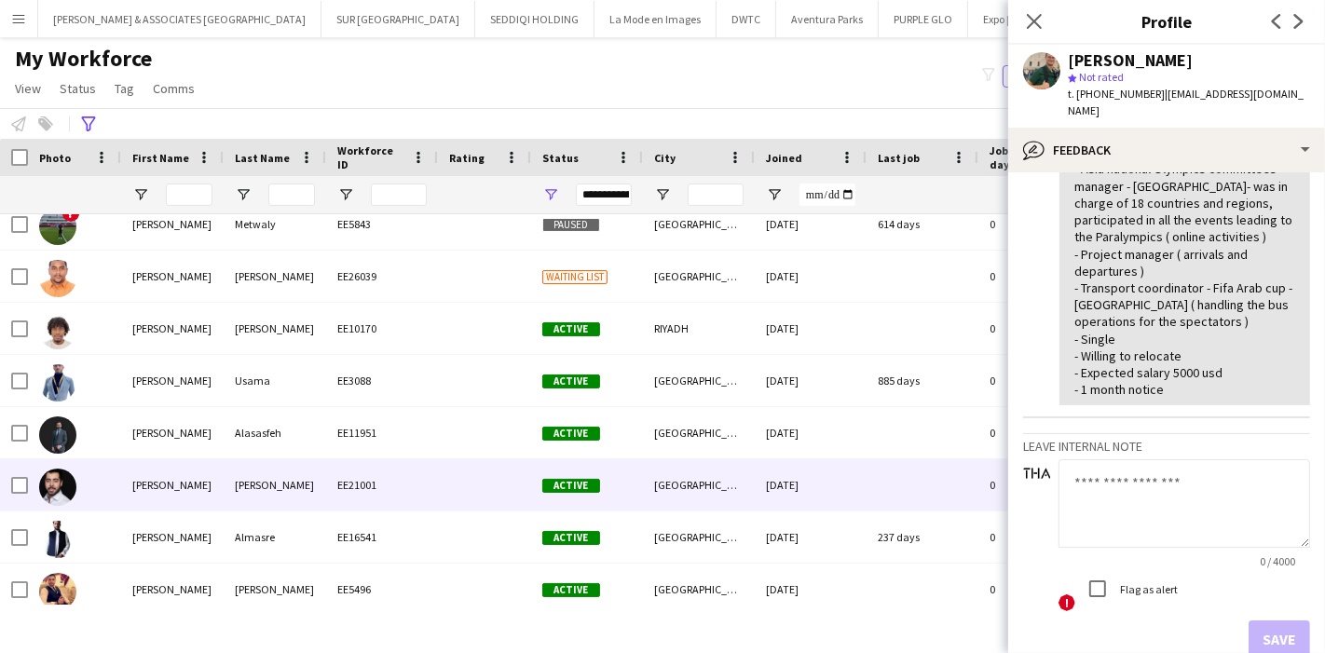
drag, startPoint x: 189, startPoint y: 474, endPoint x: 212, endPoint y: 471, distance: 23.5
click at [189, 475] on div "[PERSON_NAME]" at bounding box center [172, 484] width 102 height 51
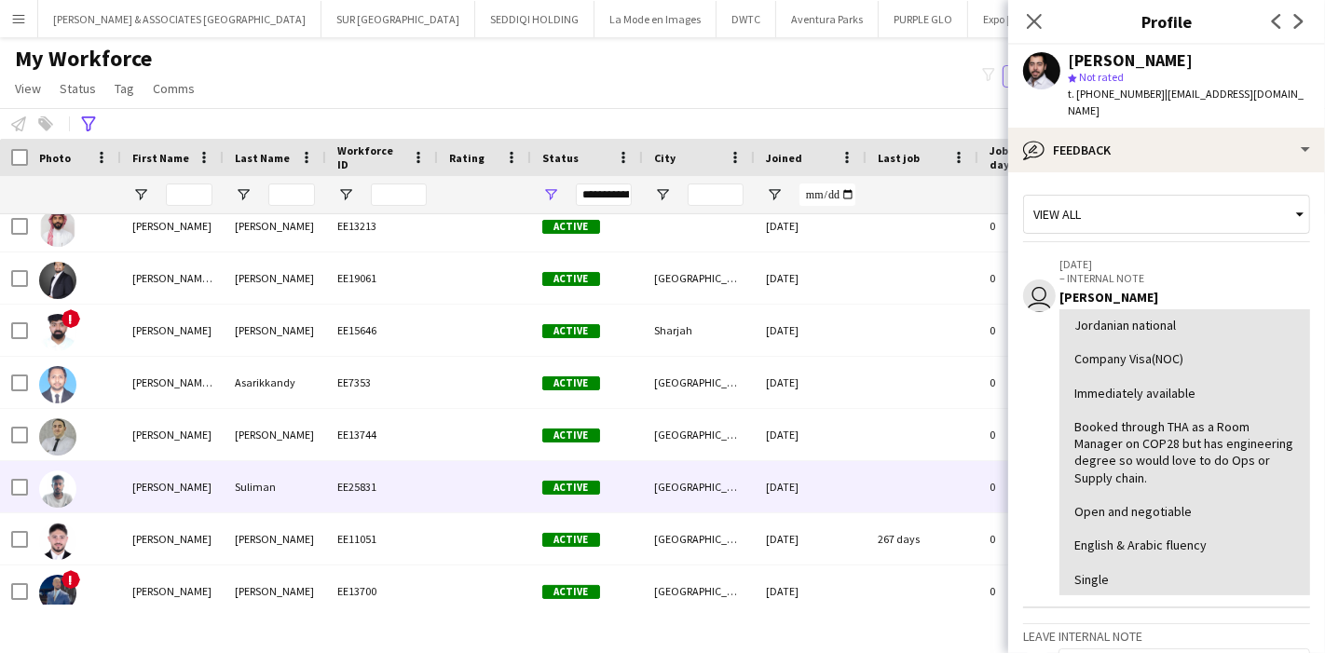
scroll to position [19311, 0]
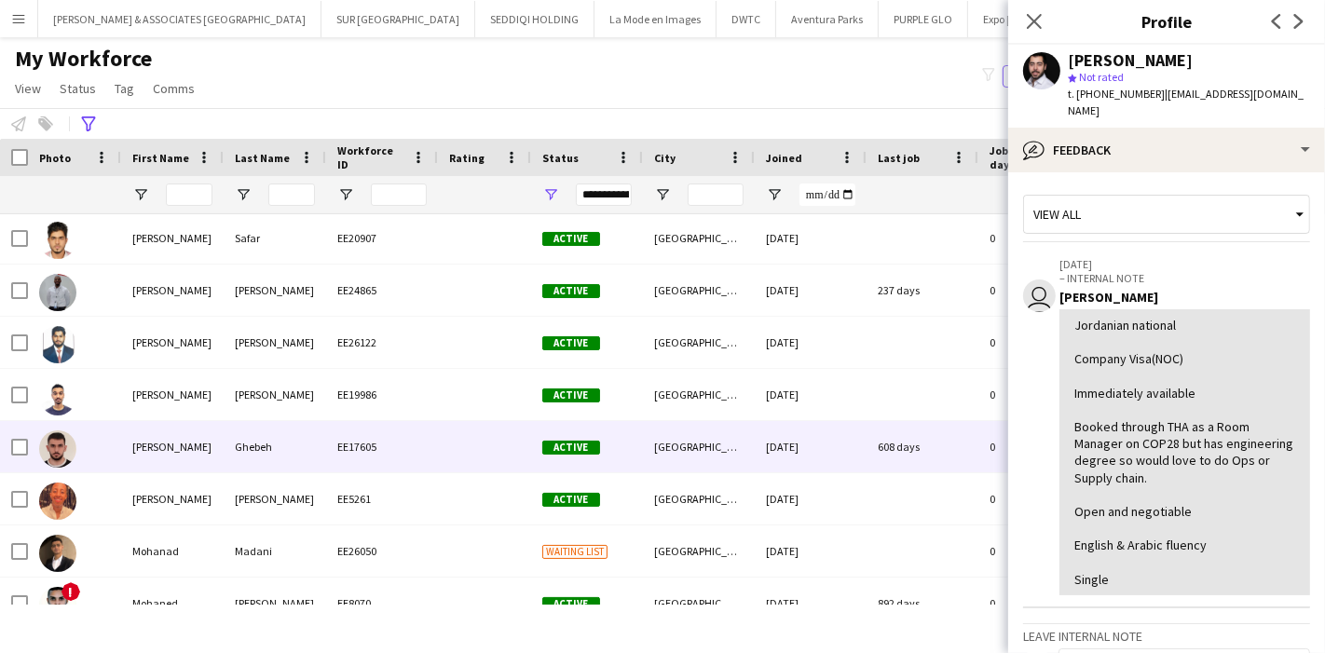
click at [198, 438] on div "[PERSON_NAME]" at bounding box center [172, 446] width 102 height 51
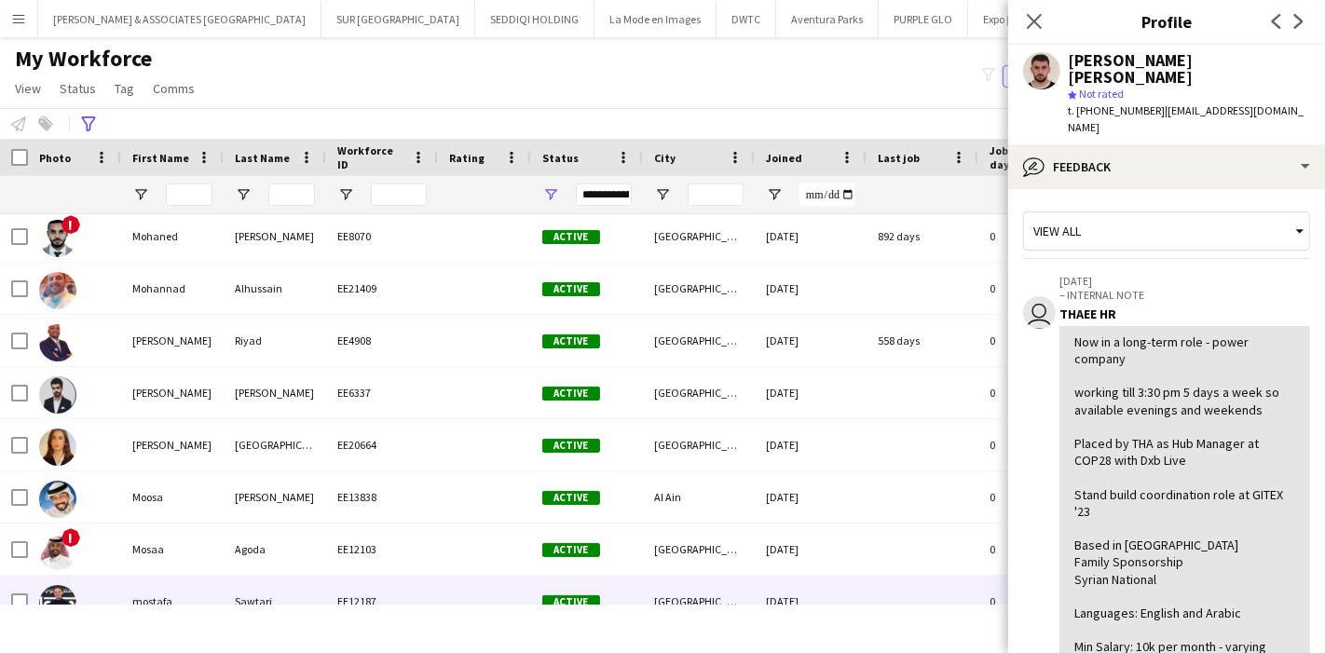
scroll to position [20986, 0]
